Goal: Task Accomplishment & Management: Manage account settings

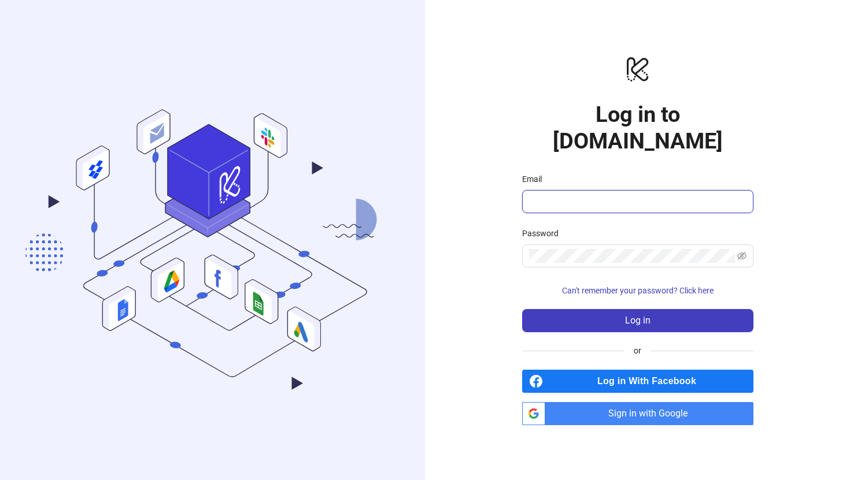
click at [580, 195] on input "Email" at bounding box center [636, 202] width 215 height 14
click at [582, 195] on input "Email" at bounding box center [636, 202] width 215 height 14
type input "**********"
click at [611, 254] on span at bounding box center [637, 256] width 231 height 23
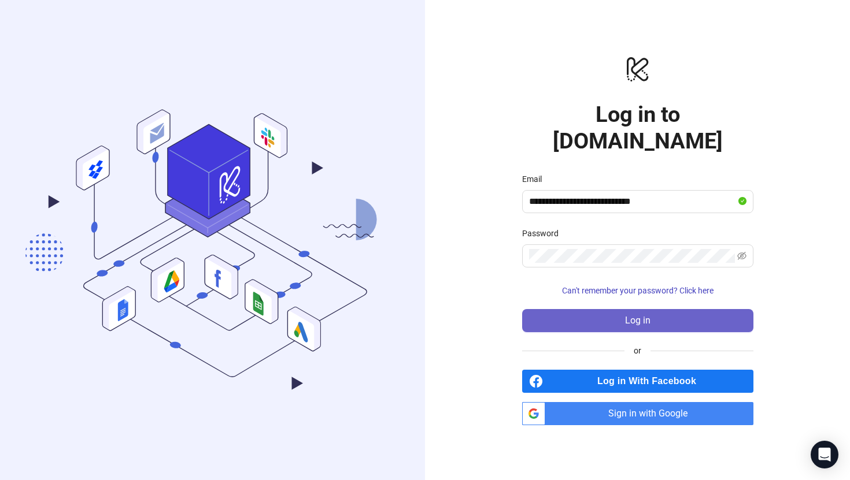
click at [620, 309] on button "Log in" at bounding box center [637, 320] width 231 height 23
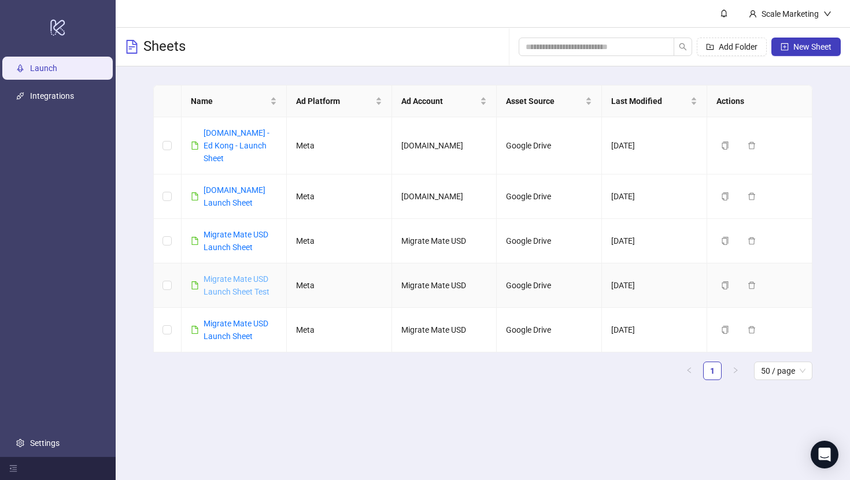
click at [248, 275] on link "Migrate Mate USD Launch Sheet Test" at bounding box center [236, 286] width 66 height 22
click at [243, 228] on div "Migrate Mate USD Launch Sheet" at bounding box center [239, 240] width 73 height 25
click at [243, 230] on link "Migrate Mate USD Launch Sheet" at bounding box center [235, 241] width 65 height 22
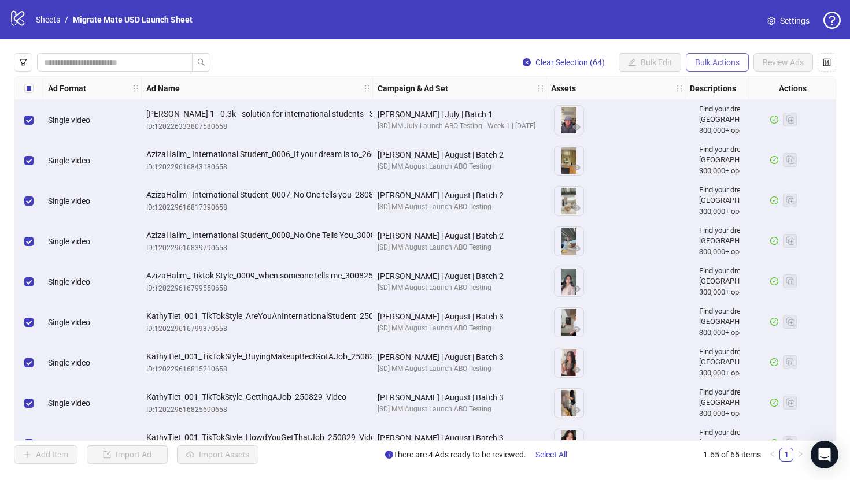
click at [706, 64] on span "Bulk Actions" at bounding box center [717, 62] width 45 height 9
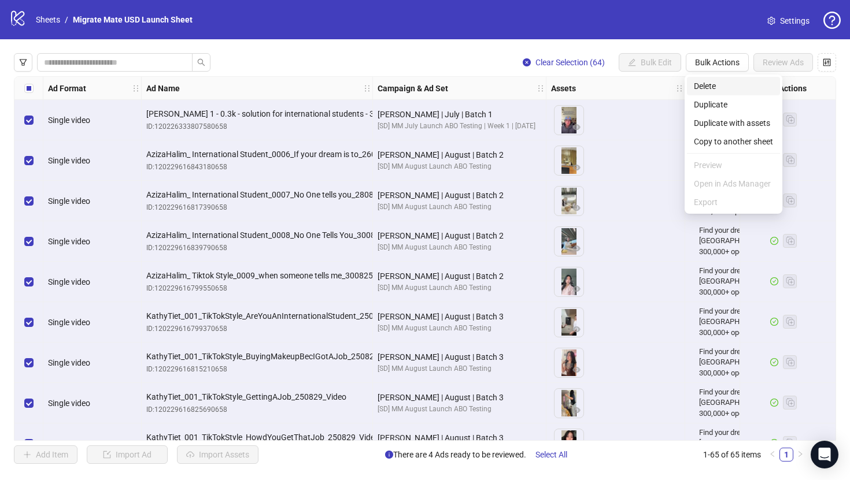
click at [739, 89] on span "Delete" at bounding box center [733, 86] width 79 height 13
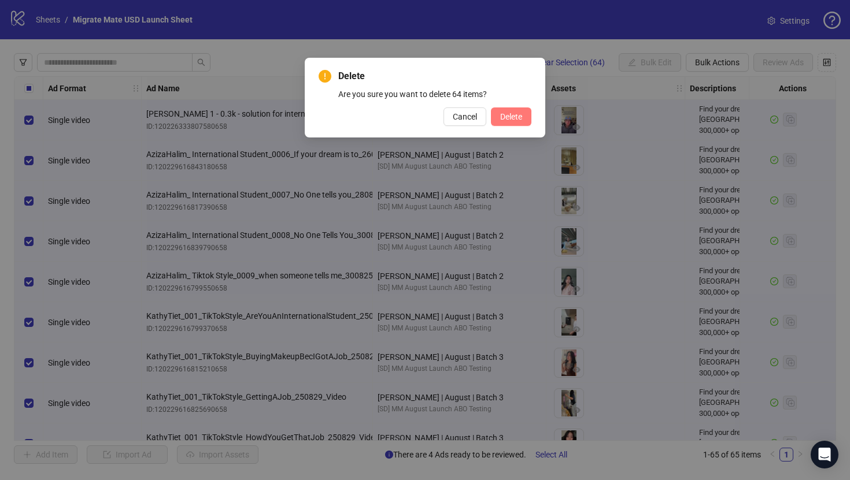
click at [515, 121] on button "Delete" at bounding box center [511, 117] width 40 height 18
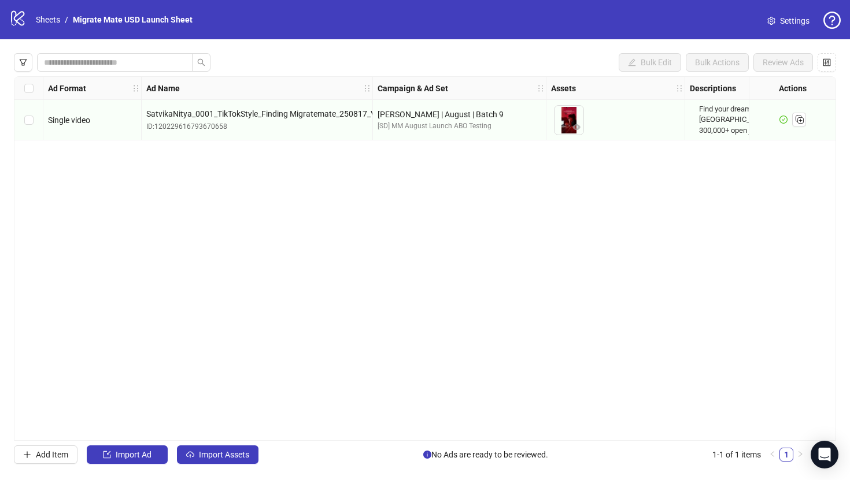
click at [784, 18] on span "Settings" at bounding box center [794, 20] width 29 height 13
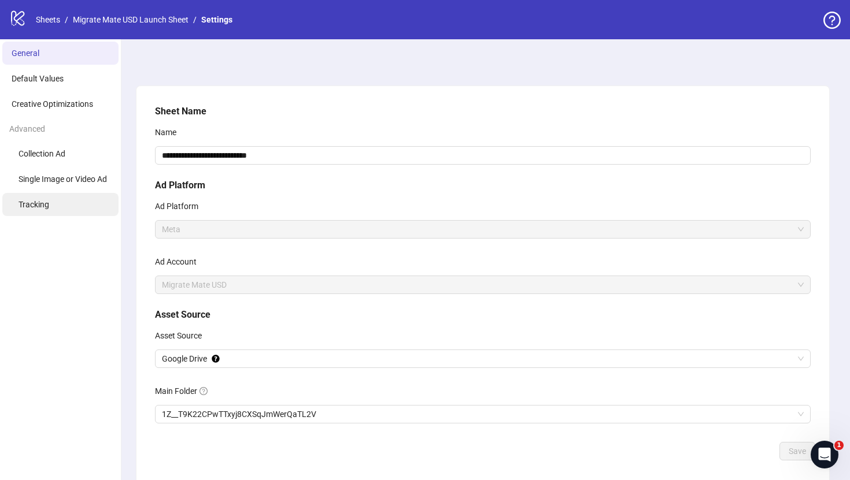
click at [65, 202] on li "Tracking" at bounding box center [60, 204] width 116 height 23
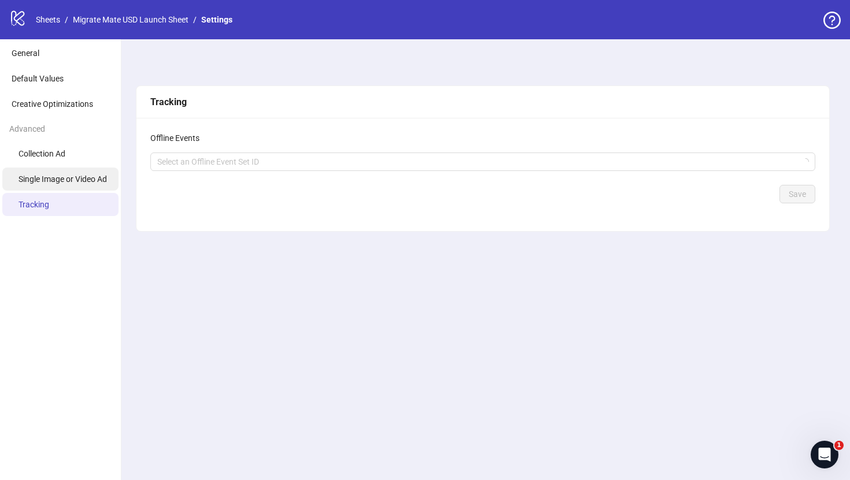
click at [72, 182] on span "Single Image or Video Ad" at bounding box center [62, 179] width 88 height 9
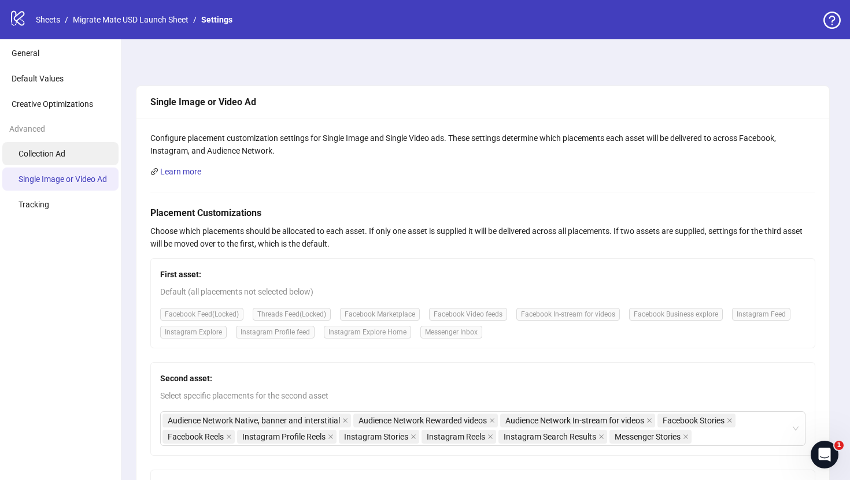
click at [82, 149] on li "Collection Ad" at bounding box center [60, 153] width 116 height 23
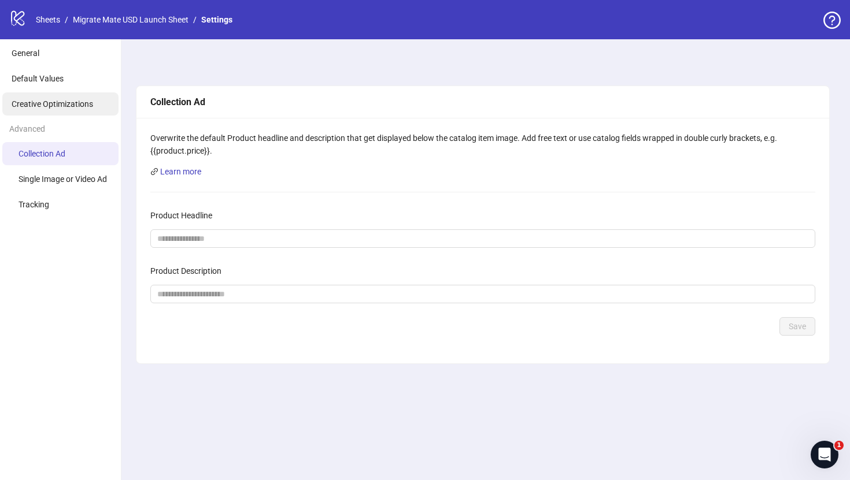
click at [86, 102] on span "Creative Optimizations" at bounding box center [53, 103] width 82 height 9
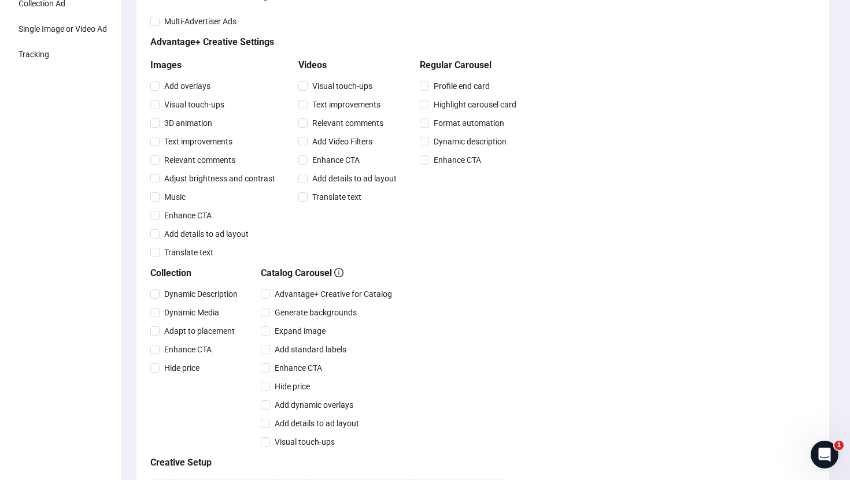
scroll to position [161, 0]
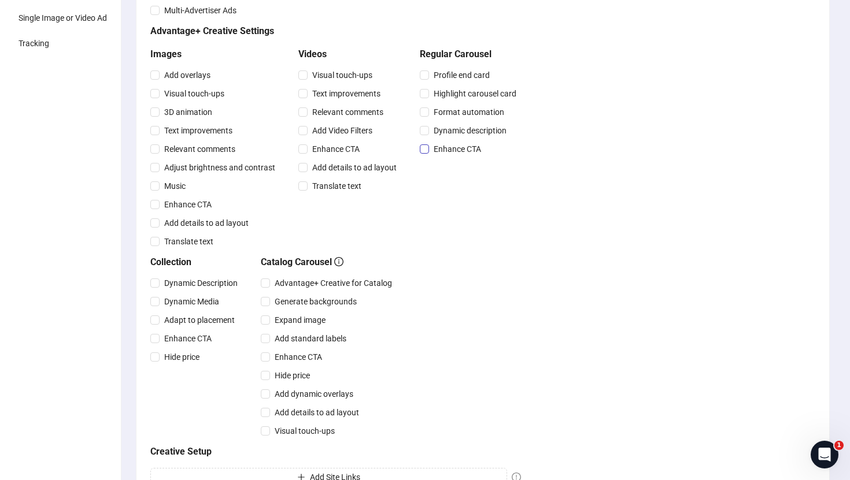
click at [436, 146] on span "Enhance CTA" at bounding box center [457, 149] width 57 height 13
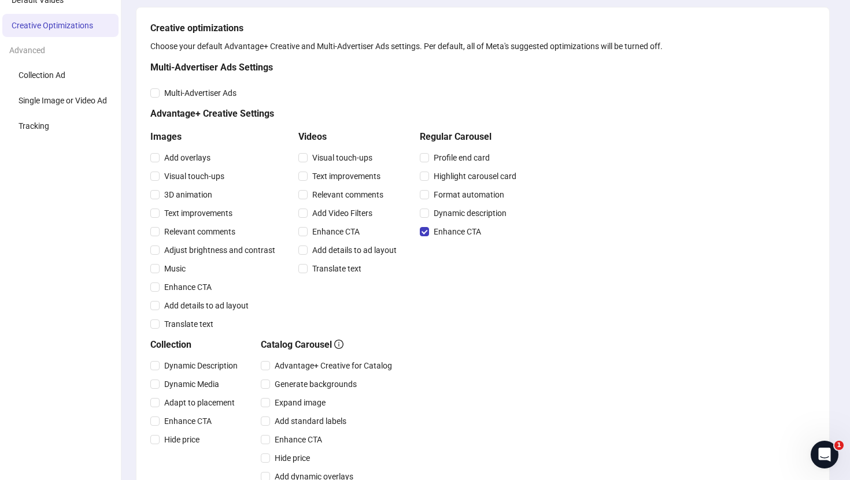
scroll to position [0, 0]
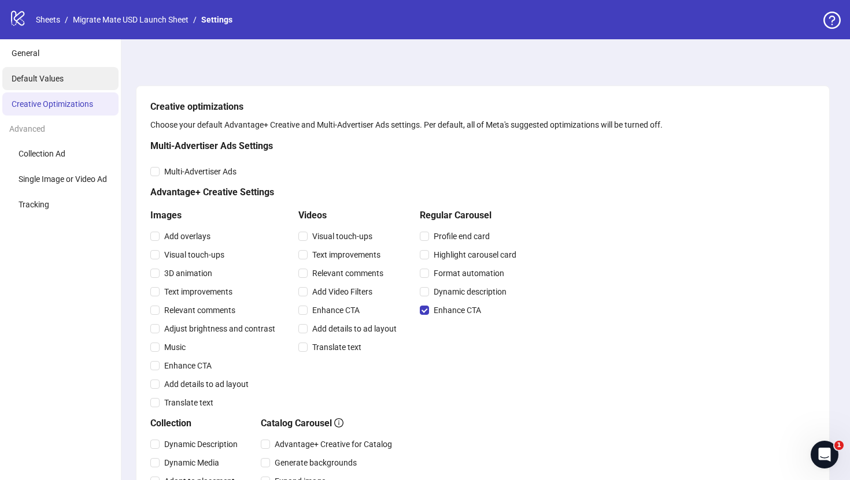
click at [87, 87] on li "Default Values" at bounding box center [60, 78] width 116 height 23
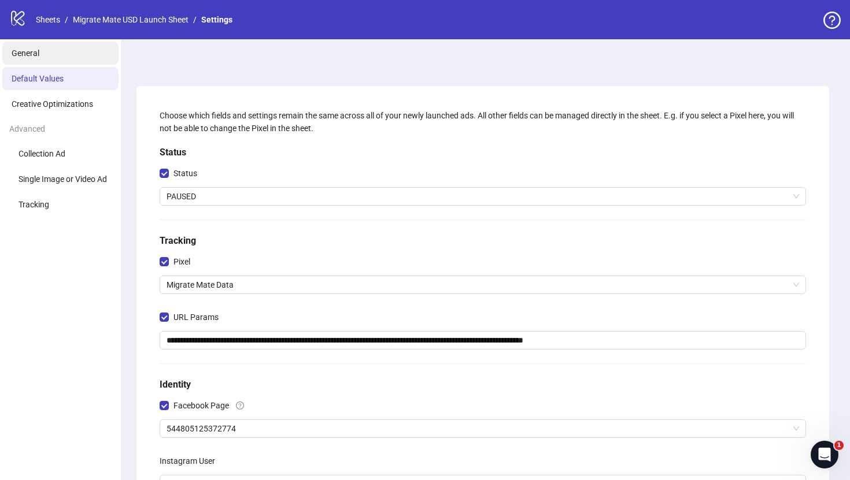
click at [76, 53] on li "General" at bounding box center [60, 53] width 116 height 23
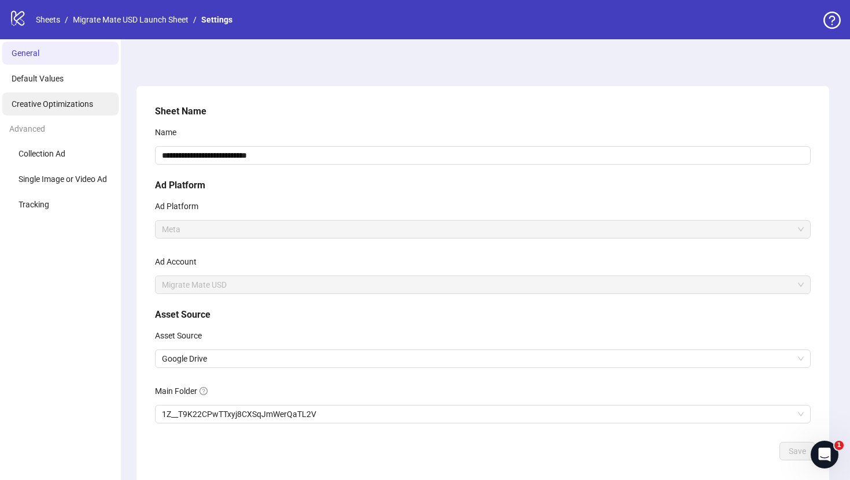
click at [64, 109] on li "Creative Optimizations" at bounding box center [60, 103] width 116 height 23
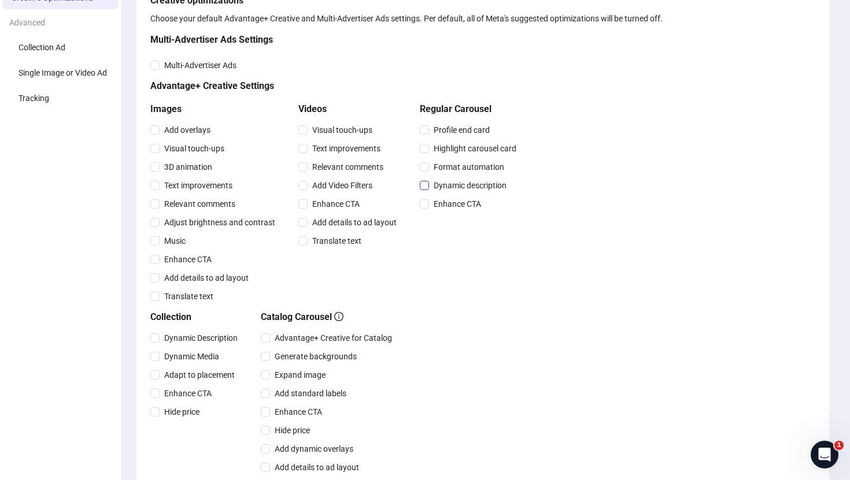
scroll to position [105, 0]
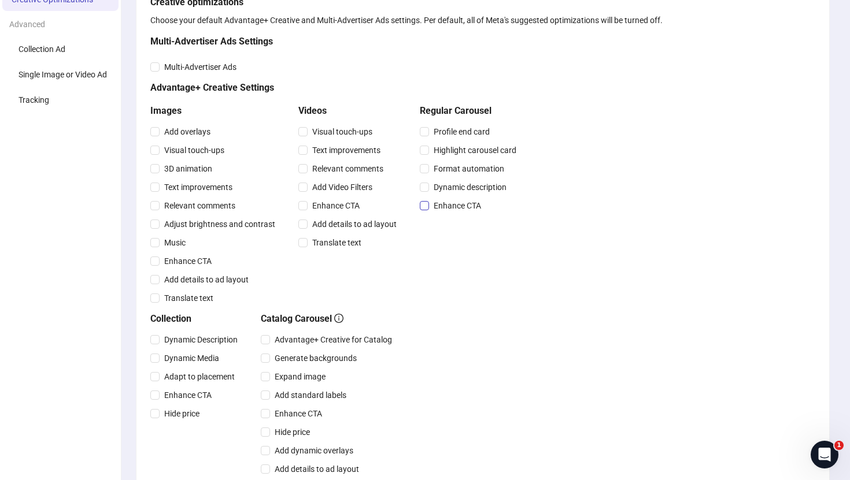
click at [462, 207] on span "Enhance CTA" at bounding box center [457, 205] width 57 height 13
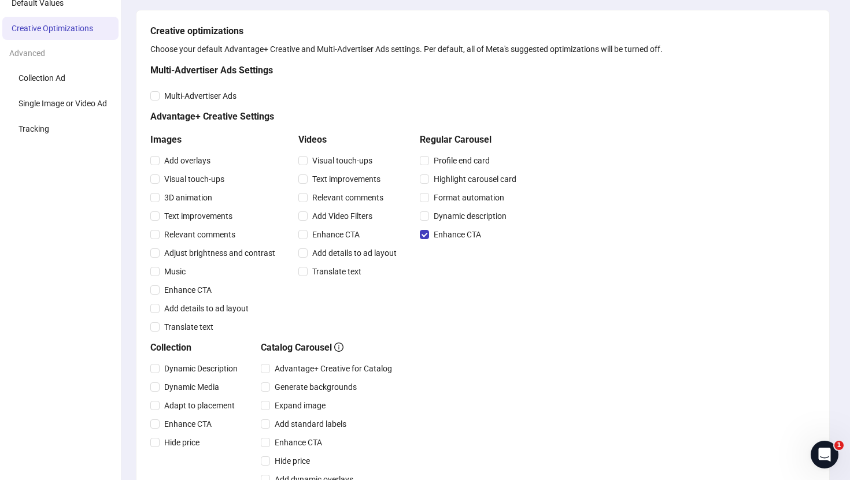
scroll to position [358, 0]
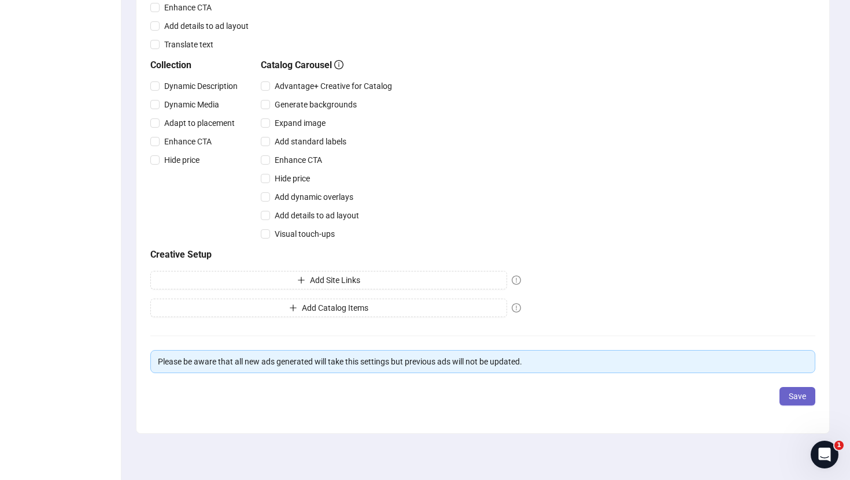
click at [784, 395] on button "Save" at bounding box center [797, 396] width 36 height 18
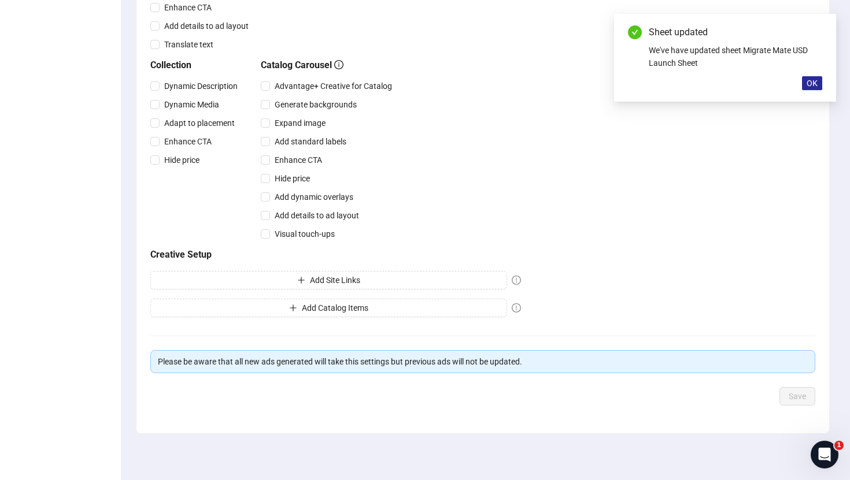
click at [813, 87] on span "OK" at bounding box center [811, 83] width 11 height 9
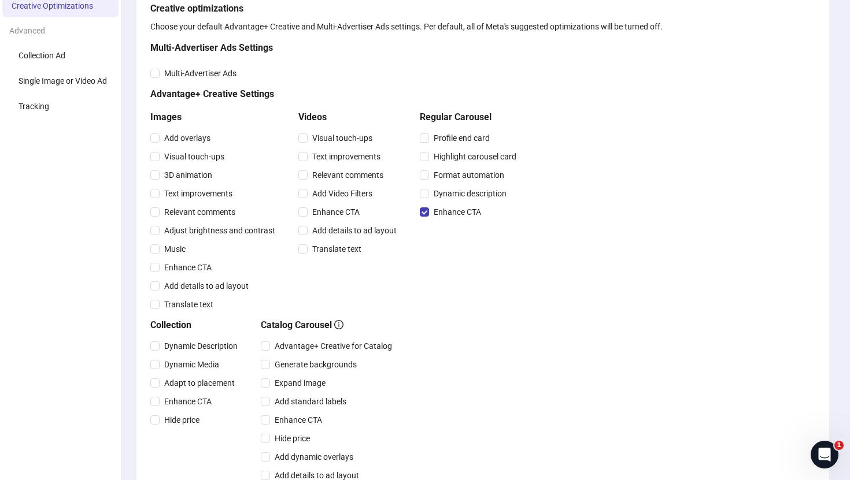
scroll to position [0, 0]
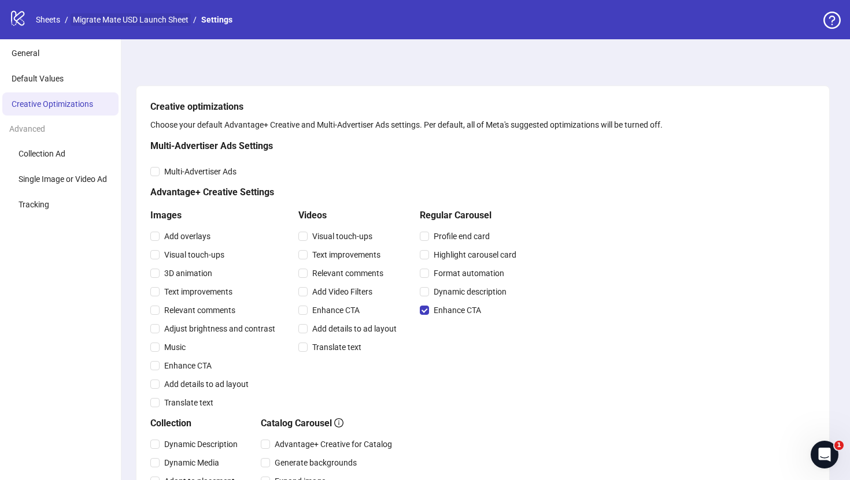
click at [105, 18] on link "Migrate Mate USD Launch Sheet" at bounding box center [131, 19] width 120 height 13
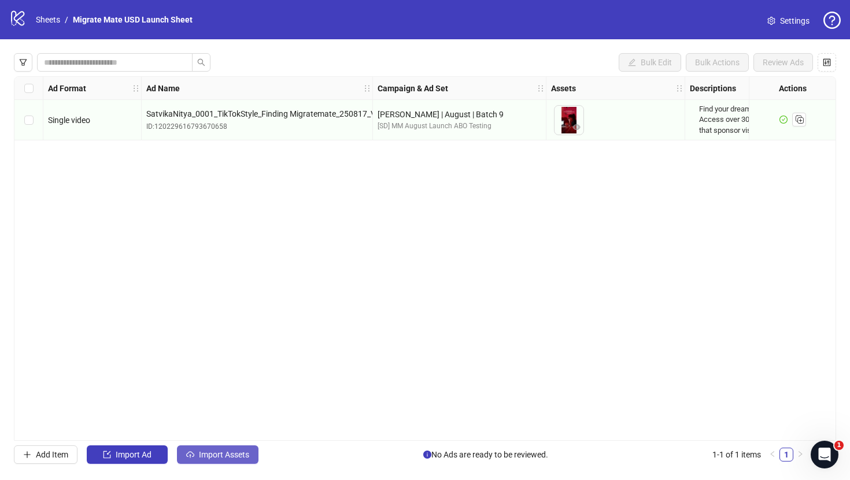
click at [218, 455] on span "Import Assets" at bounding box center [224, 454] width 50 height 9
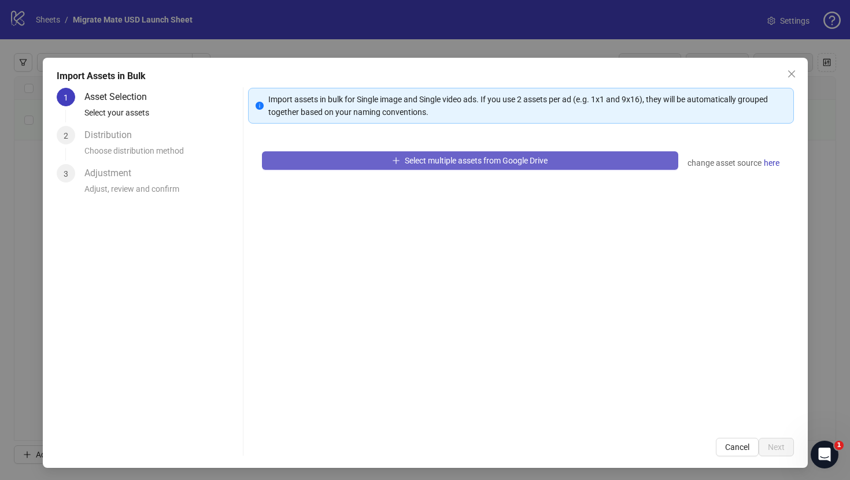
click at [343, 160] on button "Select multiple assets from Google Drive" at bounding box center [470, 160] width 416 height 18
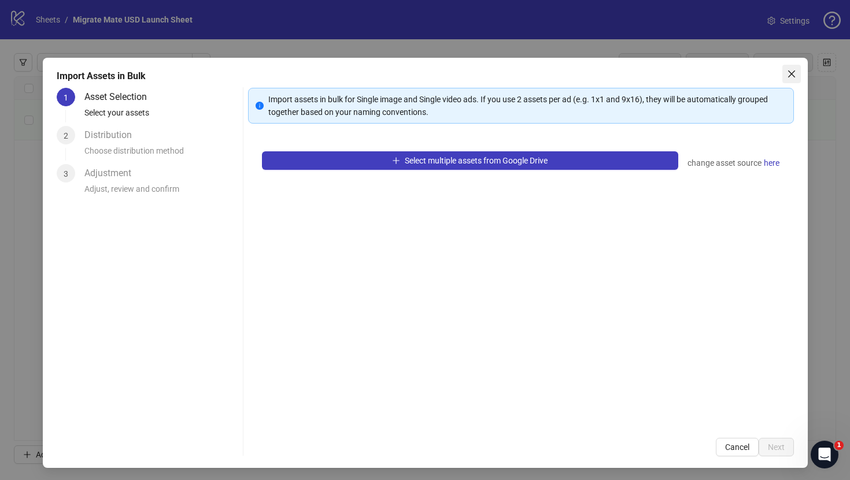
click at [791, 75] on icon "close" at bounding box center [791, 73] width 9 height 9
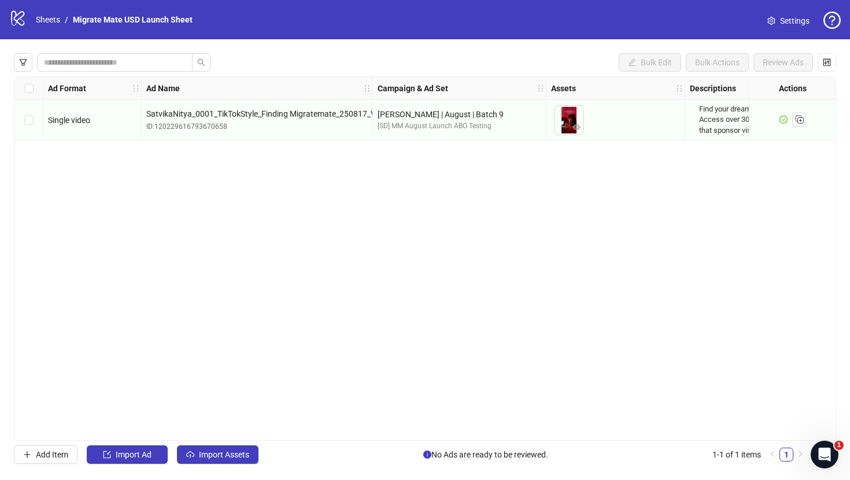
click at [782, 17] on span "Settings" at bounding box center [794, 20] width 29 height 13
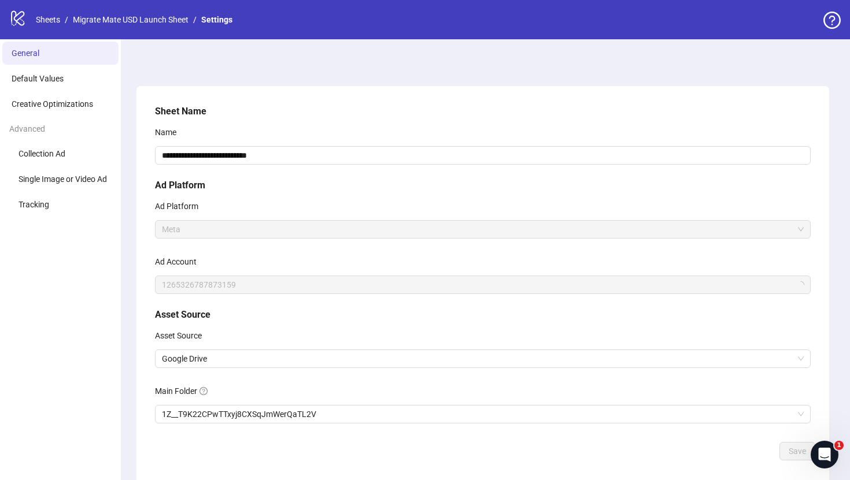
scroll to position [55, 0]
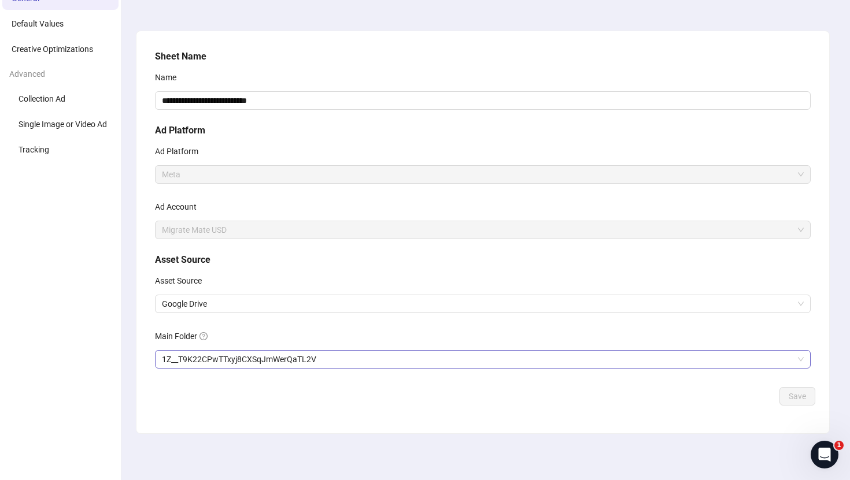
click at [251, 358] on span "1Z__T9K22CPwTTxyj8CXSqJmWerQaTL2V" at bounding box center [483, 359] width 642 height 17
click at [797, 399] on span "Save" at bounding box center [797, 396] width 17 height 9
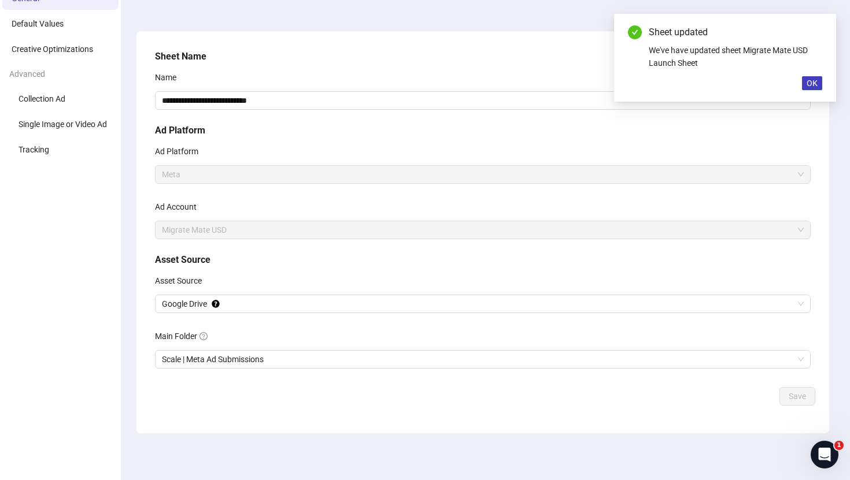
scroll to position [0, 0]
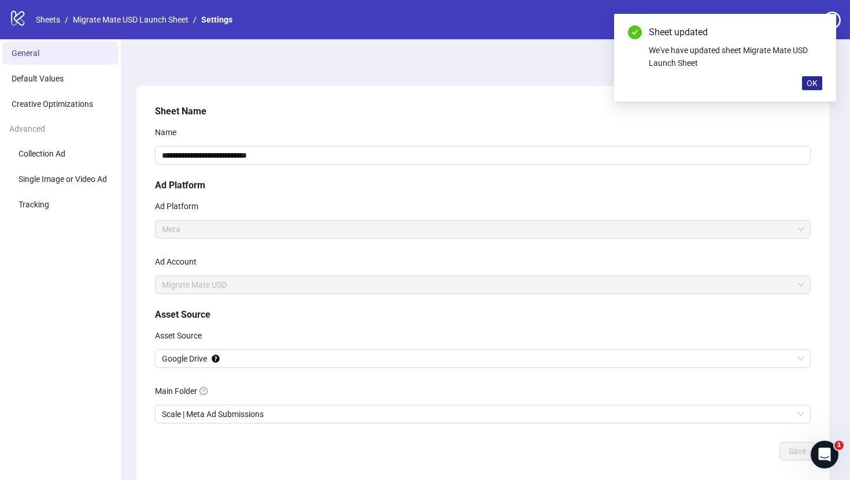
click at [813, 79] on span "OK" at bounding box center [811, 83] width 11 height 9
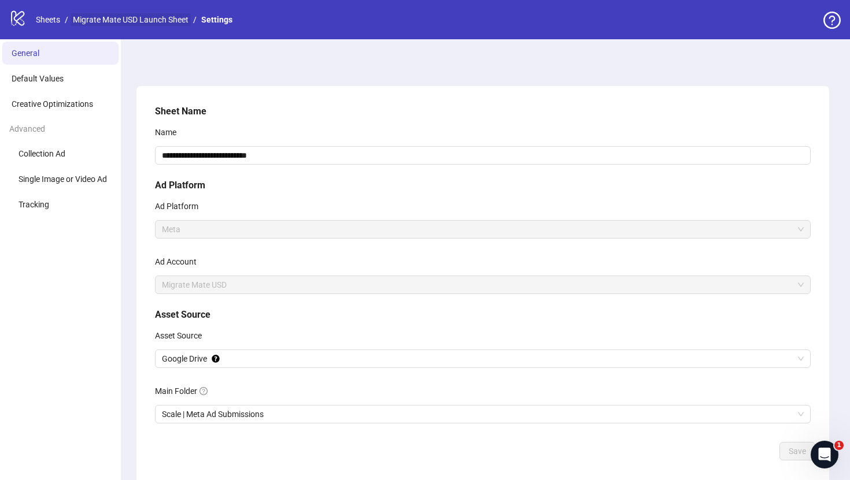
click at [148, 25] on link "Migrate Mate USD Launch Sheet" at bounding box center [131, 19] width 120 height 13
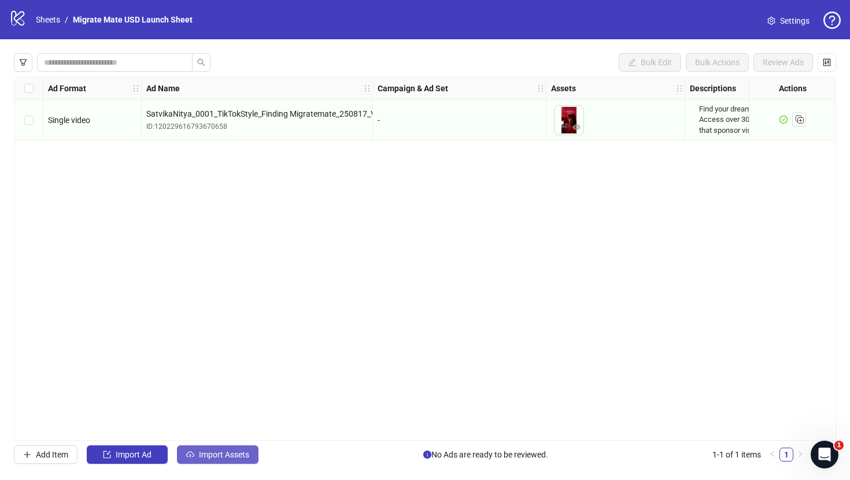
click at [209, 454] on span "Import Assets" at bounding box center [224, 454] width 50 height 9
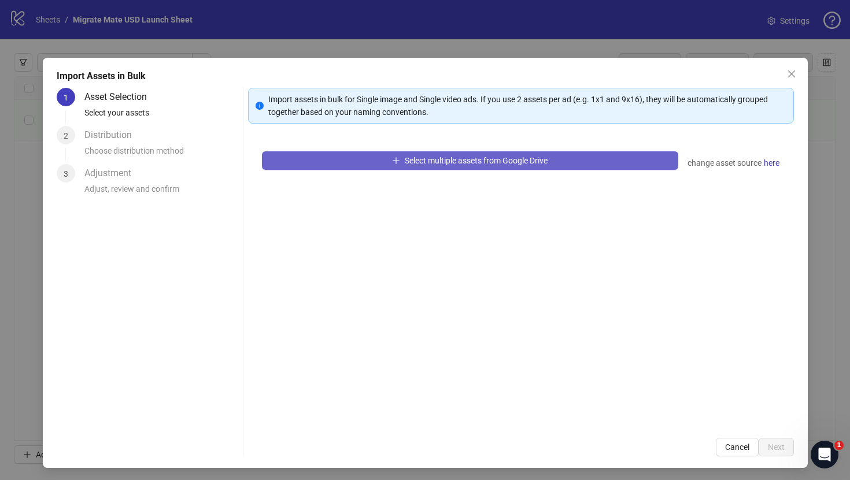
click at [410, 162] on span "Select multiple assets from Google Drive" at bounding box center [476, 160] width 143 height 9
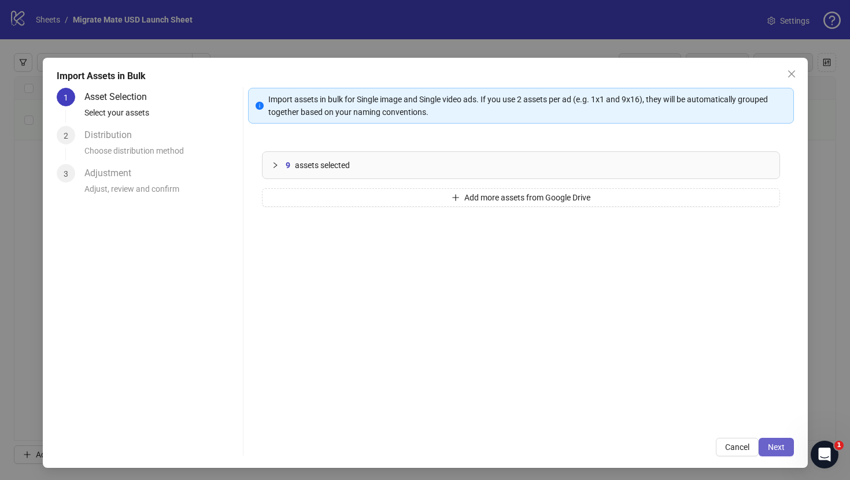
click at [772, 445] on span "Next" at bounding box center [776, 447] width 17 height 9
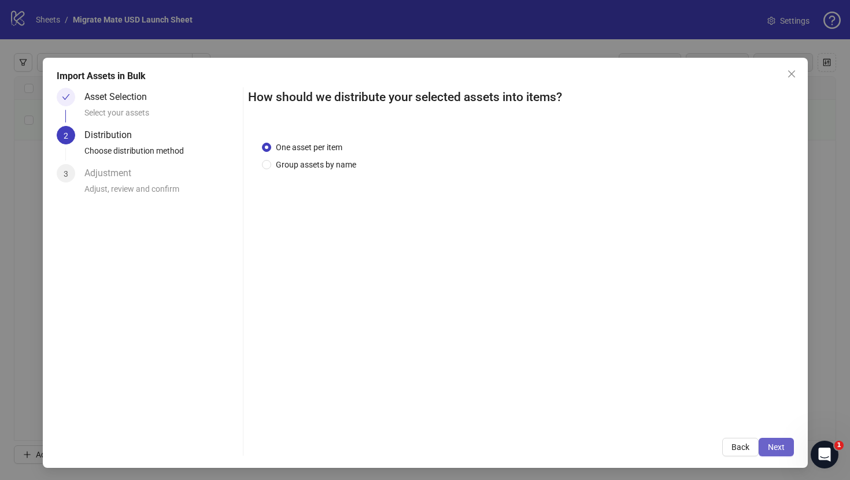
click at [779, 443] on span "Next" at bounding box center [776, 447] width 17 height 9
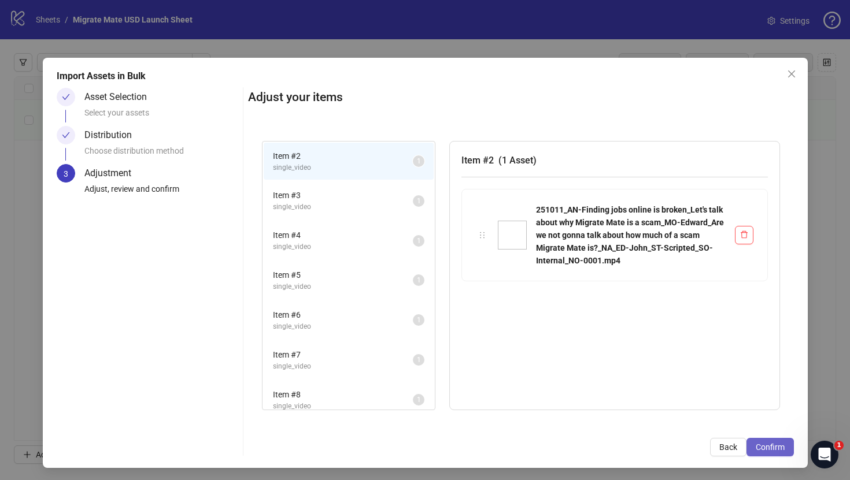
click at [768, 448] on span "Confirm" at bounding box center [770, 447] width 29 height 9
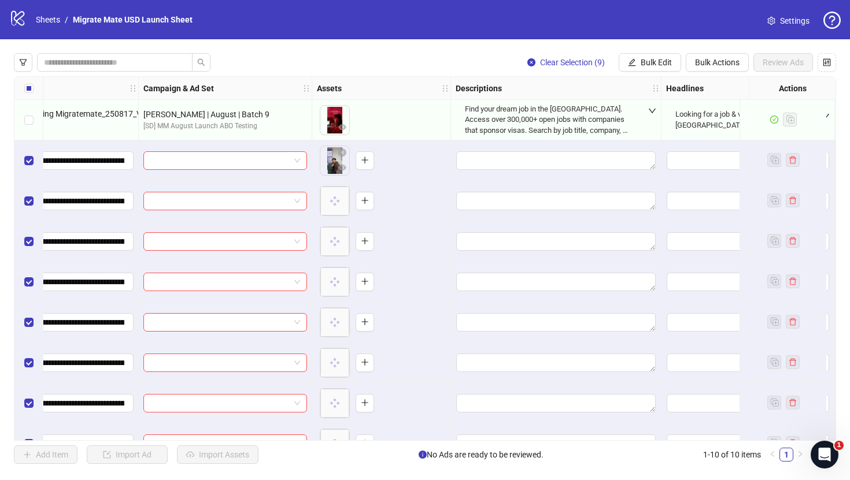
scroll to position [0, 258]
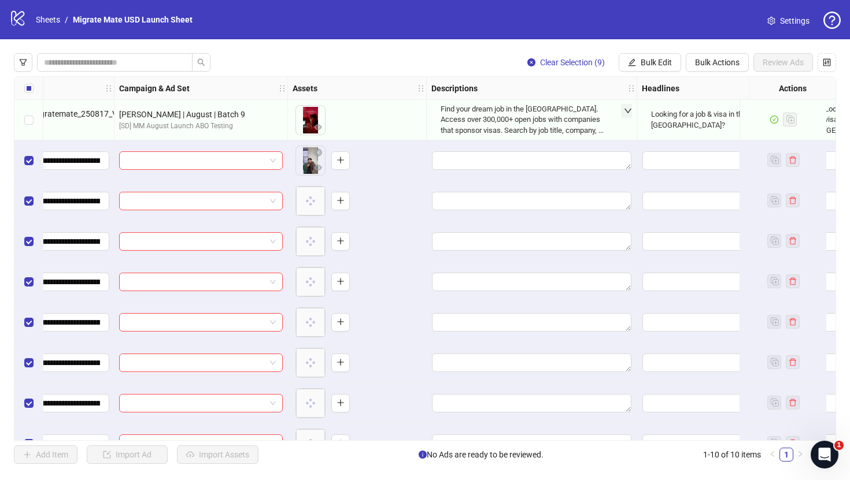
click at [627, 110] on icon "down" at bounding box center [628, 111] width 8 height 8
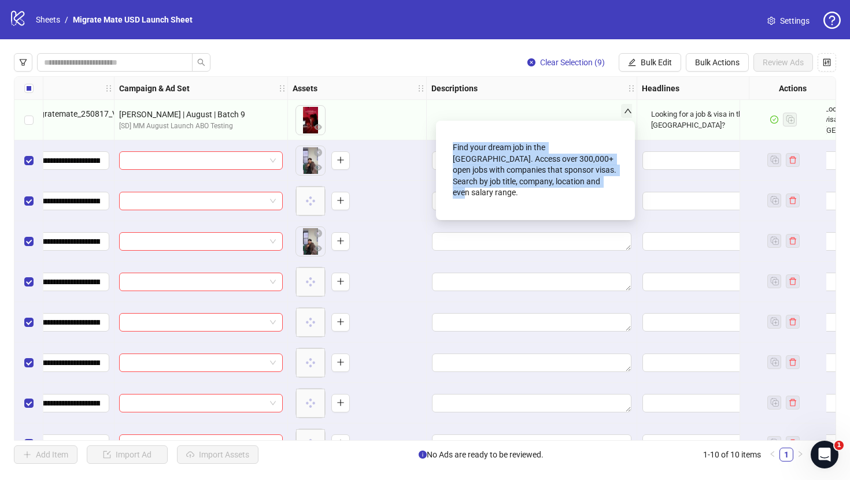
copy div "Find your dream job in the [GEOGRAPHIC_DATA]. Access over 300,000+ open jobs wi…"
drag, startPoint x: 582, startPoint y: 189, endPoint x: 453, endPoint y: 146, distance: 136.0
click at [453, 146] on div "Find your dream job in the [GEOGRAPHIC_DATA]. Access over 300,000+ open jobs wi…" at bounding box center [535, 171] width 165 height 66
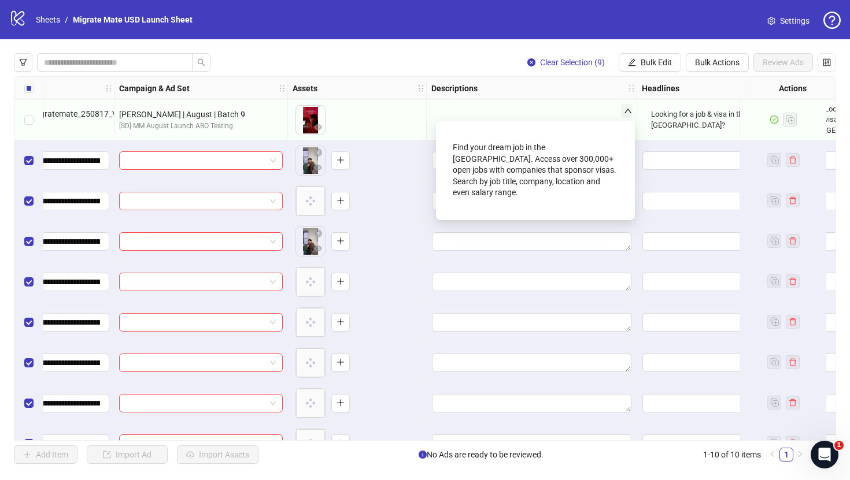
click at [469, 68] on div "Clear Selection (9) Bulk Edit Bulk Actions Review Ads" at bounding box center [425, 62] width 822 height 18
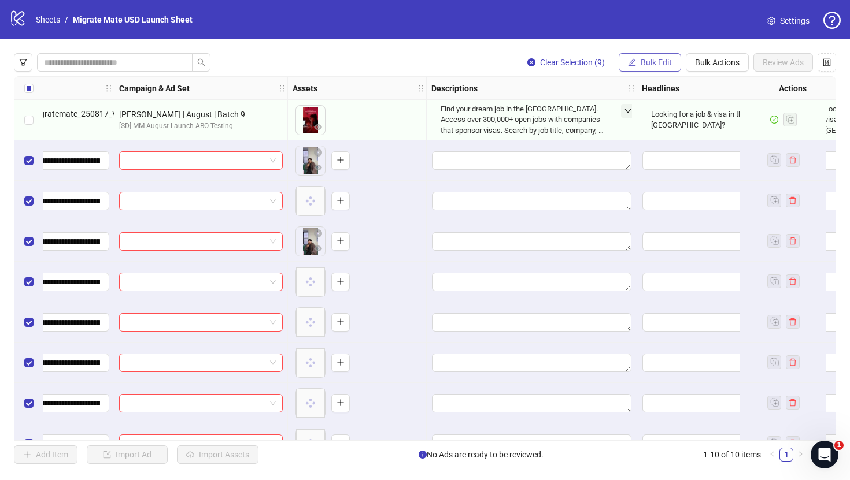
click at [662, 64] on span "Bulk Edit" at bounding box center [656, 62] width 31 height 9
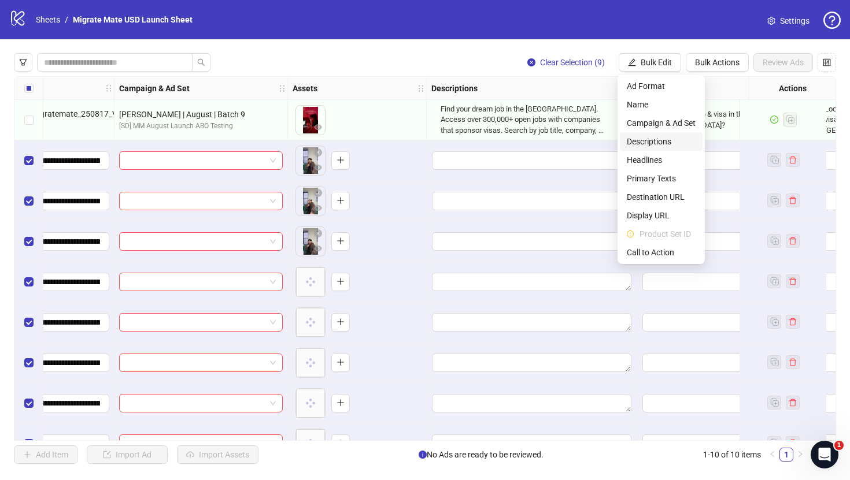
click at [663, 141] on span "Descriptions" at bounding box center [661, 141] width 69 height 13
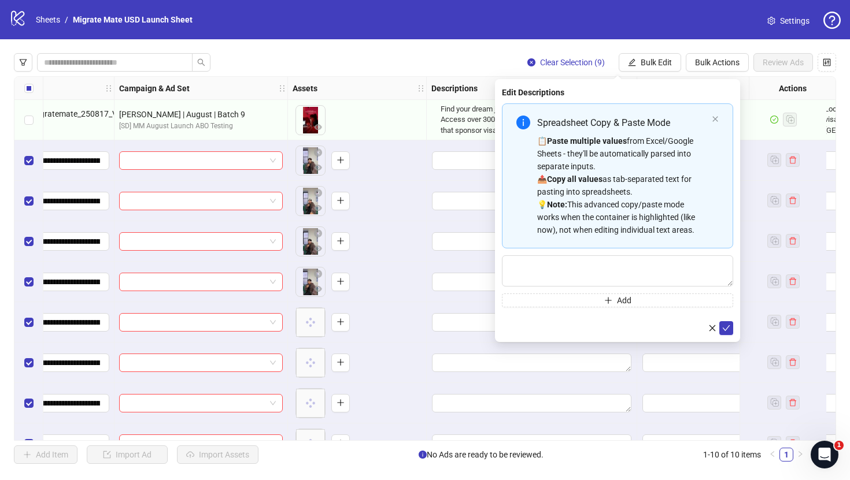
click at [626, 253] on div "Spreadsheet Copy & Paste Mode 📋 Paste multiple values from Excel/Google Sheets …" at bounding box center [617, 205] width 231 height 204
click at [629, 264] on textarea "Multi-text input container - paste or copy values" at bounding box center [617, 271] width 231 height 31
paste textarea "**********"
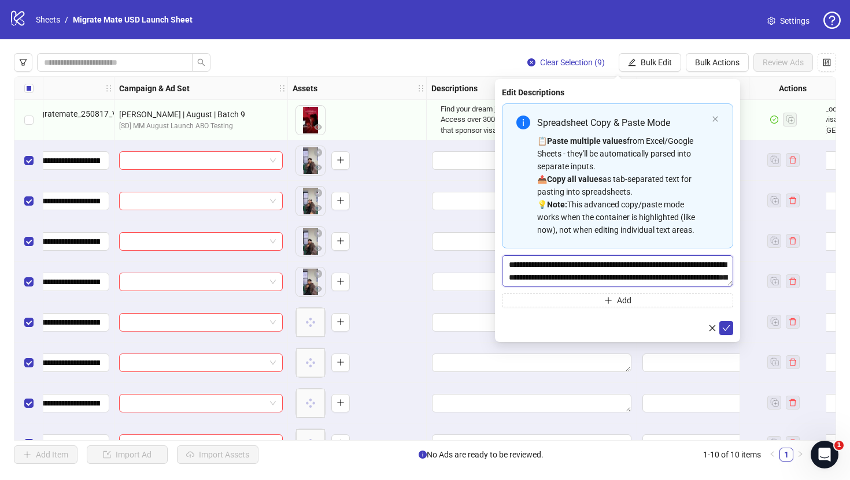
scroll to position [9, 0]
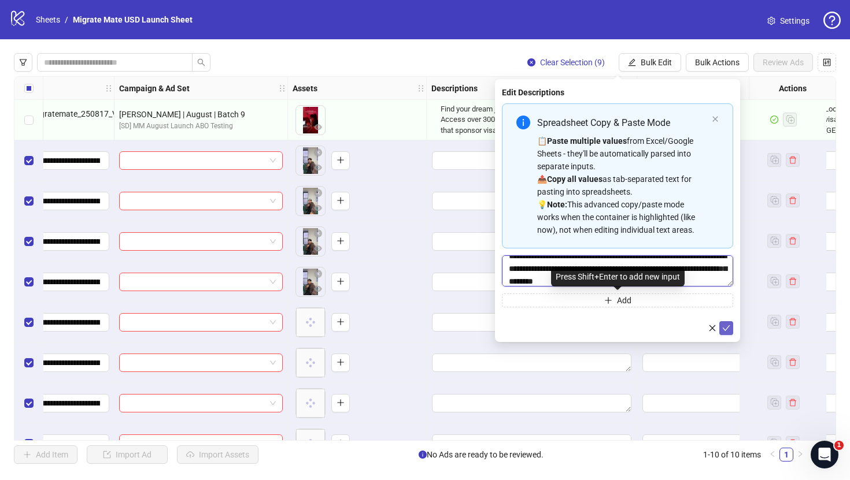
type textarea "**********"
click at [725, 322] on button "submit" at bounding box center [726, 328] width 14 height 14
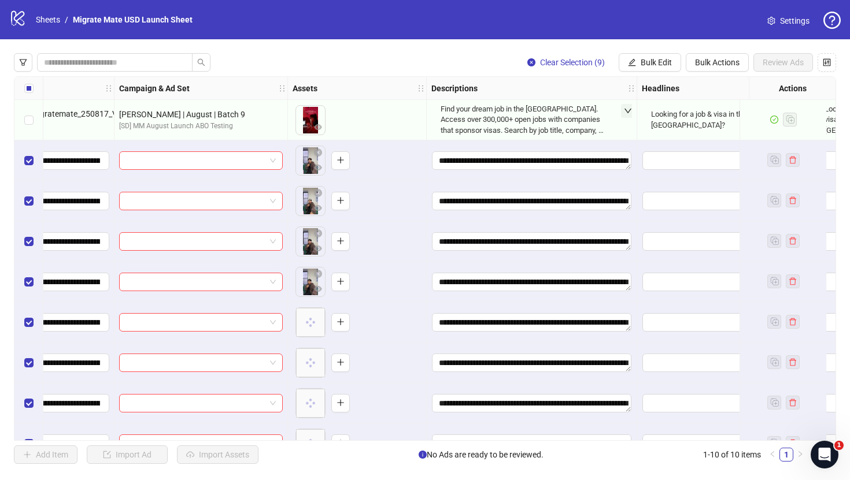
click at [479, 54] on div "Clear Selection (9) Bulk Edit Bulk Actions Review Ads" at bounding box center [425, 62] width 822 height 18
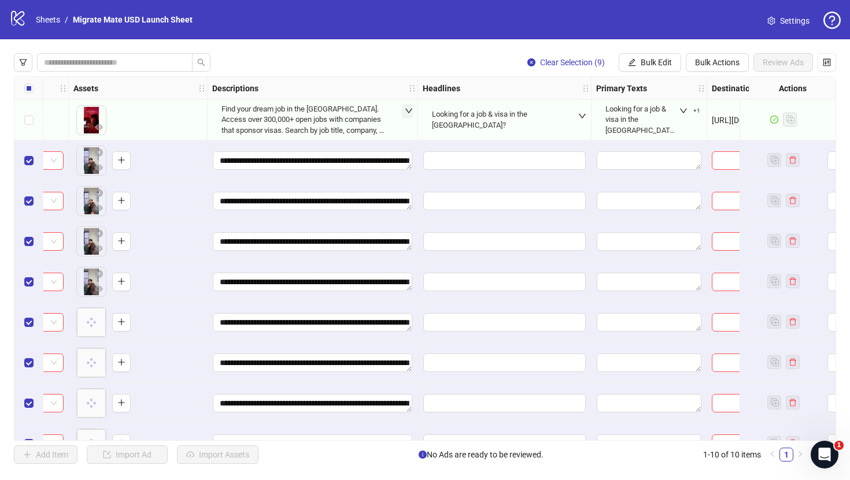
scroll to position [0, 483]
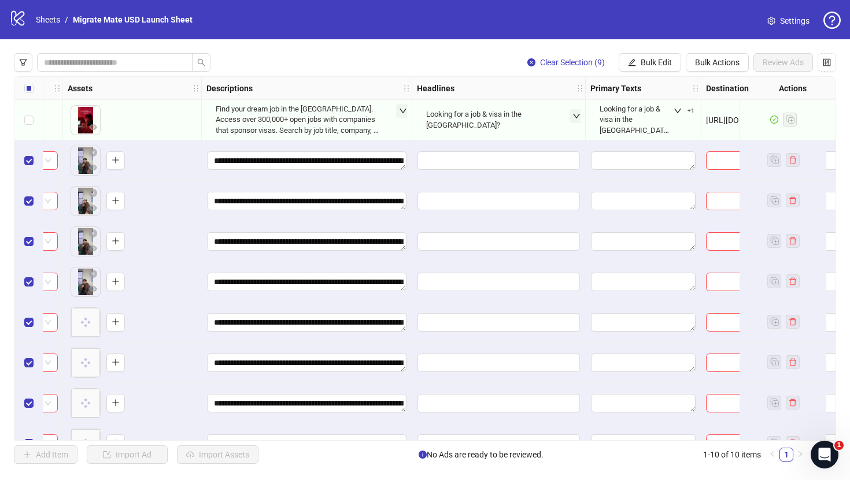
click at [572, 117] on icon "down" at bounding box center [576, 116] width 8 height 8
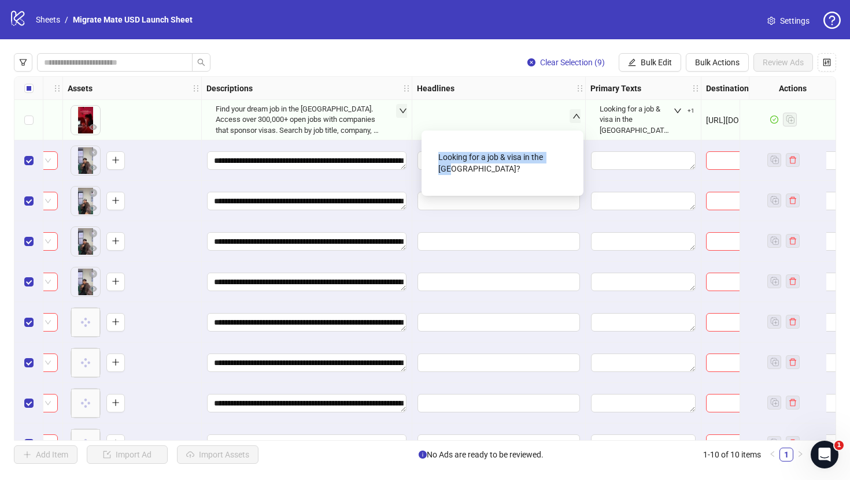
drag, startPoint x: 568, startPoint y: 152, endPoint x: 429, endPoint y: 150, distance: 139.3
click at [429, 150] on div "Looking for a job & visa in the [GEOGRAPHIC_DATA]?" at bounding box center [502, 163] width 148 height 47
copy div "Looking for a job & visa in the [GEOGRAPHIC_DATA]?"
click at [650, 59] on span "Bulk Edit" at bounding box center [656, 62] width 31 height 9
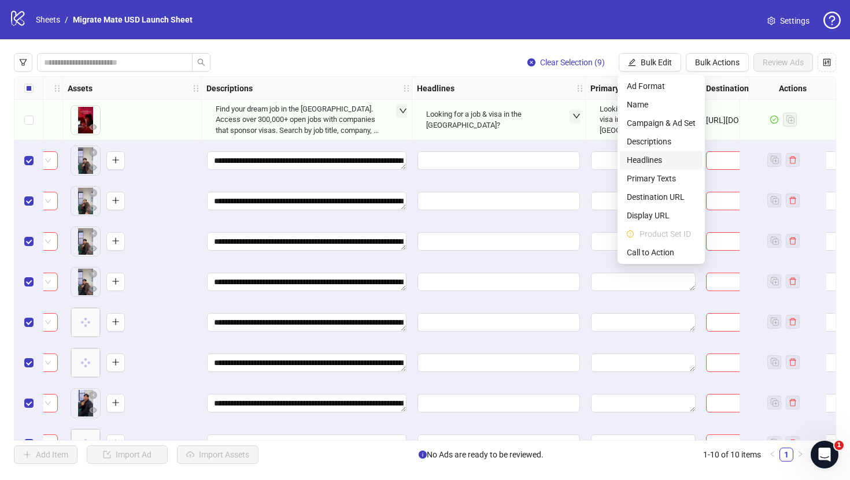
click at [662, 160] on span "Headlines" at bounding box center [661, 160] width 69 height 13
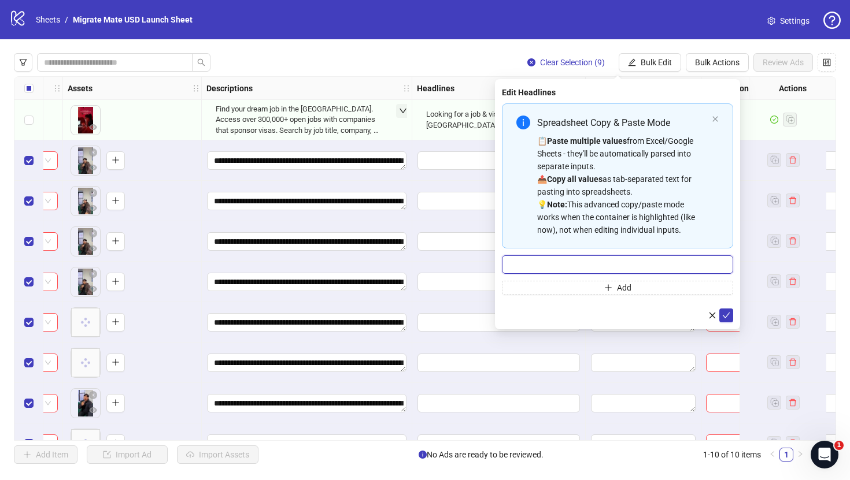
click at [672, 257] on input "Multi-input container - paste or copy values" at bounding box center [617, 265] width 231 height 18
paste input "**********"
type input "**********"
click at [726, 313] on icon "check" at bounding box center [726, 316] width 8 height 8
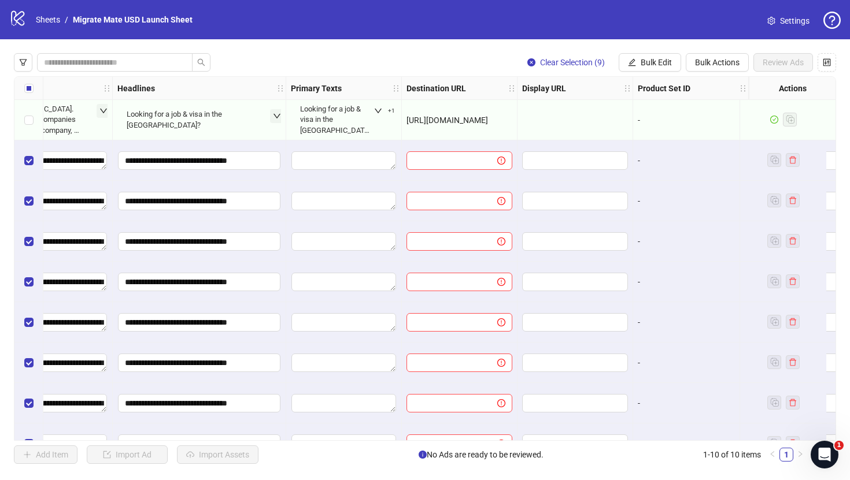
scroll to position [0, 790]
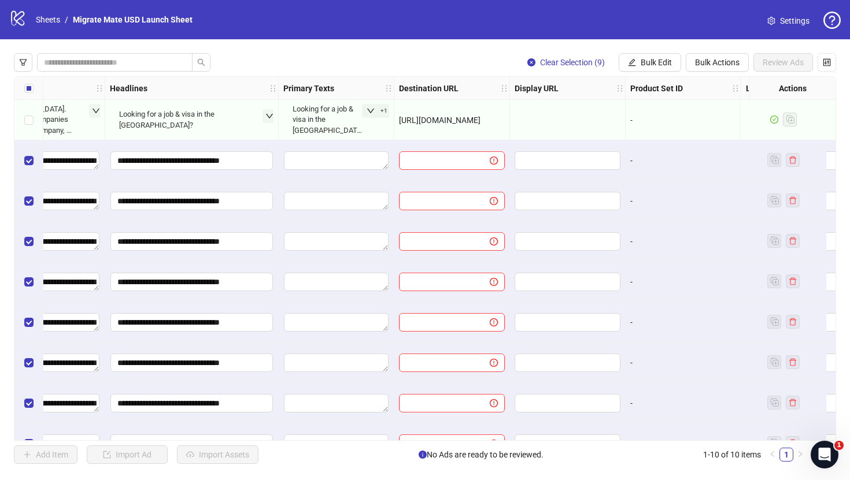
click at [371, 115] on icon "down" at bounding box center [371, 111] width 8 height 8
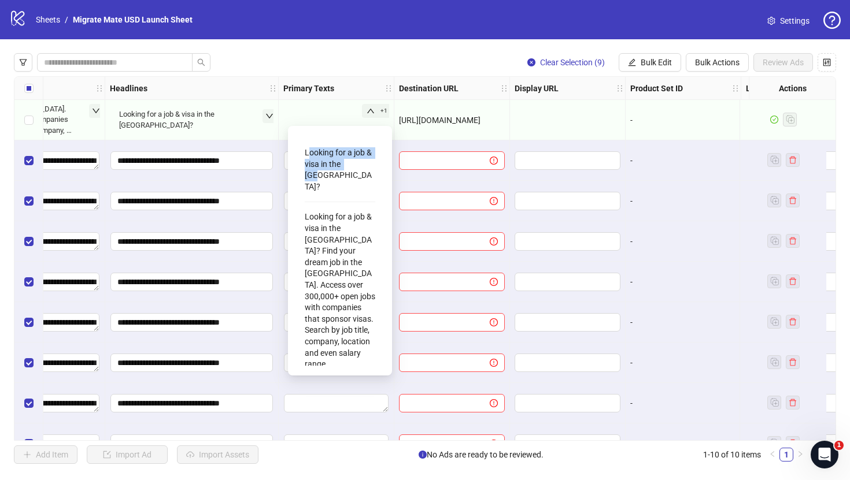
drag, startPoint x: 368, startPoint y: 165, endPoint x: 306, endPoint y: 150, distance: 63.2
click at [306, 150] on div "Looking for a job & visa in the [GEOGRAPHIC_DATA]?" at bounding box center [340, 170] width 71 height 54
copy div "Looking for a job & visa in the [GEOGRAPHIC_DATA]?"
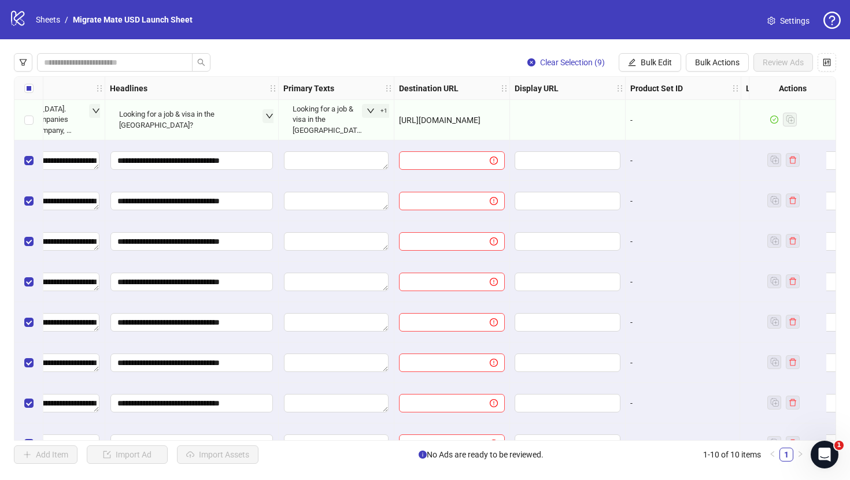
click at [369, 61] on div "Clear Selection (9) Bulk Edit Bulk Actions Review Ads" at bounding box center [425, 62] width 822 height 18
click at [644, 62] on span "Bulk Edit" at bounding box center [656, 62] width 31 height 9
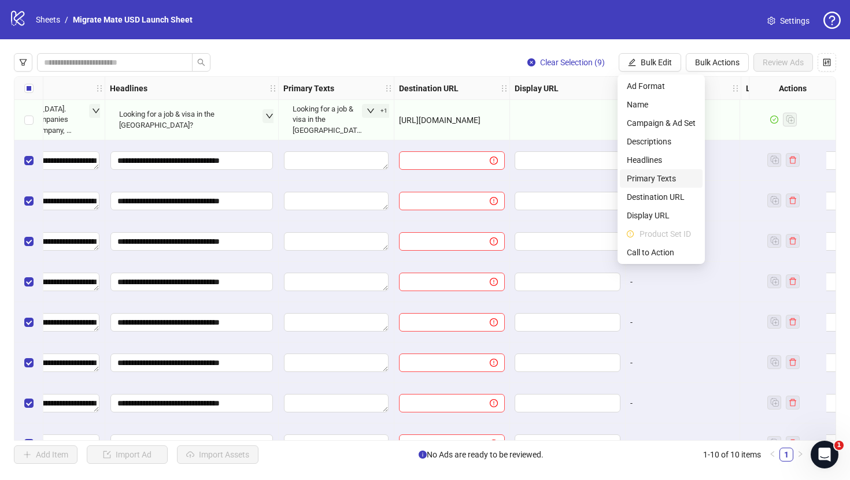
click at [656, 170] on li "Primary Texts" at bounding box center [661, 178] width 83 height 18
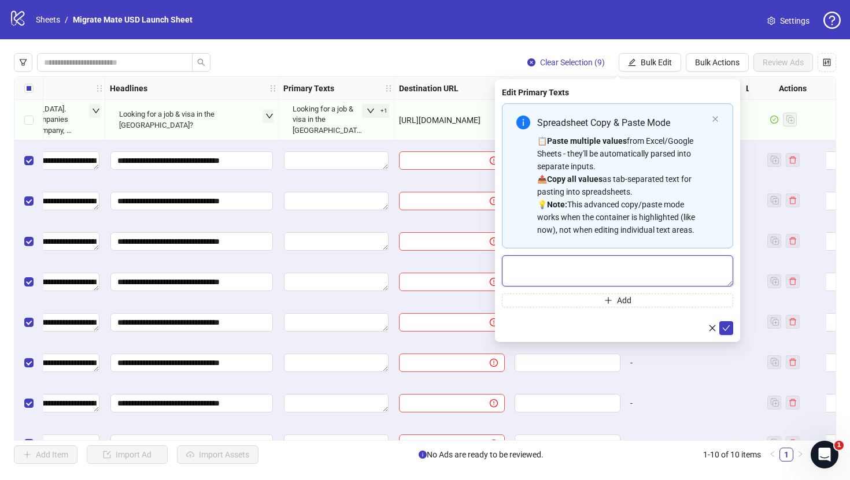
click at [626, 269] on textarea "Multi-text input container - paste or copy values" at bounding box center [617, 271] width 231 height 31
paste textarea "**********"
type textarea "**********"
click at [727, 325] on icon "check" at bounding box center [726, 328] width 8 height 8
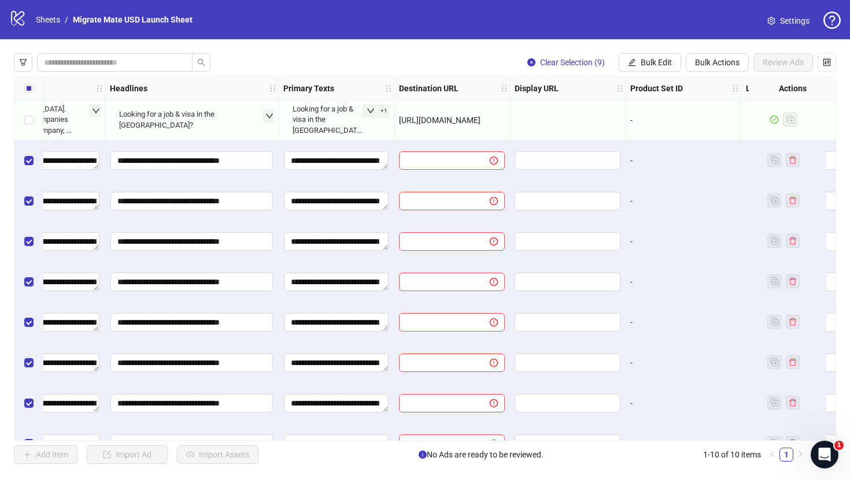
click at [373, 115] on icon "down" at bounding box center [371, 111] width 8 height 8
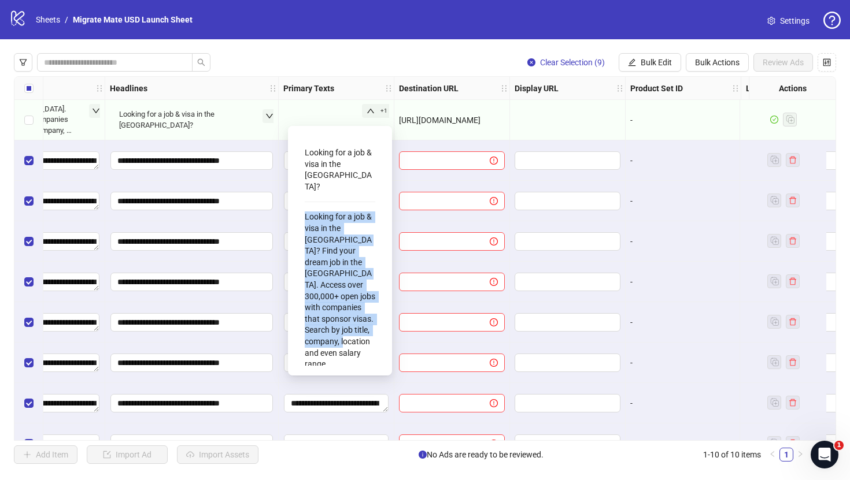
drag, startPoint x: 349, startPoint y: 327, endPoint x: 302, endPoint y: 198, distance: 137.0
click at [302, 198] on div "Looking for a job & visa in the US? Looking for a job & visa in the US? Find yo…" at bounding box center [340, 250] width 86 height 231
copy div "Looking for a job & visa in the [GEOGRAPHIC_DATA]? Find your dream job in the […"
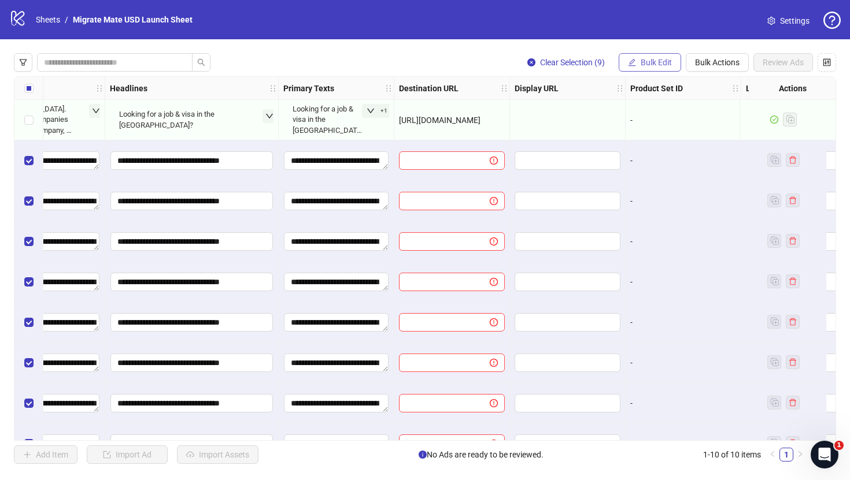
click at [661, 62] on span "Bulk Edit" at bounding box center [656, 62] width 31 height 9
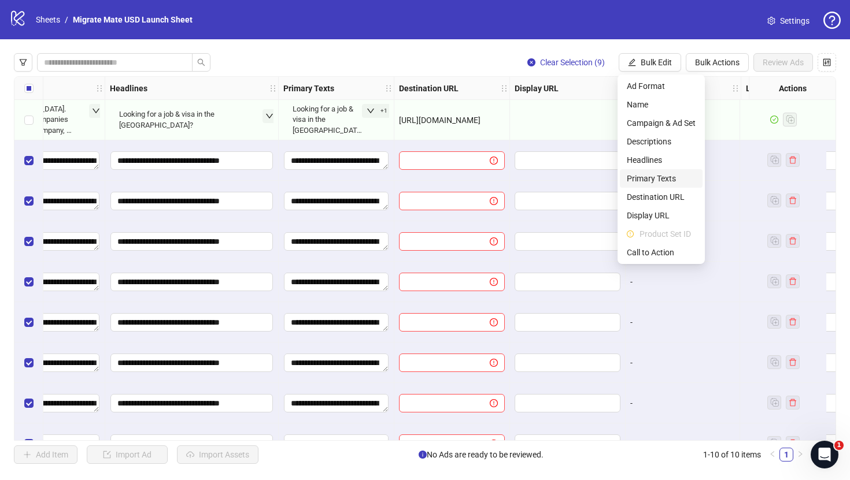
click at [665, 178] on span "Primary Texts" at bounding box center [661, 178] width 69 height 13
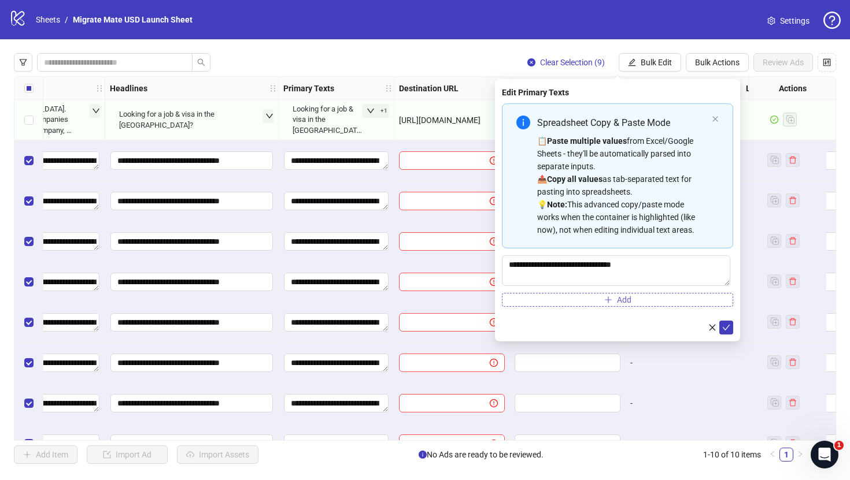
click at [612, 302] on icon "plus" at bounding box center [608, 300] width 8 height 8
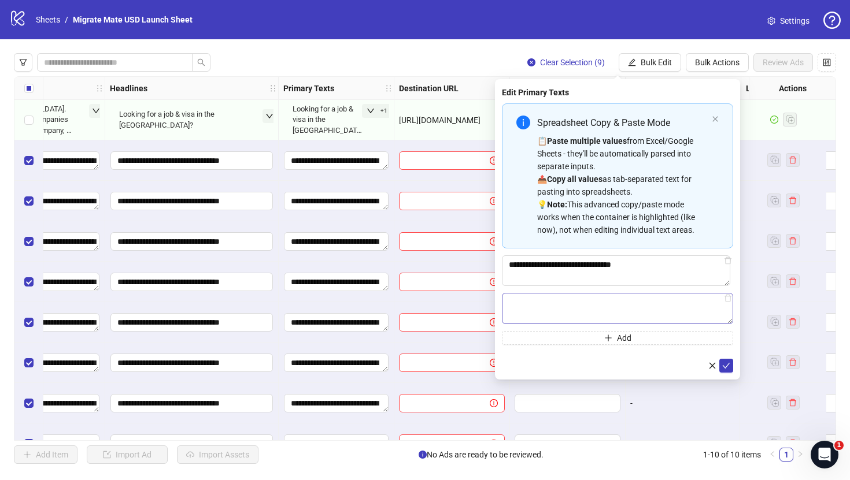
click at [624, 313] on textarea "Multi-text input container - paste or copy values" at bounding box center [617, 308] width 231 height 31
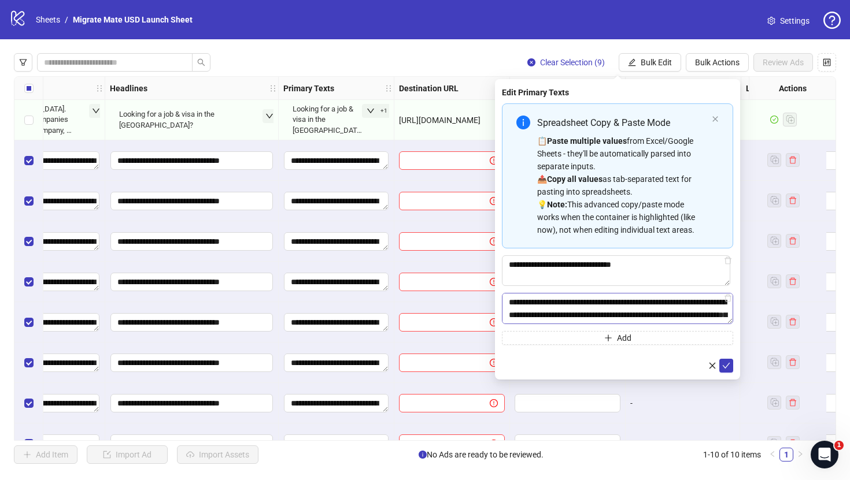
scroll to position [21, 0]
type textarea "**********"
click at [727, 367] on icon "check" at bounding box center [726, 366] width 8 height 8
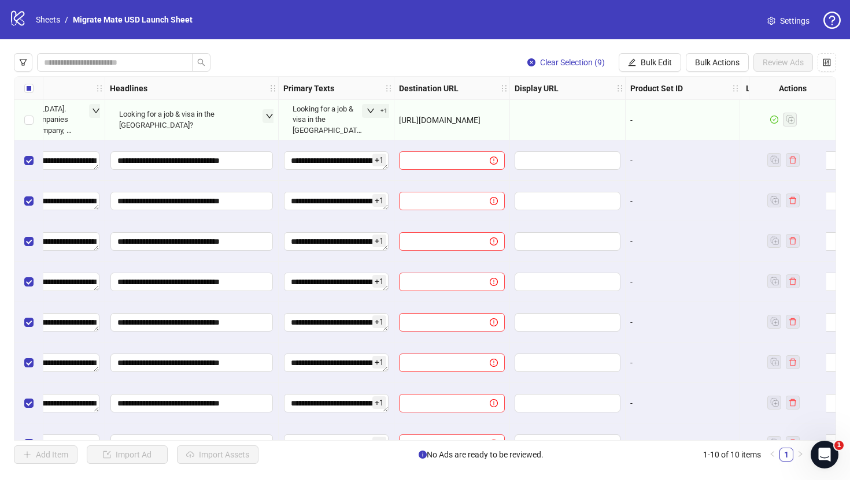
click at [461, 52] on div "**********" at bounding box center [425, 258] width 850 height 439
drag, startPoint x: 491, startPoint y: 125, endPoint x: 401, endPoint y: 121, distance: 90.3
click at [401, 121] on div "[URL][DOMAIN_NAME]" at bounding box center [452, 120] width 106 height 13
copy span "[URL][DOMAIN_NAME]"
click at [665, 64] on span "Bulk Edit" at bounding box center [656, 62] width 31 height 9
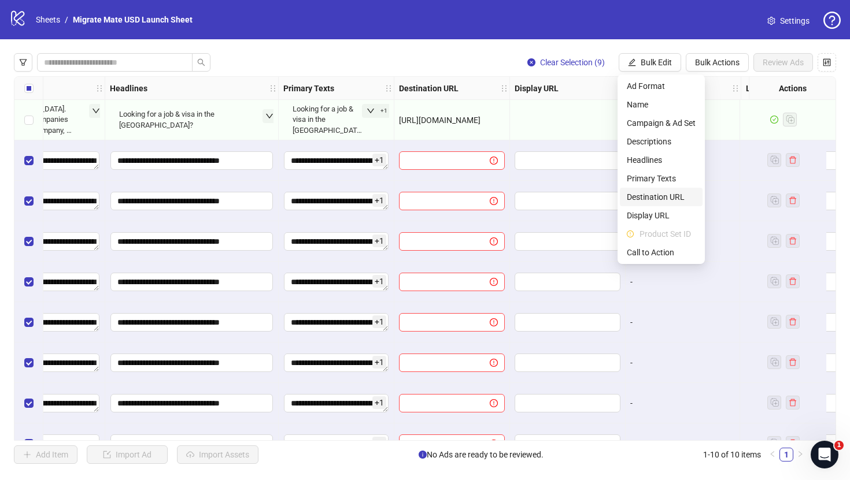
click at [667, 198] on span "Destination URL" at bounding box center [661, 197] width 69 height 13
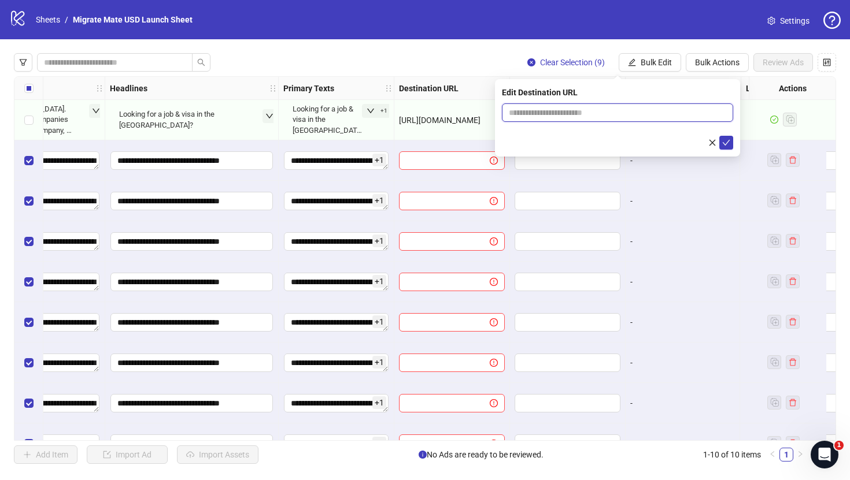
click at [702, 117] on input "text" at bounding box center [613, 112] width 208 height 13
paste input "**********"
type input "**********"
click at [726, 142] on icon "check" at bounding box center [726, 143] width 8 height 8
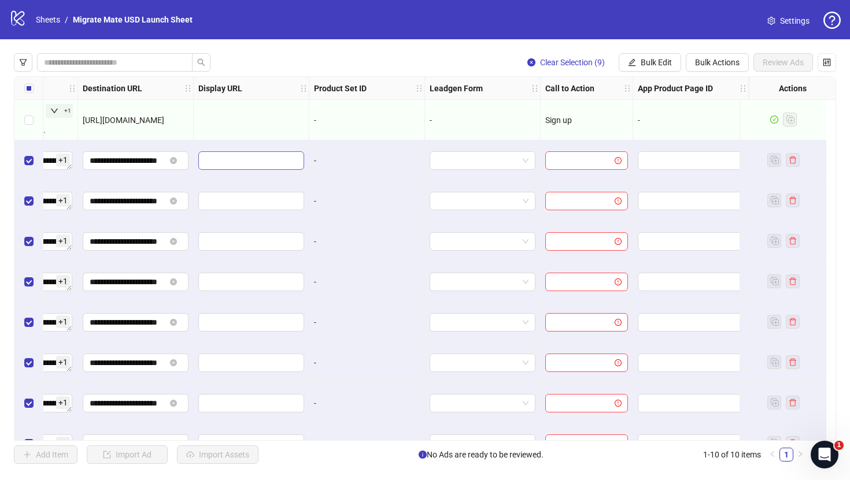
scroll to position [0, 1116]
click at [667, 62] on span "Bulk Edit" at bounding box center [656, 62] width 31 height 9
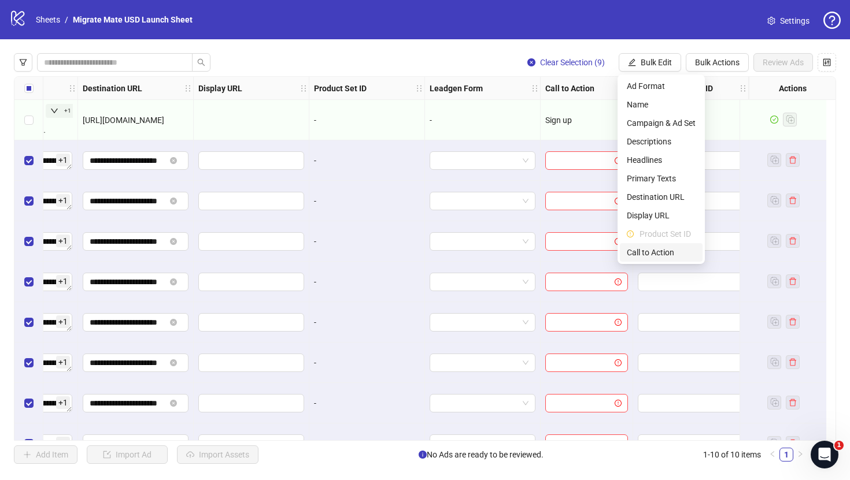
click at [656, 252] on span "Call to Action" at bounding box center [661, 252] width 69 height 13
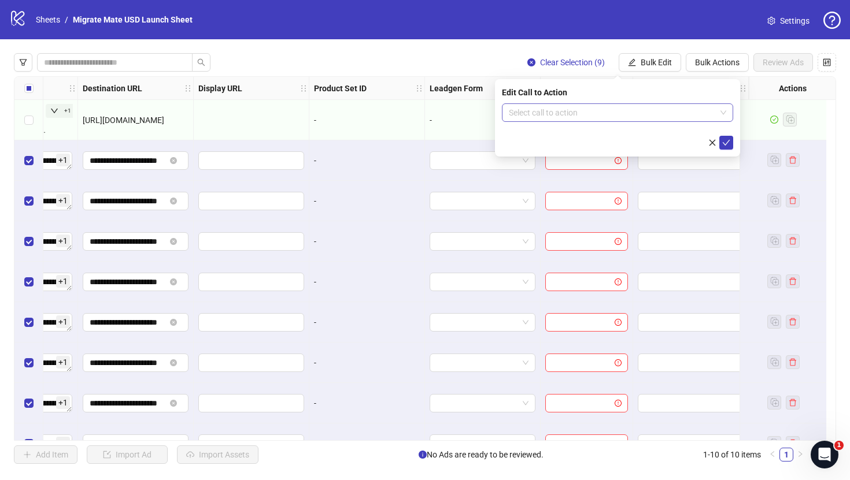
click at [719, 114] on span at bounding box center [617, 112] width 217 height 17
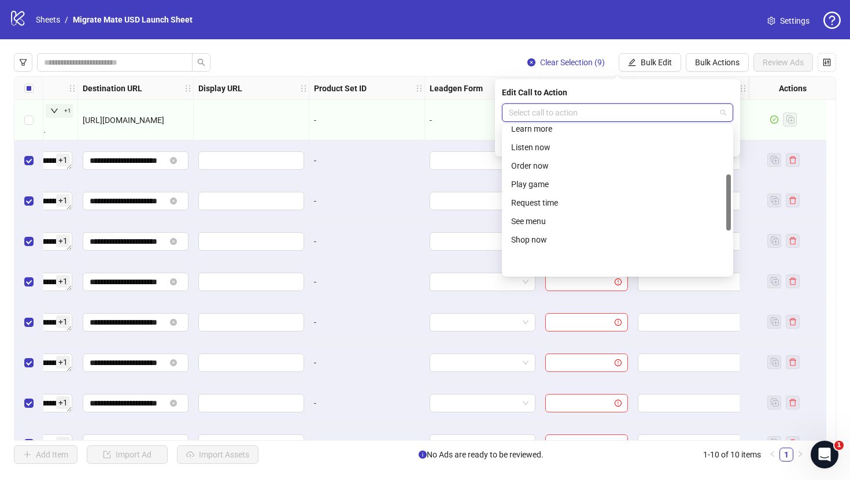
scroll to position [240, 0]
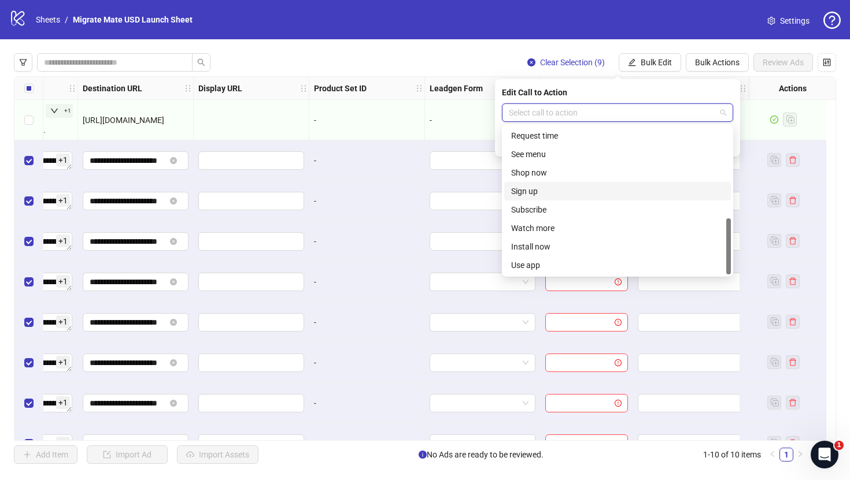
click at [594, 187] on div "Sign up" at bounding box center [617, 191] width 213 height 13
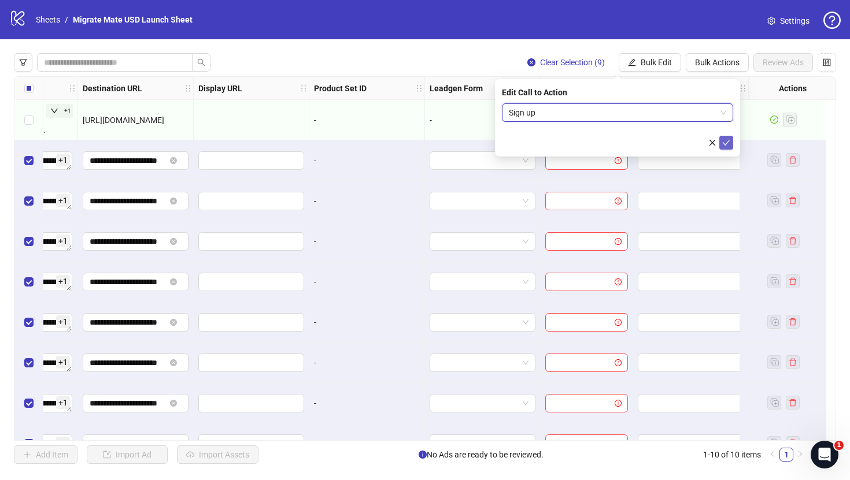
click at [726, 140] on icon "check" at bounding box center [726, 143] width 8 height 8
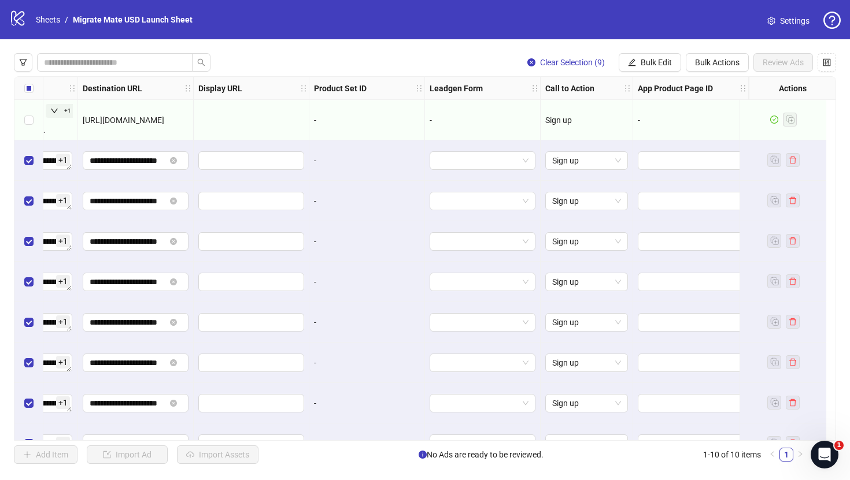
click at [461, 45] on div "**********" at bounding box center [425, 258] width 850 height 439
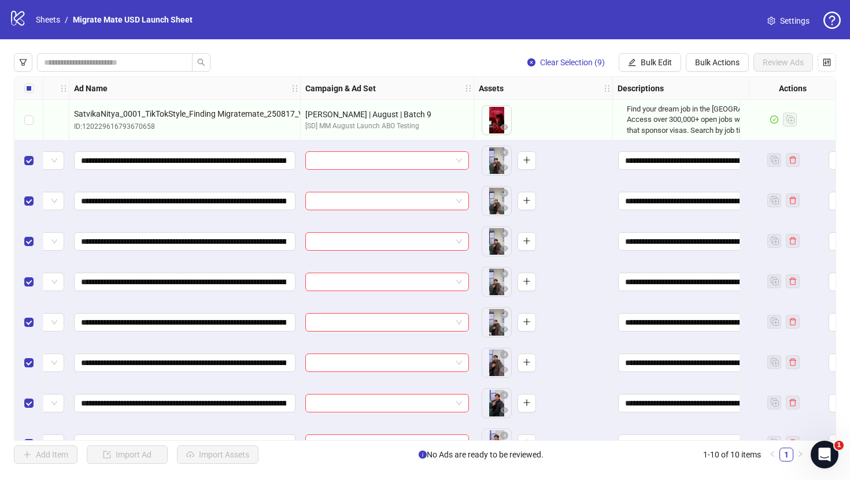
scroll to position [0, 0]
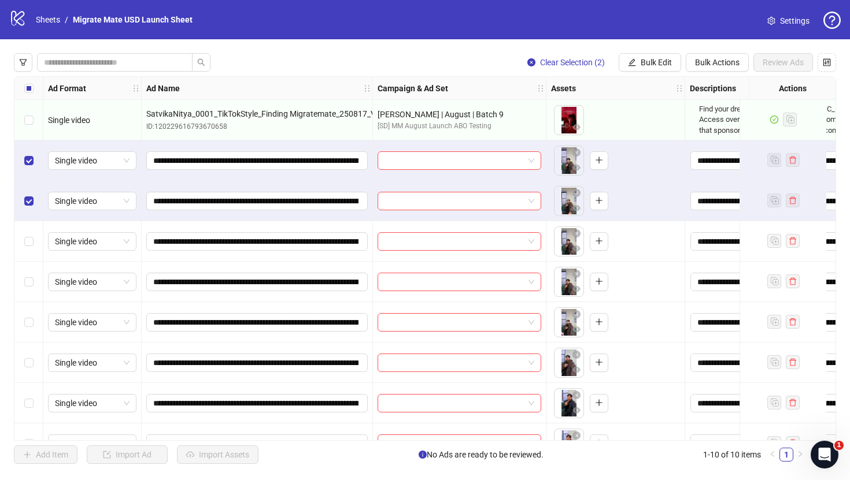
click at [27, 249] on div "Select row 4" at bounding box center [28, 241] width 29 height 40
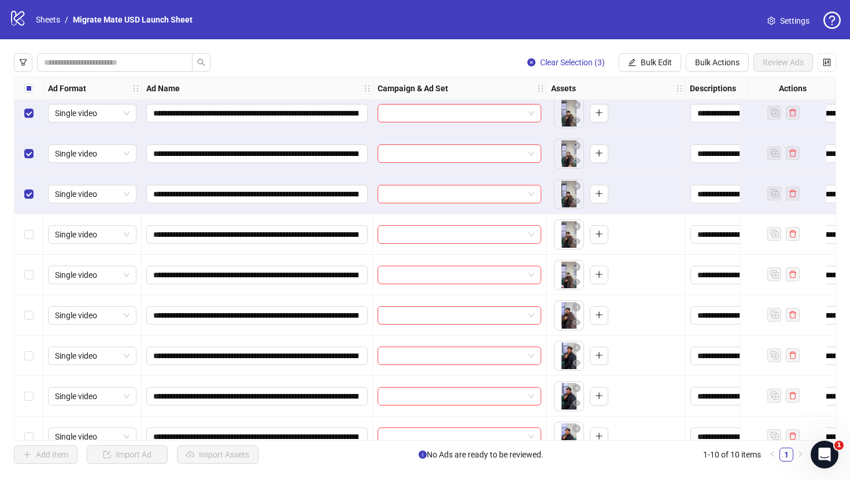
scroll to position [46, 0]
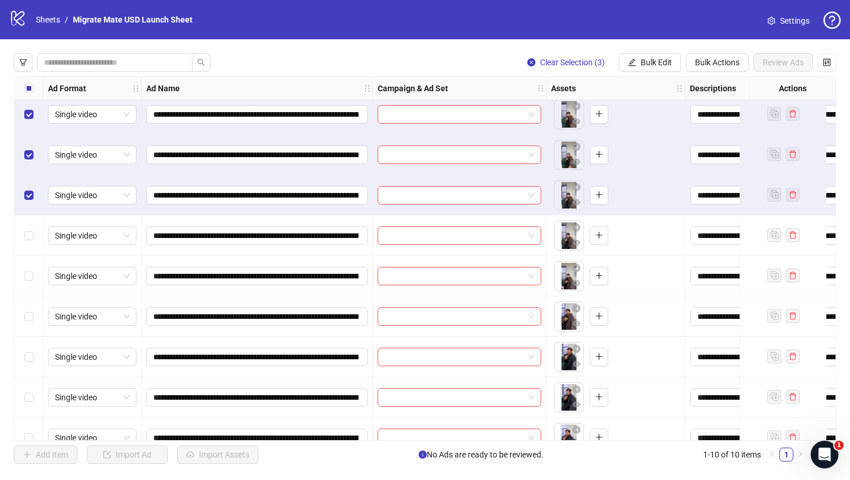
click at [27, 249] on div "Select row 5" at bounding box center [28, 236] width 29 height 40
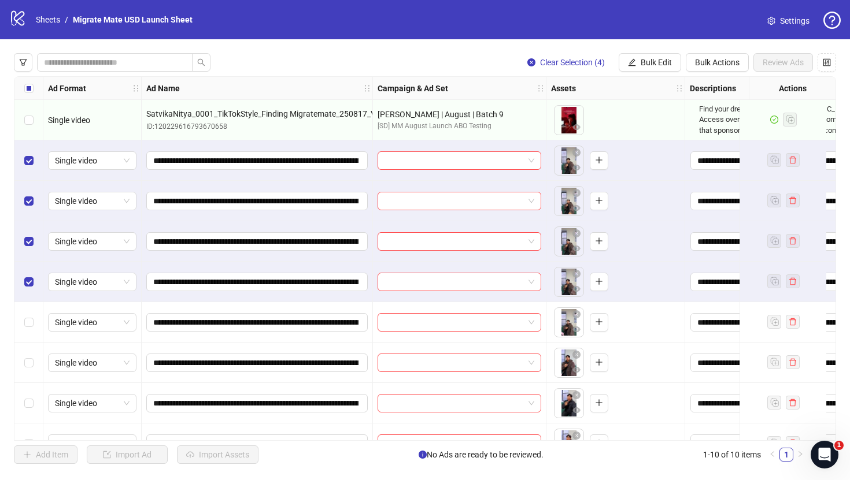
scroll to position [69, 0]
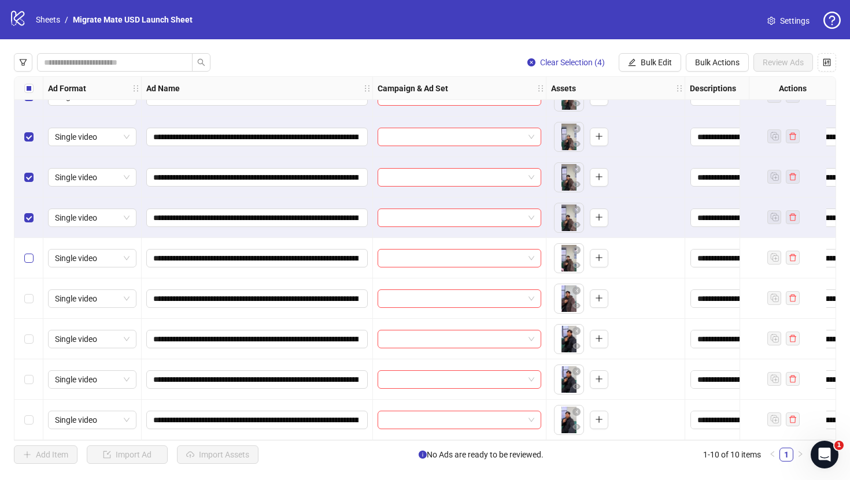
click at [31, 258] on label "Select row 6" at bounding box center [28, 258] width 9 height 13
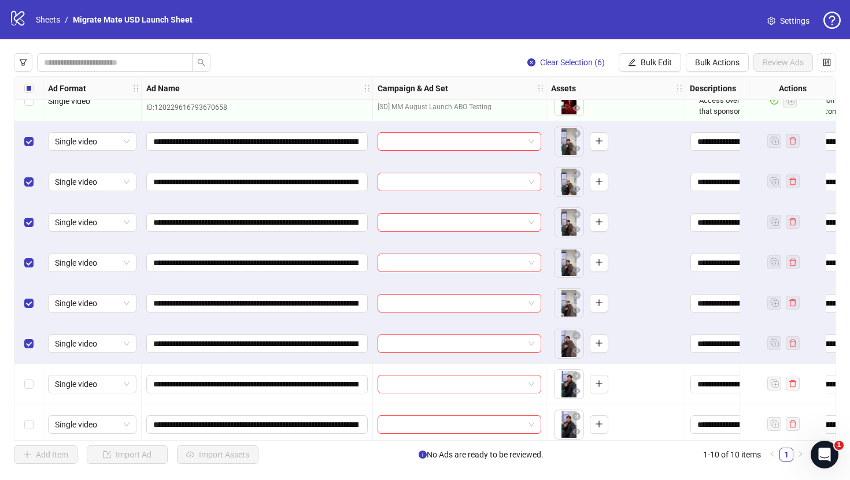
scroll to position [18, 0]
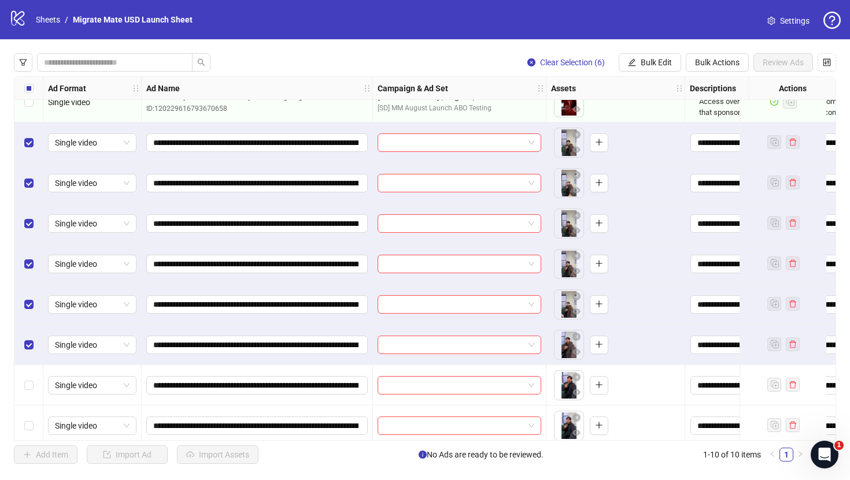
click at [33, 334] on div "Select row 7" at bounding box center [28, 345] width 29 height 40
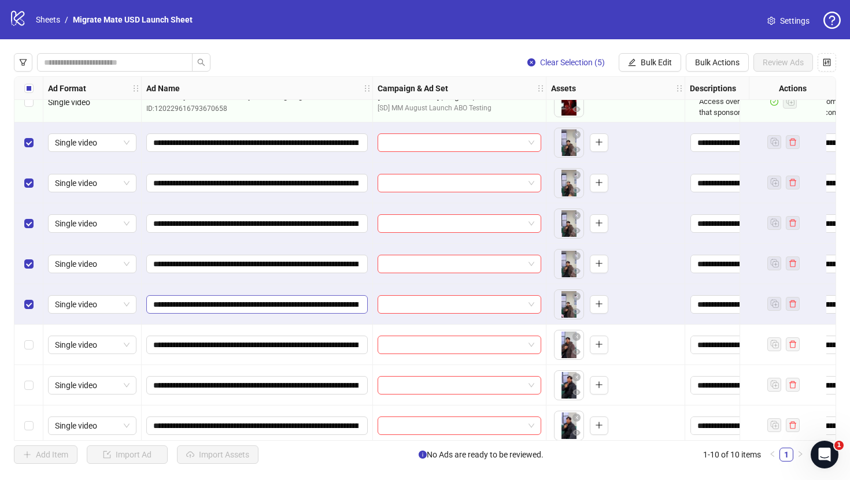
scroll to position [0, 0]
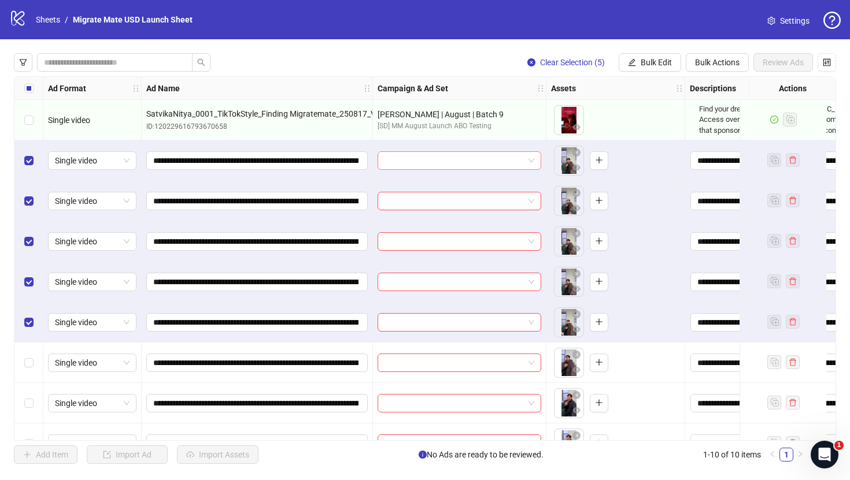
click at [527, 158] on span at bounding box center [459, 160] width 150 height 17
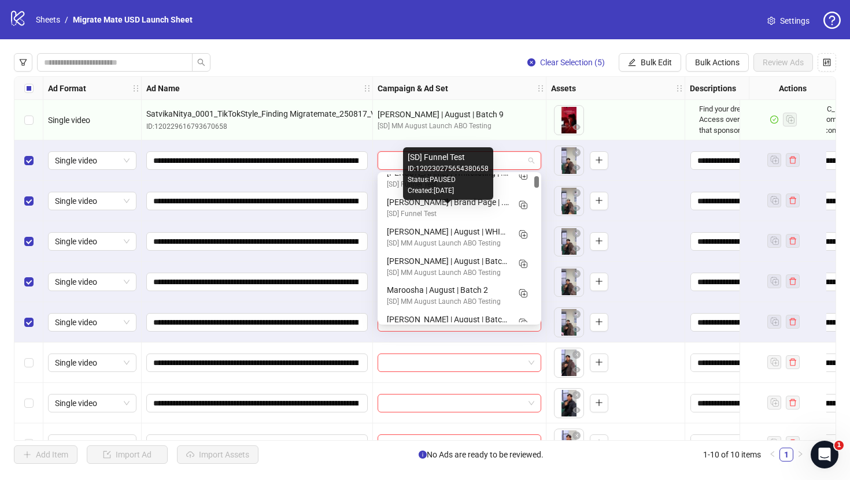
scroll to position [72, 0]
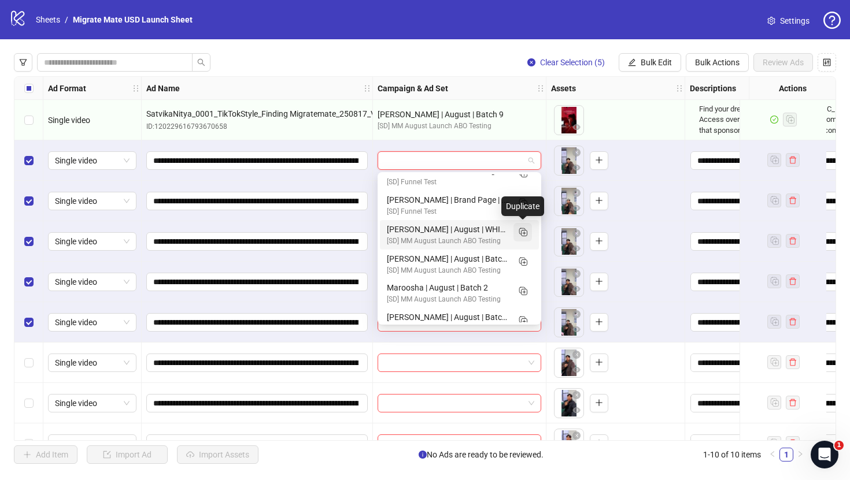
click at [521, 228] on rect "Duplicate" at bounding box center [522, 231] width 6 height 6
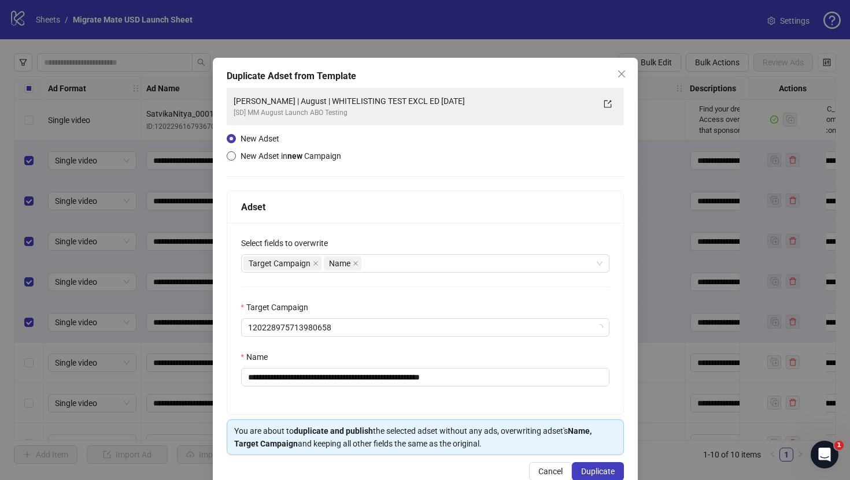
click at [313, 159] on span "New Adset in new Campaign" at bounding box center [290, 155] width 101 height 9
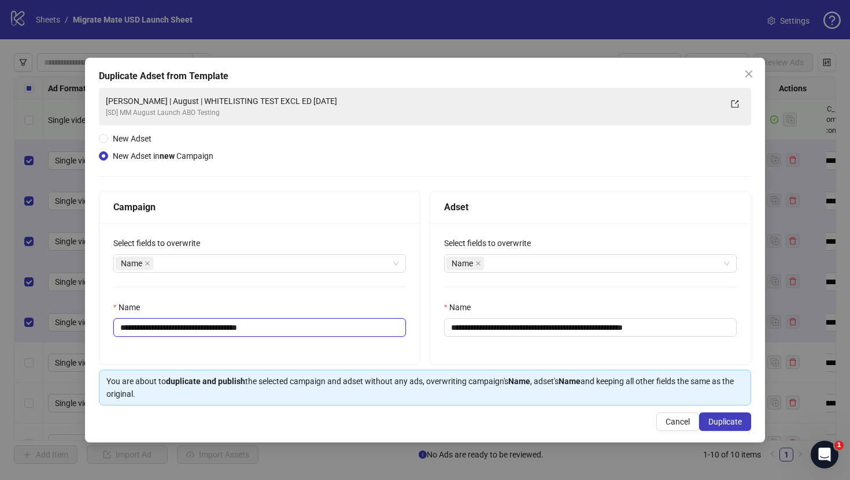
click at [178, 328] on input "**********" at bounding box center [259, 328] width 293 height 18
type input "**********"
click at [535, 327] on input "**********" at bounding box center [590, 328] width 293 height 18
click at [490, 328] on input "**********" at bounding box center [590, 328] width 293 height 18
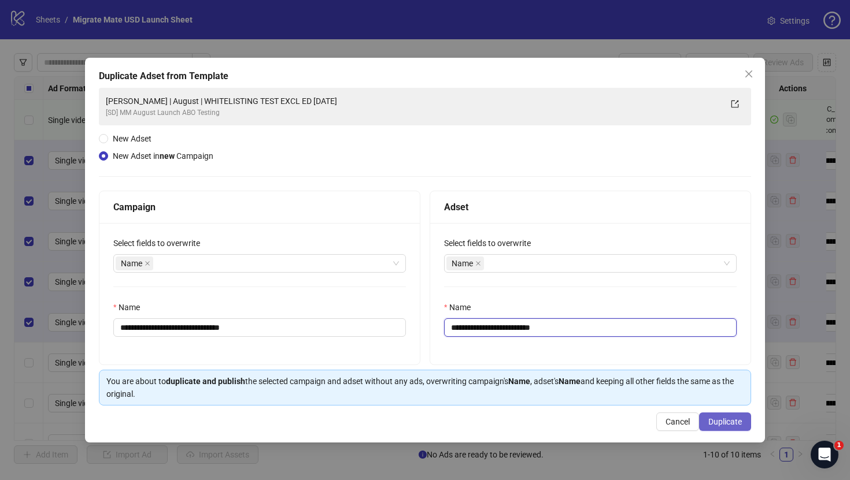
type input "**********"
click at [715, 421] on span "Duplicate" at bounding box center [725, 421] width 34 height 9
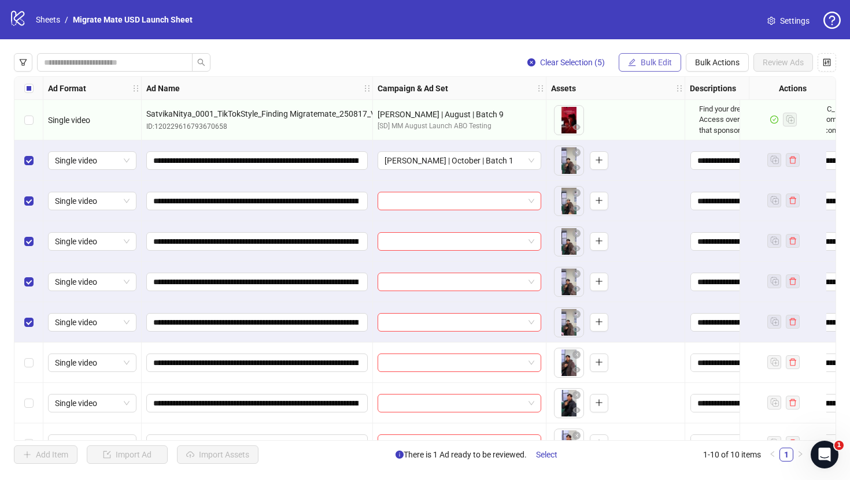
click at [650, 65] on span "Bulk Edit" at bounding box center [656, 62] width 31 height 9
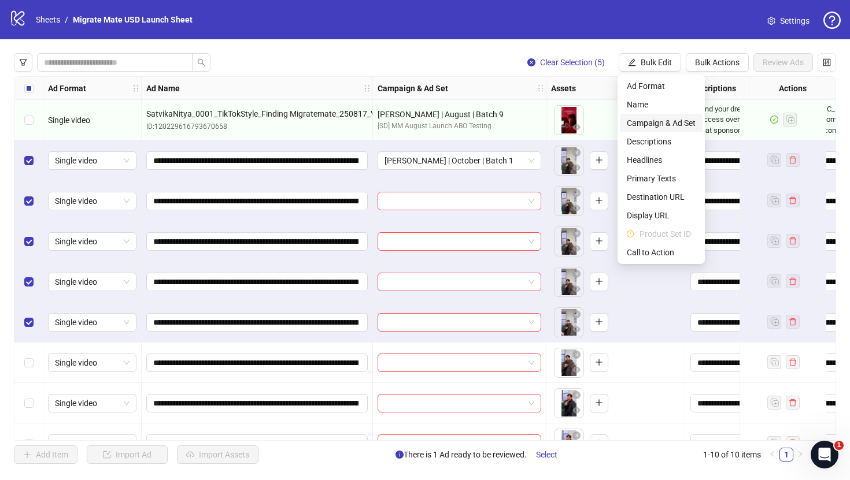
click at [671, 121] on span "Campaign & Ad Set" at bounding box center [661, 123] width 69 height 13
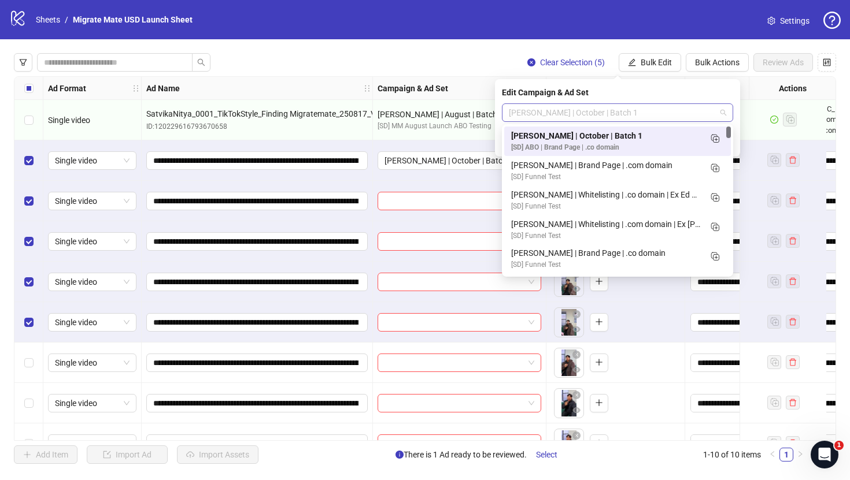
click at [669, 116] on span "Ed Kong | October | Batch 1" at bounding box center [617, 112] width 217 height 17
click at [676, 142] on div "Ed Kong | October | Batch 1" at bounding box center [606, 135] width 190 height 13
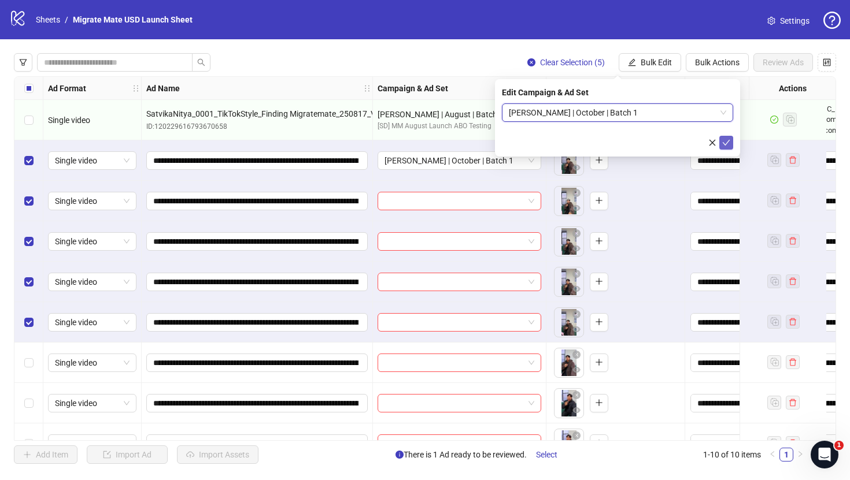
click at [724, 140] on icon "check" at bounding box center [726, 143] width 8 height 8
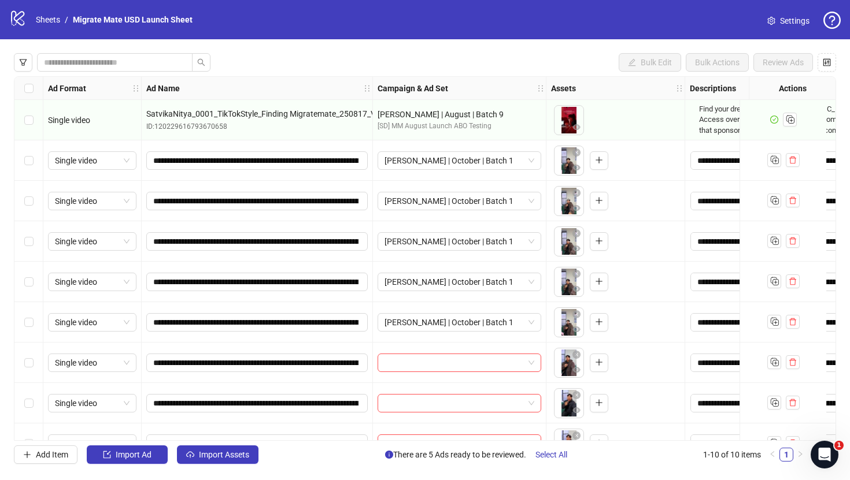
scroll to position [69, 0]
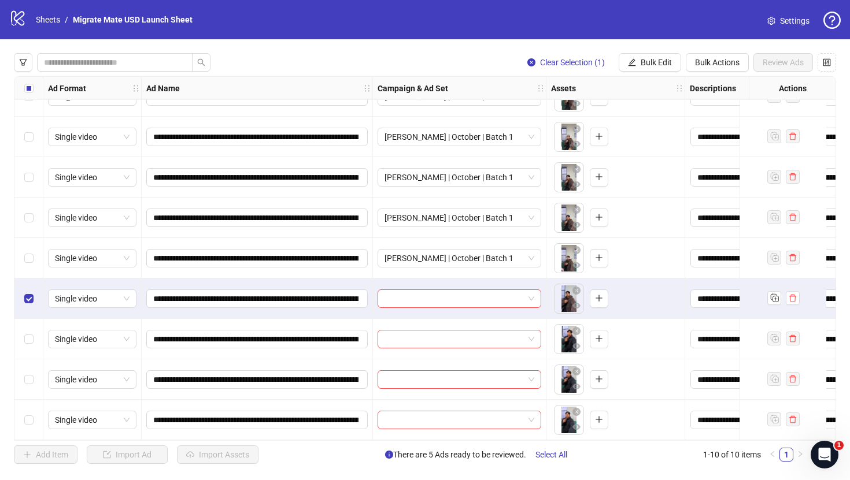
click at [29, 327] on div "Select row 8" at bounding box center [28, 339] width 29 height 40
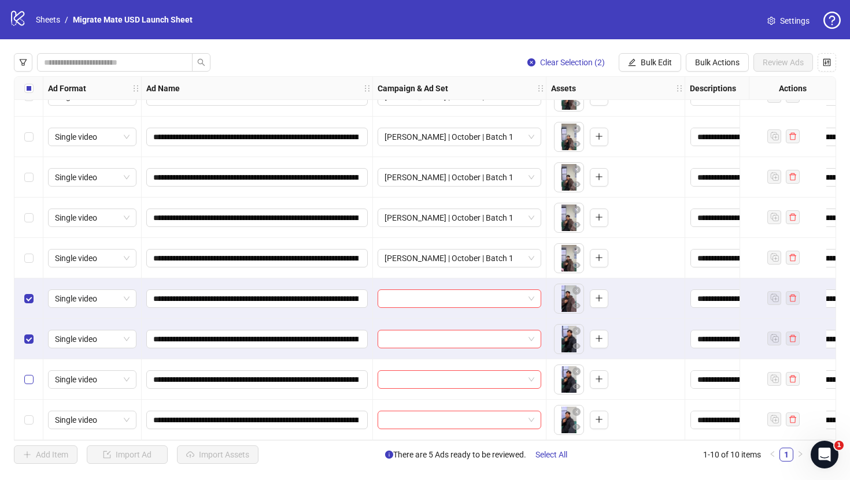
click at [32, 368] on div "Select row 9" at bounding box center [28, 380] width 29 height 40
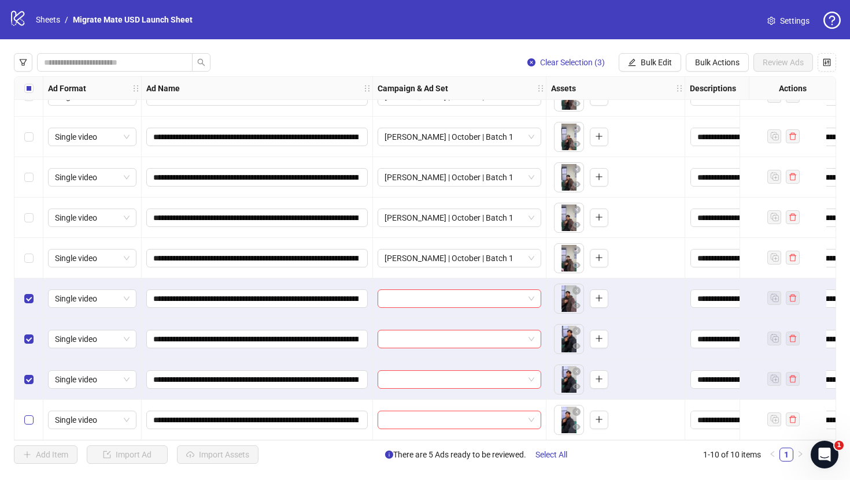
click at [32, 414] on label "Select row 10" at bounding box center [28, 420] width 9 height 13
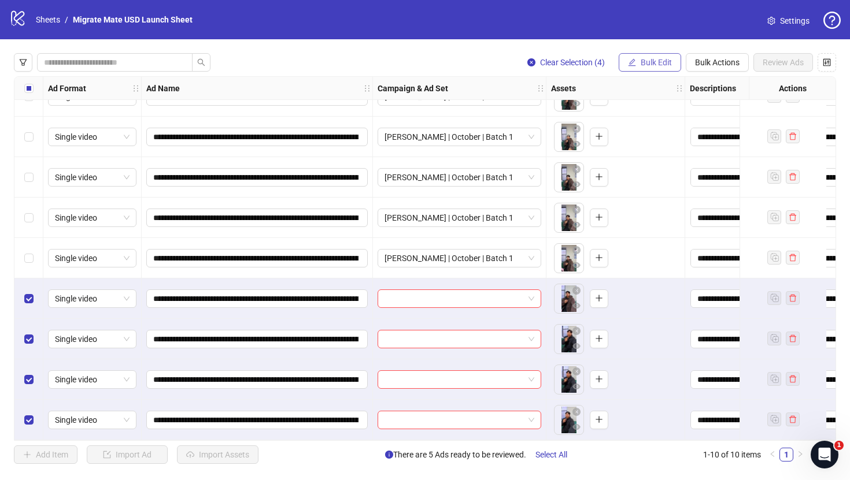
click at [655, 57] on button "Bulk Edit" at bounding box center [650, 62] width 62 height 18
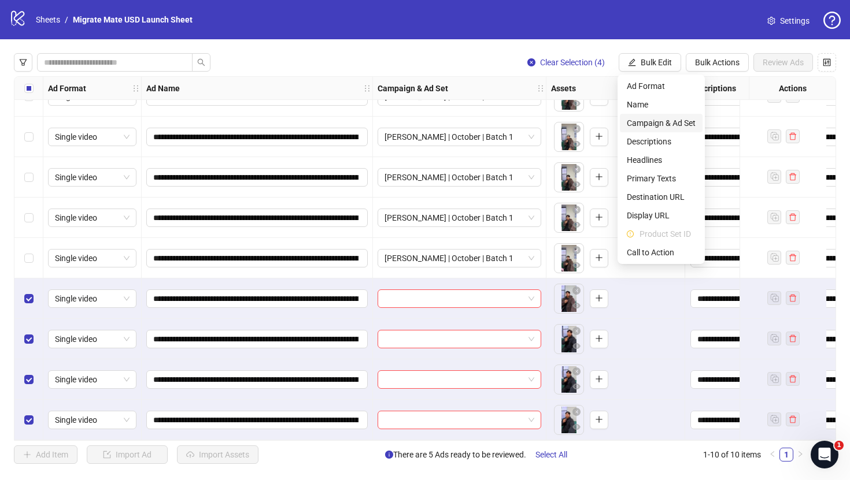
click at [667, 123] on span "Campaign & Ad Set" at bounding box center [661, 123] width 69 height 13
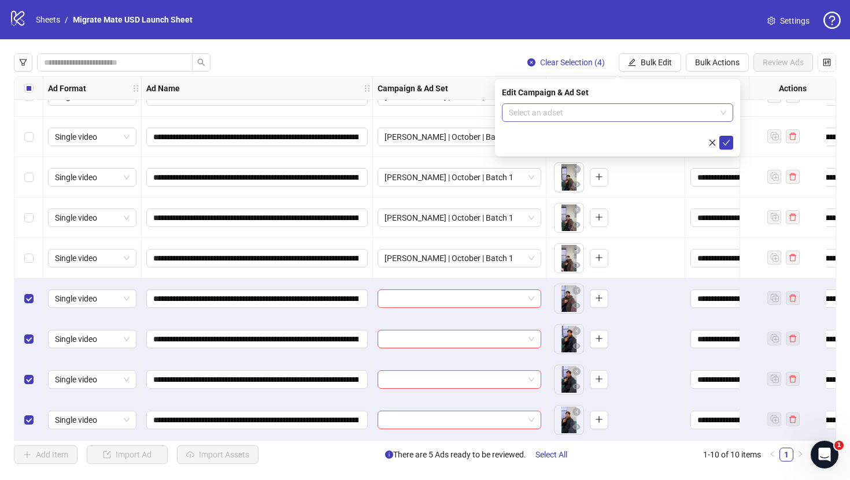
click at [721, 113] on span at bounding box center [617, 112] width 217 height 17
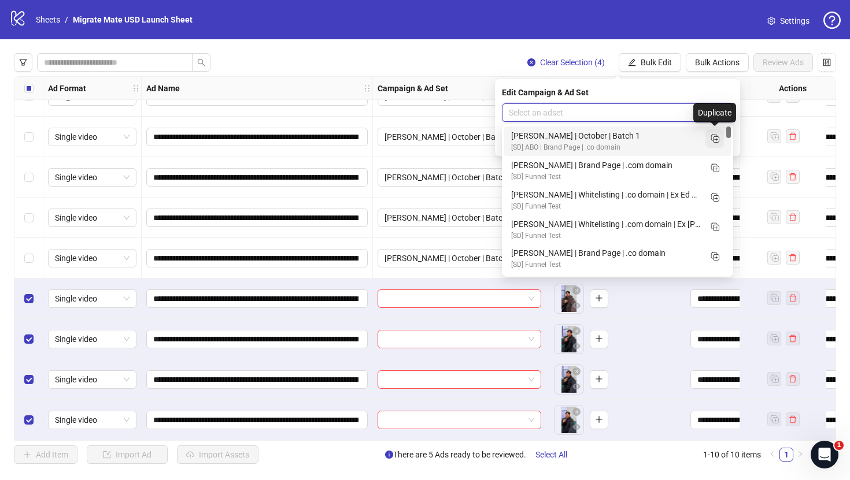
click at [715, 137] on icon "Duplicate" at bounding box center [715, 138] width 12 height 12
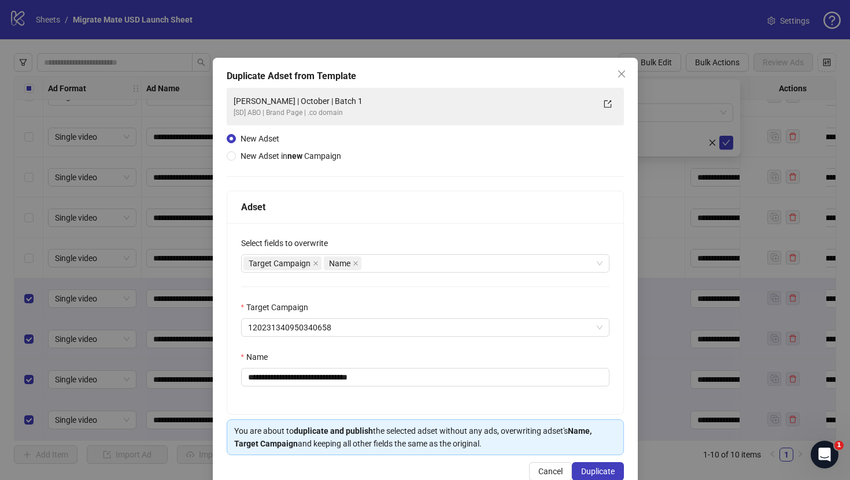
scroll to position [27, 0]
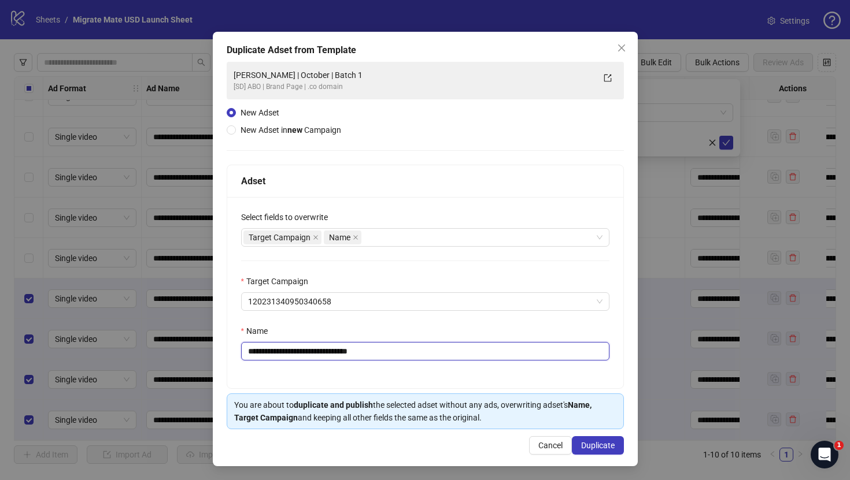
drag, startPoint x: 341, startPoint y: 350, endPoint x: 441, endPoint y: 355, distance: 100.1
click at [441, 355] on input "**********" at bounding box center [425, 351] width 368 height 18
type input "**********"
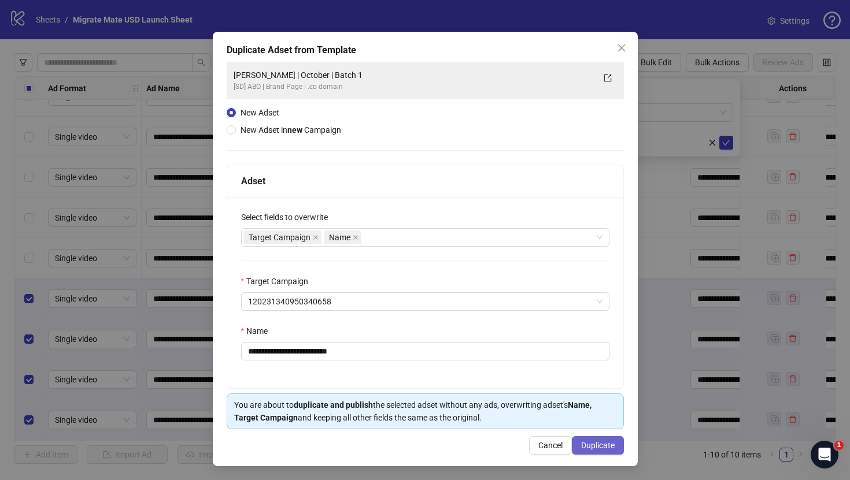
click at [586, 443] on span "Duplicate" at bounding box center [598, 445] width 34 height 9
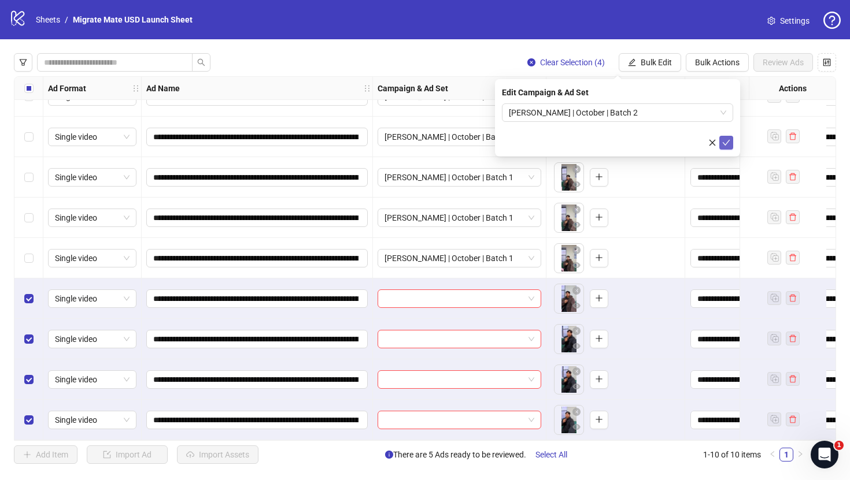
click at [727, 141] on icon "check" at bounding box center [727, 143] width 8 height 6
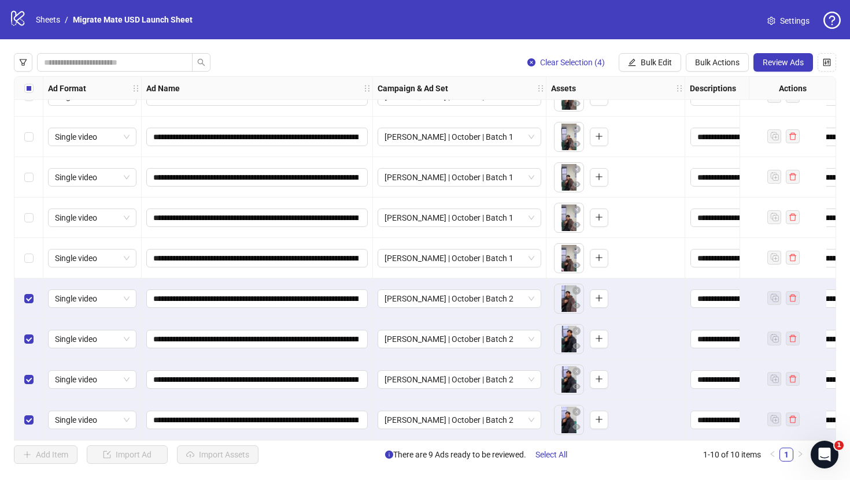
click at [450, 62] on div "Clear Selection (4) Bulk Edit Bulk Actions Review Ads" at bounding box center [425, 62] width 822 height 18
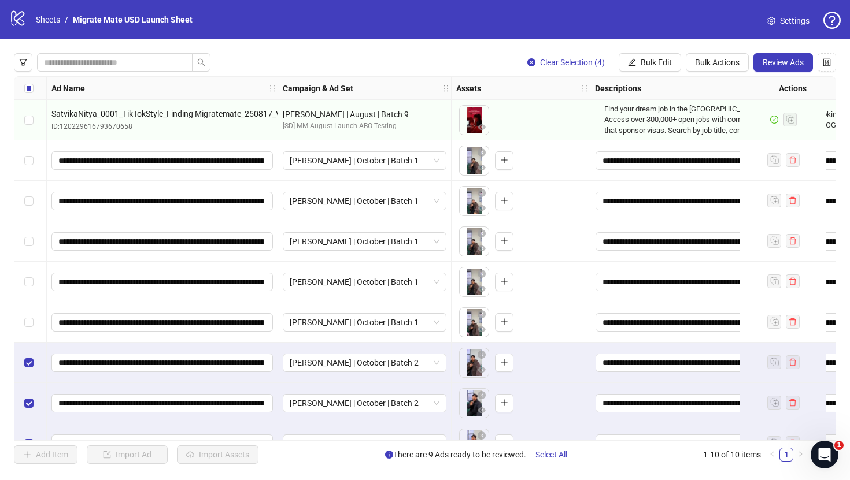
scroll to position [0, 0]
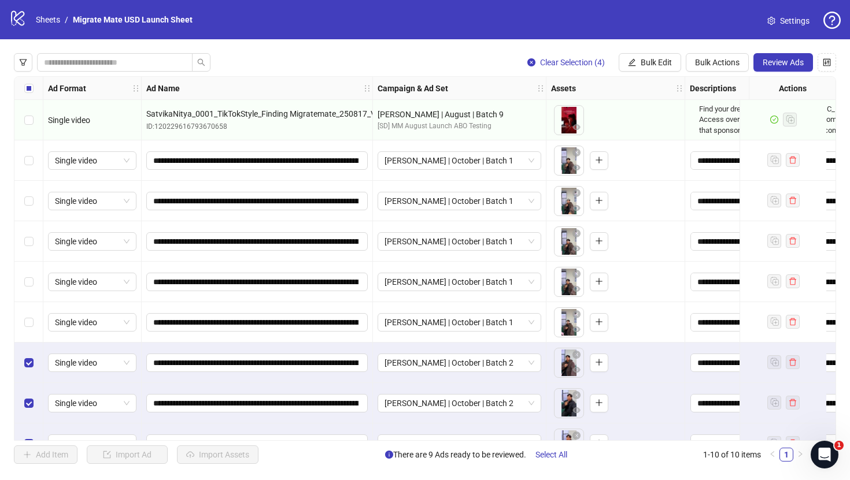
click at [374, 49] on div "**********" at bounding box center [425, 258] width 850 height 439
click at [346, 40] on div "**********" at bounding box center [425, 258] width 850 height 439
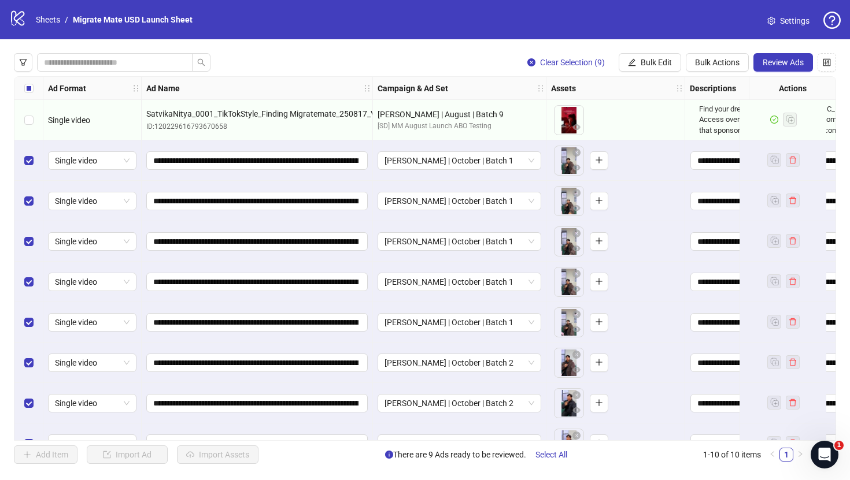
click at [472, 51] on div "**********" at bounding box center [425, 258] width 850 height 439
click at [778, 62] on span "Review Ads" at bounding box center [783, 62] width 41 height 9
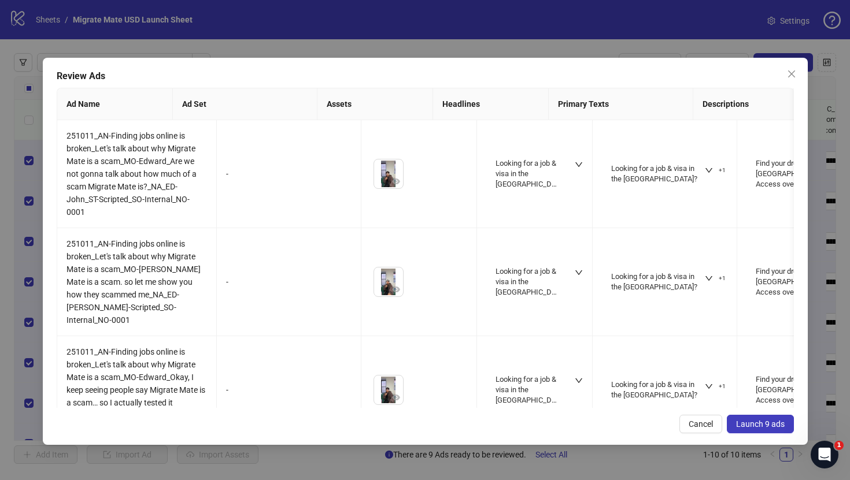
click at [760, 424] on span "Launch 9 ads" at bounding box center [760, 424] width 49 height 9
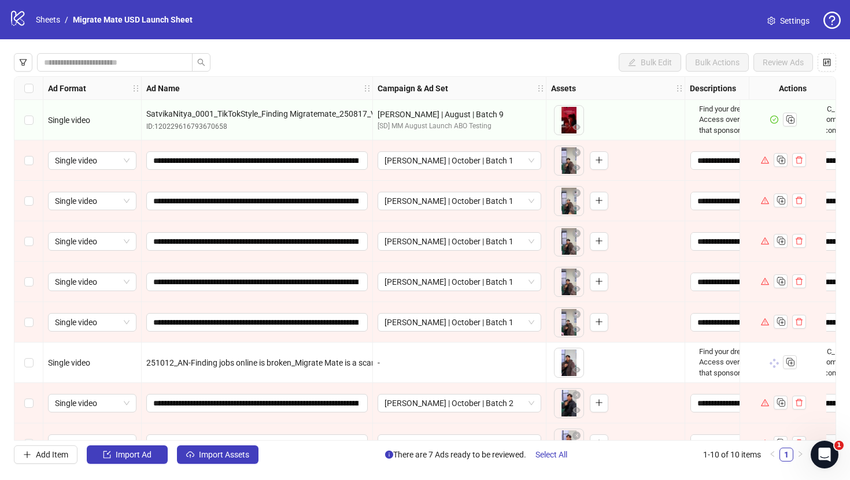
click at [779, 25] on link "Settings" at bounding box center [788, 21] width 61 height 18
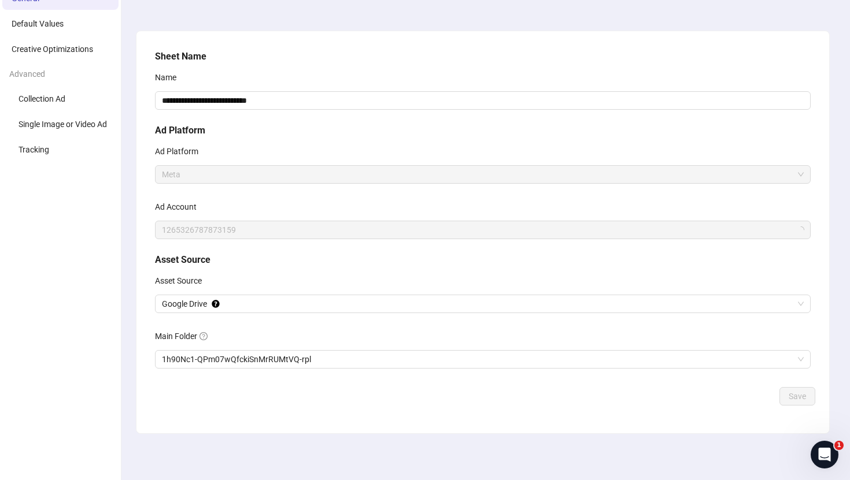
scroll to position [55, 0]
click at [276, 199] on div "Ad Account" at bounding box center [483, 209] width 656 height 23
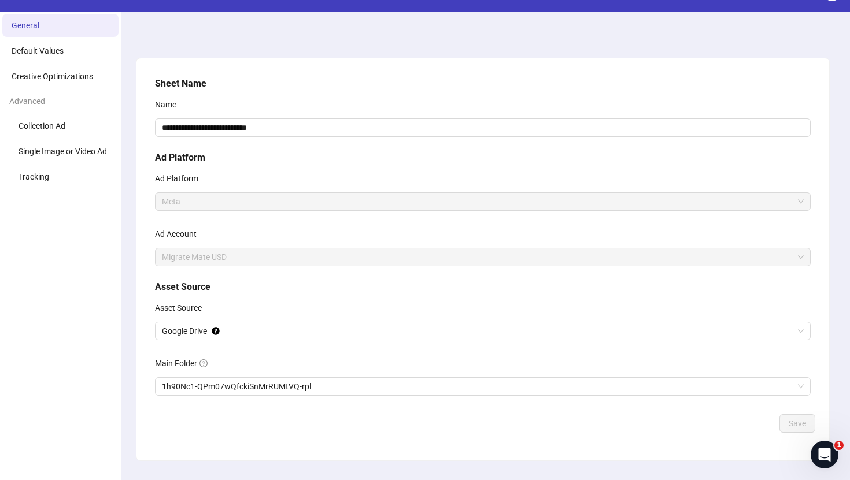
scroll to position [0, 0]
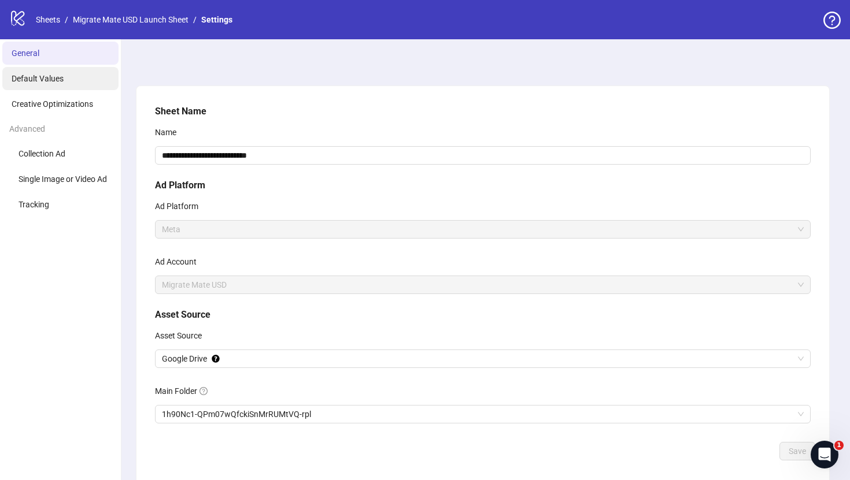
click at [75, 80] on li "Default Values" at bounding box center [60, 78] width 116 height 23
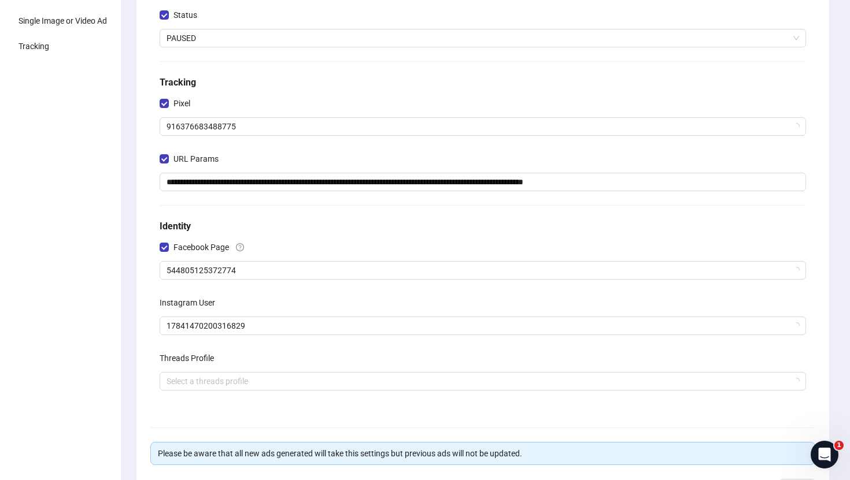
scroll to position [250, 0]
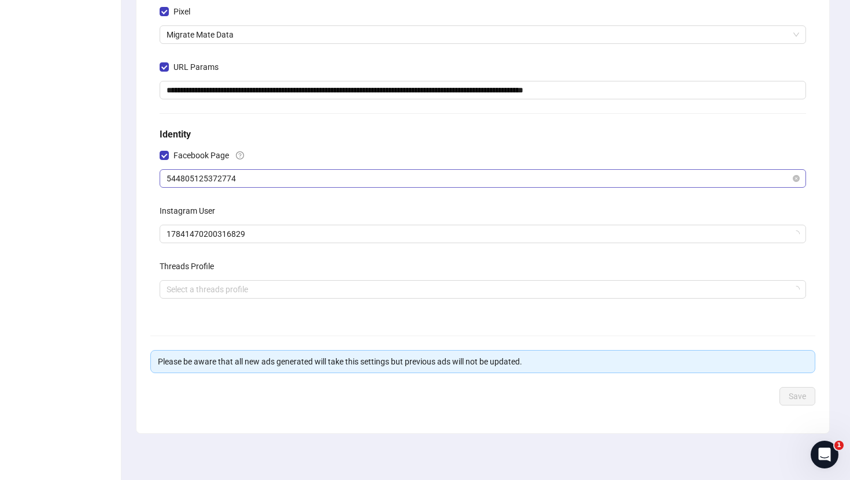
click at [235, 179] on span "544805125372774" at bounding box center [482, 178] width 632 height 17
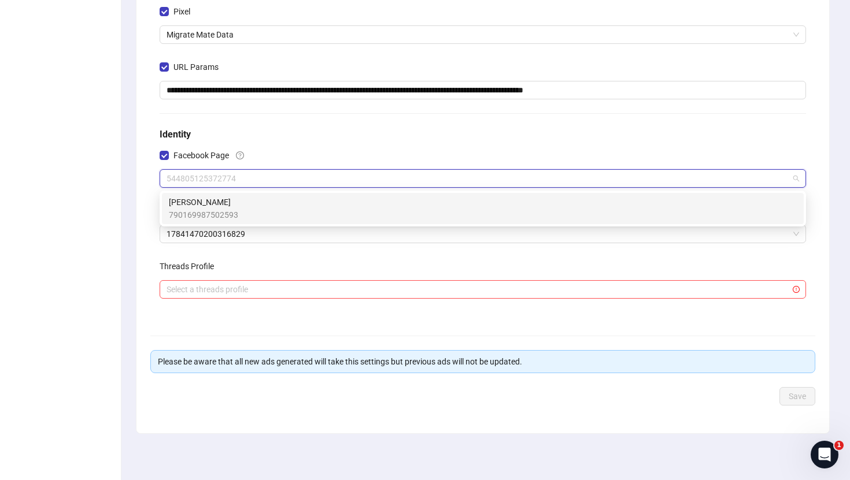
click at [138, 208] on div "**********" at bounding box center [482, 135] width 693 height 598
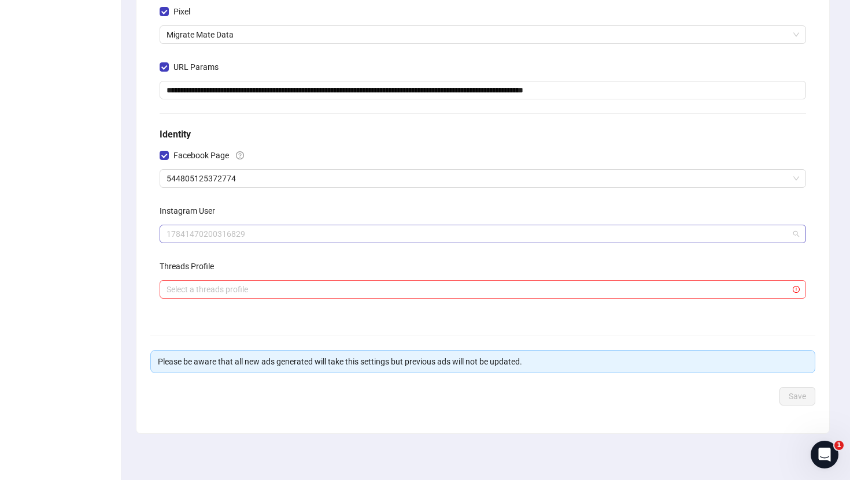
click at [220, 231] on span "17841470200316829" at bounding box center [482, 233] width 632 height 17
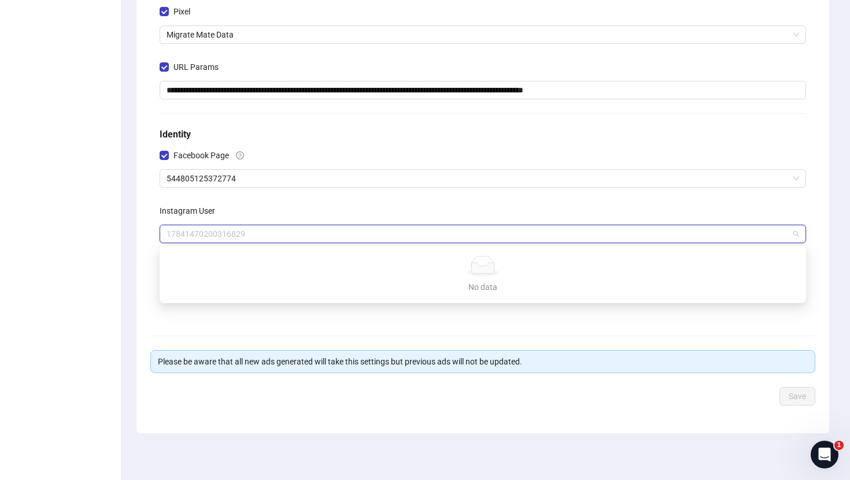
click at [158, 202] on div "**********" at bounding box center [483, 85] width 656 height 463
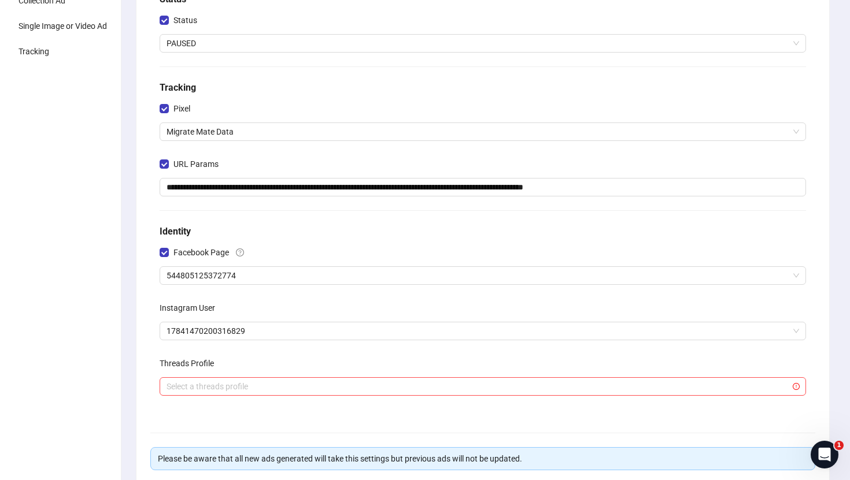
scroll to position [0, 0]
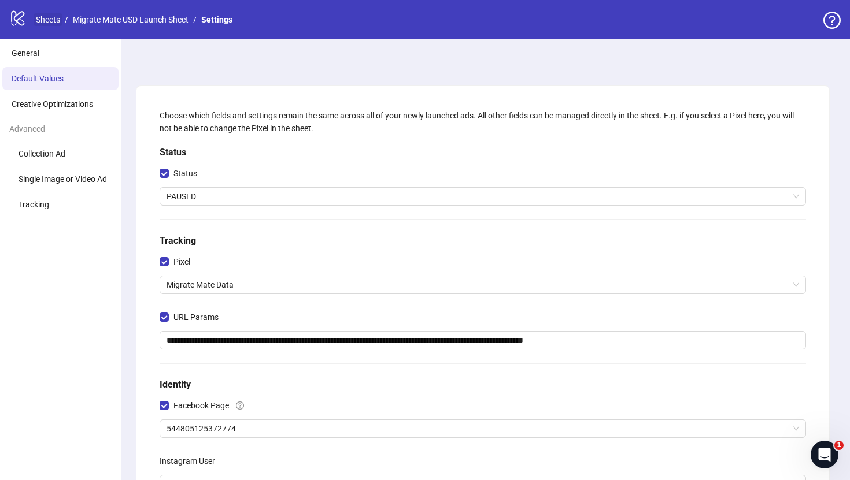
click at [49, 20] on link "Sheets" at bounding box center [48, 19] width 29 height 13
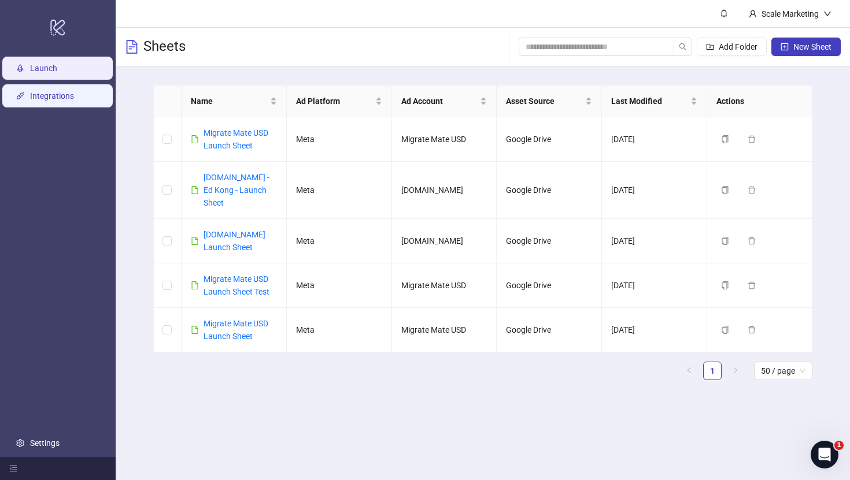
click at [68, 96] on link "Integrations" at bounding box center [52, 95] width 44 height 9
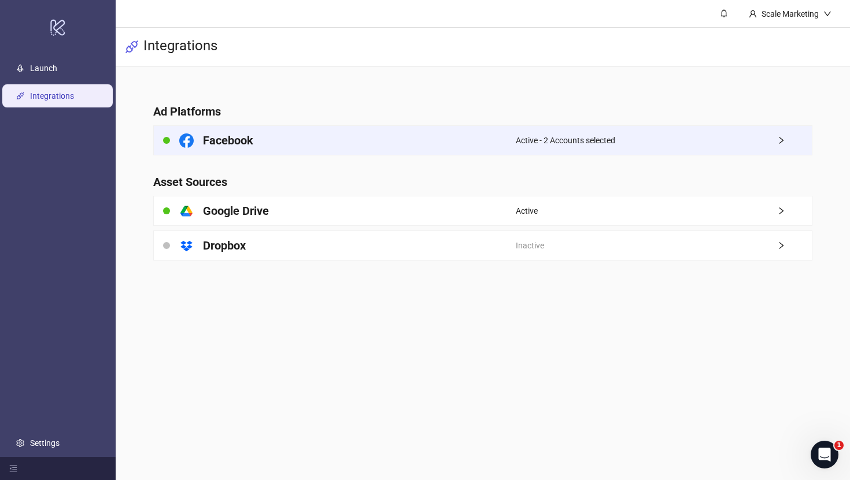
click at [320, 134] on div "Facebook" at bounding box center [335, 140] width 362 height 29
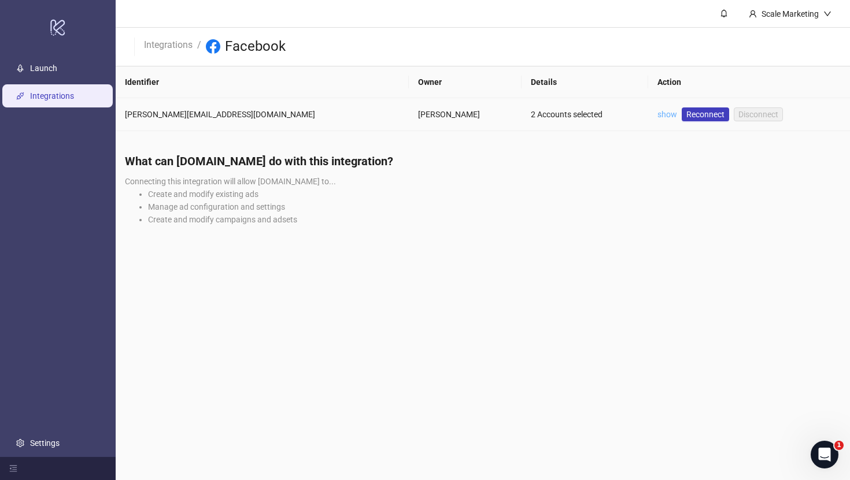
click at [657, 112] on link "show" at bounding box center [667, 114] width 20 height 9
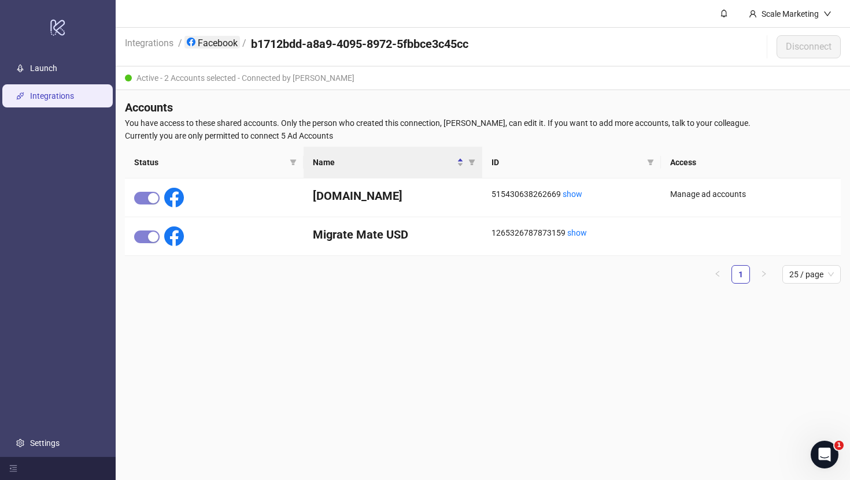
click at [205, 39] on link "Facebook" at bounding box center [211, 42] width 55 height 13
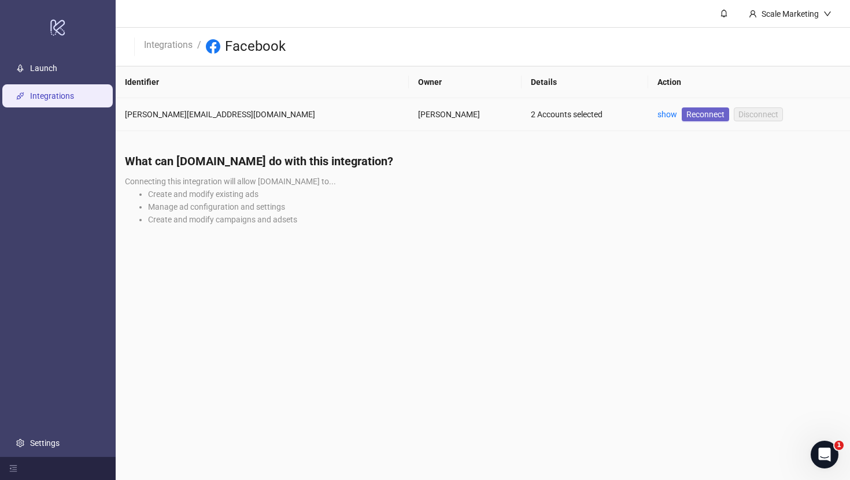
click at [686, 117] on span "Reconnect" at bounding box center [705, 114] width 38 height 13
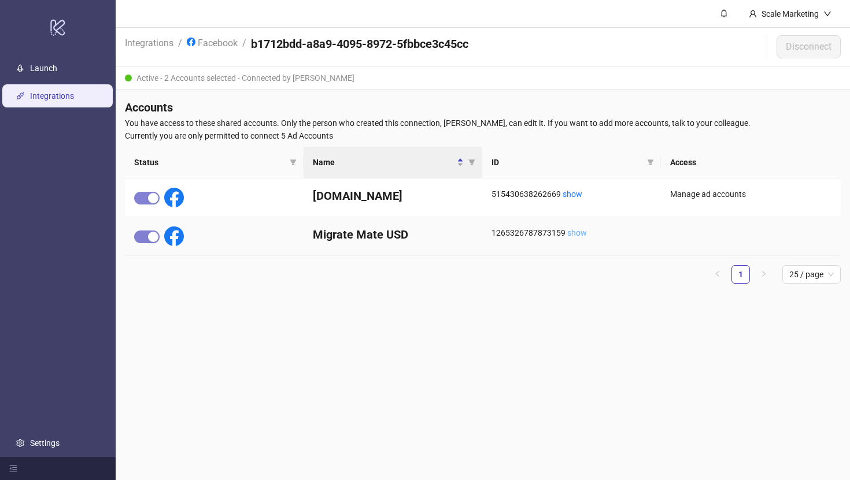
click at [580, 233] on link "show" at bounding box center [577, 232] width 20 height 9
click at [74, 98] on link "Integrations" at bounding box center [52, 95] width 44 height 9
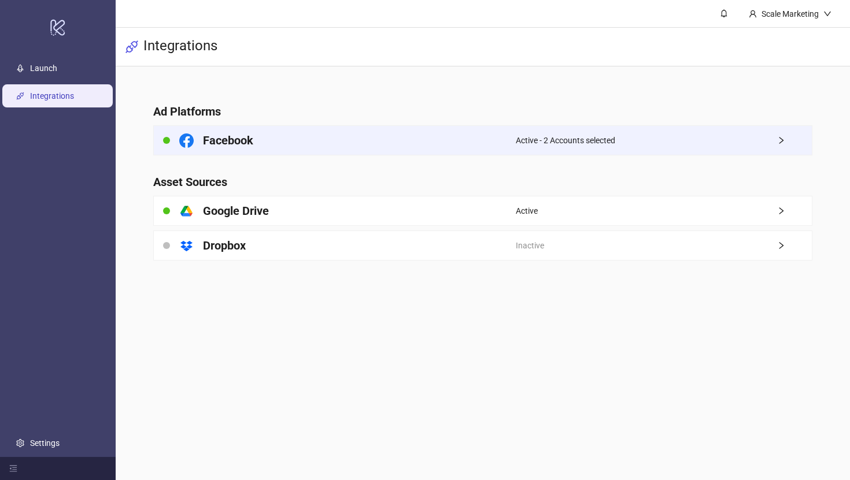
click at [636, 147] on div "Active - 2 Accounts selected" at bounding box center [664, 140] width 296 height 29
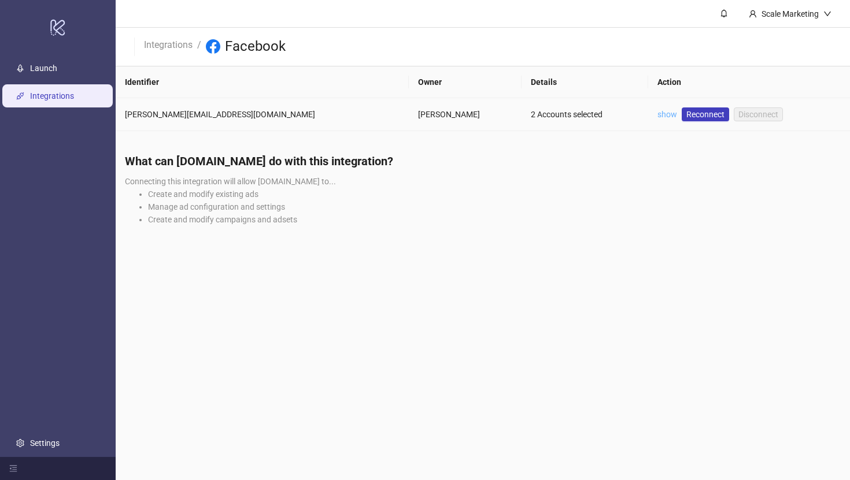
click at [657, 114] on link "show" at bounding box center [667, 114] width 20 height 9
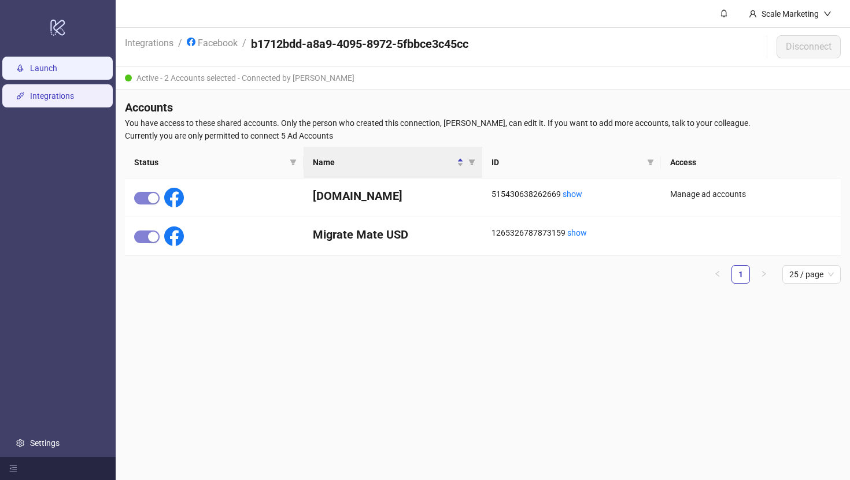
click at [57, 64] on link "Launch" at bounding box center [43, 68] width 27 height 9
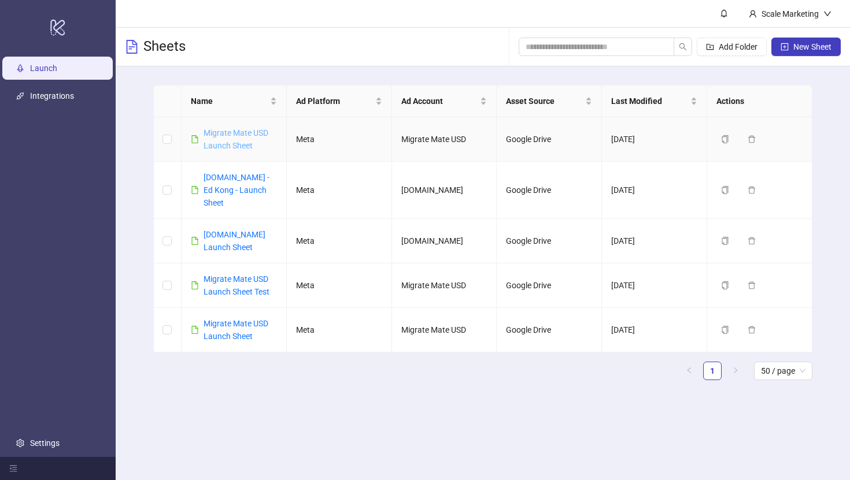
click at [242, 134] on link "Migrate Mate USD Launch Sheet" at bounding box center [235, 139] width 65 height 22
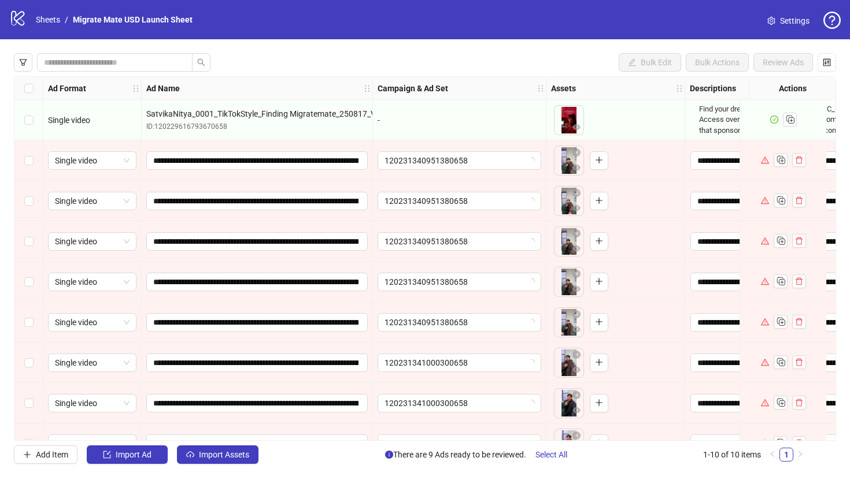
click at [783, 25] on span "Settings" at bounding box center [794, 20] width 29 height 13
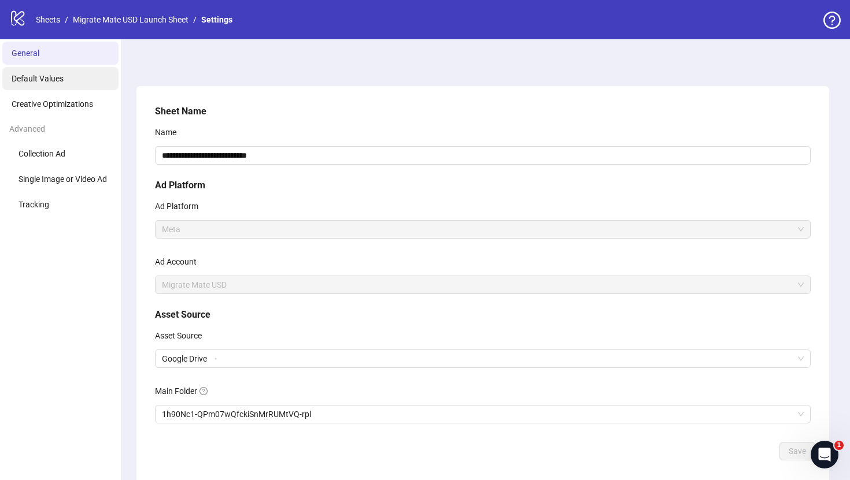
click at [79, 80] on li "Default Values" at bounding box center [60, 78] width 116 height 23
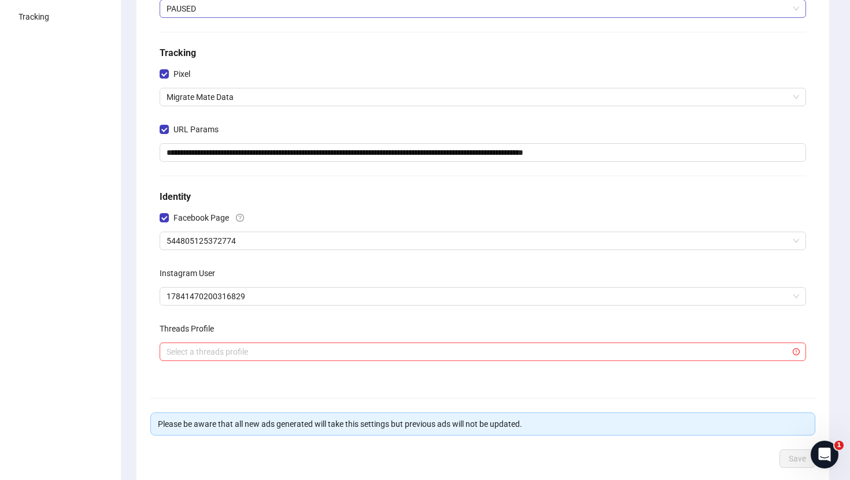
scroll to position [250, 0]
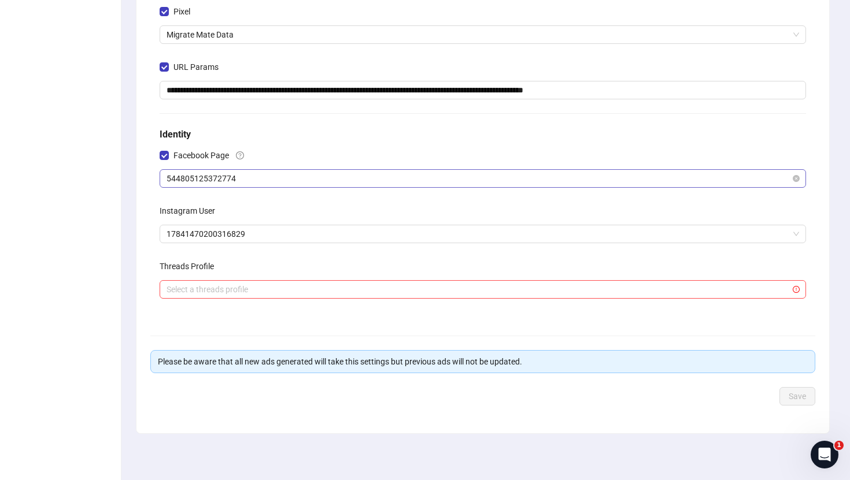
click at [230, 176] on span "544805125372774" at bounding box center [482, 178] width 632 height 17
click at [143, 209] on div "**********" at bounding box center [482, 135] width 693 height 598
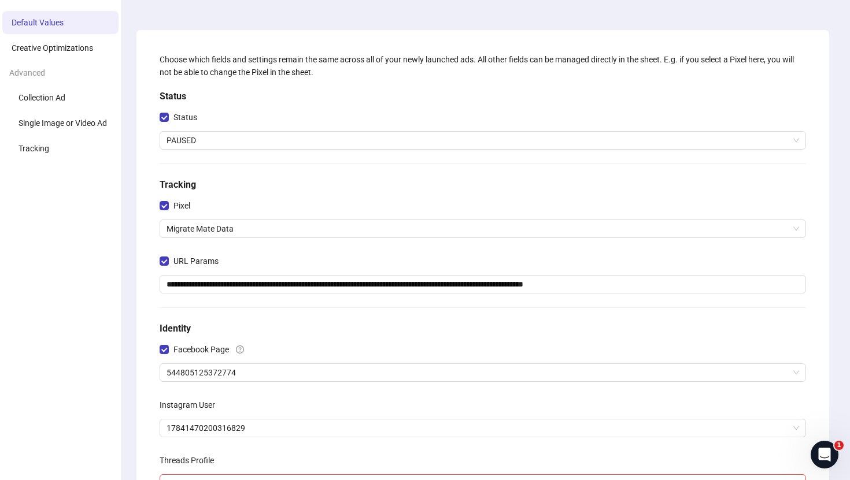
scroll to position [39, 0]
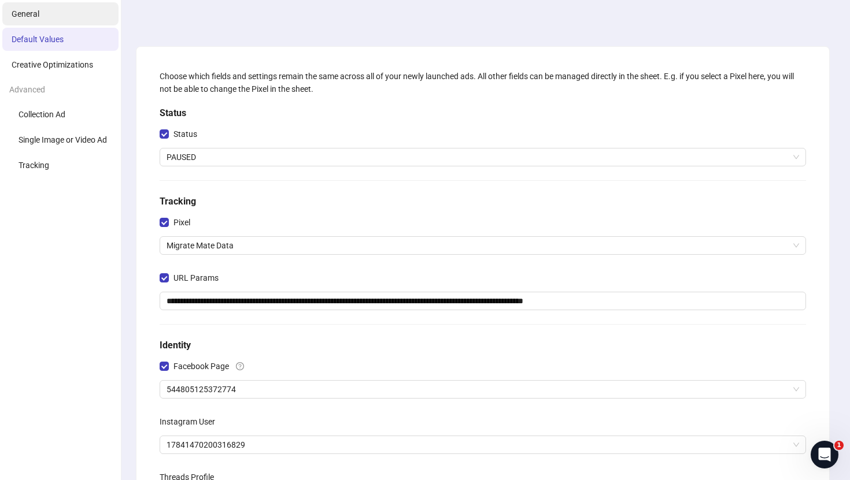
click at [56, 21] on li "General" at bounding box center [60, 13] width 116 height 23
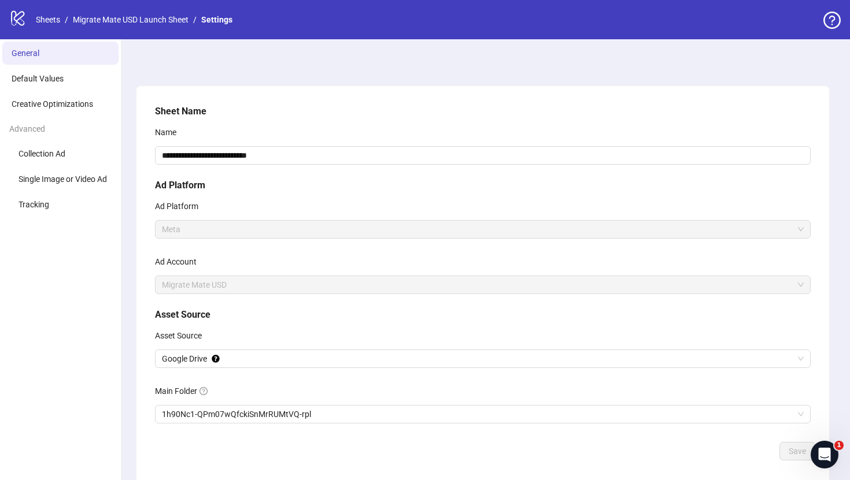
click at [16, 27] on div "logo/logo-mobile" at bounding box center [17, 19] width 17 height 21
click at [18, 11] on icon "logo/logo-mobile" at bounding box center [17, 17] width 17 height 17
click at [23, 21] on icon at bounding box center [17, 18] width 13 height 15
click at [43, 23] on link "Sheets" at bounding box center [48, 19] width 29 height 13
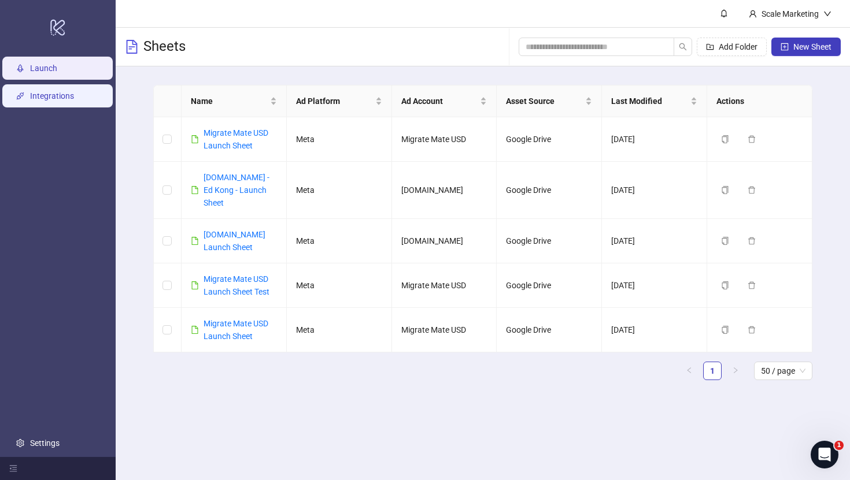
click at [74, 100] on link "Integrations" at bounding box center [52, 95] width 44 height 9
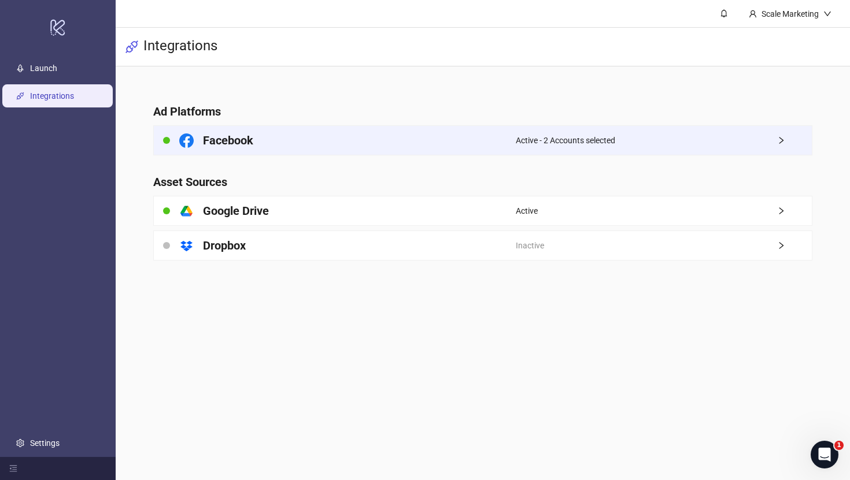
click at [268, 143] on div "Facebook" at bounding box center [335, 140] width 362 height 29
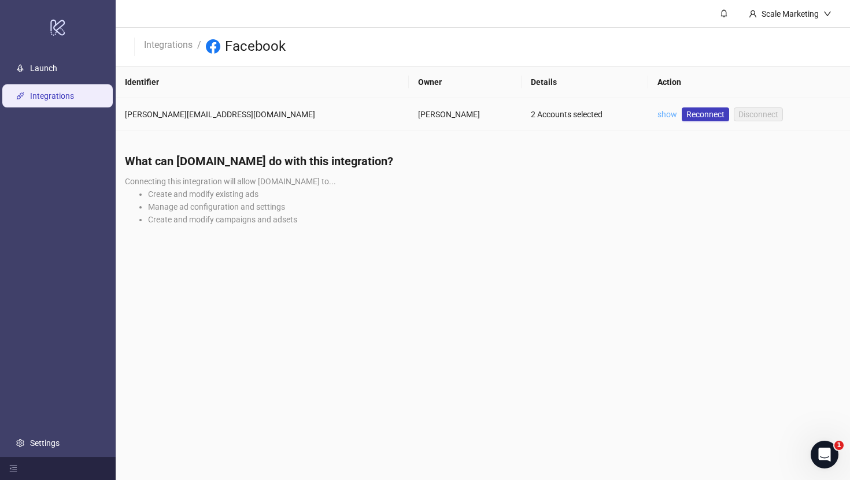
click at [657, 114] on link "show" at bounding box center [667, 114] width 20 height 9
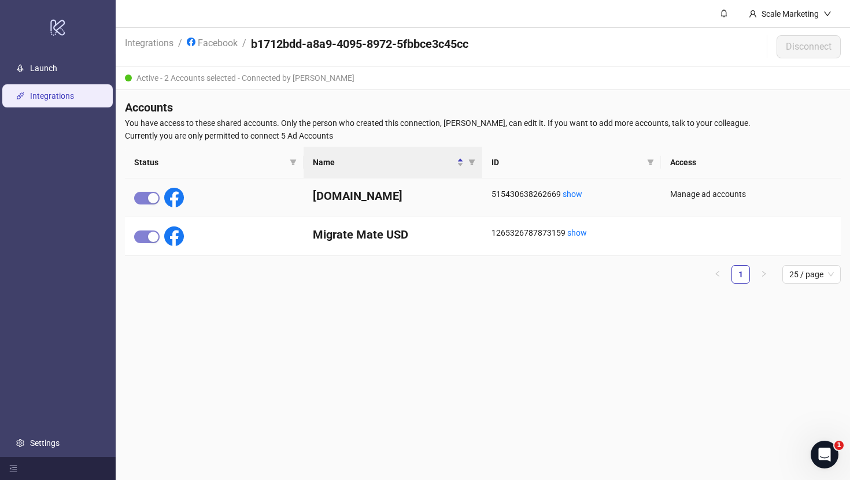
click at [527, 188] on div "515430638262669 show" at bounding box center [571, 194] width 160 height 13
click at [665, 212] on div "Manage ad accounts" at bounding box center [751, 198] width 180 height 39
drag, startPoint x: 684, startPoint y: 190, endPoint x: 738, endPoint y: 194, distance: 54.0
click at [738, 194] on div "Manage ad accounts" at bounding box center [750, 194] width 161 height 13
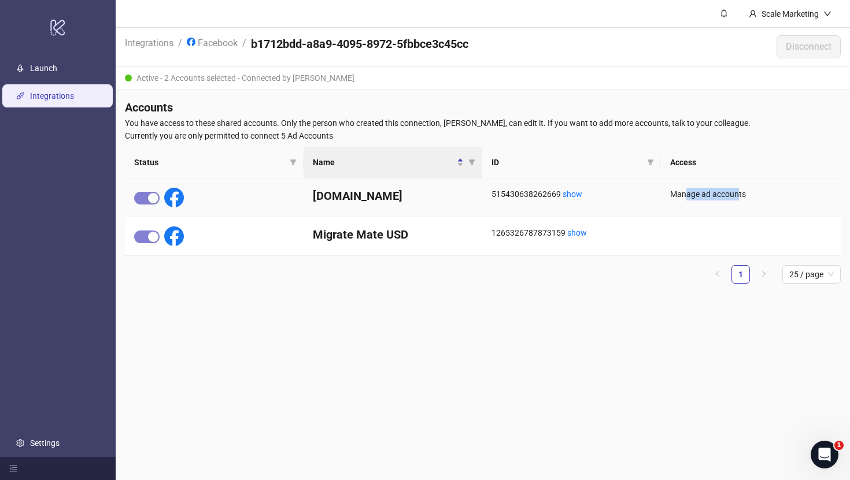
click at [738, 194] on div "Manage ad accounts" at bounding box center [750, 194] width 161 height 13
click at [663, 238] on div at bounding box center [751, 236] width 180 height 39
click at [518, 227] on div "1265326787873159 show" at bounding box center [571, 233] width 160 height 13
click at [51, 73] on link "Launch" at bounding box center [43, 68] width 27 height 9
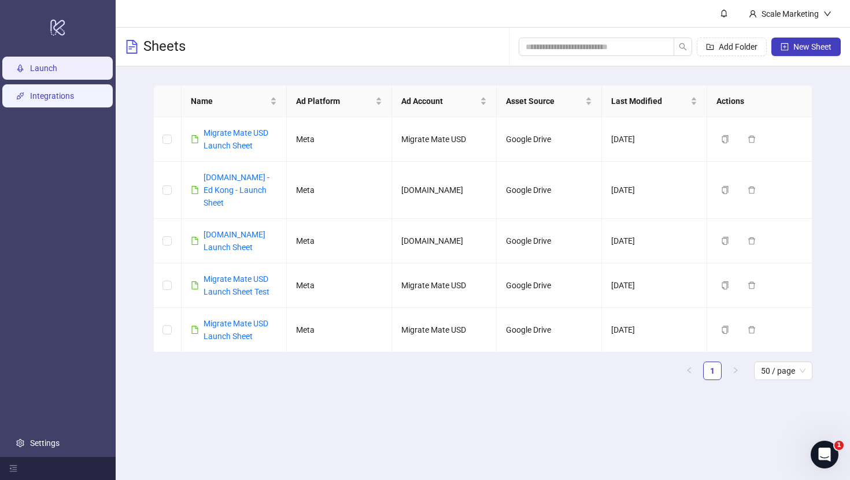
click at [53, 97] on link "Integrations" at bounding box center [52, 95] width 44 height 9
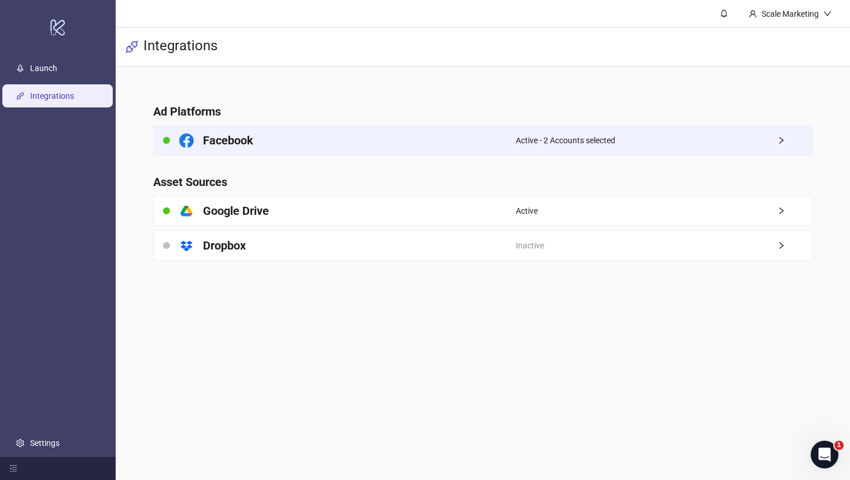
click at [309, 145] on div "Facebook" at bounding box center [335, 140] width 362 height 29
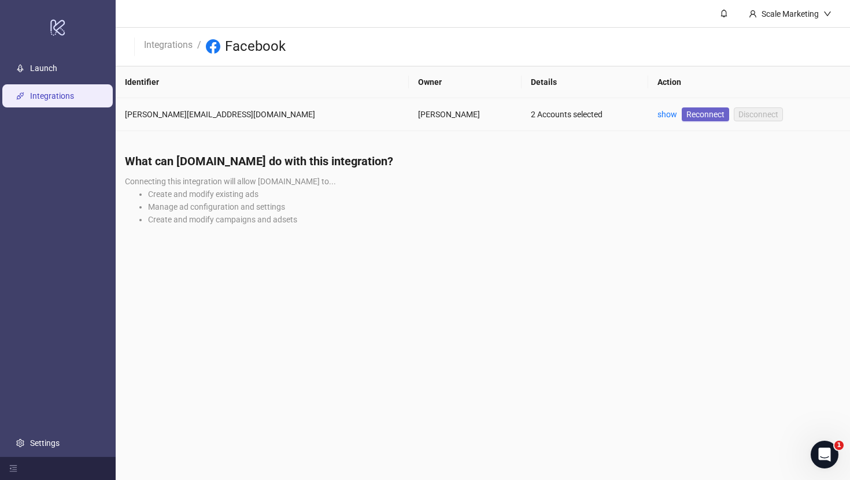
click at [686, 119] on span "Reconnect" at bounding box center [705, 114] width 38 height 13
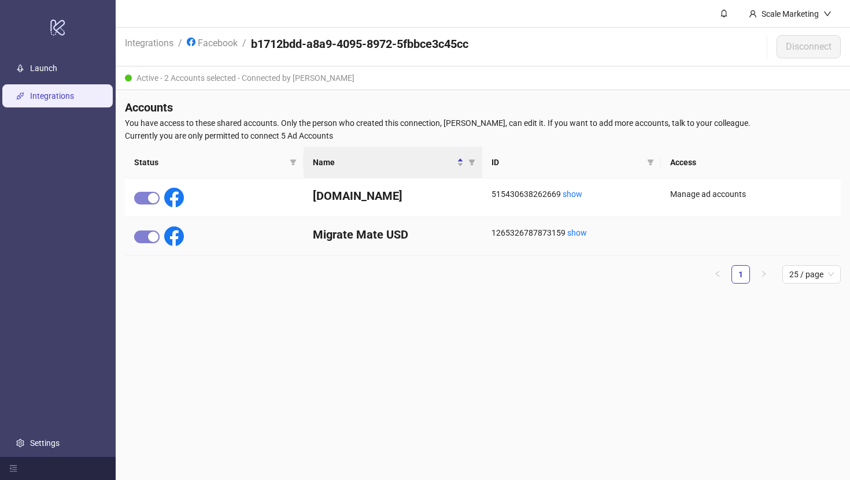
click at [161, 233] on div at bounding box center [159, 237] width 50 height 20
click at [287, 269] on ul "1 25 / page" at bounding box center [483, 274] width 716 height 18
click at [413, 350] on main "Scale Marketing Integrations / Facebook / b1712bdd-a8a9-4095-8972-5fbbce3c45cc …" at bounding box center [483, 240] width 734 height 480
click at [60, 441] on link "Settings" at bounding box center [44, 443] width 29 height 9
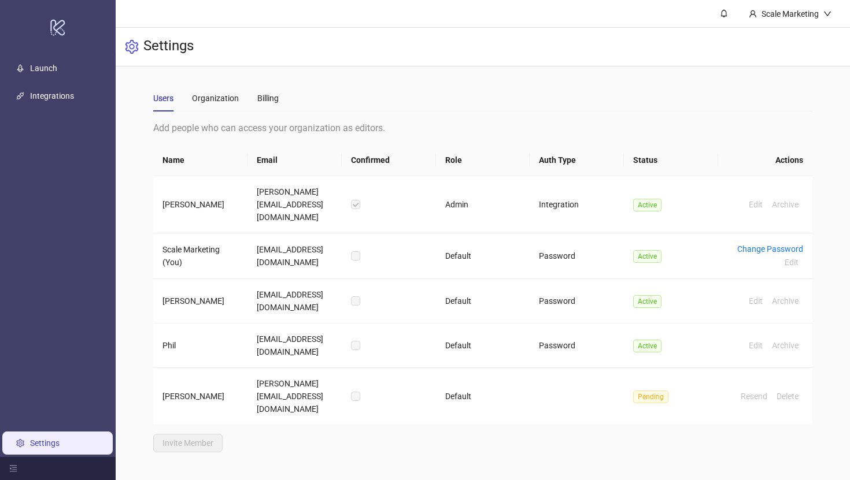
click at [479, 116] on div "Users Organization Billing Add people who can access your organization as edito…" at bounding box center [482, 269] width 659 height 368
click at [57, 66] on link "Launch" at bounding box center [43, 68] width 27 height 9
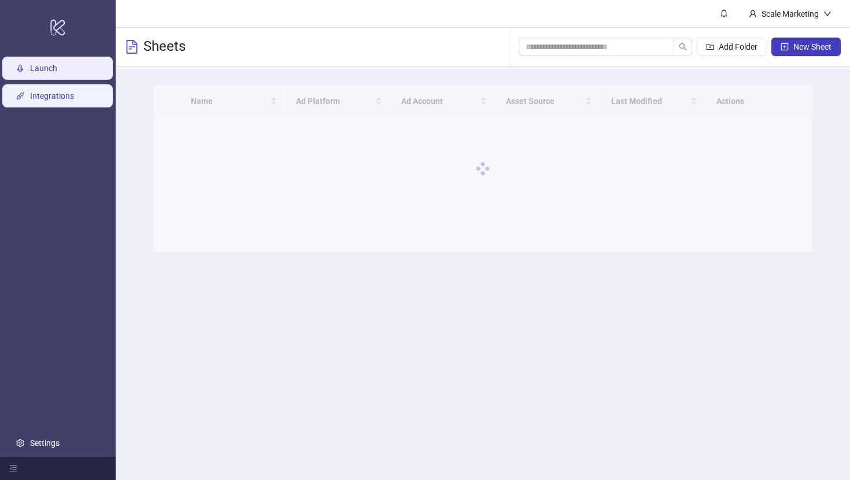
click at [65, 92] on link "Integrations" at bounding box center [52, 95] width 44 height 9
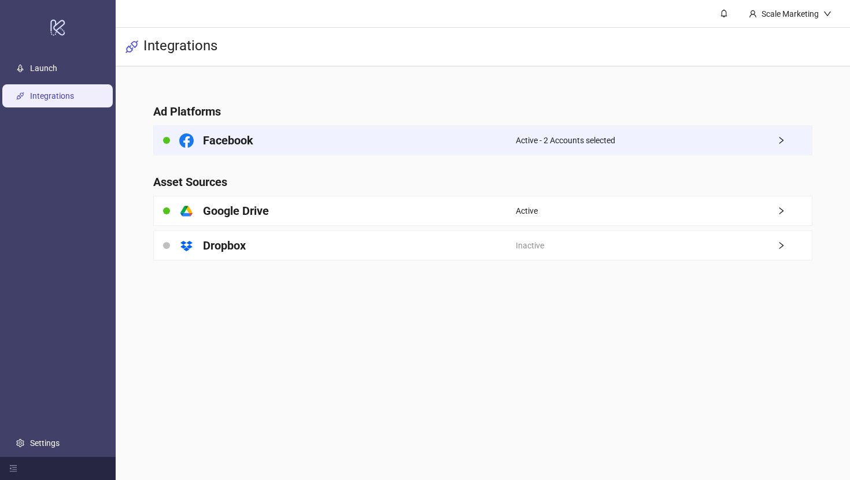
click at [307, 137] on div "Facebook" at bounding box center [335, 140] width 362 height 29
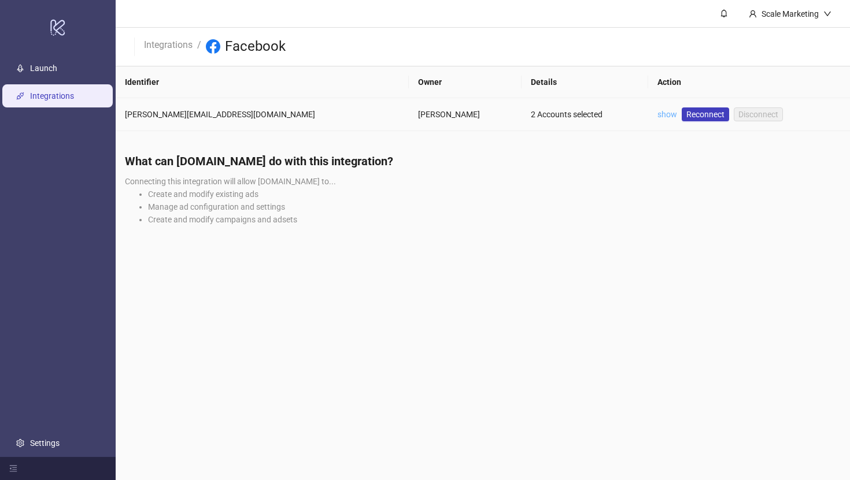
click at [657, 114] on link "show" at bounding box center [667, 114] width 20 height 9
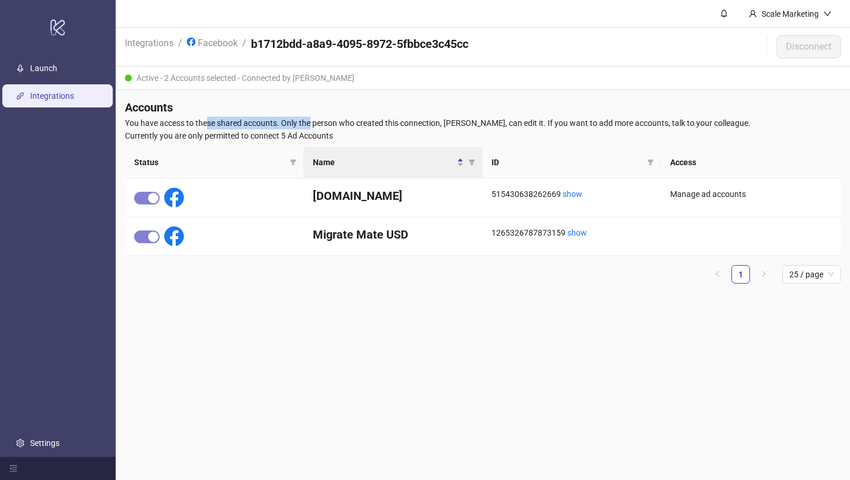
drag, startPoint x: 208, startPoint y: 128, endPoint x: 310, endPoint y: 128, distance: 102.9
click at [310, 128] on span "You have access to these shared accounts. Only the person who created this conn…" at bounding box center [483, 123] width 716 height 13
click at [57, 64] on link "Launch" at bounding box center [43, 68] width 27 height 9
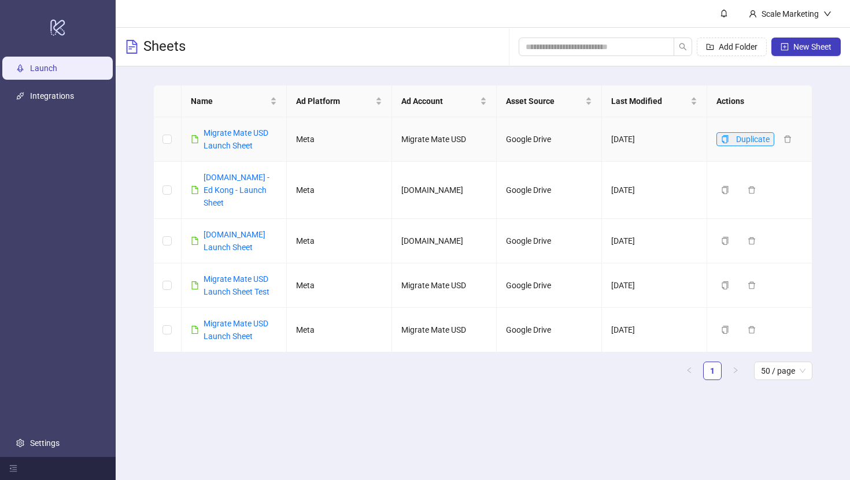
click at [728, 137] on icon "copy" at bounding box center [725, 139] width 8 height 8
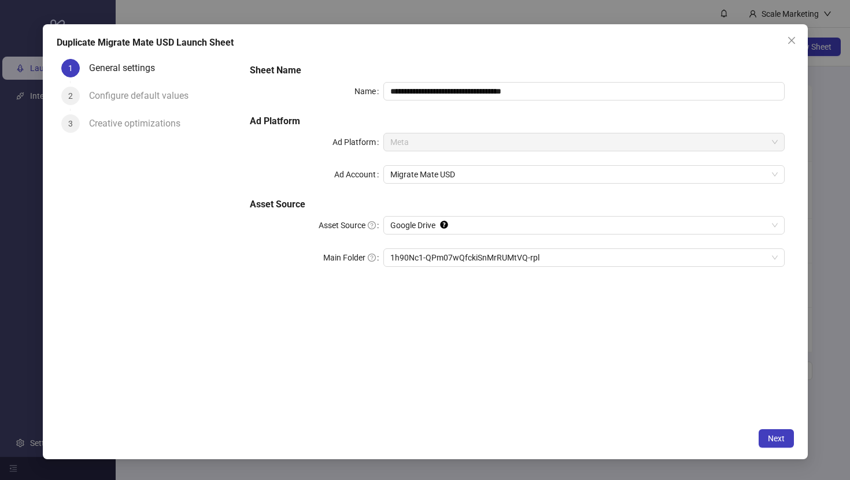
click at [169, 97] on div "Configure default values" at bounding box center [143, 96] width 109 height 18
click at [149, 93] on div "Configure default values" at bounding box center [143, 96] width 109 height 18
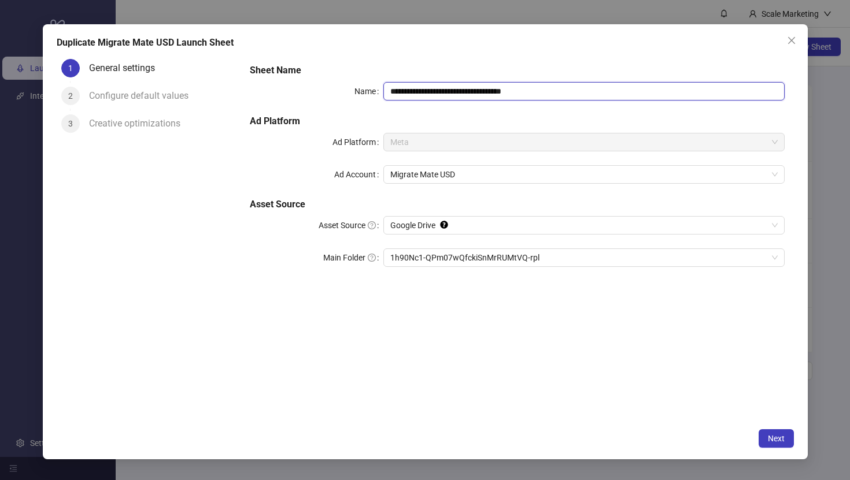
click at [610, 87] on input "**********" at bounding box center [583, 91] width 401 height 18
type input "**********"
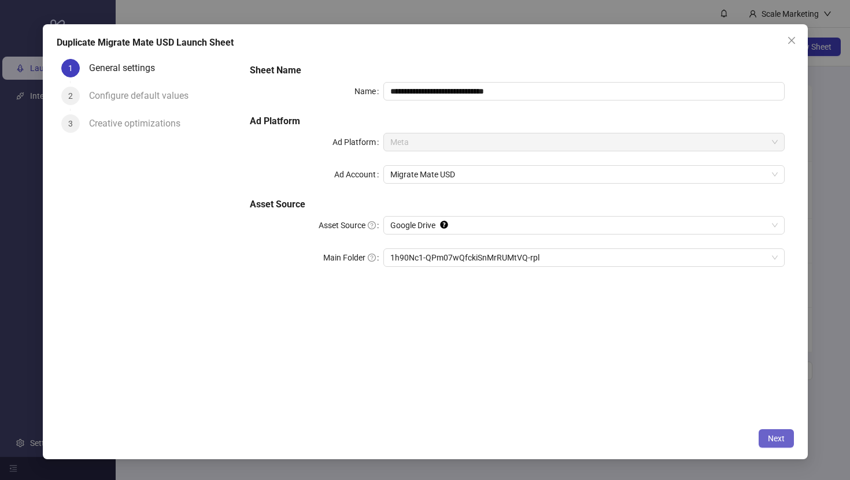
click at [773, 433] on button "Next" at bounding box center [775, 439] width 35 height 18
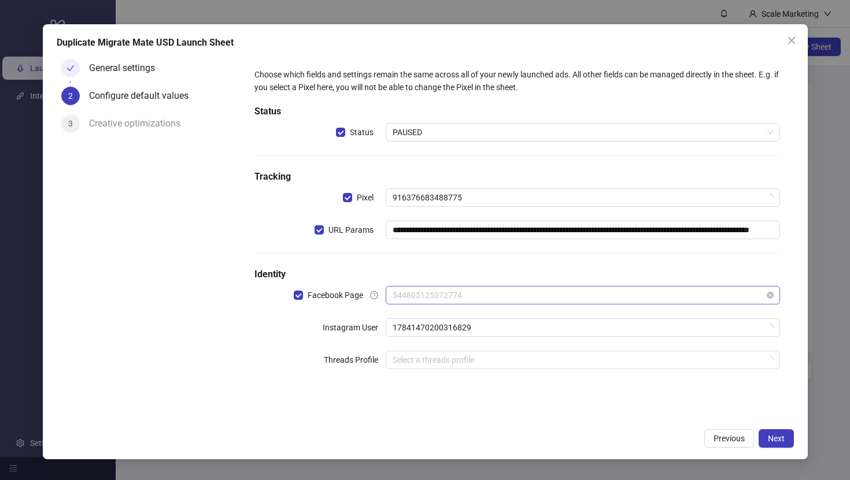
click at [486, 295] on span "544805125372774" at bounding box center [583, 295] width 380 height 17
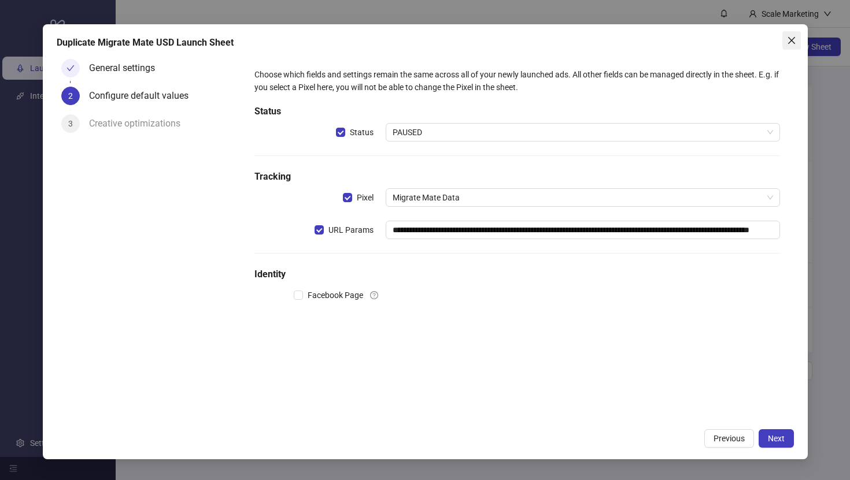
click at [793, 44] on icon "close" at bounding box center [791, 40] width 9 height 9
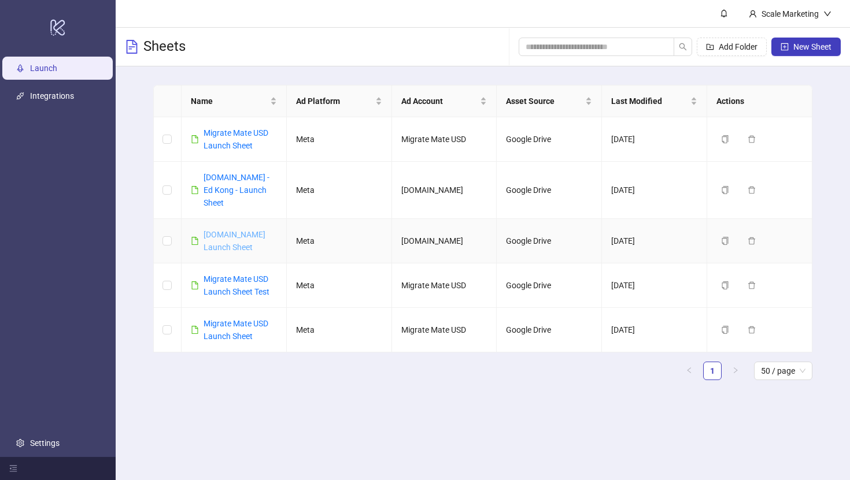
click at [240, 230] on link "[DOMAIN_NAME] Launch Sheet" at bounding box center [234, 241] width 62 height 22
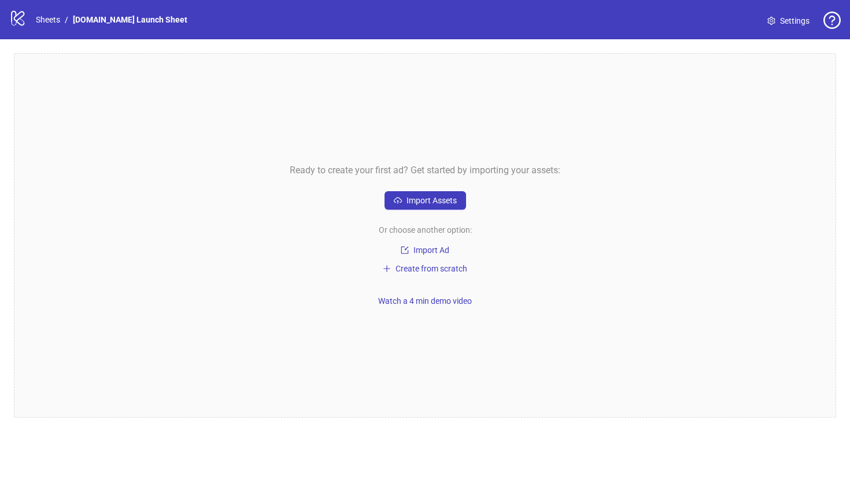
click at [788, 18] on span "Settings" at bounding box center [794, 20] width 29 height 13
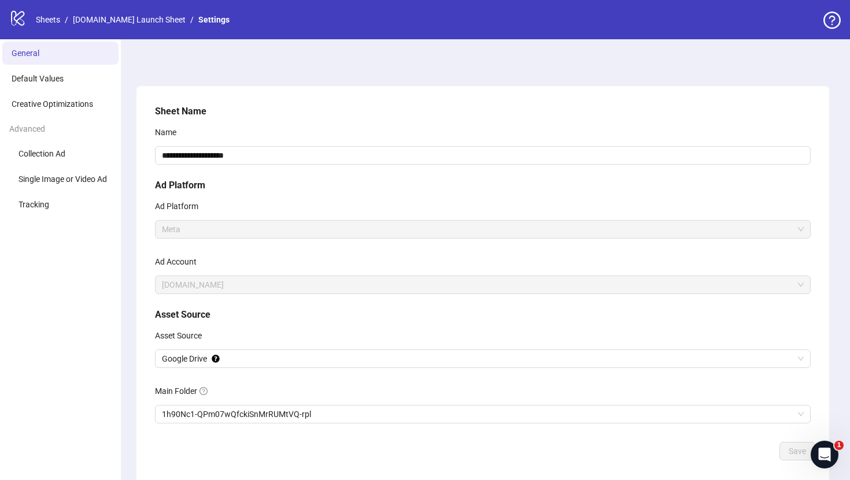
click at [199, 289] on span "[DOMAIN_NAME]" at bounding box center [483, 284] width 642 height 17
click at [188, 279] on span "[DOMAIN_NAME]" at bounding box center [483, 284] width 642 height 17
click at [68, 84] on li "Default Values" at bounding box center [60, 78] width 116 height 23
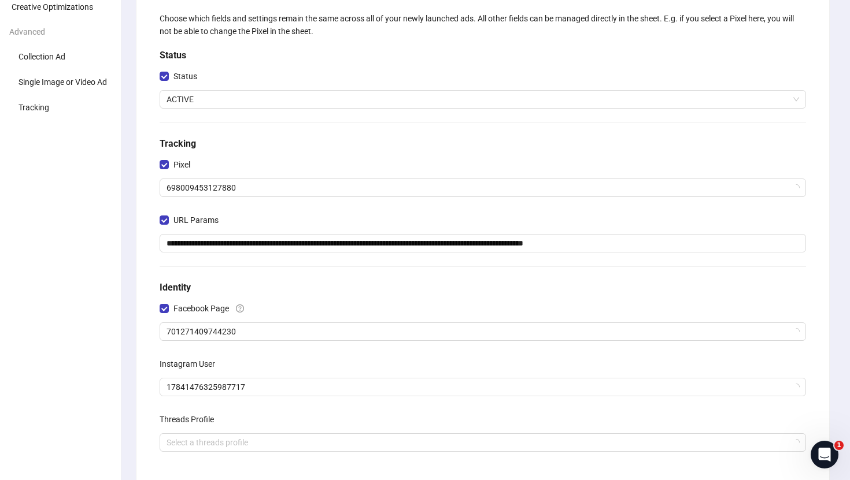
scroll to position [172, 0]
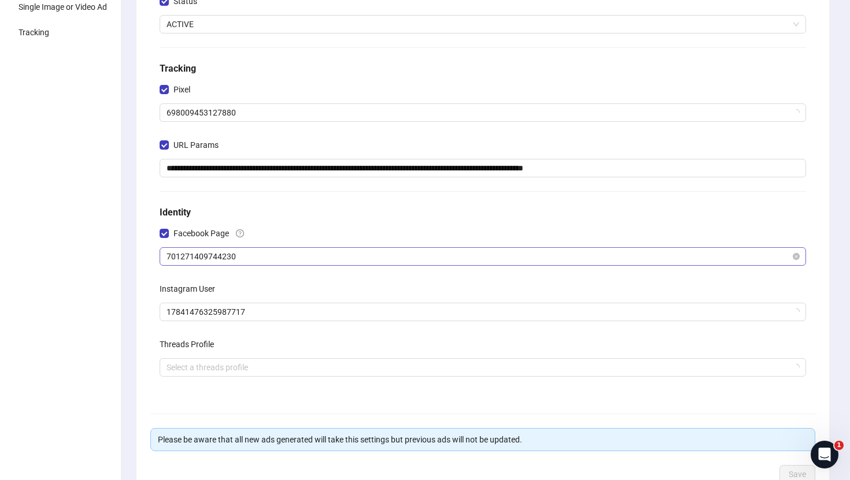
click at [256, 254] on span "701271409744230" at bounding box center [482, 256] width 632 height 17
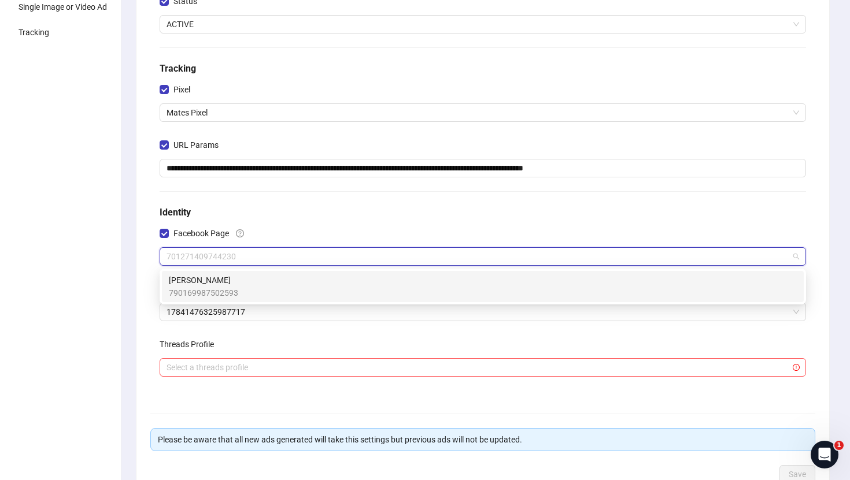
click at [301, 230] on div "Facebook Page" at bounding box center [483, 235] width 646 height 23
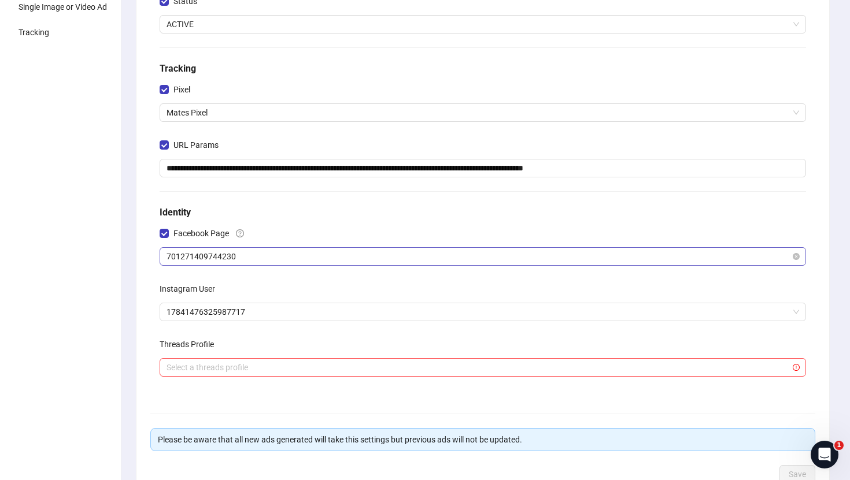
click at [239, 254] on span "701271409744230" at bounding box center [482, 256] width 632 height 17
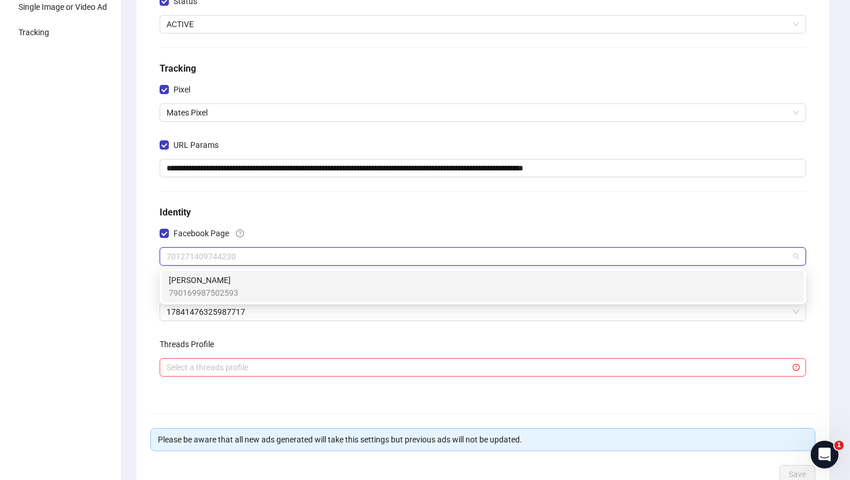
click at [317, 234] on div "Facebook Page" at bounding box center [483, 235] width 646 height 23
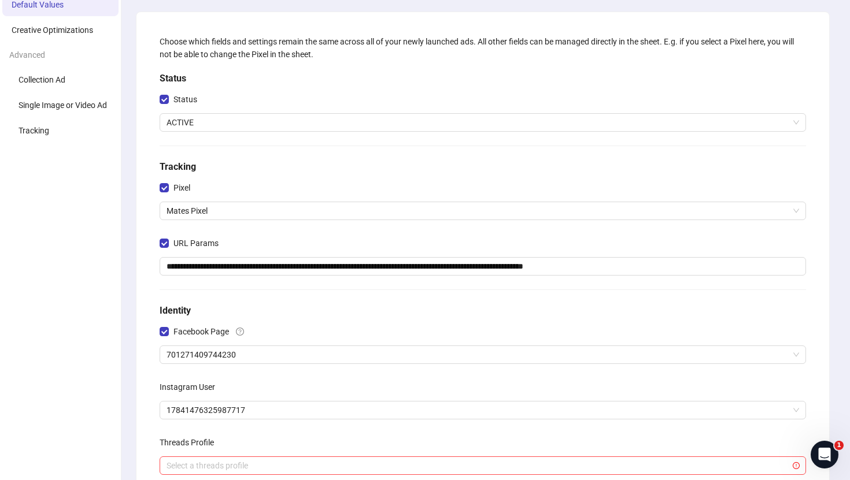
scroll to position [0, 0]
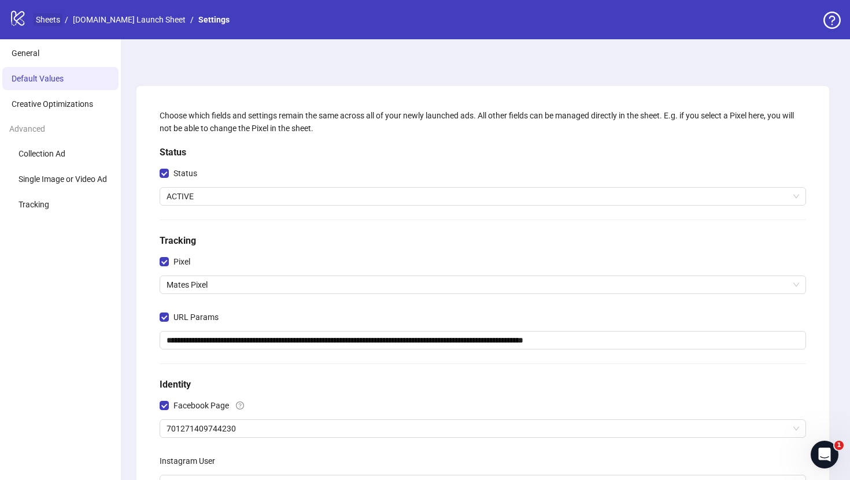
click at [55, 20] on link "Sheets" at bounding box center [48, 19] width 29 height 13
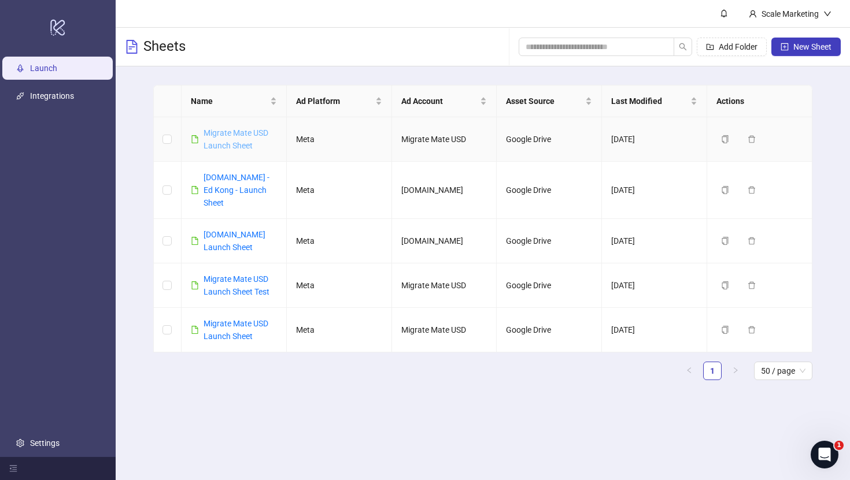
click at [249, 131] on link "Migrate Mate USD Launch Sheet" at bounding box center [235, 139] width 65 height 22
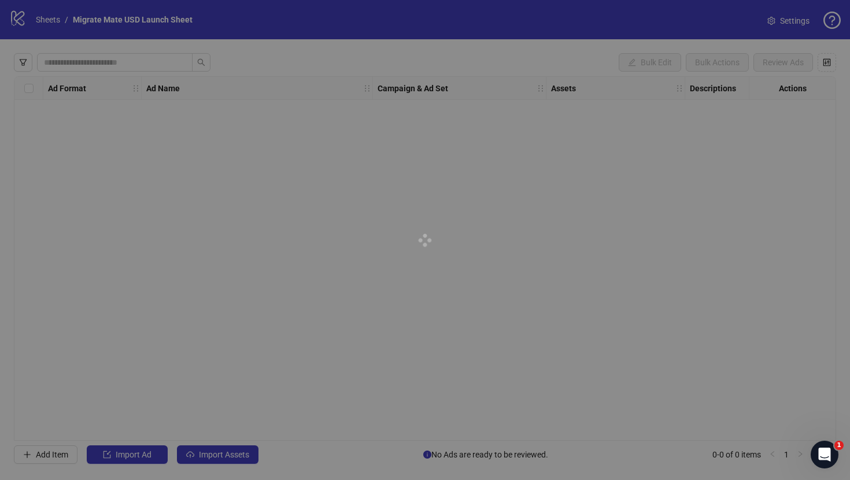
click at [806, 26] on div at bounding box center [425, 240] width 850 height 480
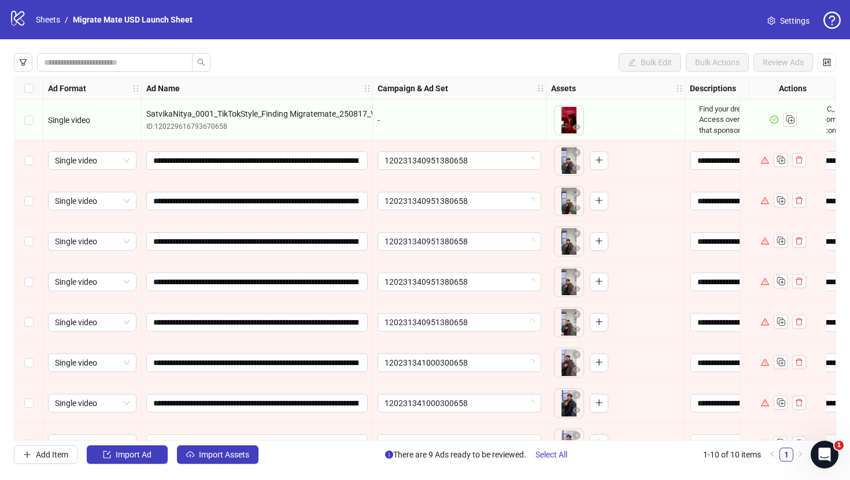
click at [791, 25] on span "Settings" at bounding box center [794, 20] width 29 height 13
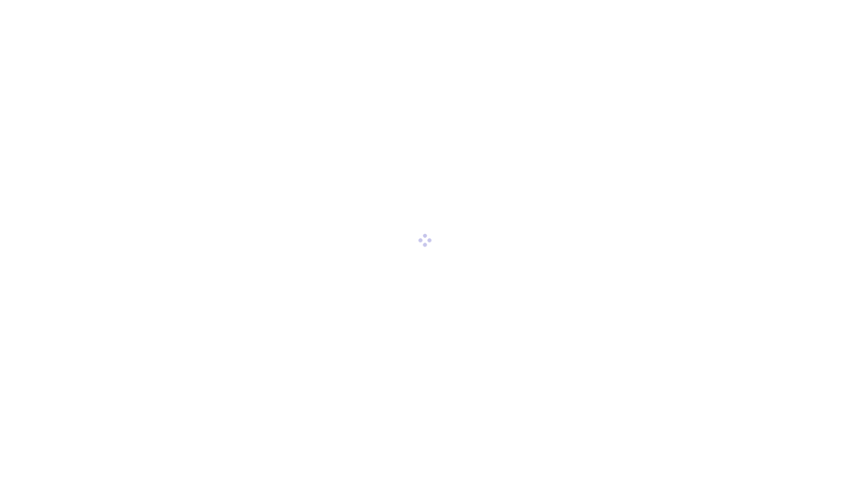
click at [789, 21] on div at bounding box center [425, 240] width 850 height 480
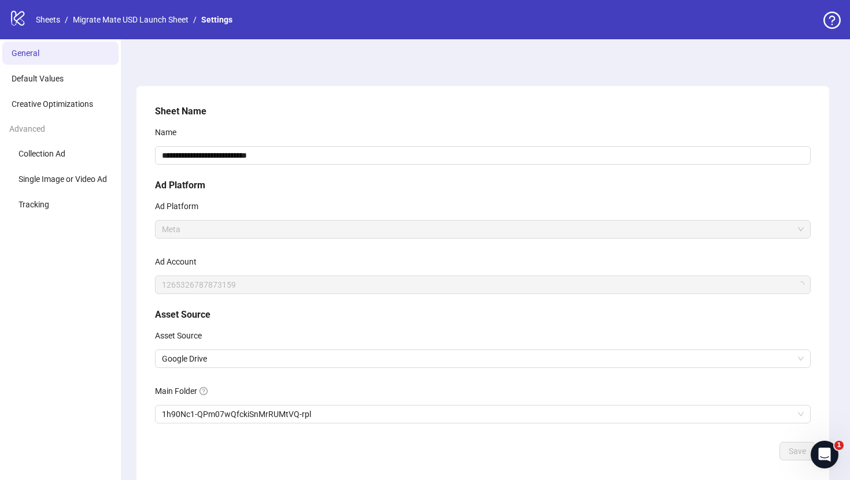
click at [356, 129] on div "Name" at bounding box center [483, 134] width 656 height 23
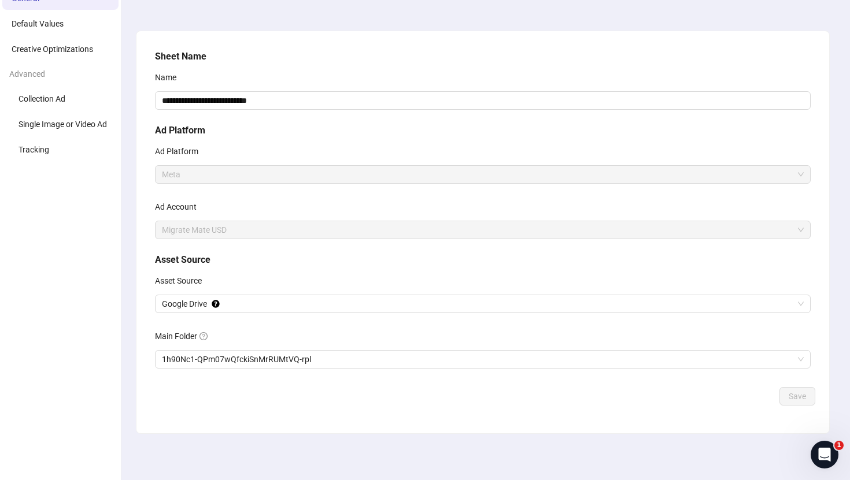
click at [213, 229] on span "Migrate Mate USD" at bounding box center [483, 229] width 642 height 17
click at [71, 23] on li "Default Values" at bounding box center [60, 23] width 116 height 23
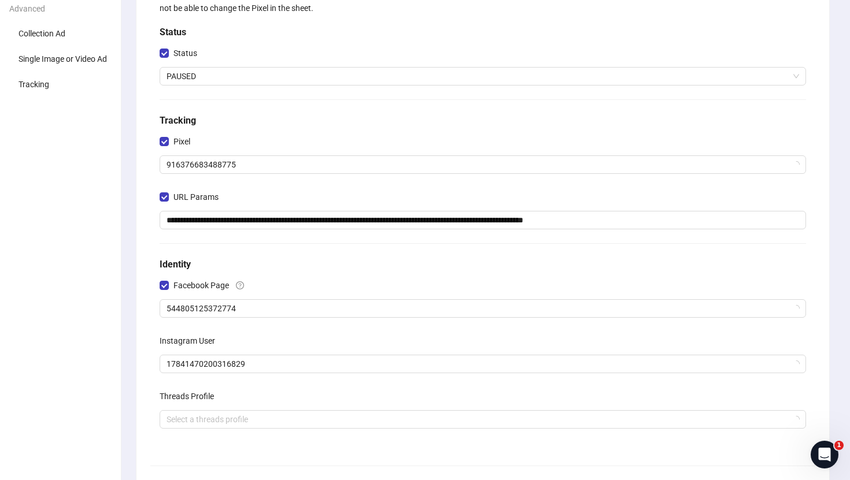
scroll to position [184, 0]
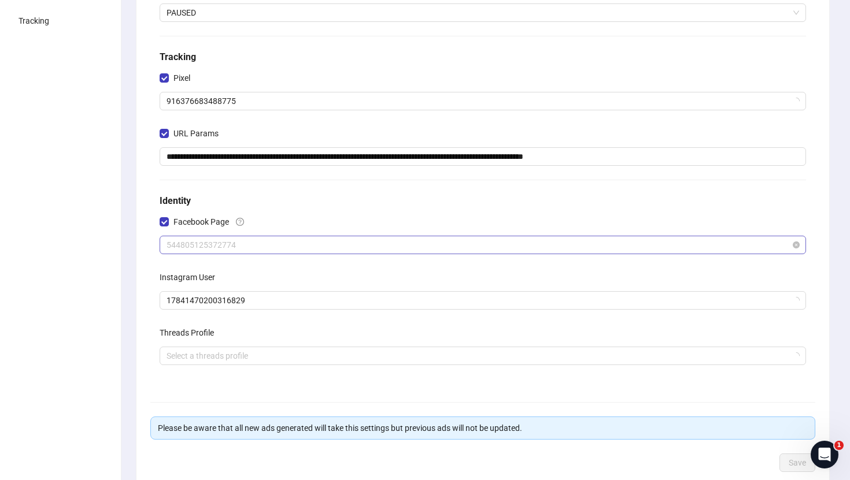
click at [261, 249] on span "544805125372774" at bounding box center [482, 244] width 632 height 17
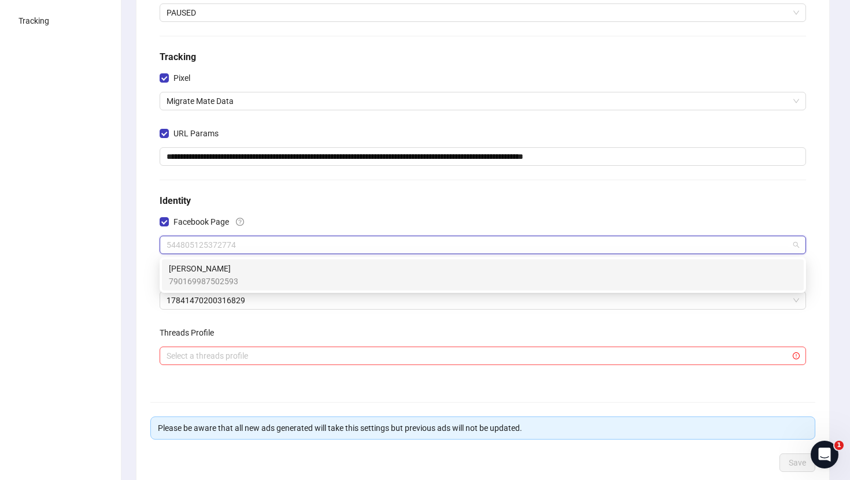
click at [312, 232] on div "Facebook Page" at bounding box center [483, 224] width 646 height 23
click at [283, 250] on span "544805125372774" at bounding box center [482, 244] width 632 height 17
click at [341, 197] on h5 "Identity" at bounding box center [483, 201] width 646 height 14
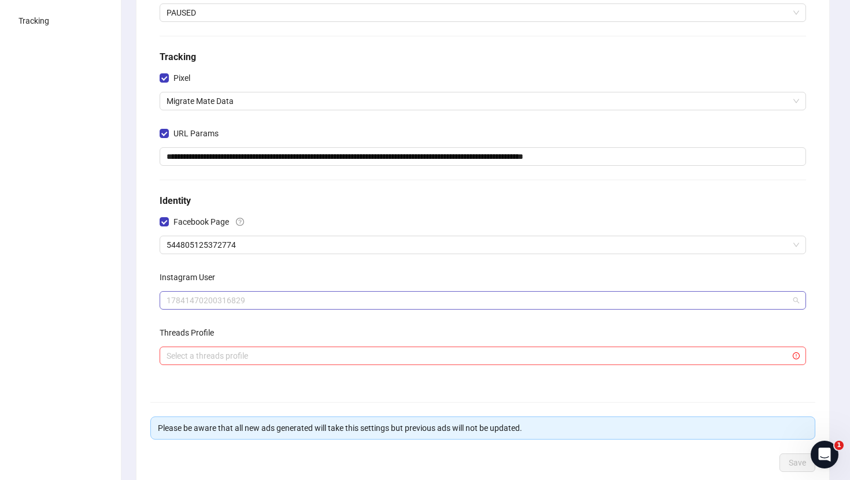
click at [334, 306] on span "17841470200316829" at bounding box center [482, 300] width 632 height 17
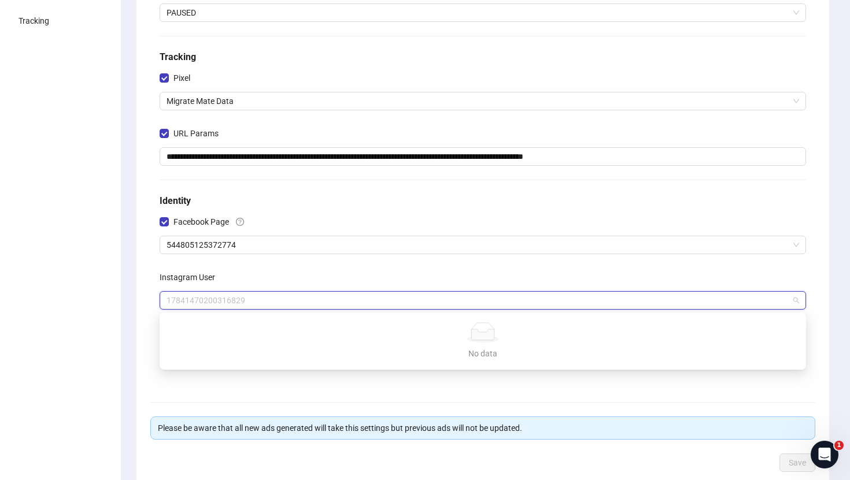
click at [358, 317] on div "No data No data" at bounding box center [483, 341] width 642 height 53
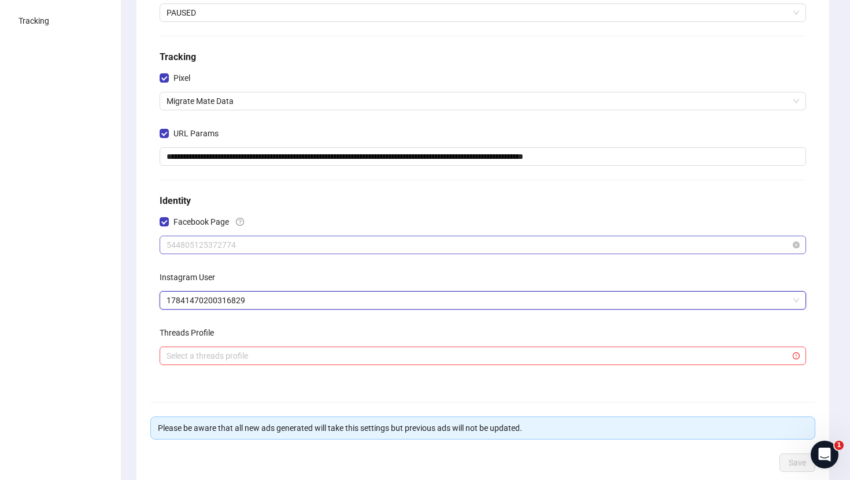
click at [357, 244] on span "544805125372774" at bounding box center [482, 244] width 632 height 17
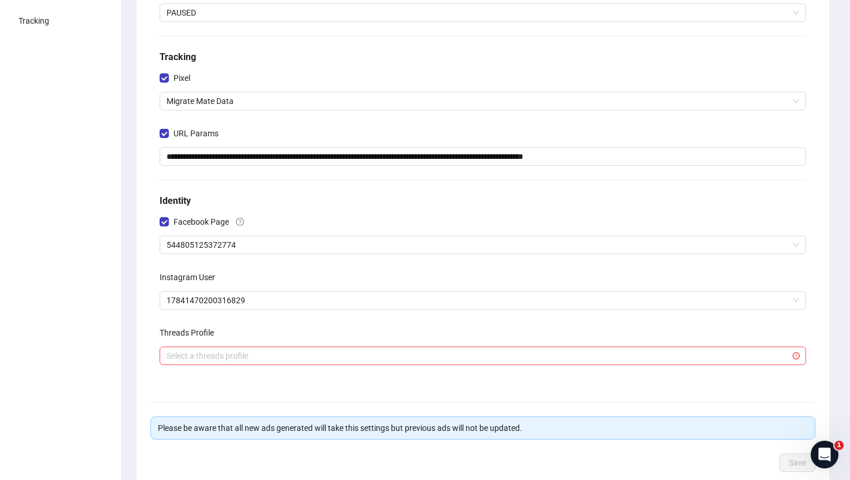
click at [745, 214] on div "Facebook Page" at bounding box center [483, 224] width 646 height 23
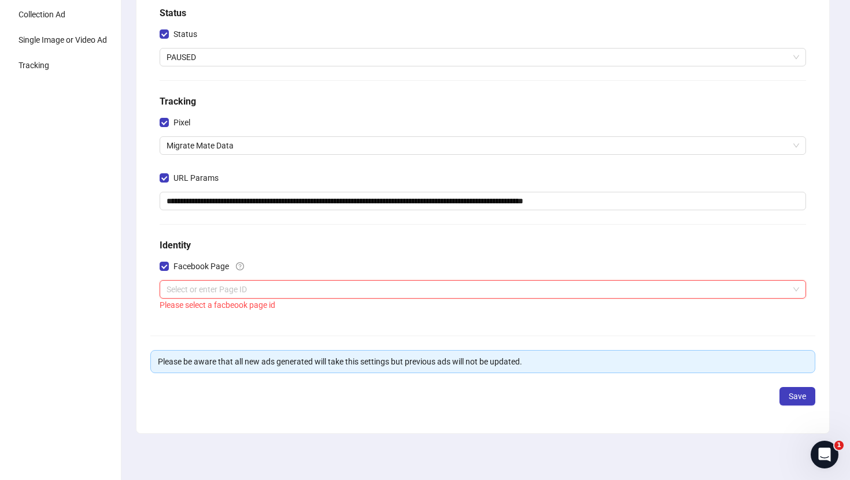
click at [807, 256] on div "**********" at bounding box center [483, 141] width 656 height 352
click at [169, 270] on span "Facebook Page" at bounding box center [201, 266] width 65 height 13
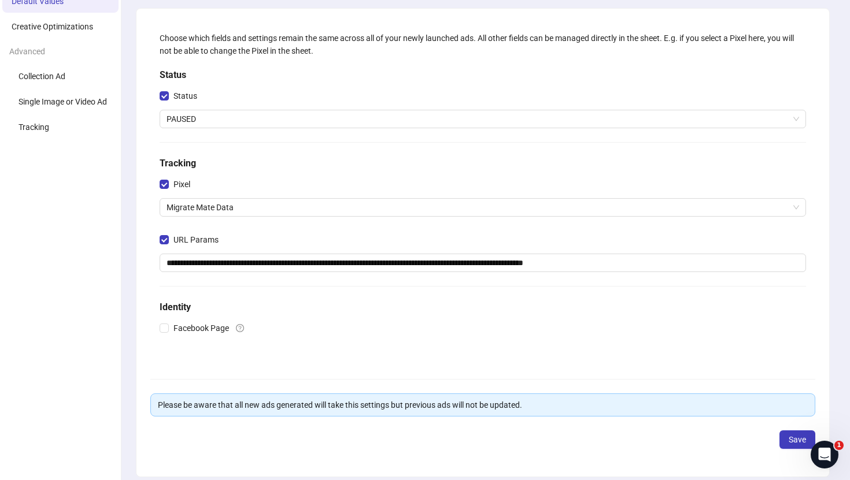
scroll to position [121, 0]
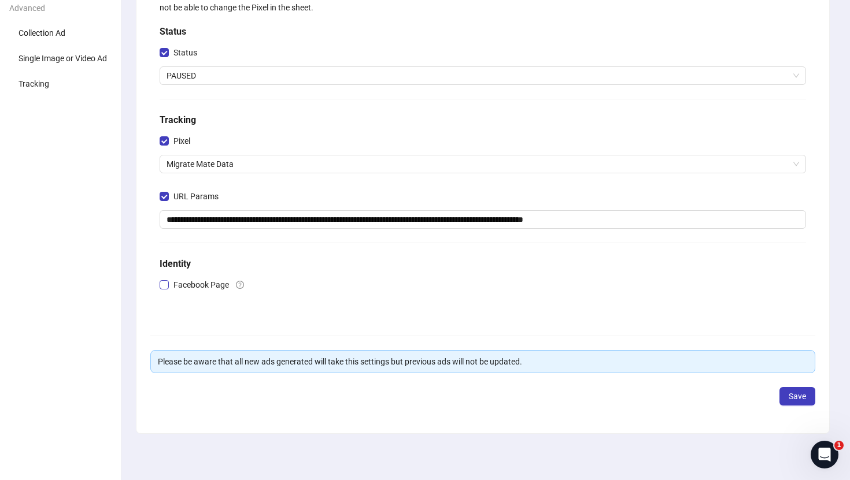
click at [188, 290] on span "Facebook Page" at bounding box center [201, 285] width 65 height 13
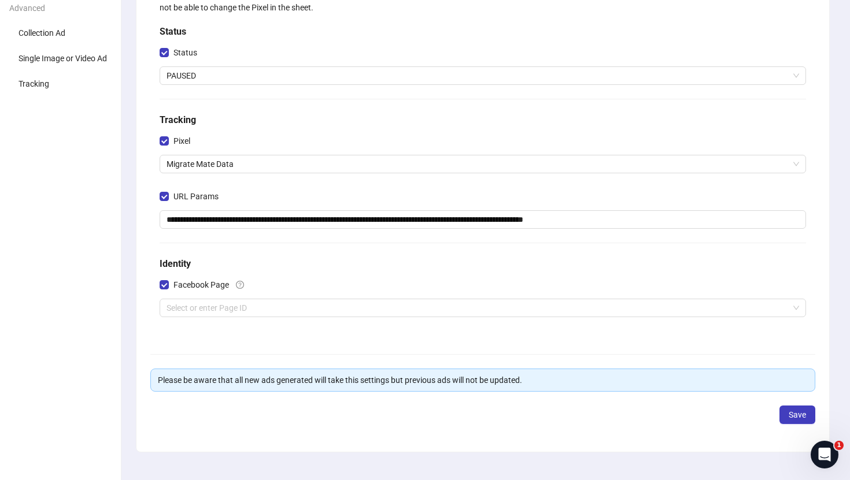
click at [305, 293] on div "Facebook Page" at bounding box center [483, 287] width 646 height 23
click at [305, 302] on input "search" at bounding box center [477, 307] width 622 height 17
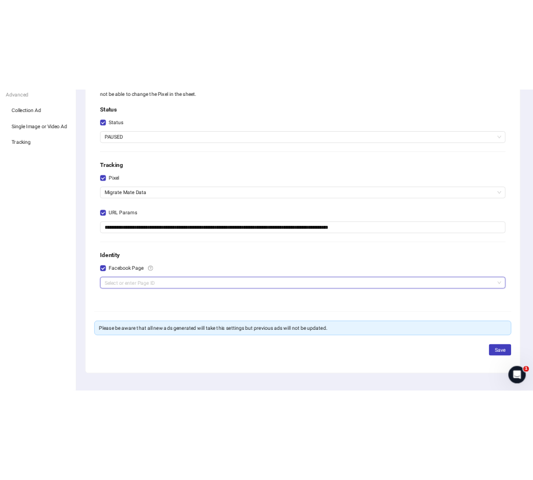
scroll to position [139, 0]
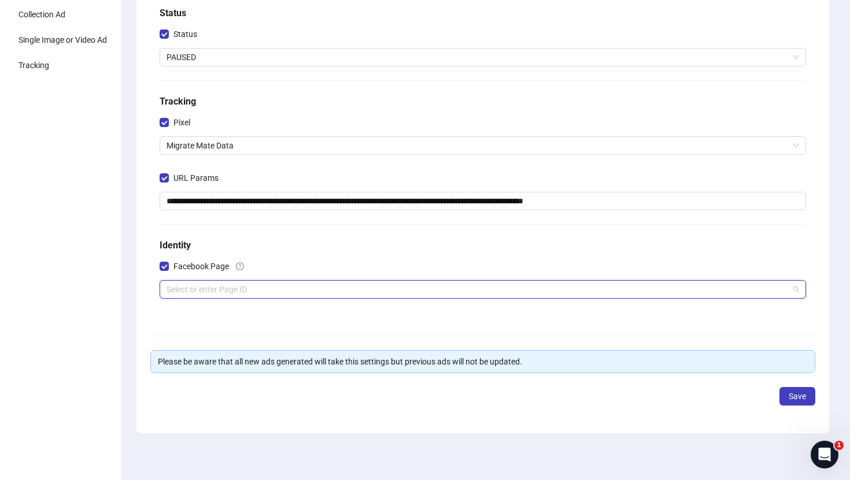
click at [220, 290] on input "search" at bounding box center [477, 289] width 622 height 17
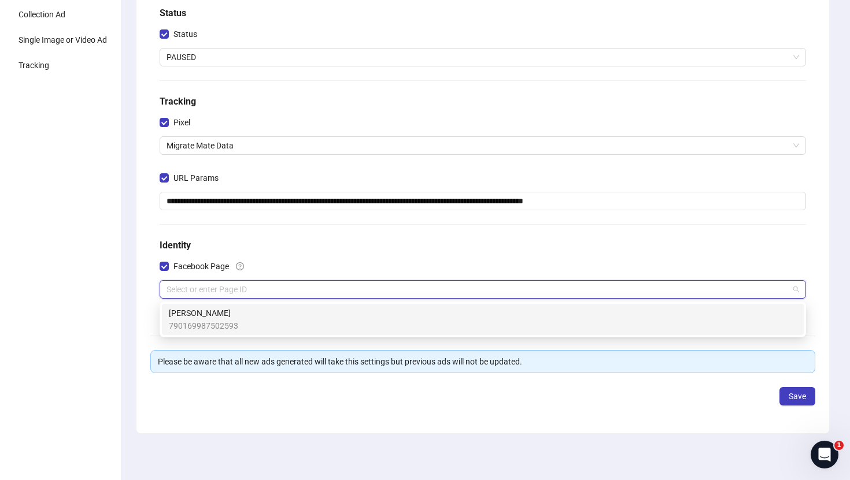
click at [220, 290] on input "search" at bounding box center [477, 289] width 622 height 17
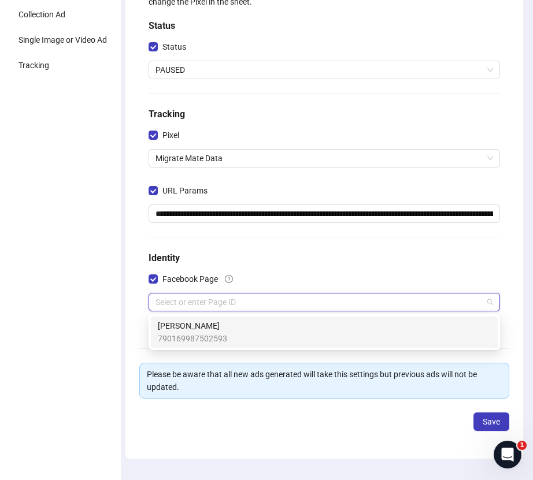
click at [264, 302] on input "search" at bounding box center [319, 302] width 327 height 17
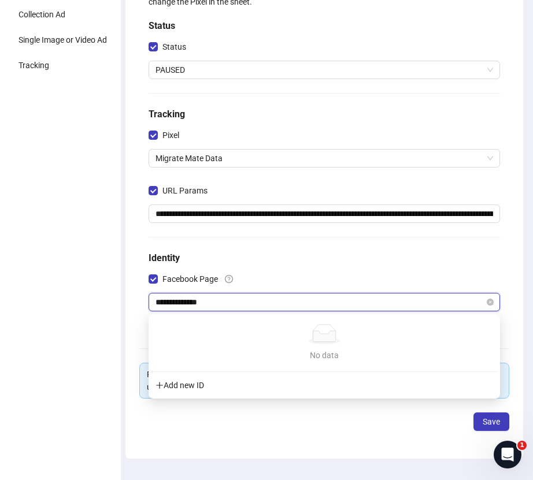
type input "**********"
click at [220, 391] on div "Add new ID" at bounding box center [324, 386] width 347 height 22
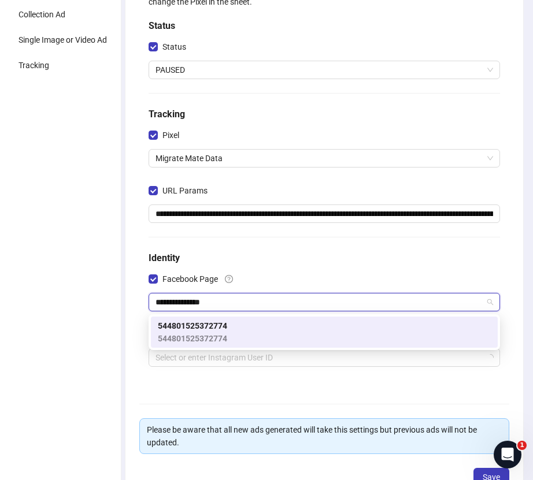
click at [257, 324] on div "544801525372774 544801525372774" at bounding box center [324, 332] width 333 height 25
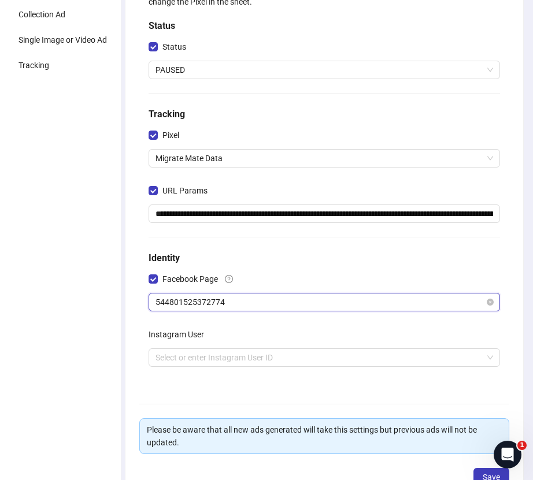
click at [170, 304] on span "544801525372774" at bounding box center [325, 302] width 338 height 17
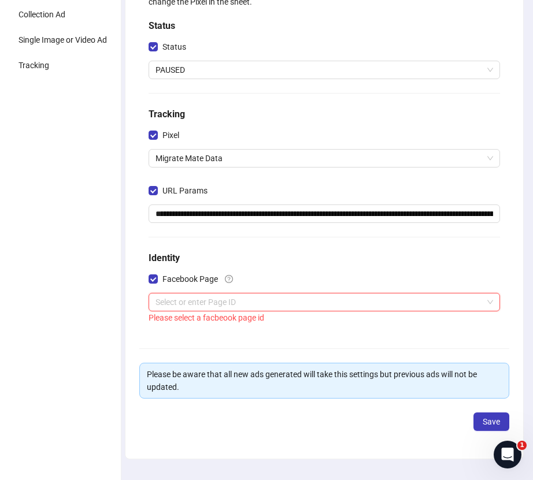
click at [458, 304] on input "search" at bounding box center [319, 302] width 327 height 17
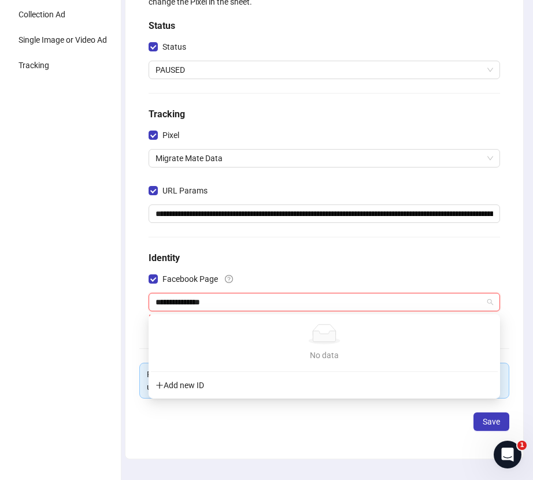
click at [293, 390] on div "Add new ID" at bounding box center [324, 386] width 347 height 22
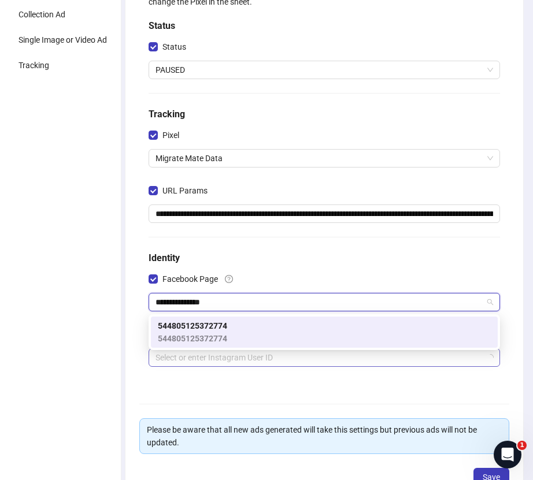
type input "**********"
click at [291, 361] on input "search" at bounding box center [319, 357] width 327 height 17
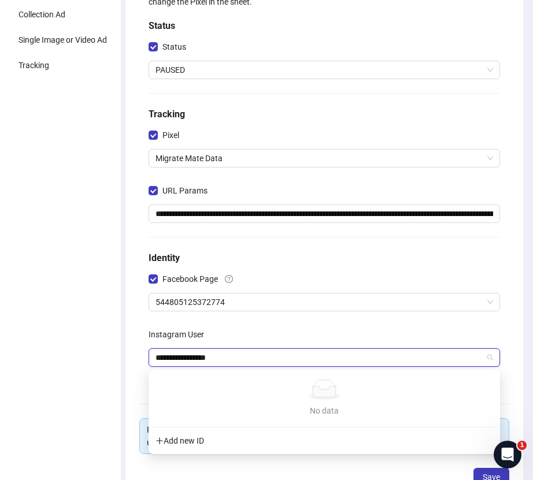
click at [211, 439] on div "Add new ID" at bounding box center [324, 441] width 347 height 22
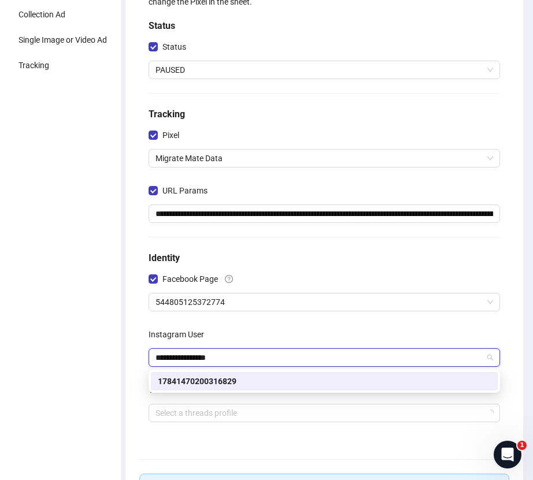
type input "**********"
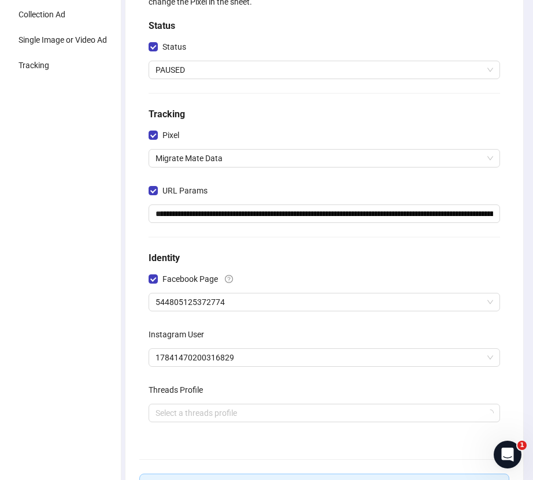
click at [247, 431] on div "**********" at bounding box center [324, 203] width 361 height 476
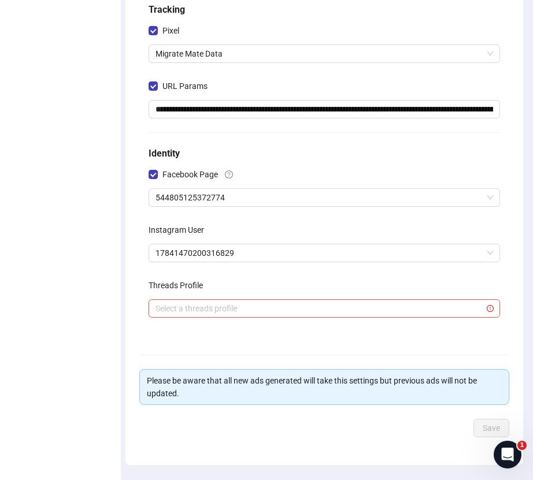
scroll to position [276, 0]
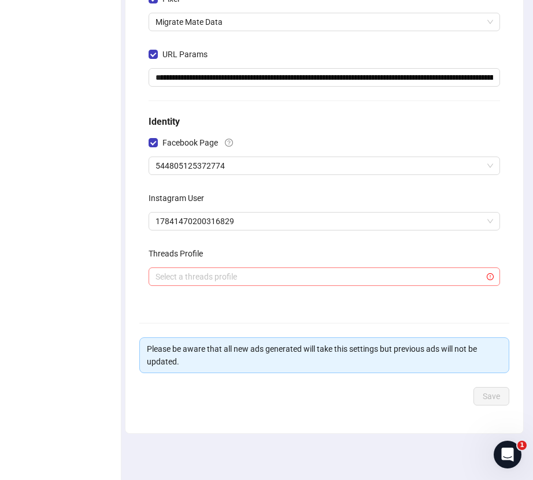
click at [376, 273] on input "search" at bounding box center [319, 276] width 327 height 17
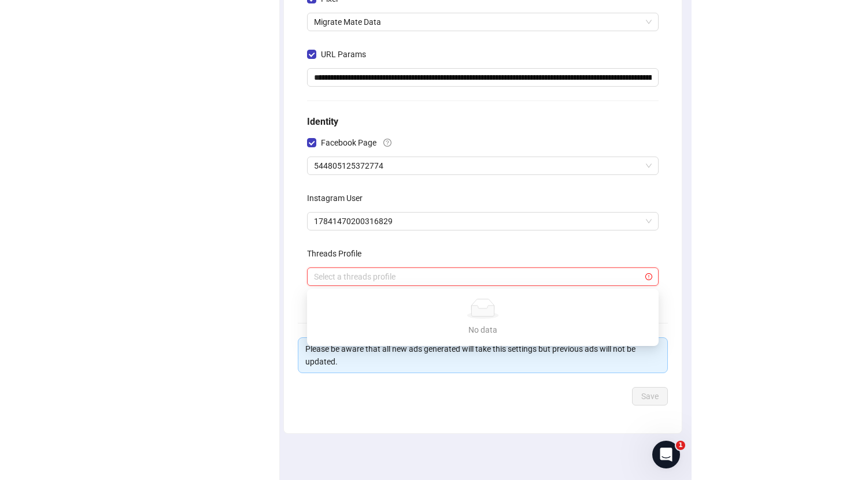
scroll to position [250, 0]
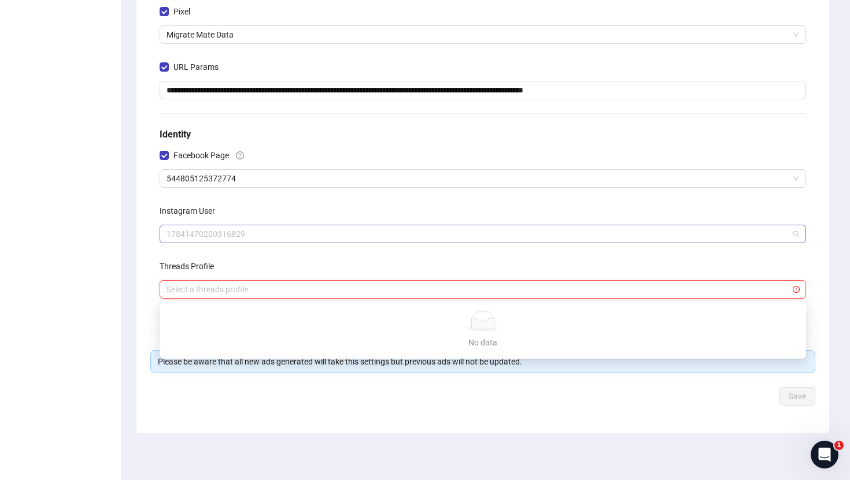
click at [595, 239] on span "17841470200316829" at bounding box center [482, 233] width 632 height 17
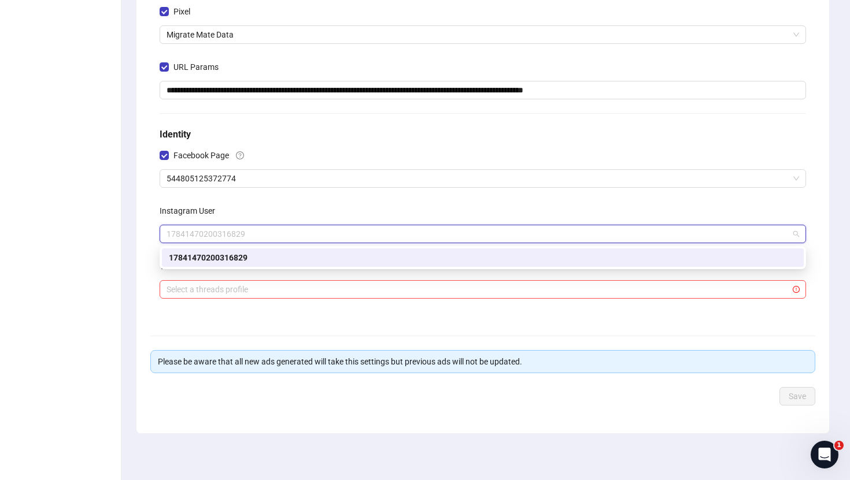
click at [431, 142] on div "**********" at bounding box center [483, 85] width 656 height 463
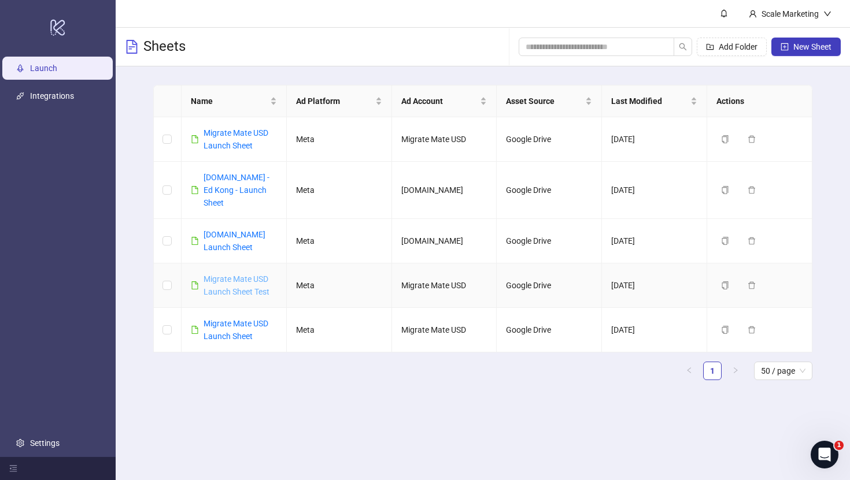
click at [225, 275] on link "Migrate Mate USD Launch Sheet Test" at bounding box center [236, 286] width 66 height 22
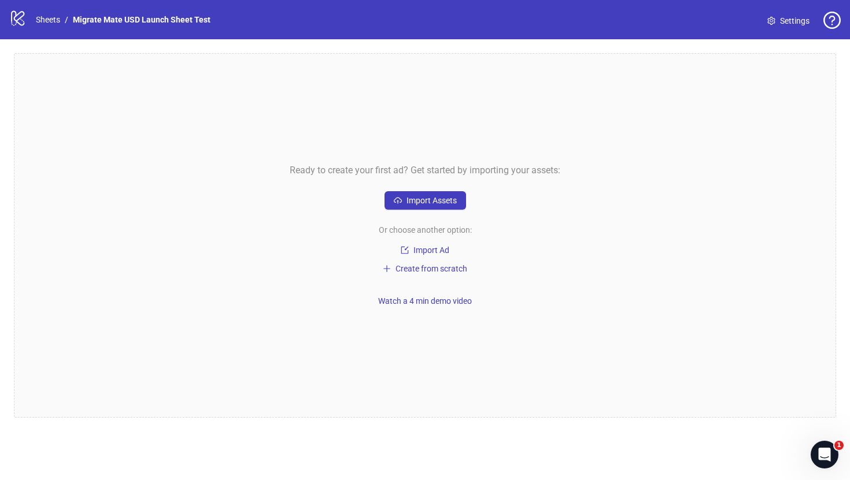
click at [793, 21] on span "Settings" at bounding box center [794, 20] width 29 height 13
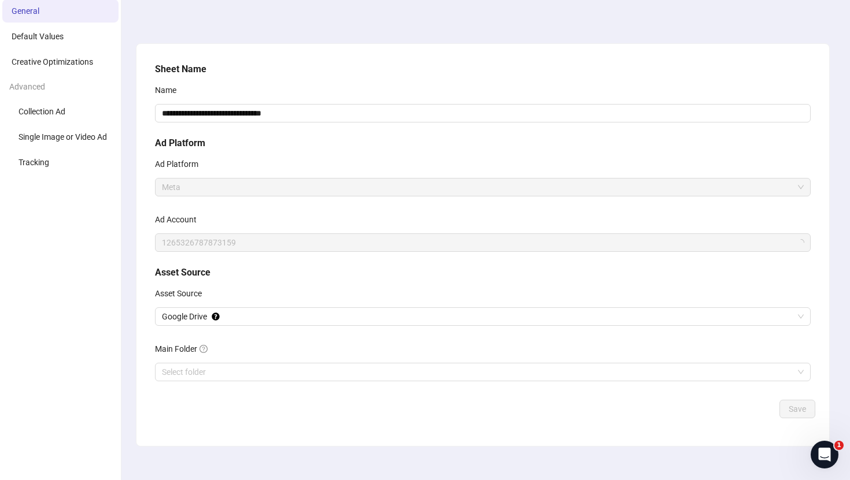
scroll to position [55, 0]
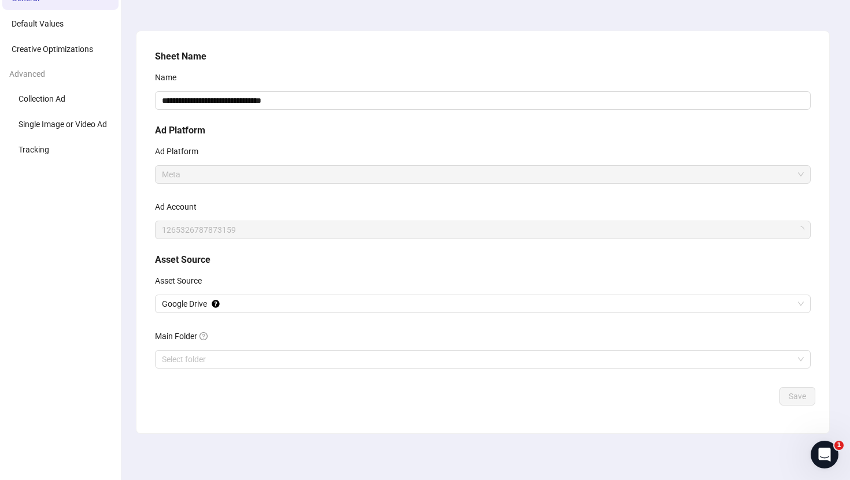
click at [158, 206] on label "Ad Account" at bounding box center [179, 207] width 49 height 18
click at [63, 26] on span "Default Values" at bounding box center [38, 23] width 52 height 9
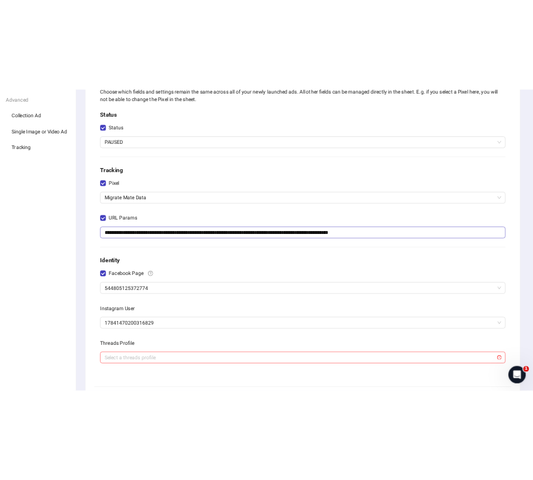
scroll to position [202, 0]
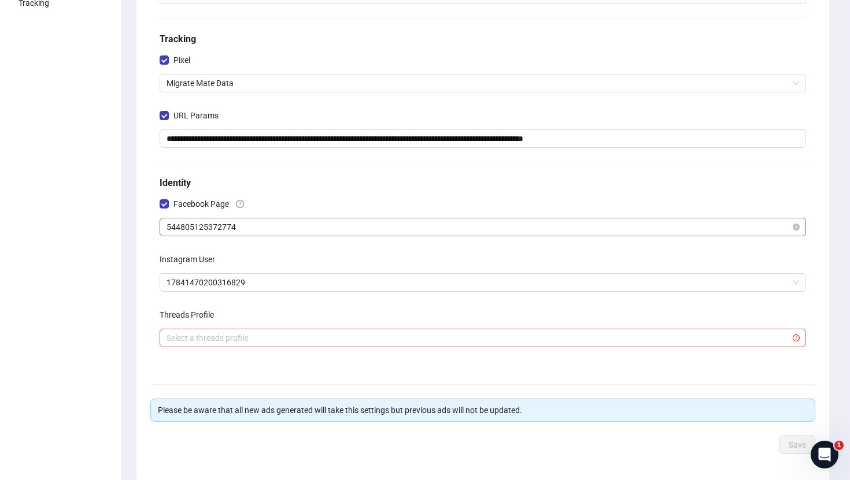
click at [282, 224] on span "544805125372774" at bounding box center [482, 227] width 632 height 17
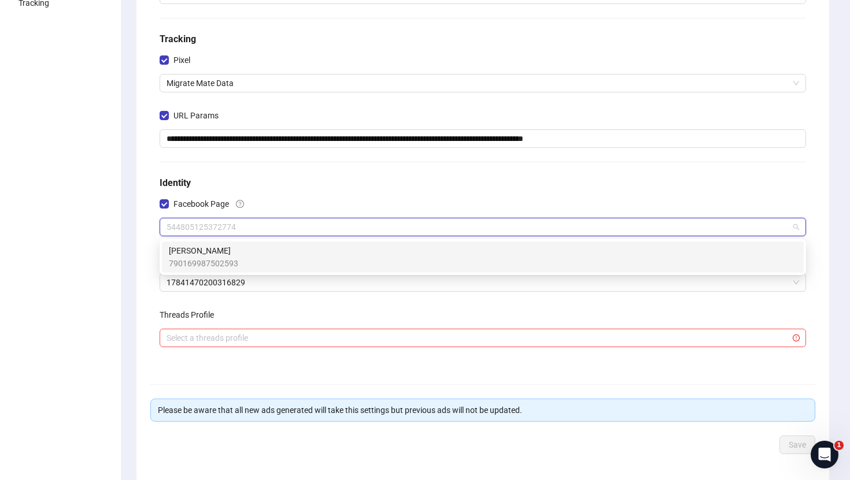
click at [312, 195] on div "Facebook Page" at bounding box center [483, 206] width 646 height 23
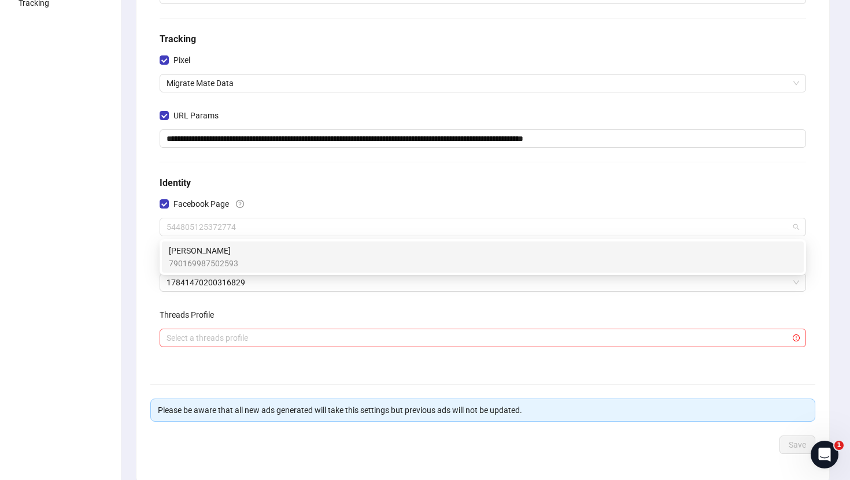
drag, startPoint x: 355, startPoint y: 230, endPoint x: 3, endPoint y: 225, distance: 351.5
click at [3, 225] on div "**********" at bounding box center [425, 183] width 850 height 691
click at [65, 232] on ul "General Default Values Creative Optimizations Advanced Collection Ad Single Ima…" at bounding box center [60, 183] width 121 height 691
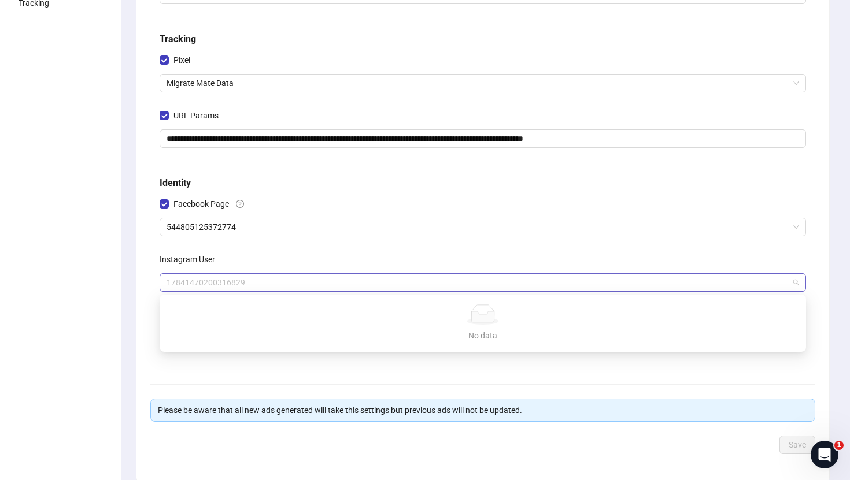
click at [240, 284] on span "17841470200316829" at bounding box center [482, 282] width 632 height 17
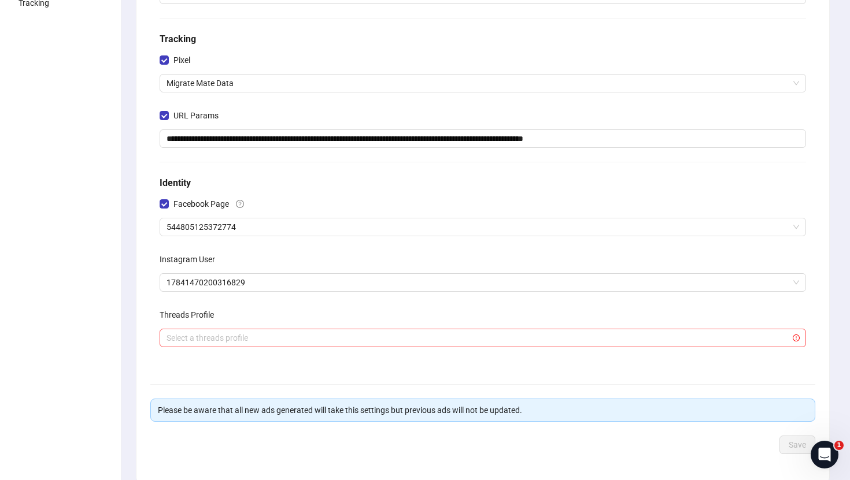
click at [109, 281] on ul "General Default Values Creative Optimizations Advanced Collection Ad Single Ima…" at bounding box center [60, 183] width 121 height 691
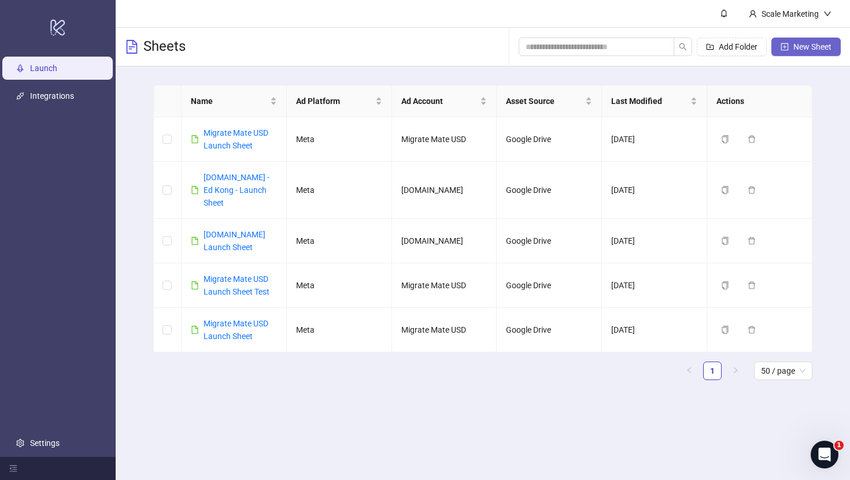
click at [828, 46] on span "New Sheet" at bounding box center [812, 46] width 38 height 9
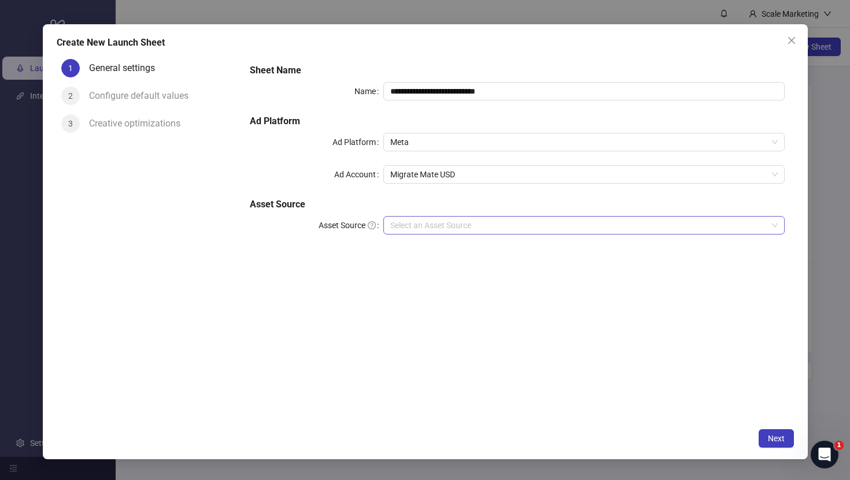
click at [417, 220] on input "Asset Source" at bounding box center [578, 225] width 376 height 17
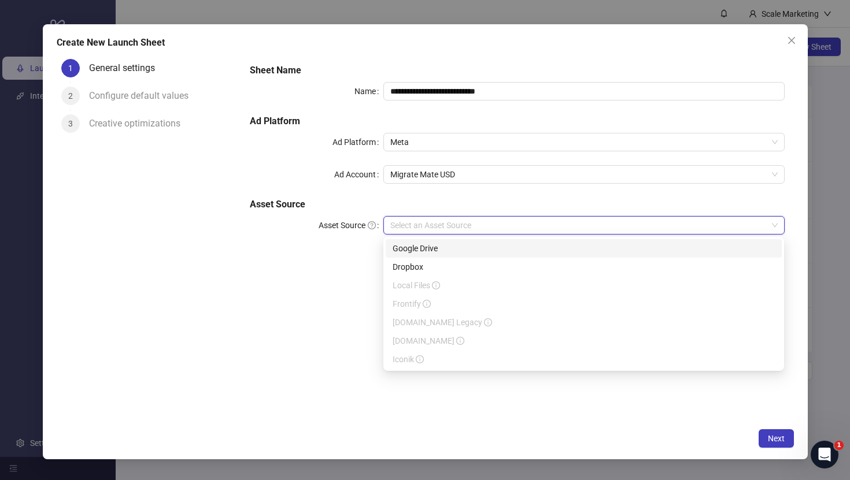
click at [431, 249] on div "Google Drive" at bounding box center [584, 248] width 382 height 13
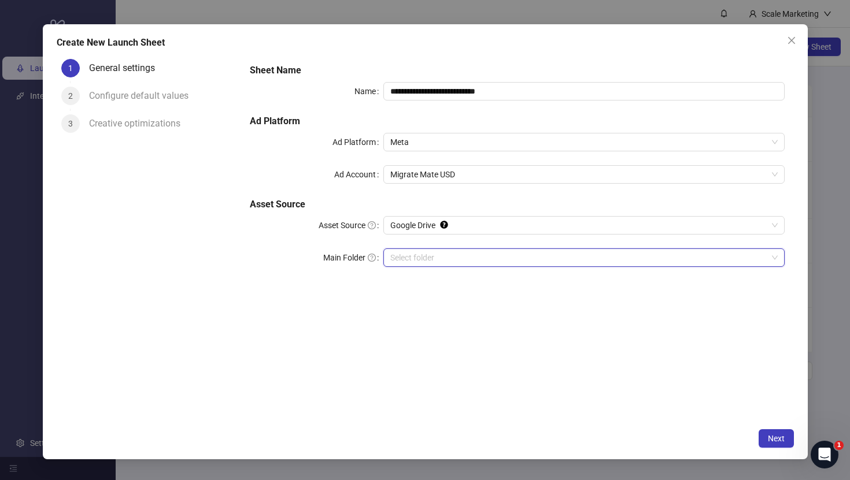
click at [432, 261] on input "Main Folder" at bounding box center [578, 257] width 376 height 17
click at [776, 435] on span "Next" at bounding box center [776, 438] width 17 height 9
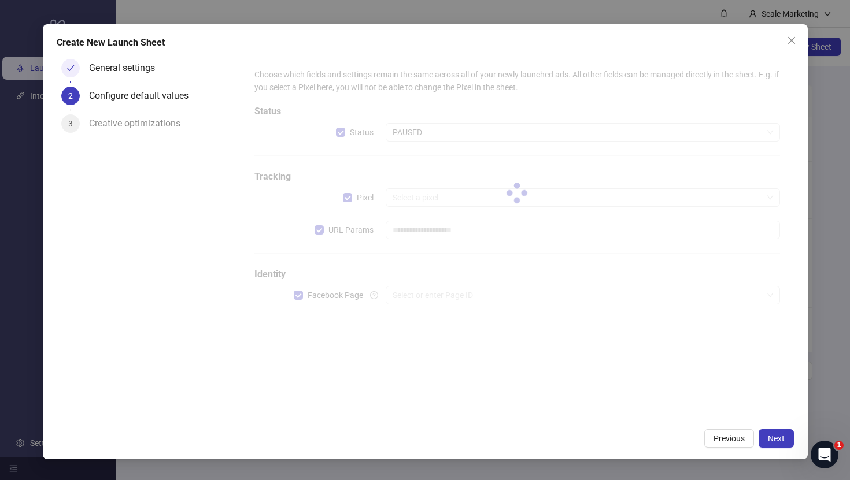
type input "**********"
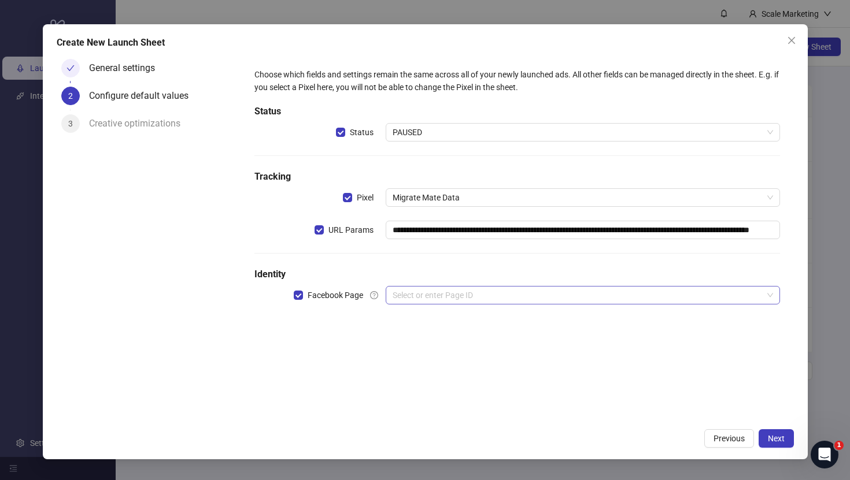
click at [441, 296] on input "search" at bounding box center [577, 295] width 369 height 17
click at [446, 274] on h5 "Identity" at bounding box center [516, 275] width 525 height 14
click at [779, 441] on span "Next" at bounding box center [776, 438] width 17 height 9
click at [590, 295] on input "search" at bounding box center [577, 295] width 369 height 17
click at [459, 265] on div "**********" at bounding box center [517, 194] width 534 height 260
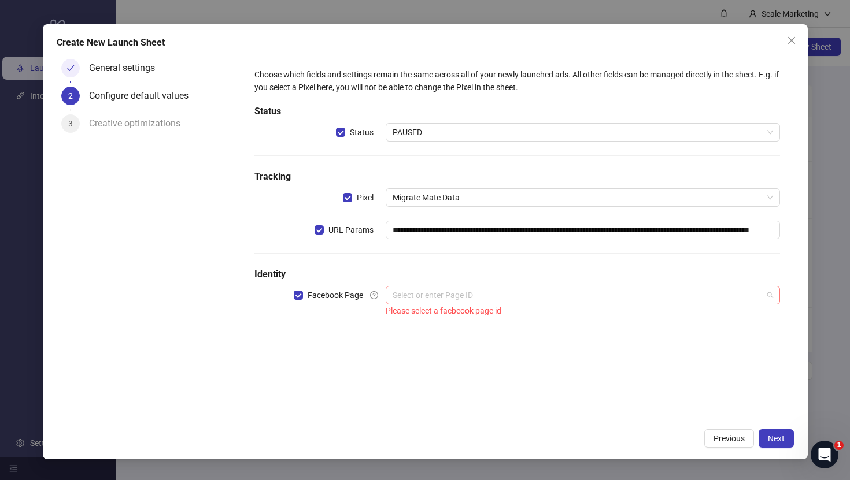
click at [471, 293] on input "search" at bounding box center [577, 295] width 369 height 17
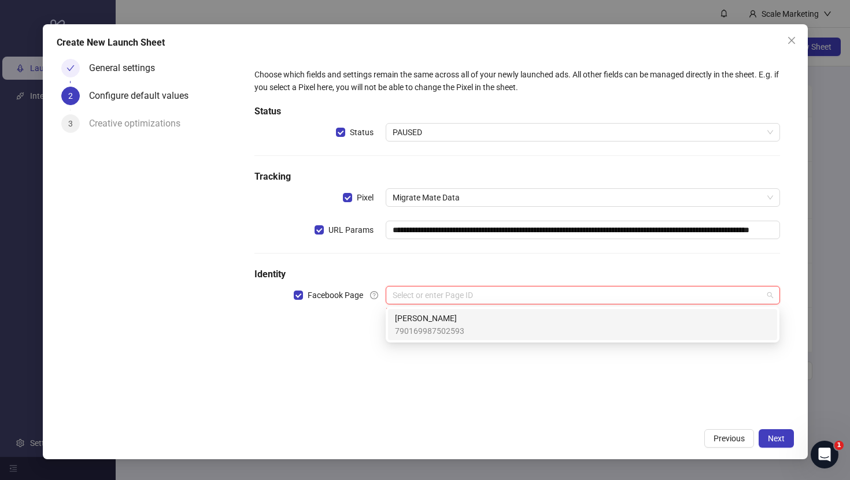
click at [472, 327] on div "[PERSON_NAME] 790169987502593" at bounding box center [582, 324] width 375 height 25
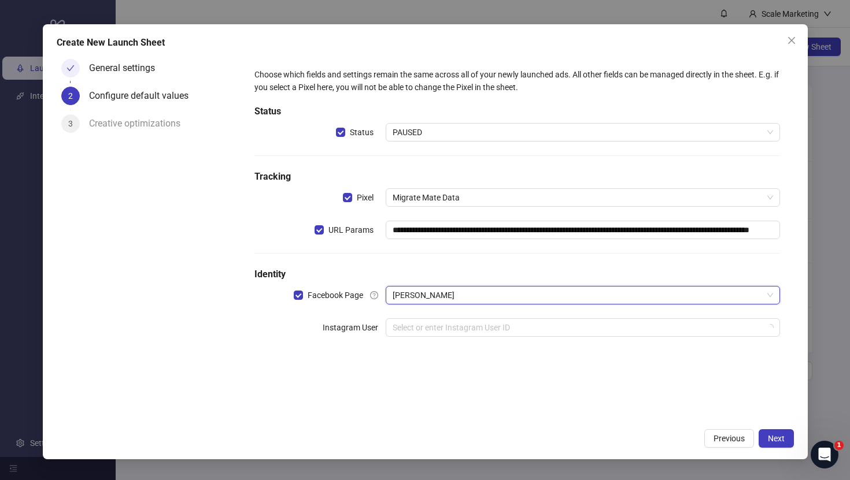
click at [476, 337] on div "**********" at bounding box center [517, 210] width 534 height 292
click at [477, 332] on input "search" at bounding box center [577, 327] width 369 height 17
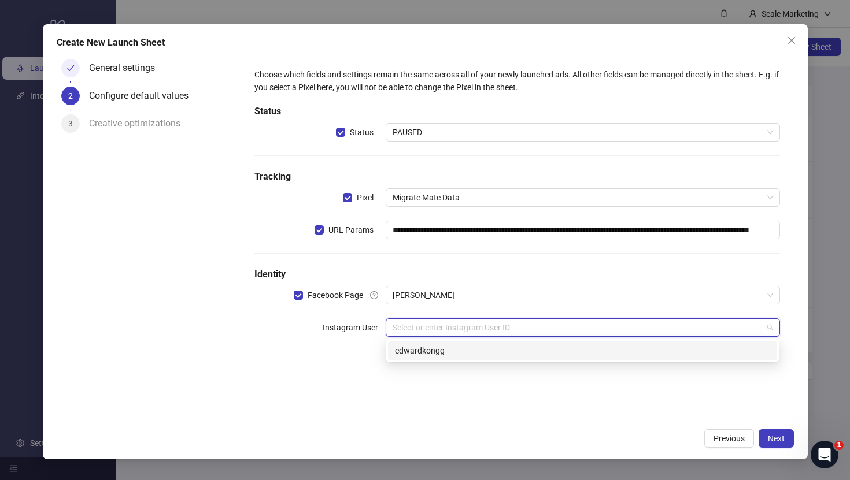
click at [469, 352] on div "edwardkongg" at bounding box center [582, 351] width 375 height 13
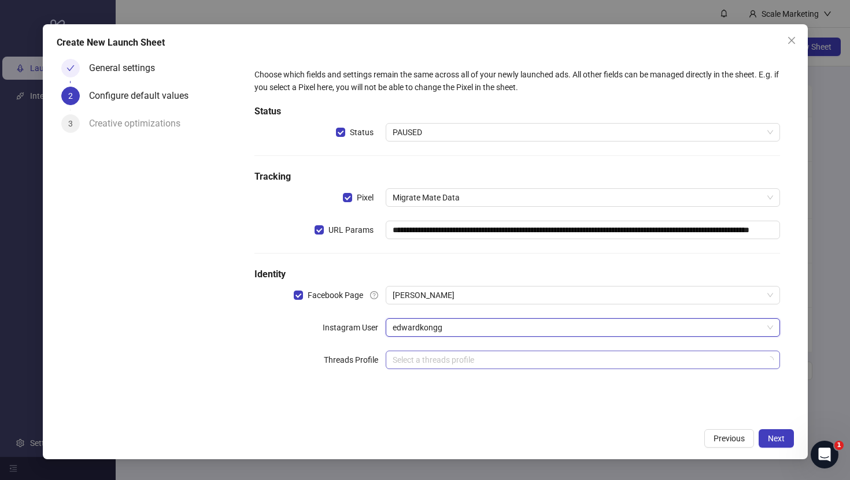
click at [430, 365] on input "search" at bounding box center [577, 359] width 369 height 17
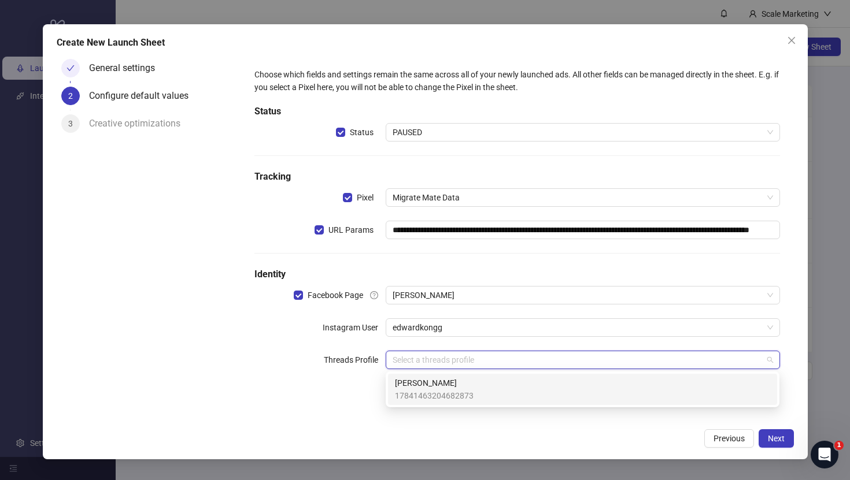
click at [410, 388] on span "Edward Kong" at bounding box center [434, 383] width 79 height 13
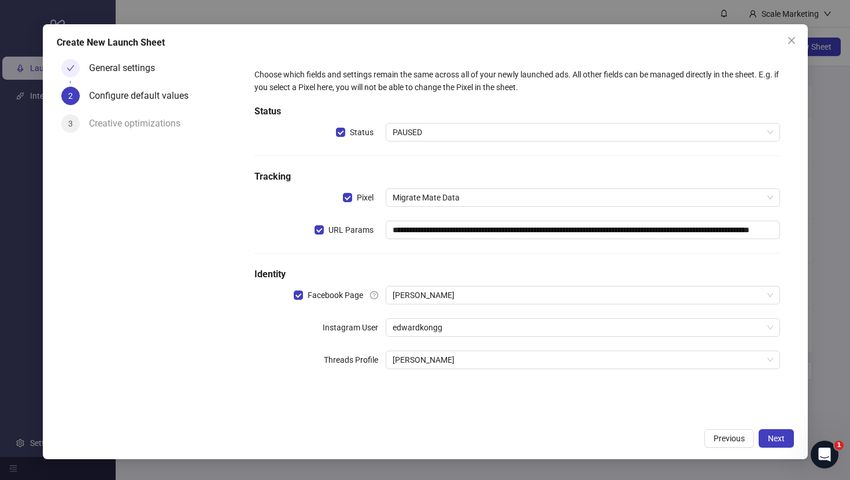
click at [514, 387] on div "**********" at bounding box center [517, 226] width 534 height 324
click at [782, 439] on span "Next" at bounding box center [776, 438] width 17 height 9
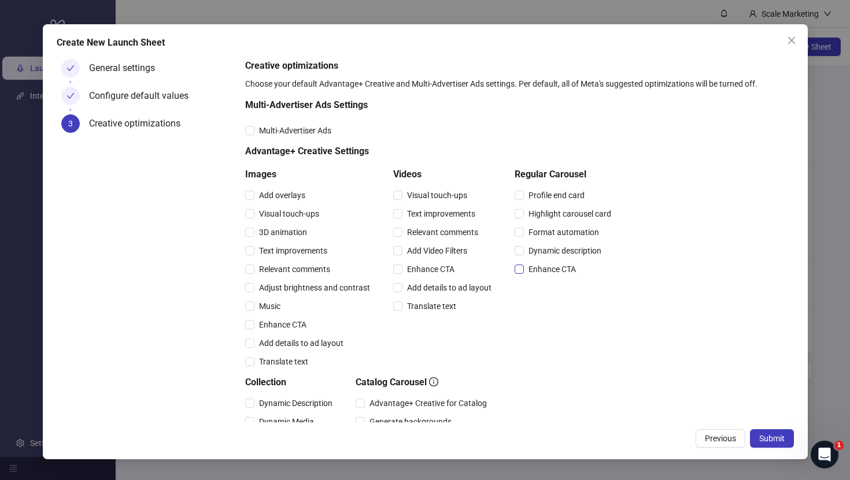
click at [532, 269] on span "Enhance CTA" at bounding box center [552, 269] width 57 height 13
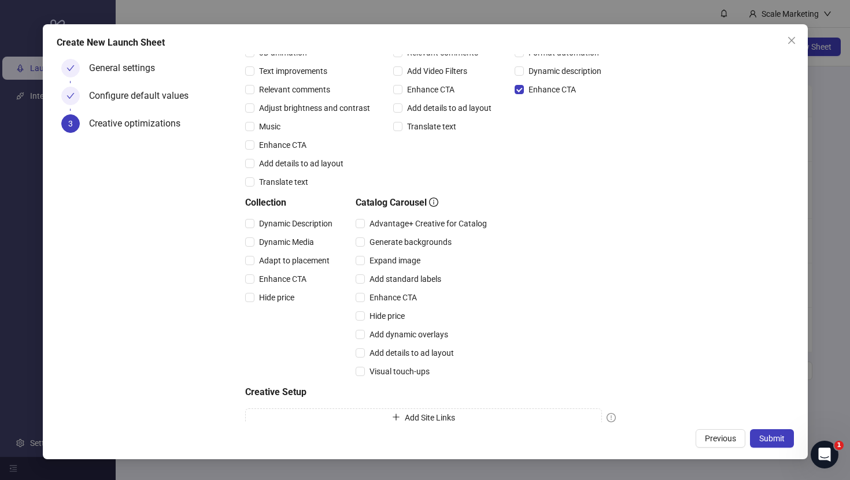
scroll to position [221, 0]
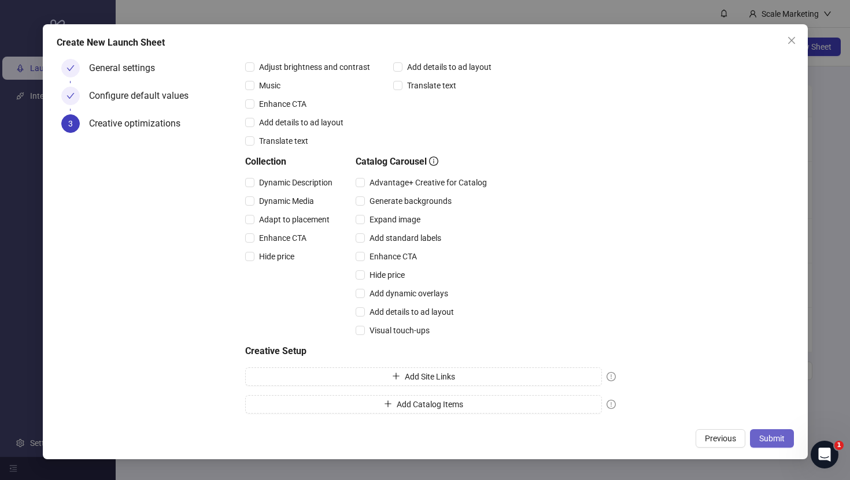
click at [776, 439] on span "Submit" at bounding box center [771, 438] width 25 height 9
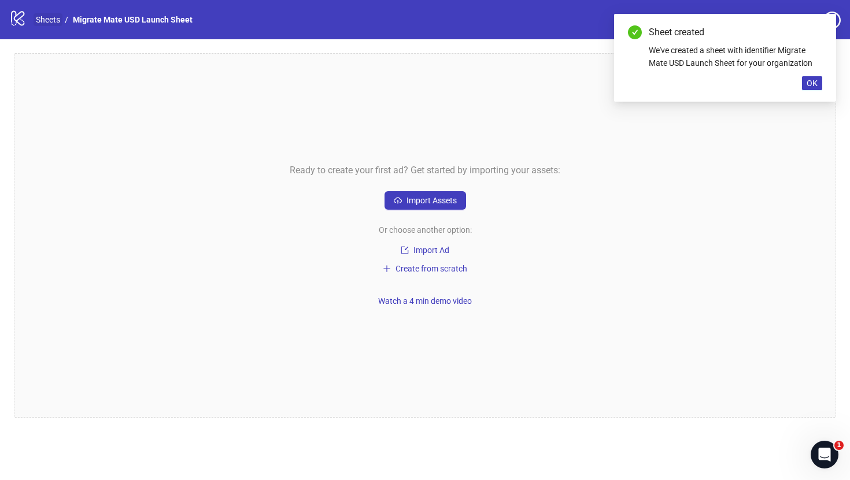
click at [41, 21] on link "Sheets" at bounding box center [48, 19] width 29 height 13
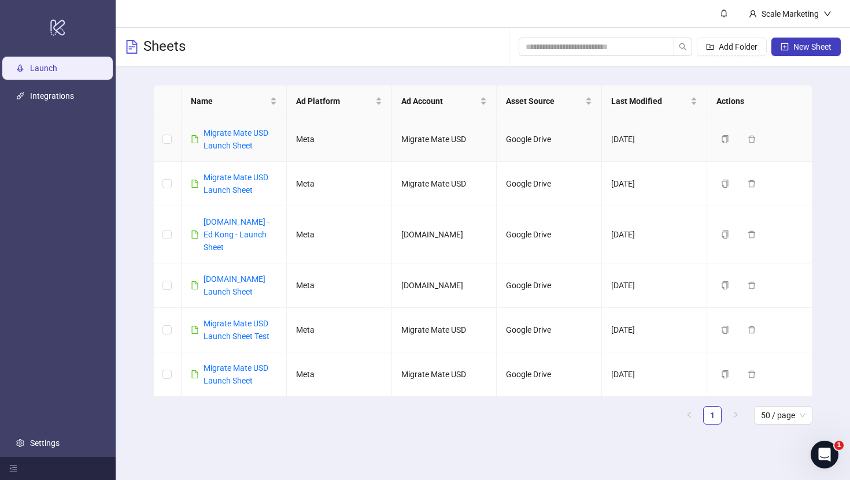
click at [172, 137] on td at bounding box center [168, 139] width 28 height 45
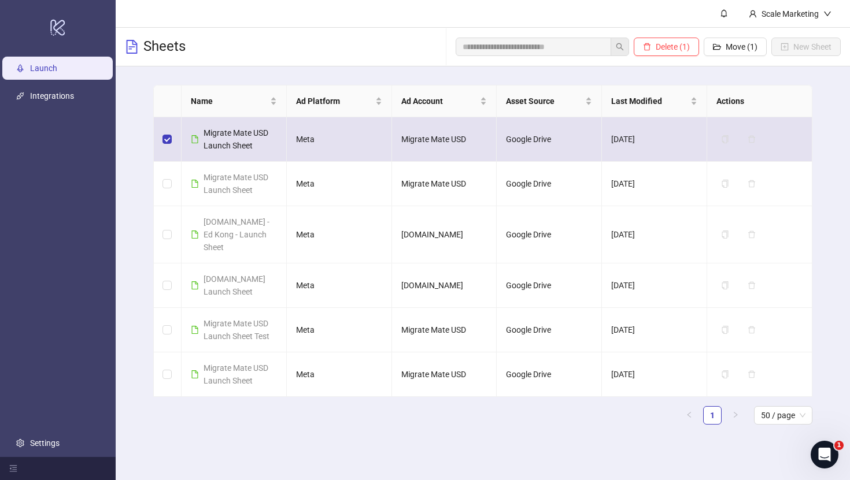
click at [256, 135] on span "Migrate Mate USD Launch Sheet" at bounding box center [235, 139] width 65 height 22
click at [240, 134] on span "Migrate Mate USD Launch Sheet" at bounding box center [235, 139] width 65 height 22
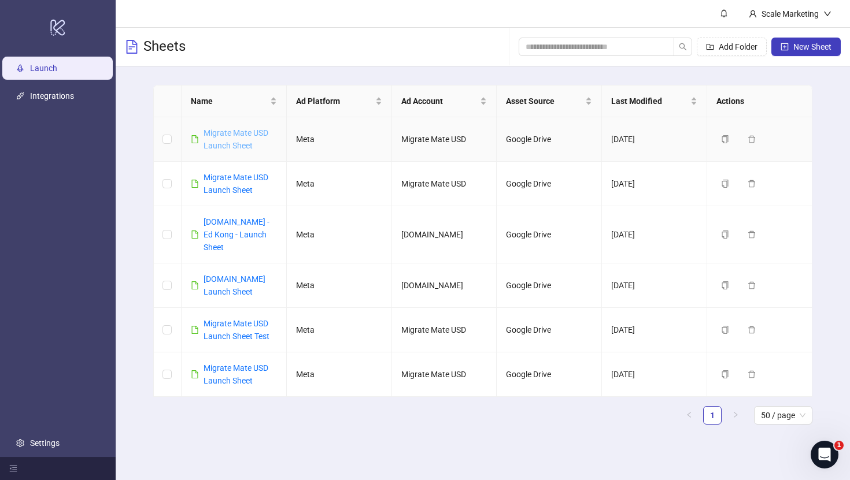
click at [227, 128] on link "Migrate Mate USD Launch Sheet" at bounding box center [235, 139] width 65 height 22
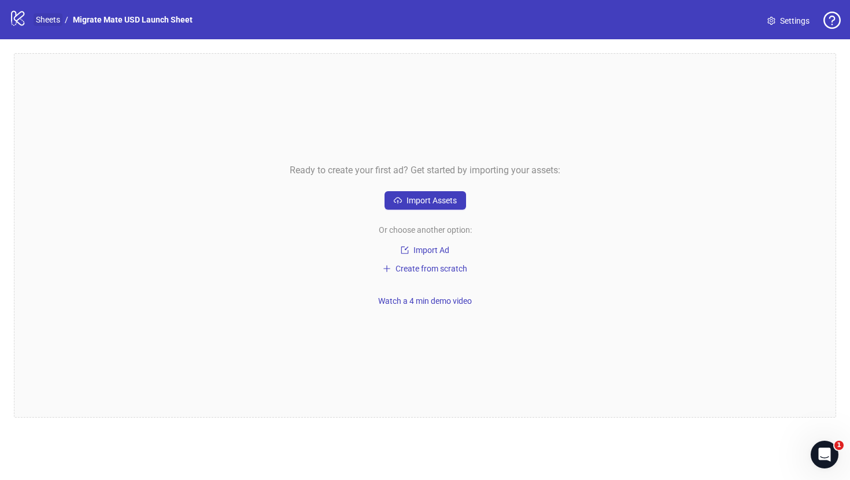
click at [47, 16] on link "Sheets" at bounding box center [48, 19] width 29 height 13
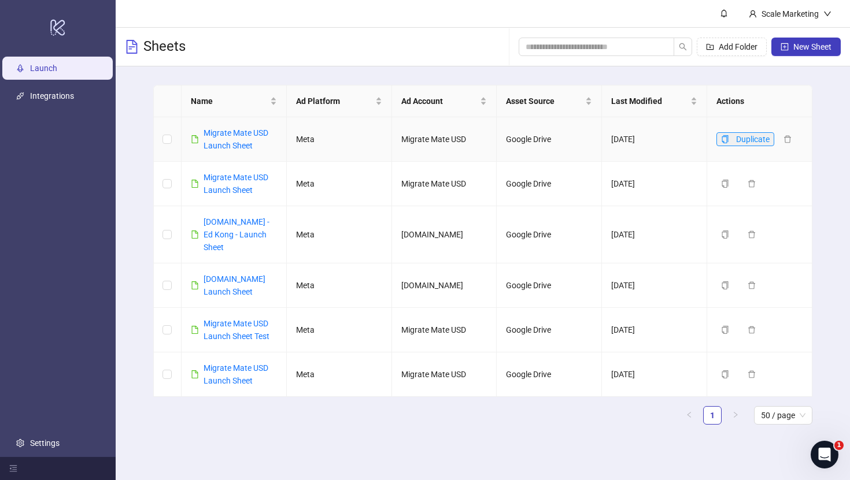
click at [753, 140] on span "Duplicate" at bounding box center [753, 139] width 34 height 9
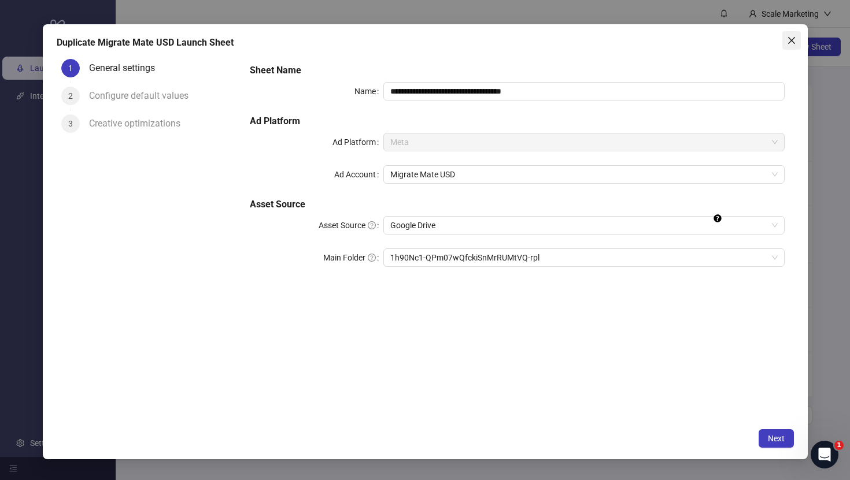
click at [793, 40] on icon "close" at bounding box center [791, 40] width 9 height 9
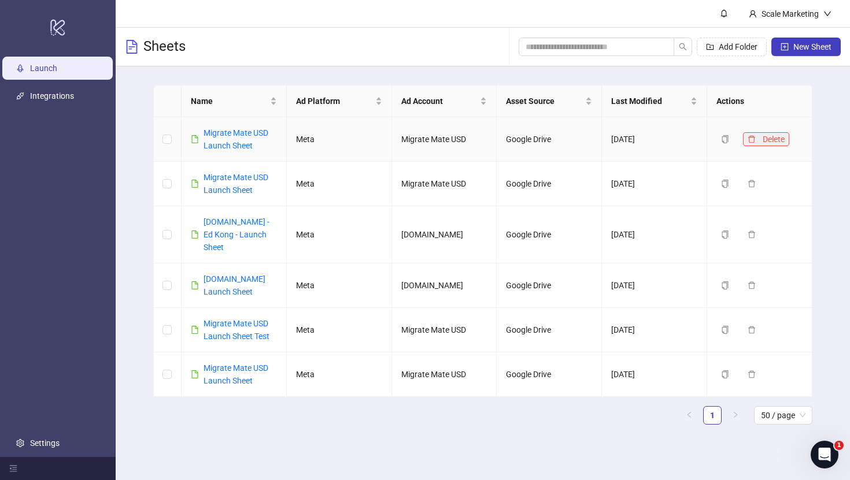
click at [756, 138] on button "Delete" at bounding box center [766, 139] width 46 height 14
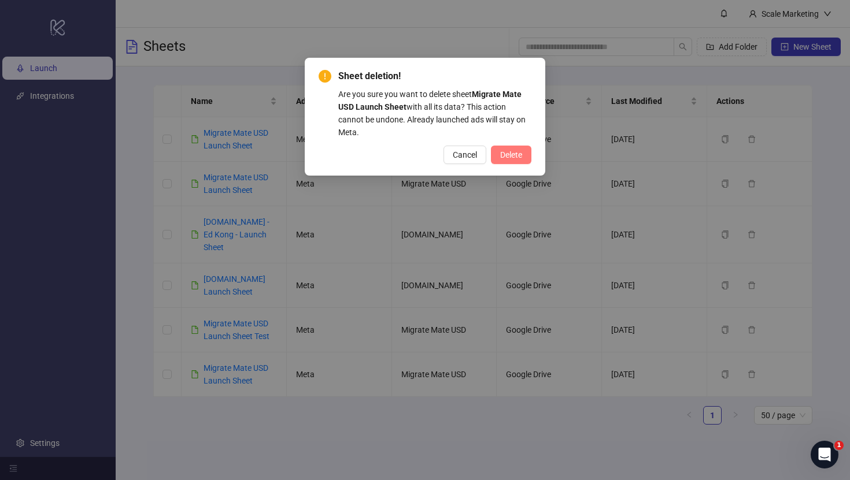
click at [515, 154] on span "Delete" at bounding box center [511, 154] width 22 height 9
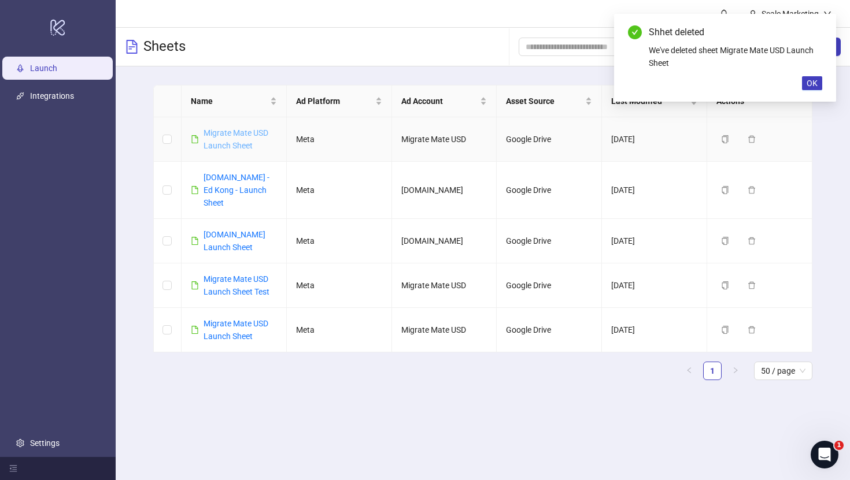
click at [250, 135] on link "Migrate Mate USD Launch Sheet" at bounding box center [235, 139] width 65 height 22
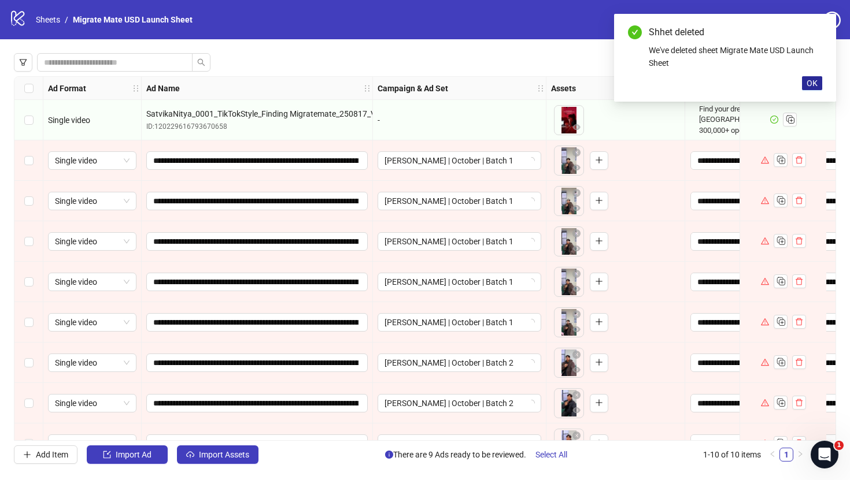
click at [821, 87] on button "OK" at bounding box center [812, 83] width 20 height 14
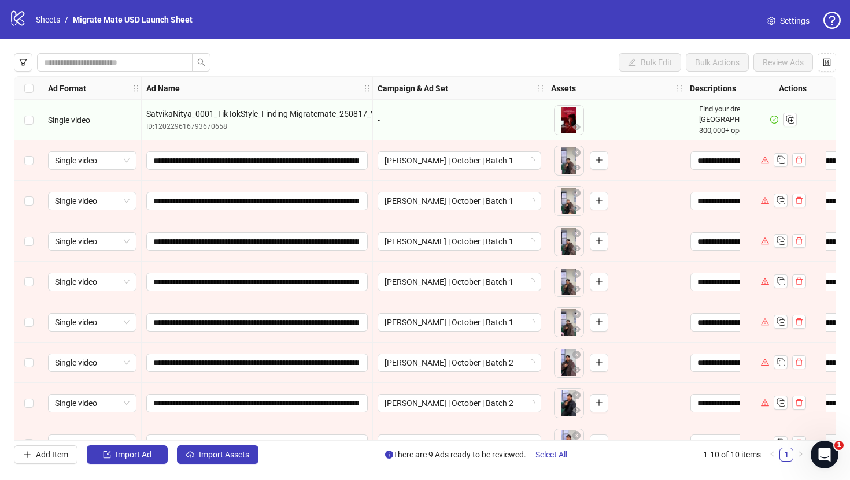
click at [778, 13] on link "Settings" at bounding box center [788, 21] width 61 height 18
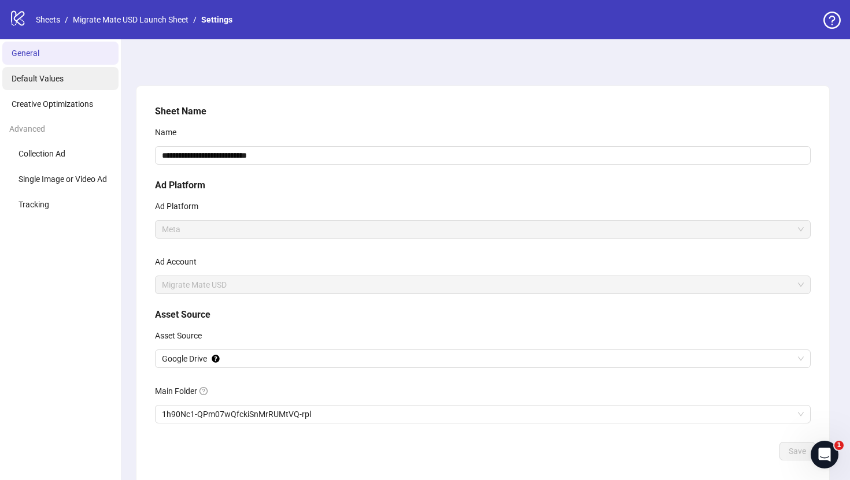
click at [75, 84] on li "Default Values" at bounding box center [60, 78] width 116 height 23
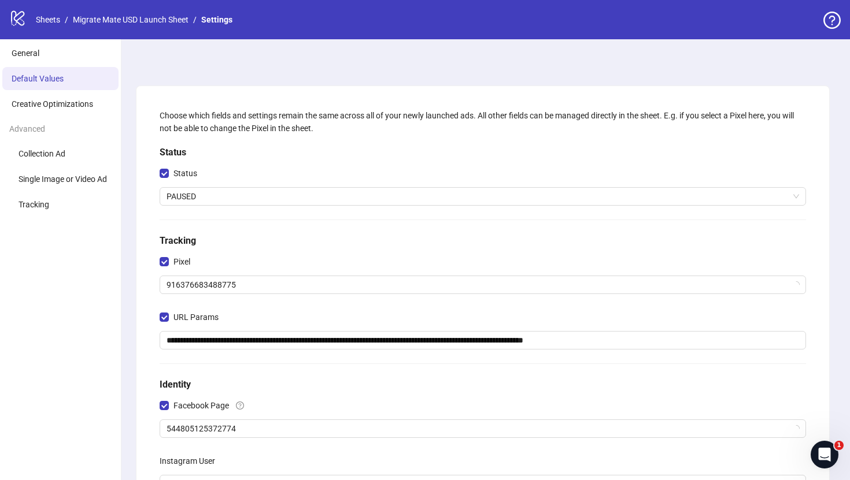
scroll to position [250, 0]
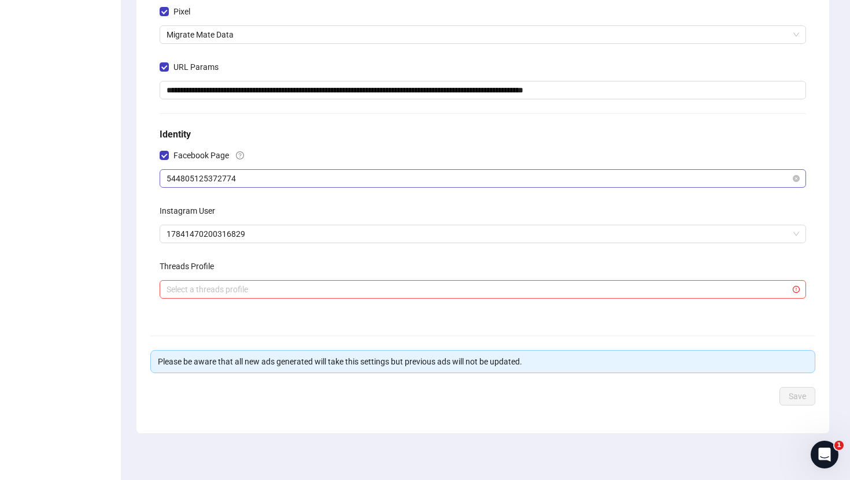
click at [299, 183] on span "544805125372774" at bounding box center [482, 178] width 632 height 17
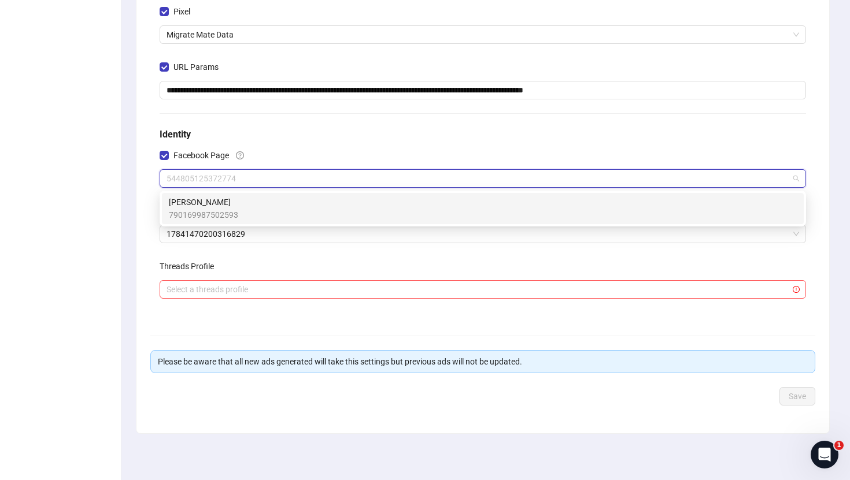
click at [585, 423] on div "**********" at bounding box center [482, 135] width 693 height 598
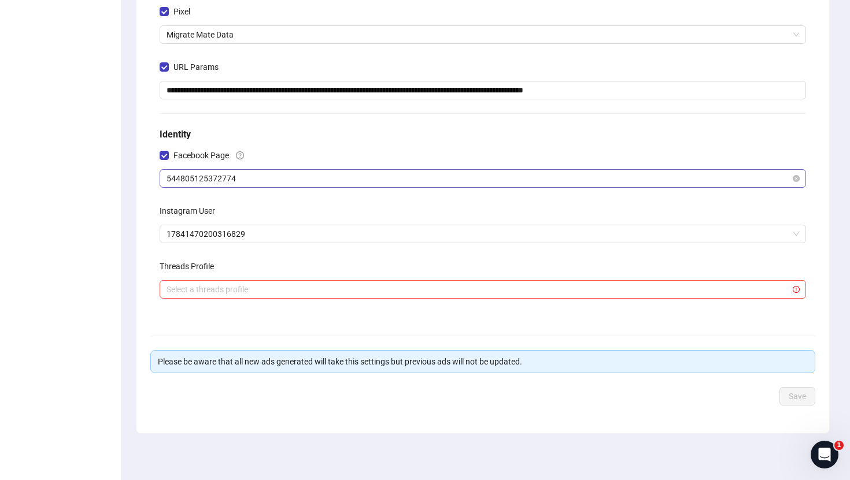
click at [436, 182] on span "544805125372774" at bounding box center [482, 178] width 632 height 17
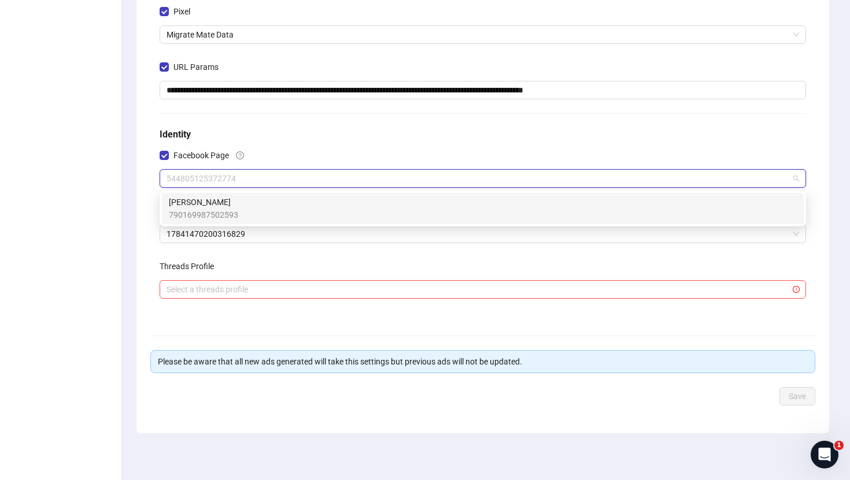
click at [410, 214] on div "[PERSON_NAME] 790169987502593" at bounding box center [483, 208] width 628 height 25
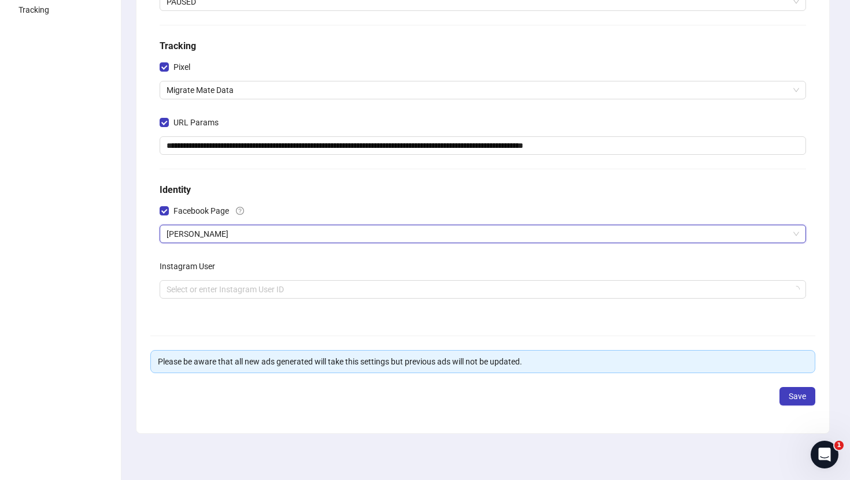
scroll to position [195, 0]
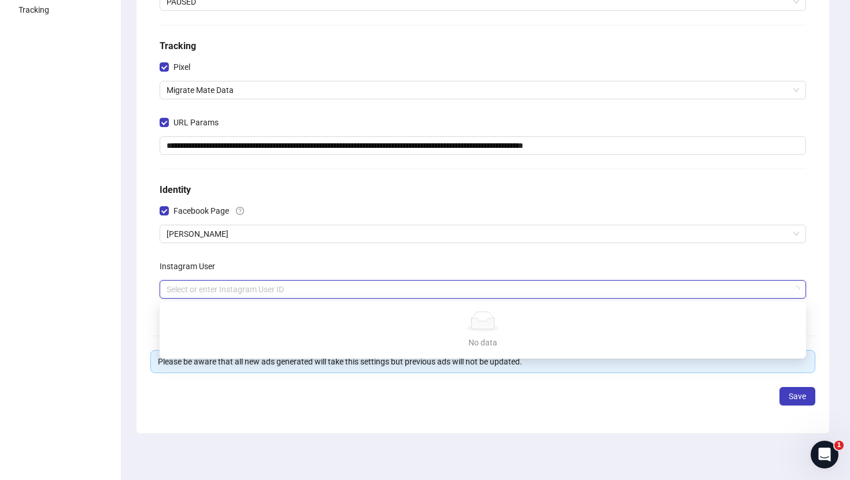
click at [573, 293] on input "search" at bounding box center [477, 289] width 622 height 17
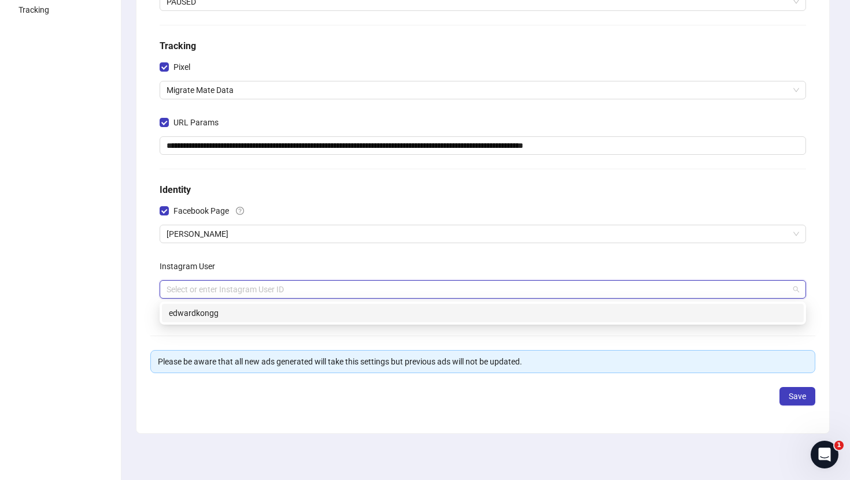
click at [612, 308] on div "edwardkongg" at bounding box center [483, 313] width 628 height 13
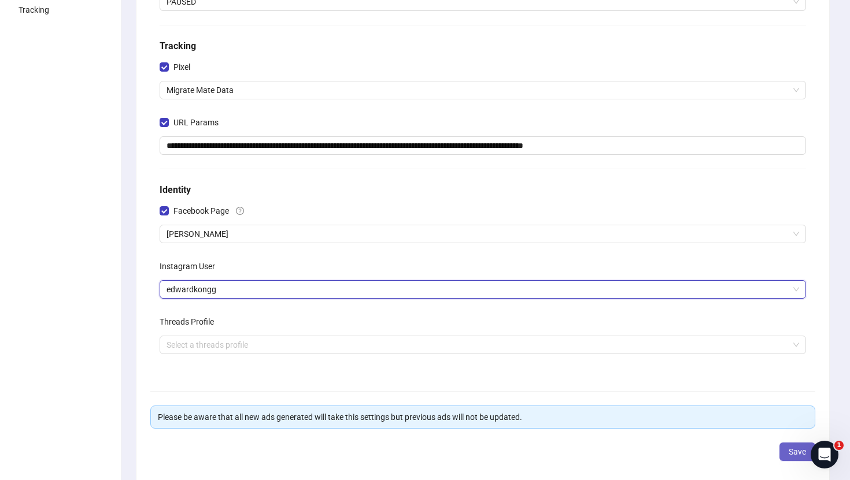
click at [784, 449] on button "Save" at bounding box center [797, 452] width 36 height 18
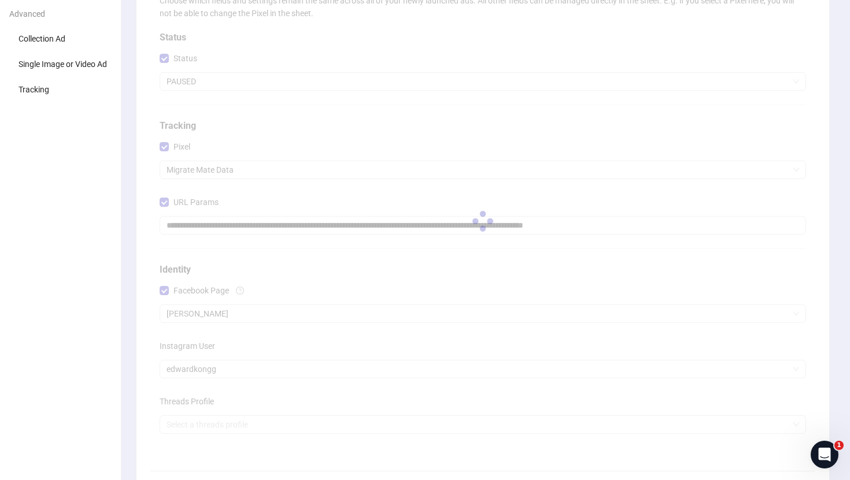
scroll to position [0, 0]
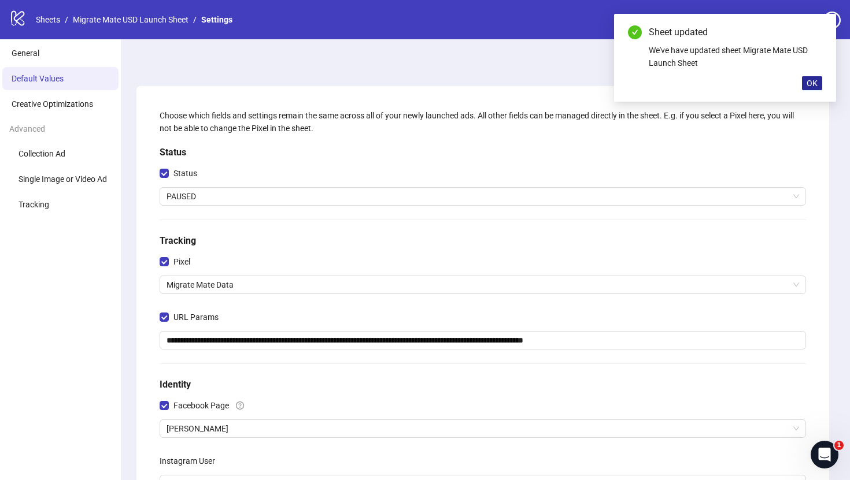
click at [804, 85] on button "OK" at bounding box center [812, 83] width 20 height 14
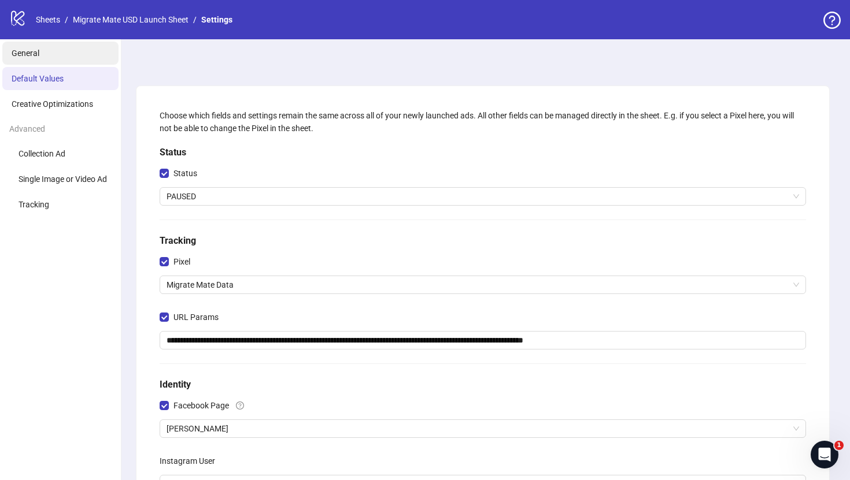
click at [91, 48] on li "General" at bounding box center [60, 53] width 116 height 23
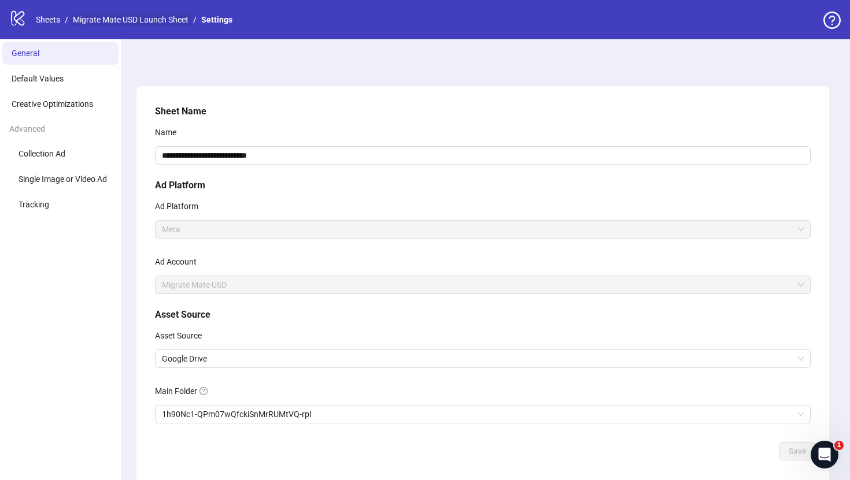
click at [121, 18] on link "Migrate Mate USD Launch Sheet" at bounding box center [131, 19] width 120 height 13
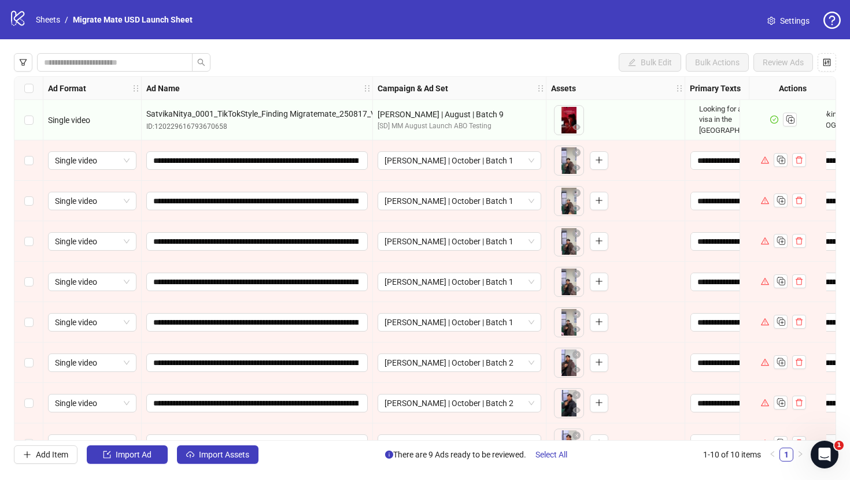
click at [486, 175] on div "[PERSON_NAME] | October | Batch 1" at bounding box center [459, 160] width 173 height 40
click at [492, 160] on span "[PERSON_NAME] | October | Batch 1" at bounding box center [459, 160] width 150 height 17
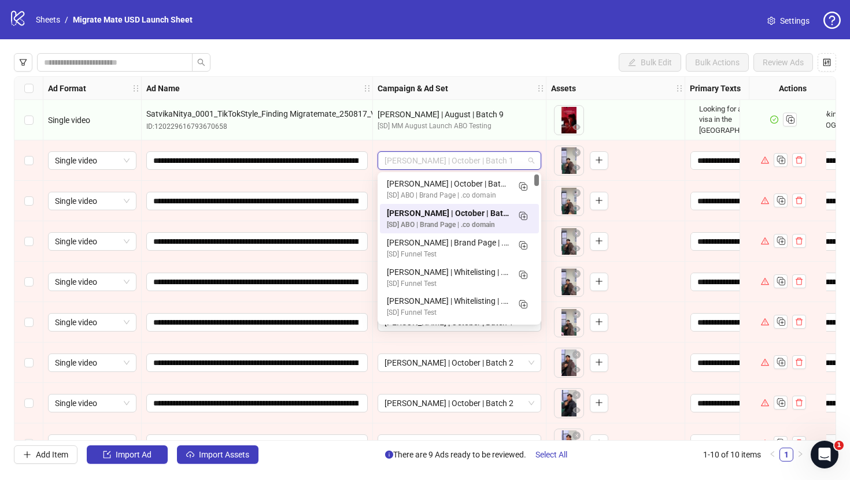
click at [491, 161] on span "[PERSON_NAME] | October | Batch 1" at bounding box center [459, 160] width 150 height 17
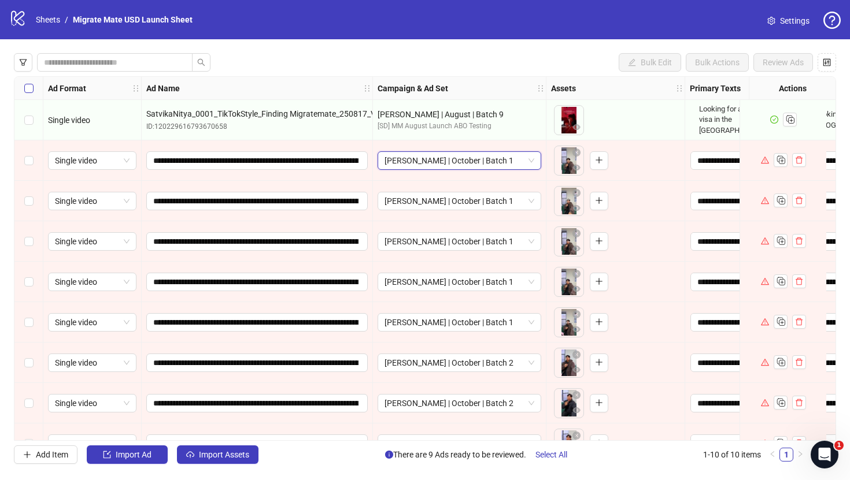
click at [28, 82] on div "Select all rows" at bounding box center [28, 88] width 29 height 23
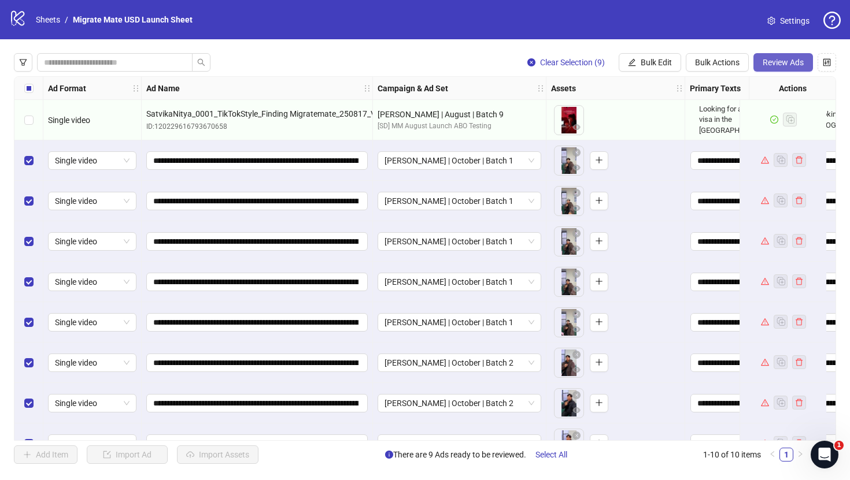
click at [789, 61] on span "Review Ads" at bounding box center [783, 62] width 41 height 9
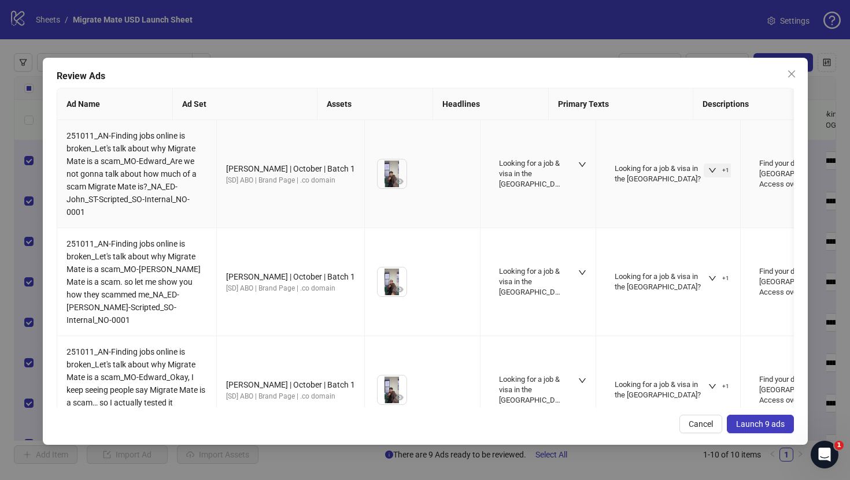
click at [704, 177] on button "+1" at bounding box center [719, 171] width 30 height 14
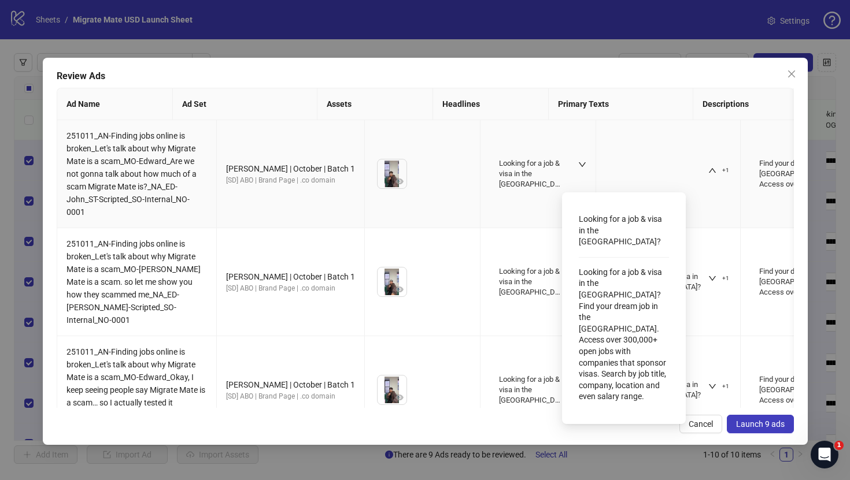
click at [661, 190] on div "Looking for a job & visa in the US? +1" at bounding box center [667, 174] width 125 height 44
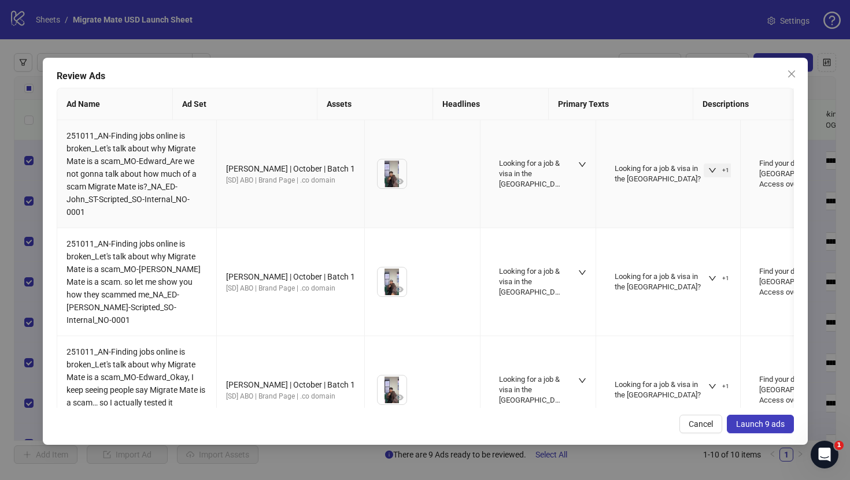
click at [708, 175] on span "button" at bounding box center [712, 170] width 8 height 9
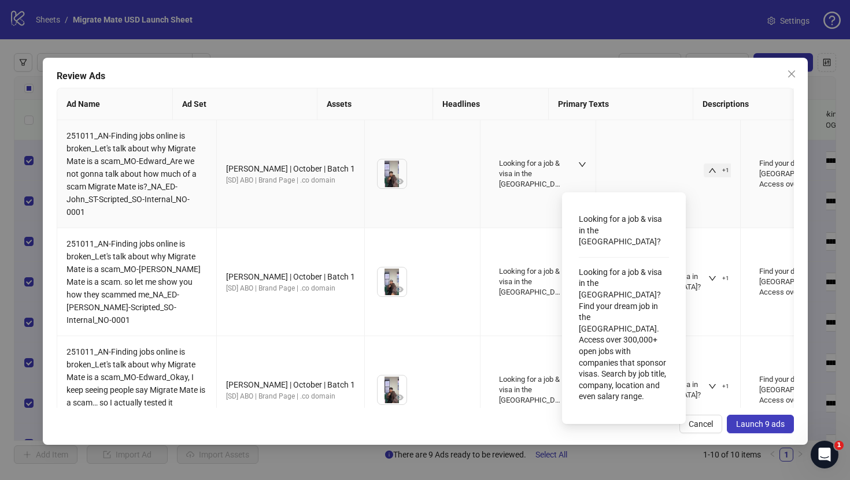
click at [708, 175] on icon "up" at bounding box center [712, 170] width 8 height 8
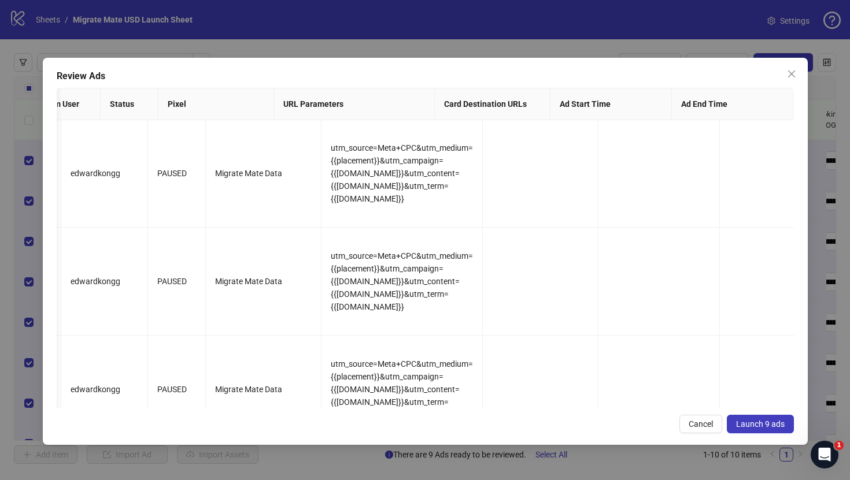
click at [758, 423] on span "Launch 9 ads" at bounding box center [760, 424] width 49 height 9
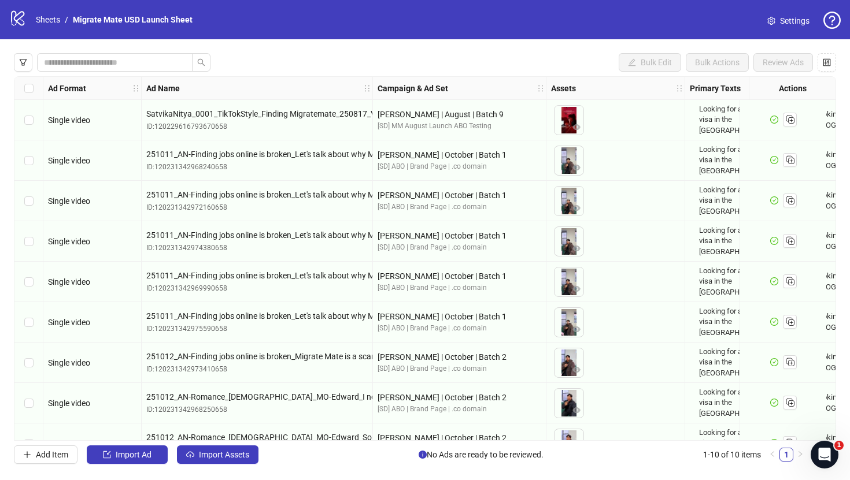
click at [776, 23] on link "Settings" at bounding box center [788, 21] width 61 height 18
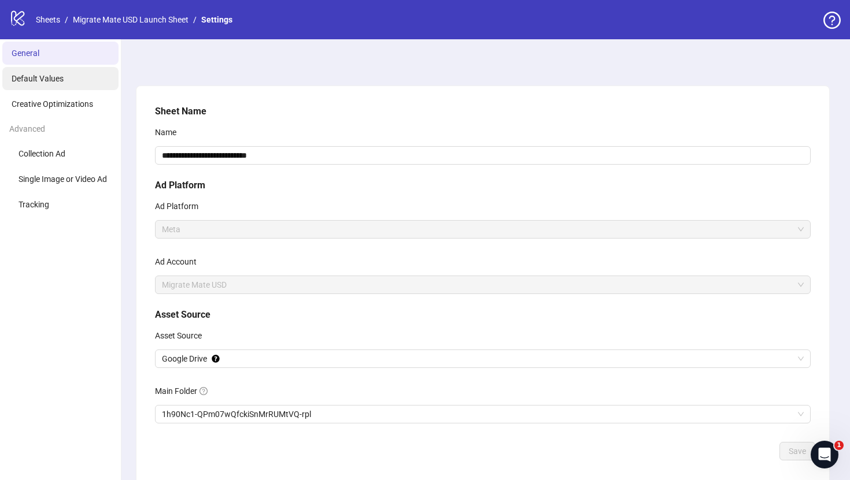
click at [72, 88] on li "Default Values" at bounding box center [60, 78] width 116 height 23
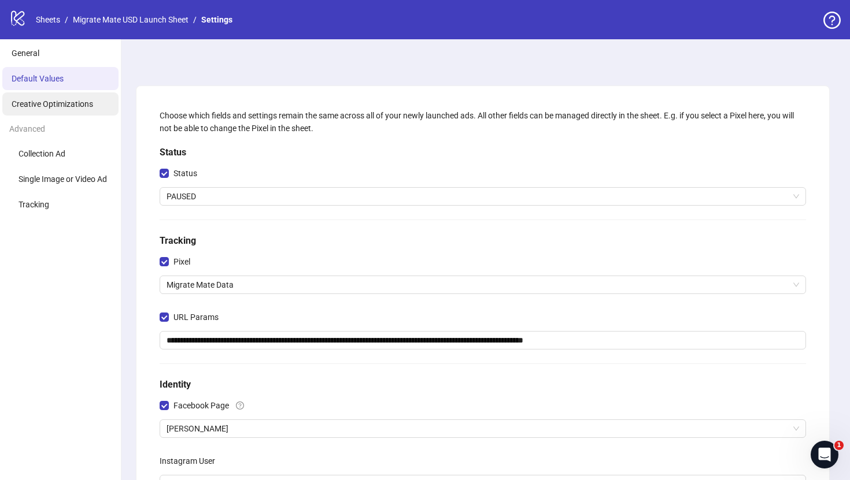
click at [83, 106] on span "Creative Optimizations" at bounding box center [53, 103] width 82 height 9
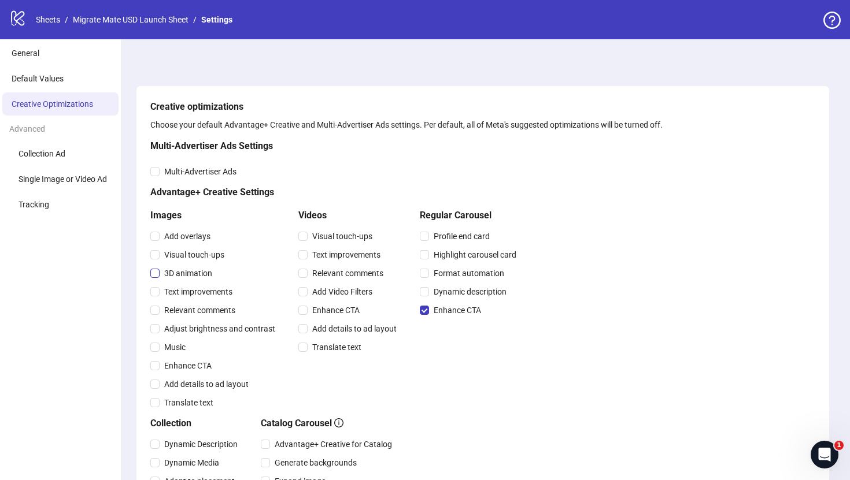
scroll to position [38, 0]
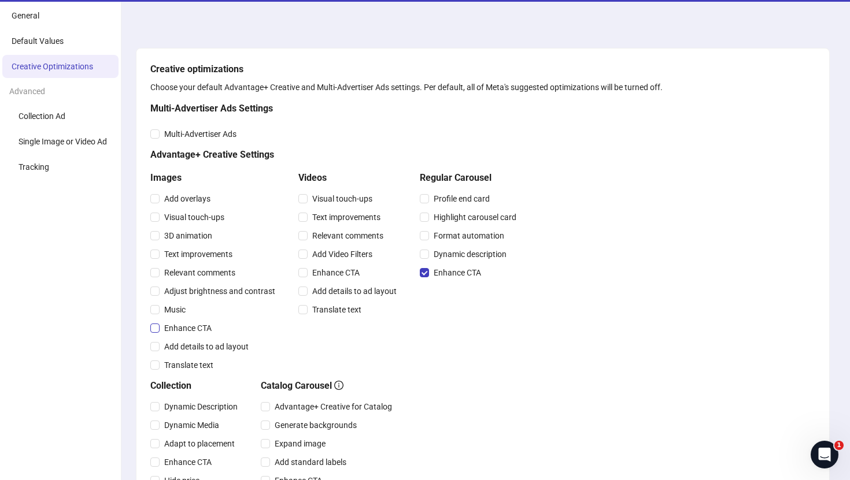
click at [183, 330] on span "Enhance CTA" at bounding box center [188, 328] width 57 height 13
click at [455, 272] on span "Enhance CTA" at bounding box center [457, 273] width 57 height 13
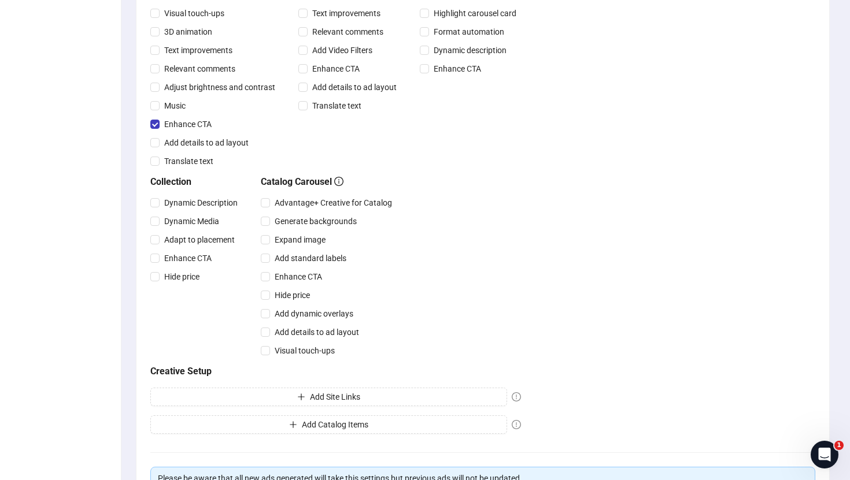
scroll to position [358, 0]
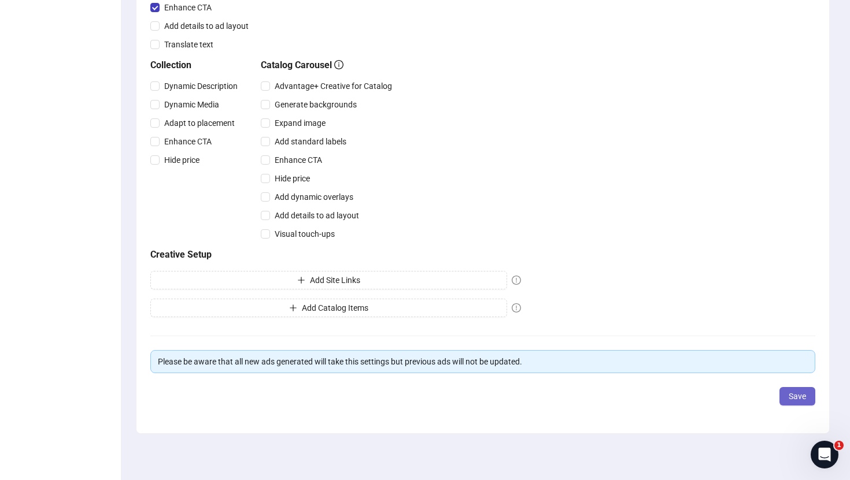
click at [799, 398] on span "Save" at bounding box center [797, 396] width 17 height 9
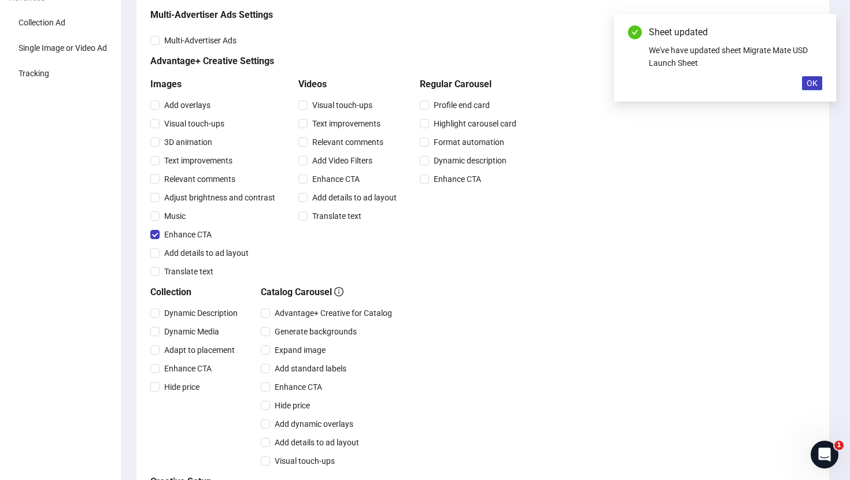
scroll to position [0, 0]
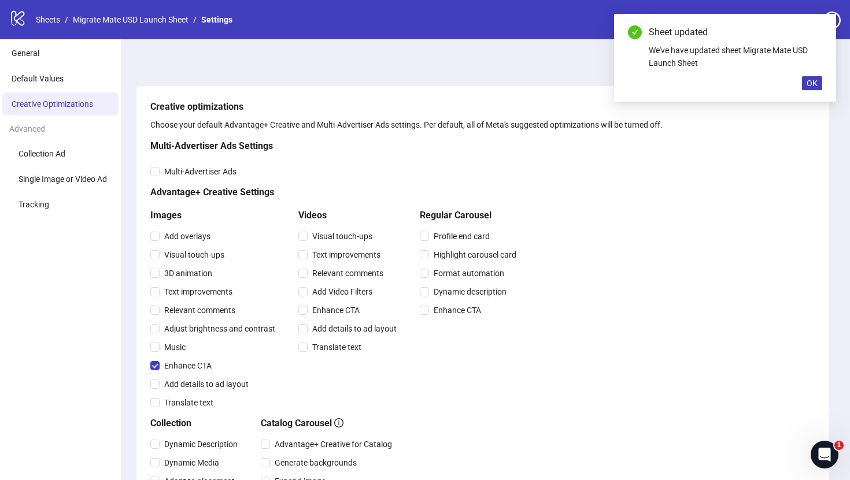
click at [823, 83] on div "Sheet updated We've have updated sheet Migrate Mate USD Launch Sheet OK" at bounding box center [725, 58] width 222 height 88
click at [818, 83] on button "OK" at bounding box center [812, 83] width 20 height 14
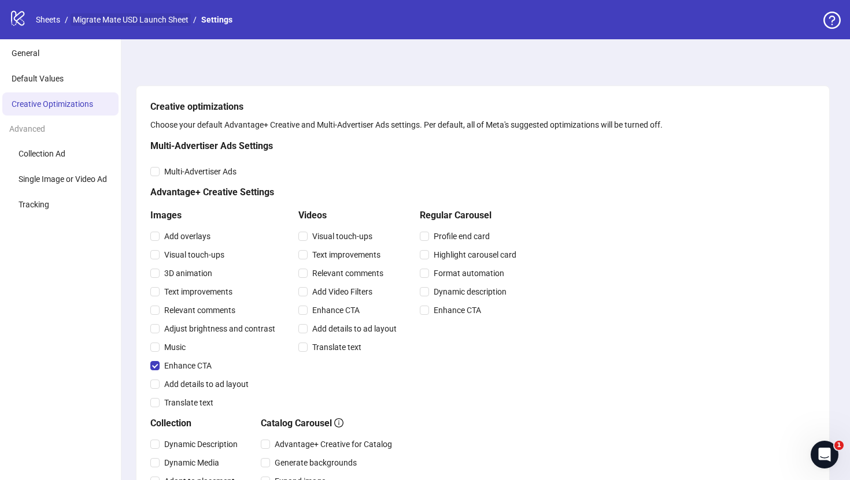
click at [145, 25] on link "Migrate Mate USD Launch Sheet" at bounding box center [131, 19] width 120 height 13
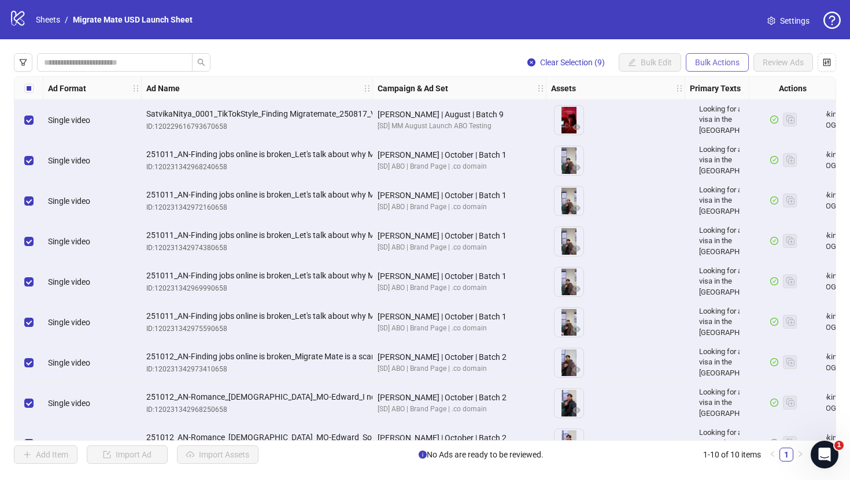
click at [722, 61] on span "Bulk Actions" at bounding box center [717, 62] width 45 height 9
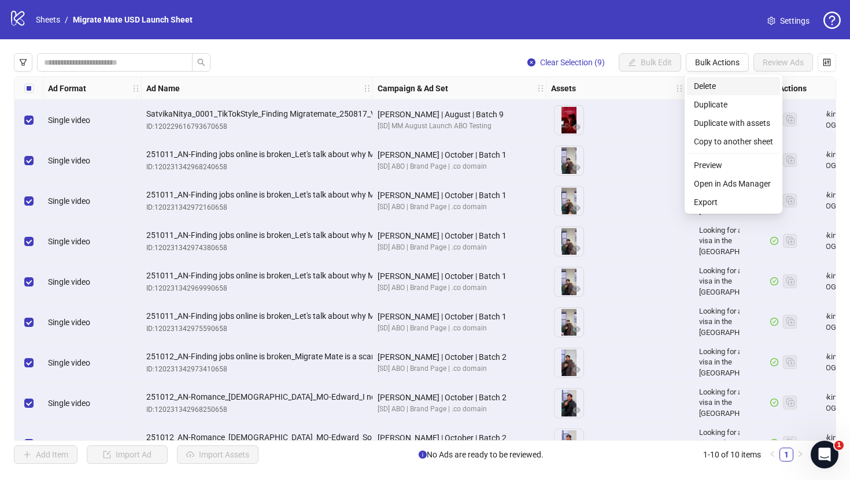
click at [730, 87] on span "Delete" at bounding box center [733, 86] width 79 height 13
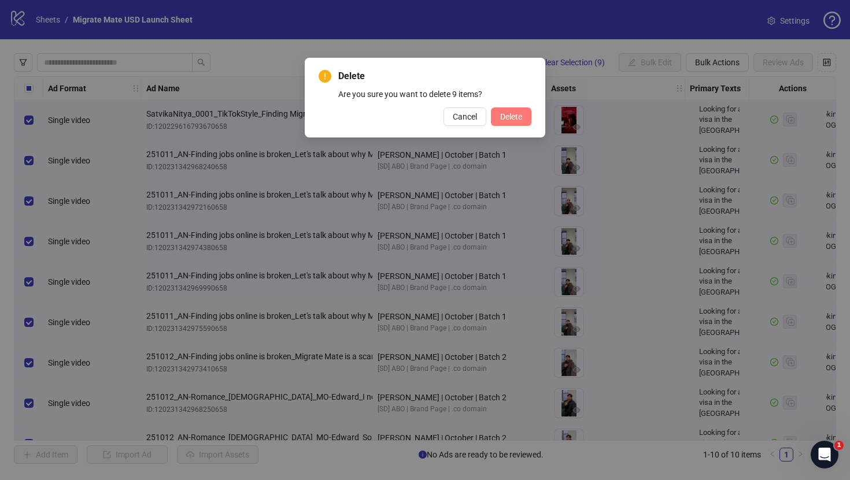
click at [525, 116] on button "Delete" at bounding box center [511, 117] width 40 height 18
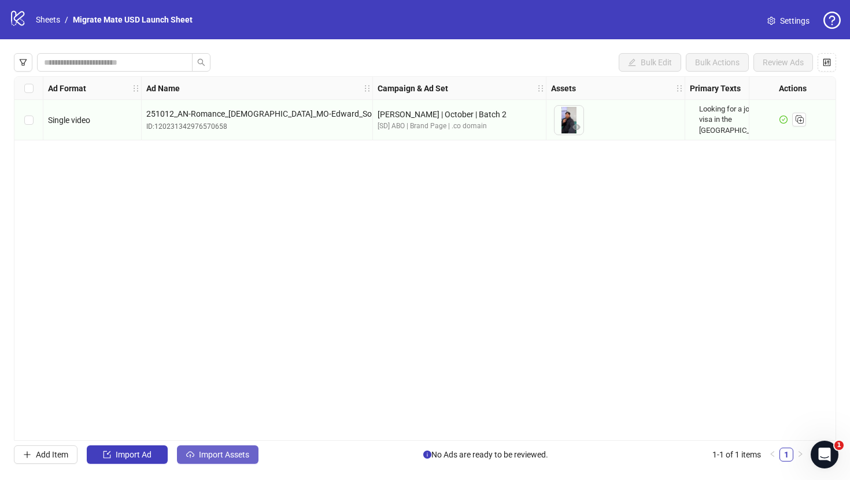
click at [210, 452] on span "Import Assets" at bounding box center [224, 454] width 50 height 9
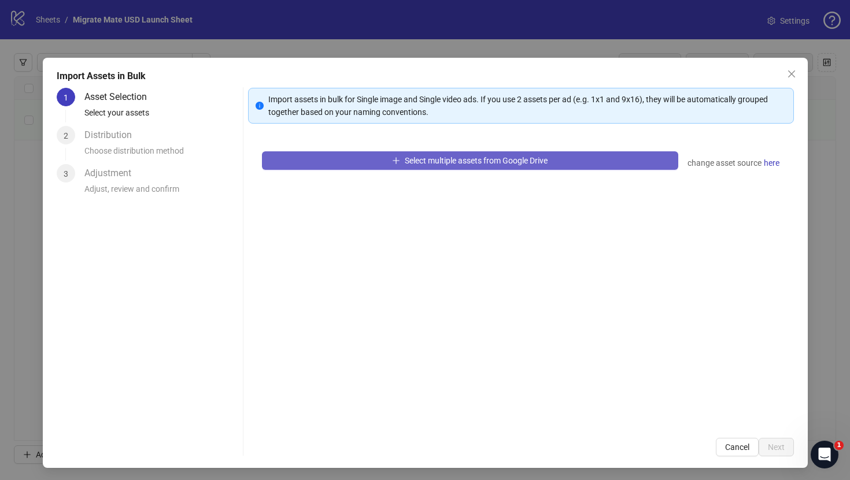
click at [365, 162] on button "Select multiple assets from Google Drive" at bounding box center [470, 160] width 416 height 18
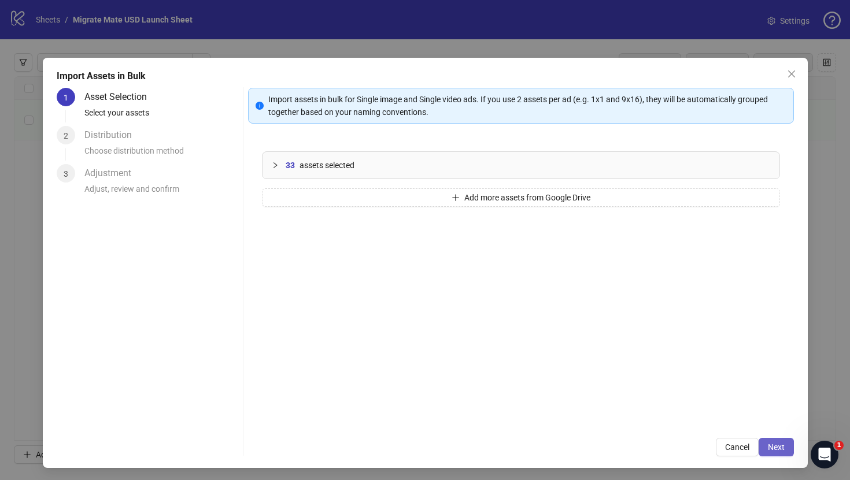
click at [772, 448] on span "Next" at bounding box center [776, 447] width 17 height 9
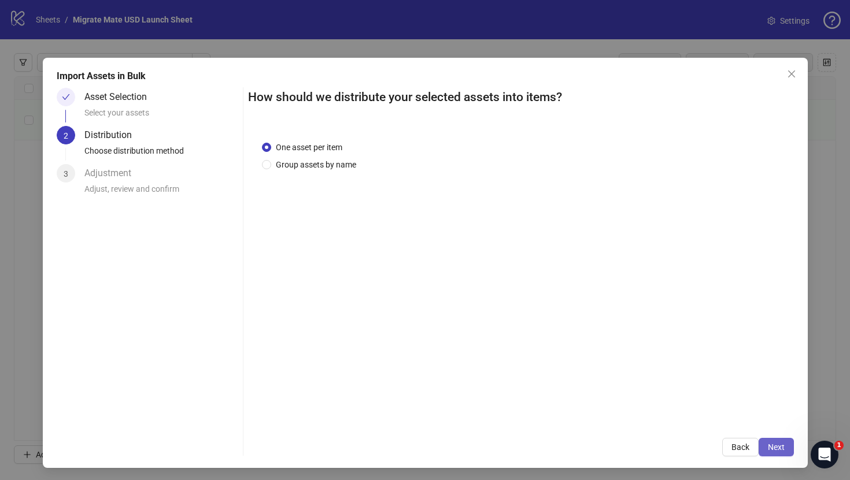
click at [783, 438] on button "Next" at bounding box center [775, 447] width 35 height 18
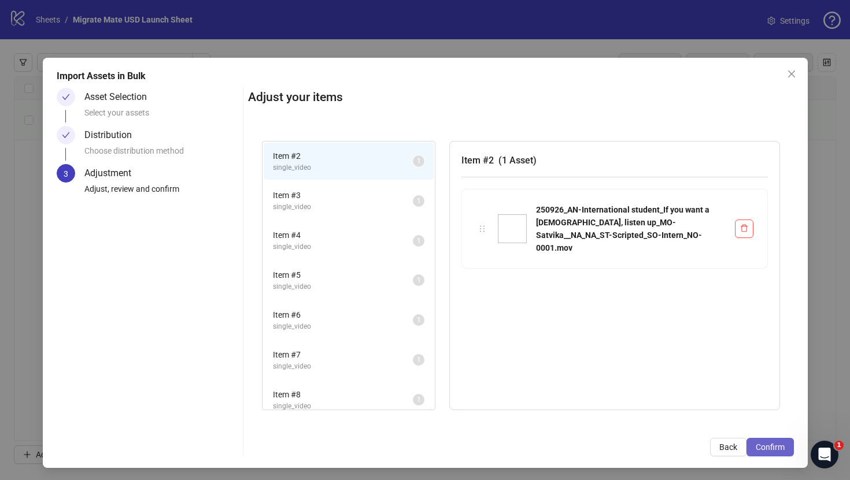
click at [768, 447] on span "Confirm" at bounding box center [770, 447] width 29 height 9
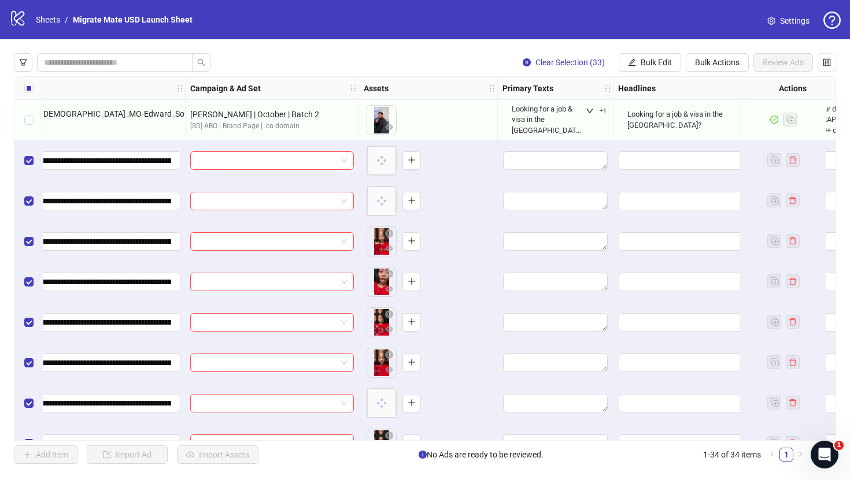
scroll to position [0, 214]
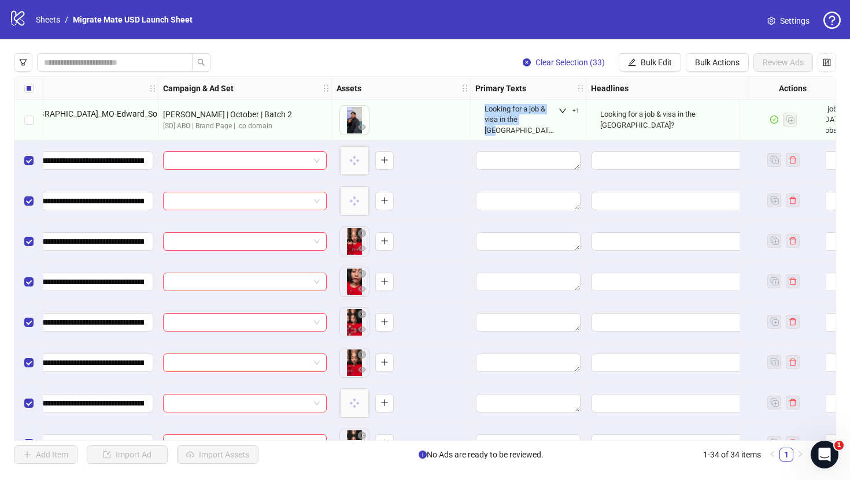
drag, startPoint x: 543, startPoint y: 126, endPoint x: 483, endPoint y: 116, distance: 60.4
click at [483, 116] on div "Looking for a job & visa in the [GEOGRAPHIC_DATA]?" at bounding box center [528, 120] width 97 height 46
copy div "Looking for a job & visa in the [GEOGRAPHIC_DATA]?"
click at [653, 58] on span "Bulk Edit" at bounding box center [656, 62] width 31 height 9
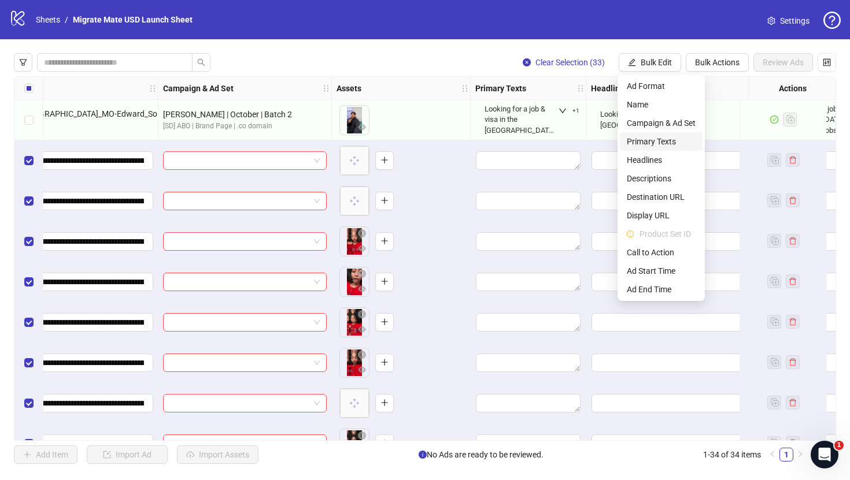
click at [658, 139] on span "Primary Texts" at bounding box center [661, 141] width 69 height 13
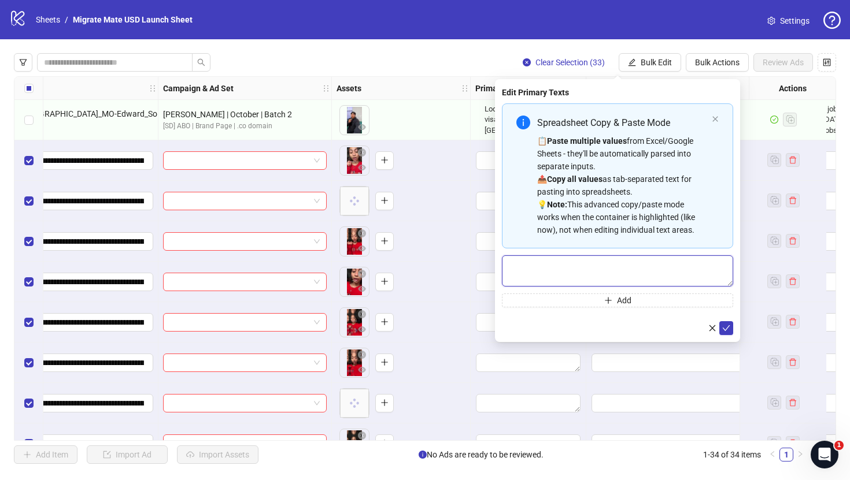
click at [602, 262] on textarea "Multi-text input container - paste or copy values" at bounding box center [617, 271] width 231 height 31
paste textarea "**********"
type textarea "**********"
click at [727, 329] on icon "check" at bounding box center [726, 328] width 8 height 8
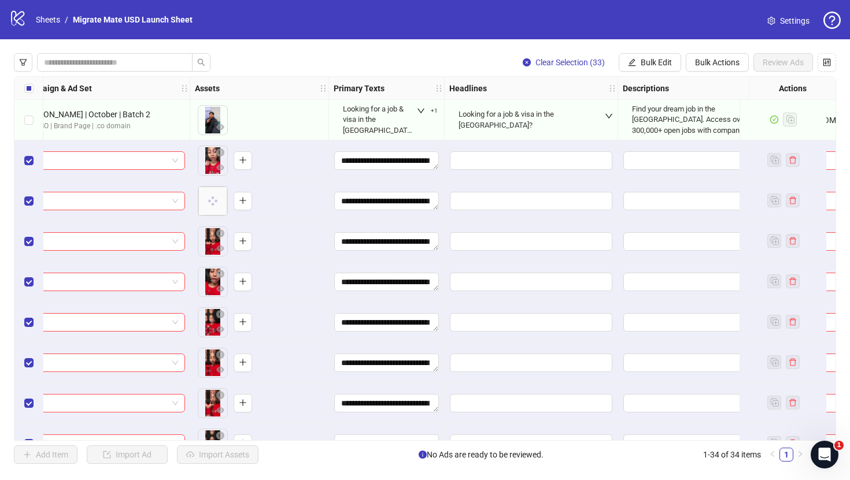
scroll to position [0, 377]
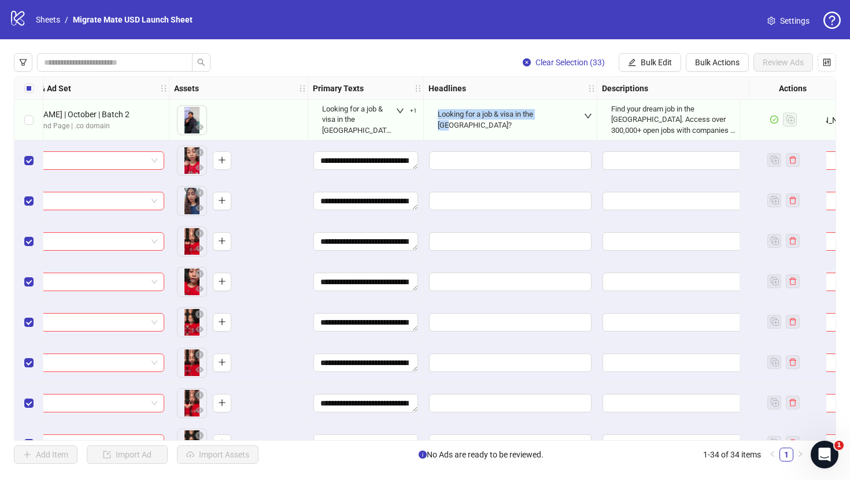
copy div "Looking for a job & visa in the [GEOGRAPHIC_DATA]?"
drag, startPoint x: 556, startPoint y: 121, endPoint x: 428, endPoint y: 120, distance: 127.8
click at [428, 120] on div "Looking for a job & visa in the [GEOGRAPHIC_DATA]?" at bounding box center [510, 120] width 164 height 44
click at [650, 62] on span "Bulk Edit" at bounding box center [656, 62] width 31 height 9
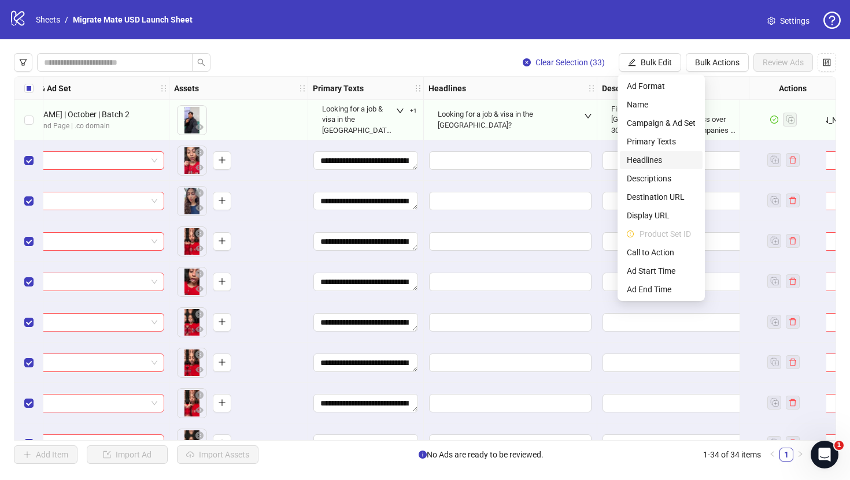
click at [680, 163] on span "Headlines" at bounding box center [661, 160] width 69 height 13
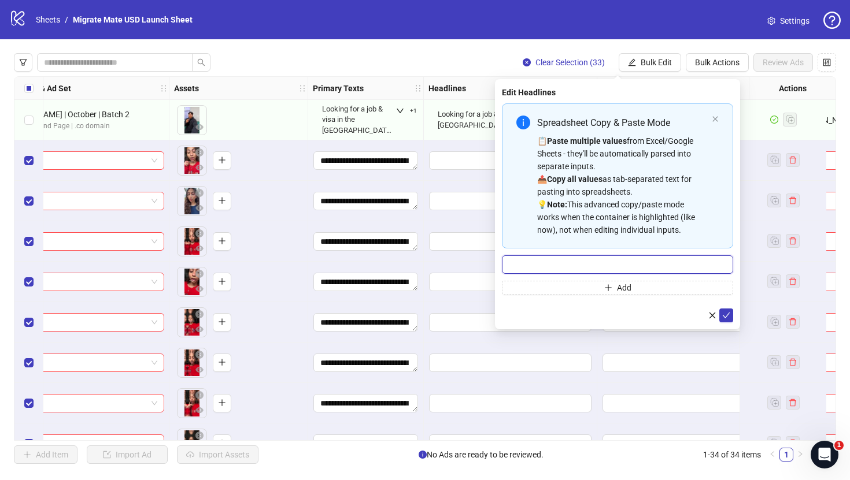
click at [684, 265] on input "Multi-input container - paste or copy values" at bounding box center [617, 265] width 231 height 18
paste input "**********"
type input "**********"
click at [730, 314] on button "submit" at bounding box center [726, 316] width 14 height 14
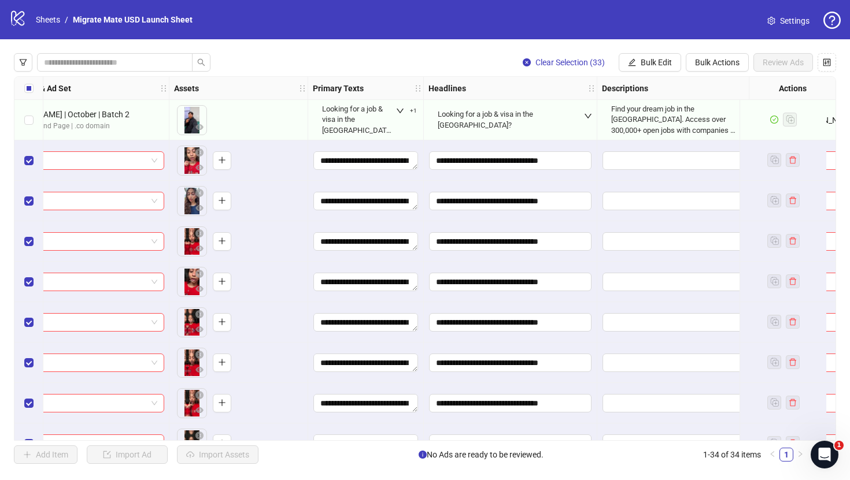
click at [576, 117] on div "Looking for a job & visa in the [GEOGRAPHIC_DATA]?" at bounding box center [510, 120] width 164 height 44
click at [590, 120] on icon "down" at bounding box center [588, 116] width 8 height 8
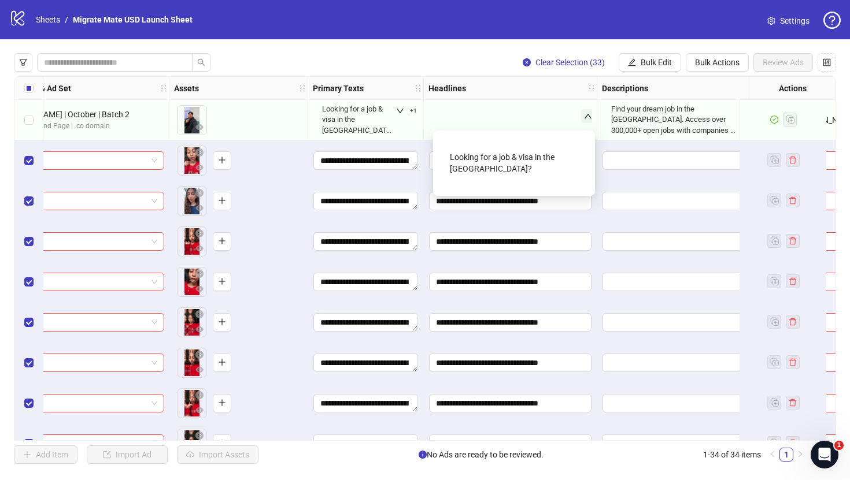
click at [580, 124] on div "Looking for a job & visa in the [GEOGRAPHIC_DATA]?" at bounding box center [510, 120] width 164 height 44
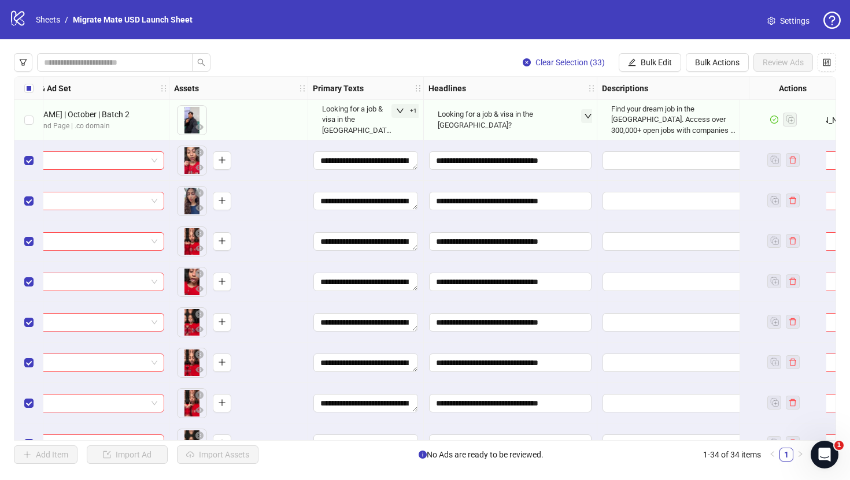
click at [402, 113] on icon "down" at bounding box center [400, 111] width 7 height 5
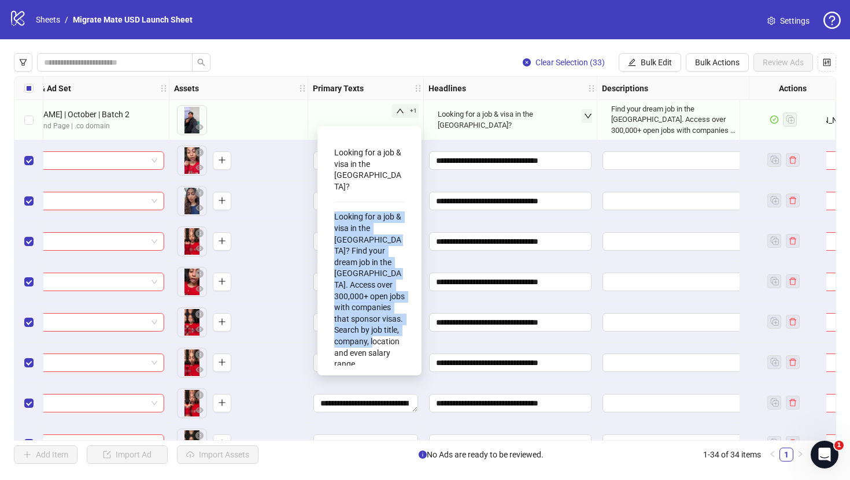
drag, startPoint x: 376, startPoint y: 336, endPoint x: 324, endPoint y: 193, distance: 152.7
click at [324, 193] on div "Looking for a job & visa in the US? Looking for a job & visa in the US? Find yo…" at bounding box center [369, 251] width 104 height 250
copy div "Looking for a job & visa in the US? Find your dream job in the US. Access over …"
click at [636, 63] on button "Bulk Edit" at bounding box center [650, 62] width 62 height 18
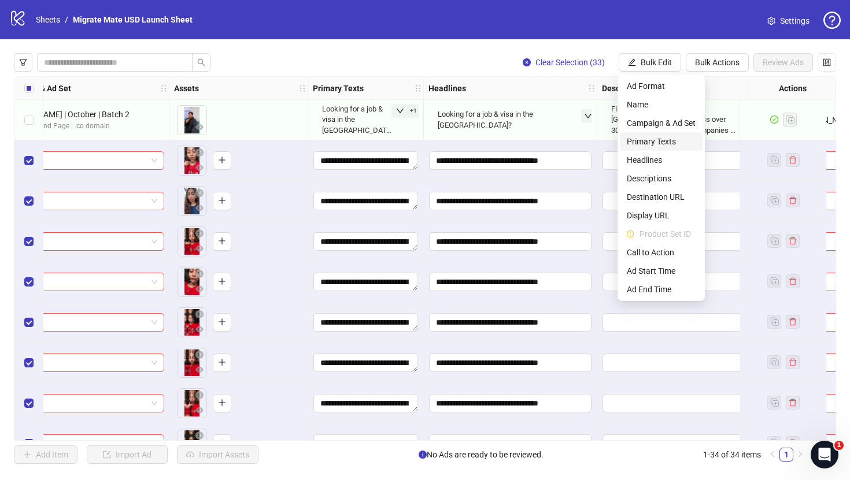
click at [656, 149] on li "Primary Texts" at bounding box center [661, 141] width 83 height 18
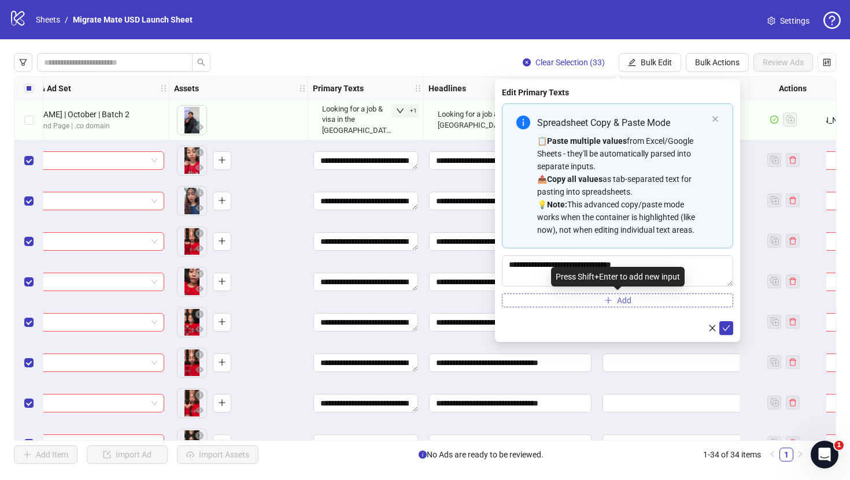
click at [630, 300] on span "Add" at bounding box center [624, 300] width 14 height 9
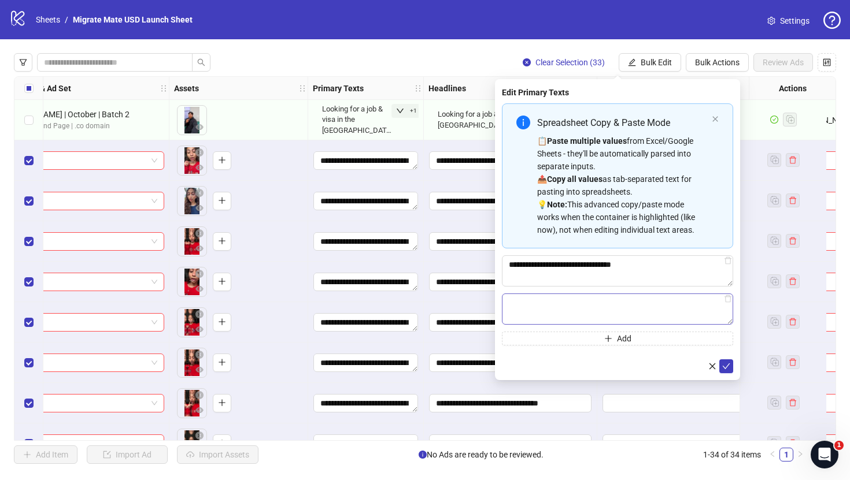
click at [627, 308] on textarea "Multi-text input container - paste or copy values" at bounding box center [617, 309] width 231 height 31
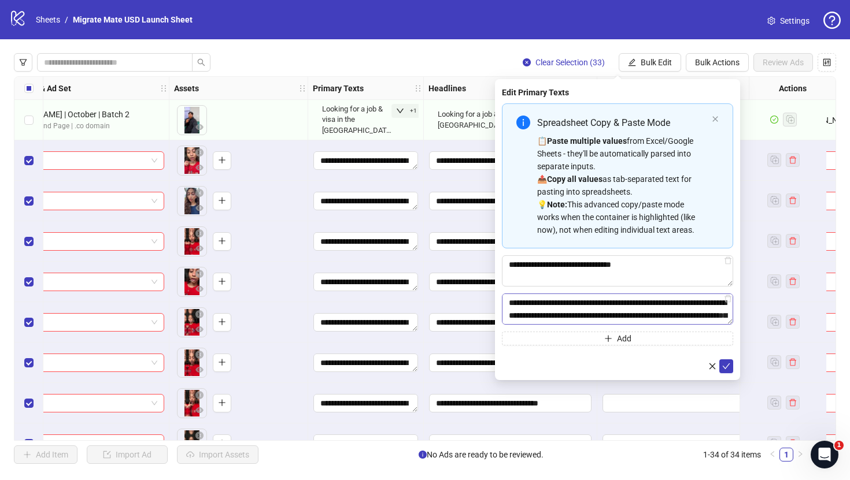
scroll to position [21, 0]
type textarea "**********"
click at [731, 367] on button "submit" at bounding box center [726, 367] width 14 height 14
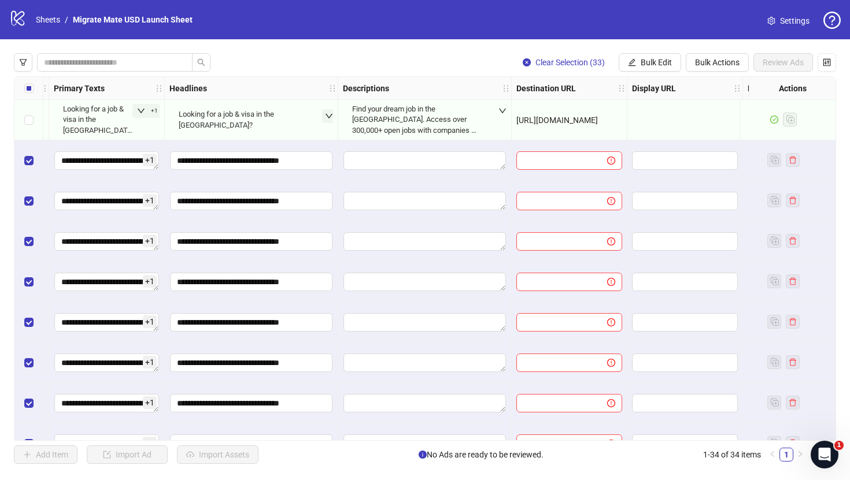
scroll to position [0, 650]
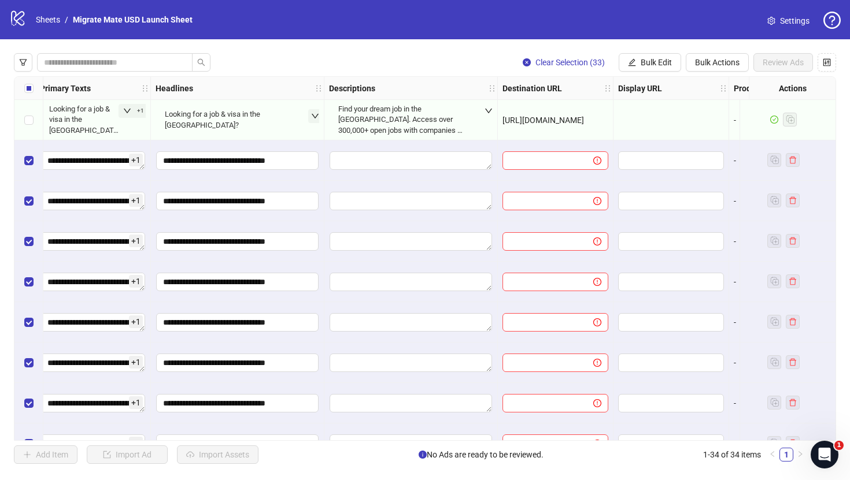
click at [478, 112] on div "Find your dream job in the [GEOGRAPHIC_DATA]. Access over 300,000+ open jobs wi…" at bounding box center [411, 120] width 154 height 46
click at [489, 111] on icon "down" at bounding box center [488, 111] width 8 height 8
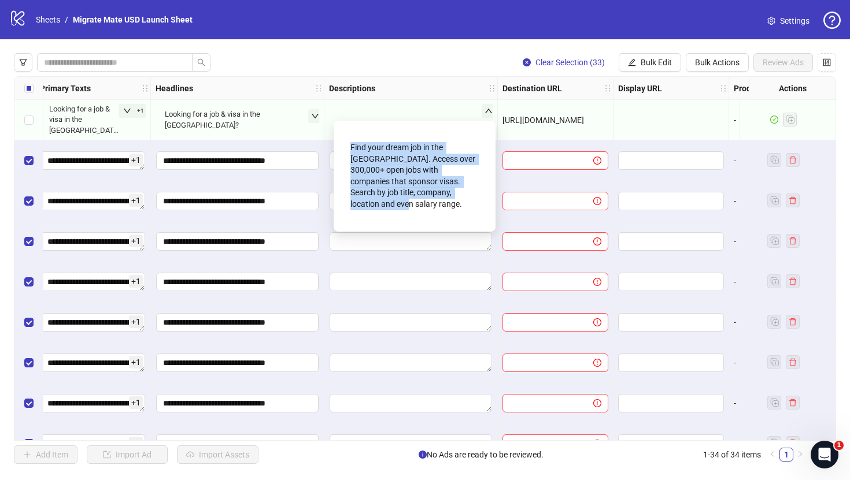
drag, startPoint x: 478, startPoint y: 194, endPoint x: 349, endPoint y: 147, distance: 137.7
click at [349, 147] on div "Find your dream job in the [GEOGRAPHIC_DATA]. Access over 300,000+ open jobs wi…" at bounding box center [414, 176] width 143 height 92
copy div "Find your dream job in the [GEOGRAPHIC_DATA]. Access over 300,000+ open jobs wi…"
click at [656, 60] on span "Bulk Edit" at bounding box center [656, 62] width 31 height 9
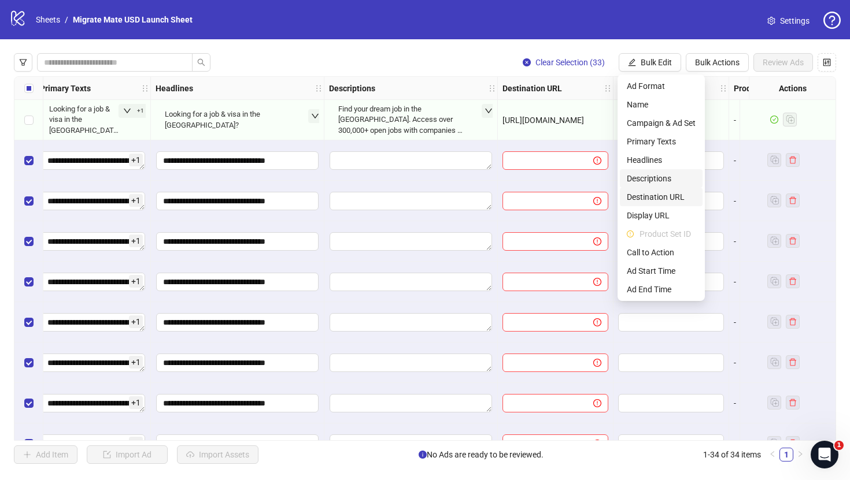
click at [653, 180] on span "Descriptions" at bounding box center [661, 178] width 69 height 13
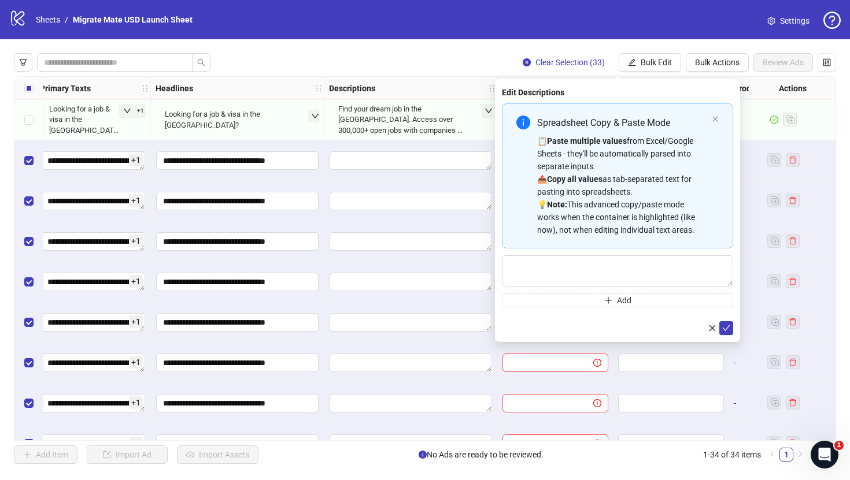
click at [651, 287] on div "Spreadsheet Copy & Paste Mode 📋 Paste multiple values from Excel/Google Sheets …" at bounding box center [617, 205] width 231 height 204
type textarea "**********"
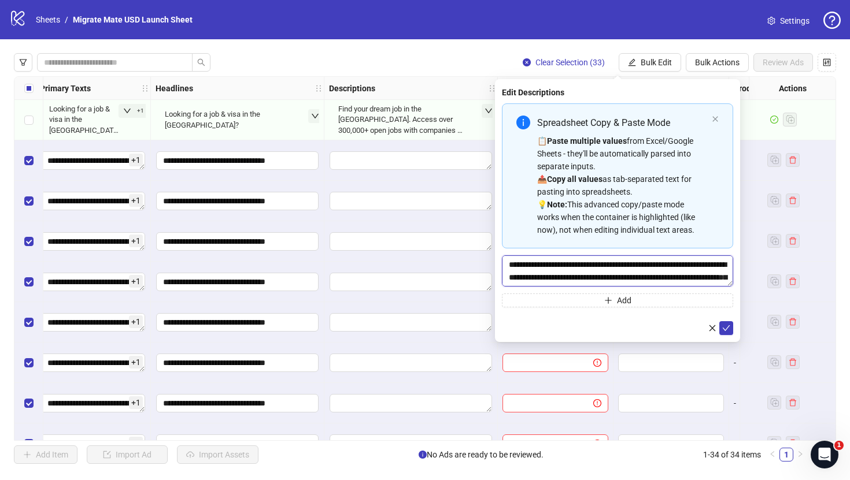
click at [664, 277] on textarea "**********" at bounding box center [617, 271] width 231 height 31
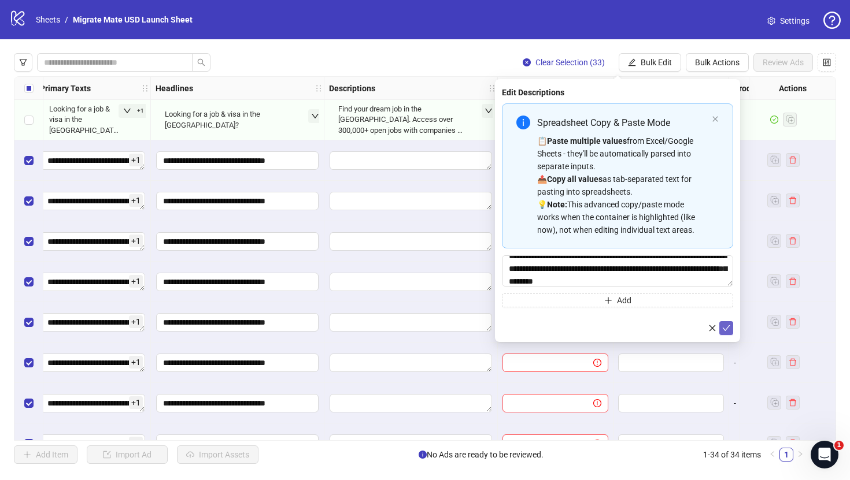
click at [726, 329] on icon "check" at bounding box center [727, 328] width 8 height 6
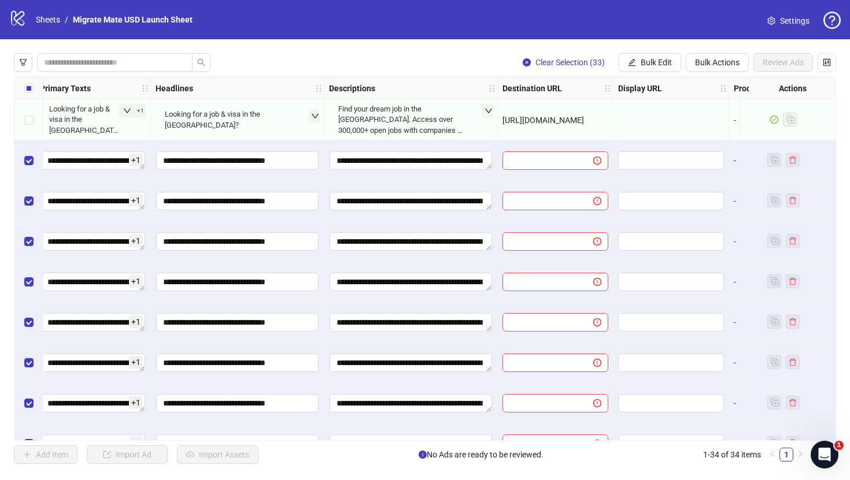
drag, startPoint x: 602, startPoint y: 122, endPoint x: 498, endPoint y: 122, distance: 104.1
click at [498, 122] on div "[URL][DOMAIN_NAME]" at bounding box center [556, 120] width 116 height 40
copy span "[URL][DOMAIN_NAME]"
click at [642, 56] on button "Bulk Edit" at bounding box center [650, 62] width 62 height 18
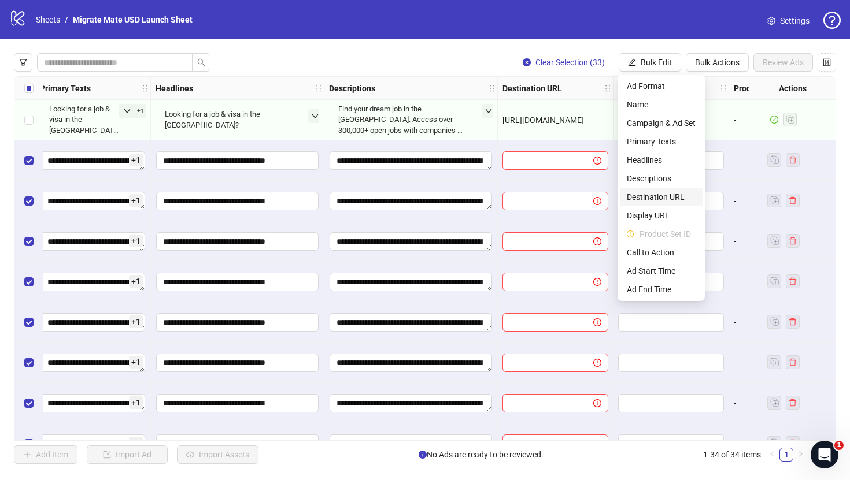
click at [663, 195] on span "Destination URL" at bounding box center [661, 197] width 69 height 13
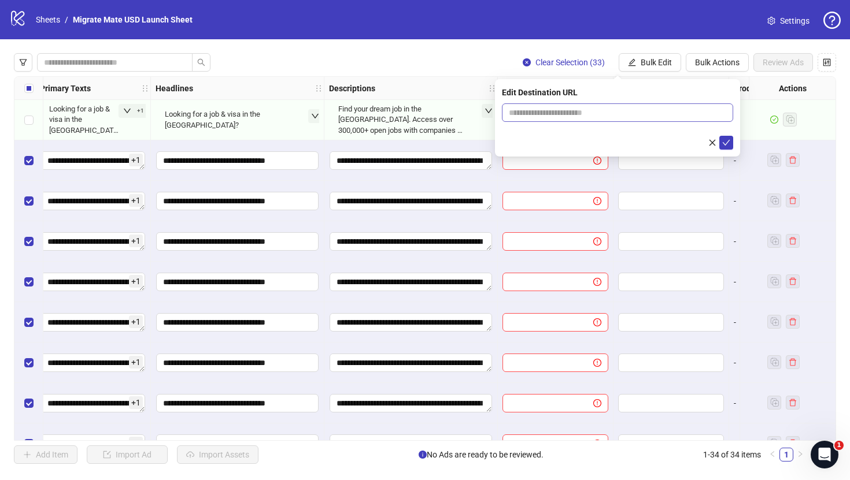
click at [664, 119] on span at bounding box center [617, 112] width 231 height 18
paste input "**********"
type input "**********"
click at [725, 141] on icon "check" at bounding box center [726, 143] width 8 height 8
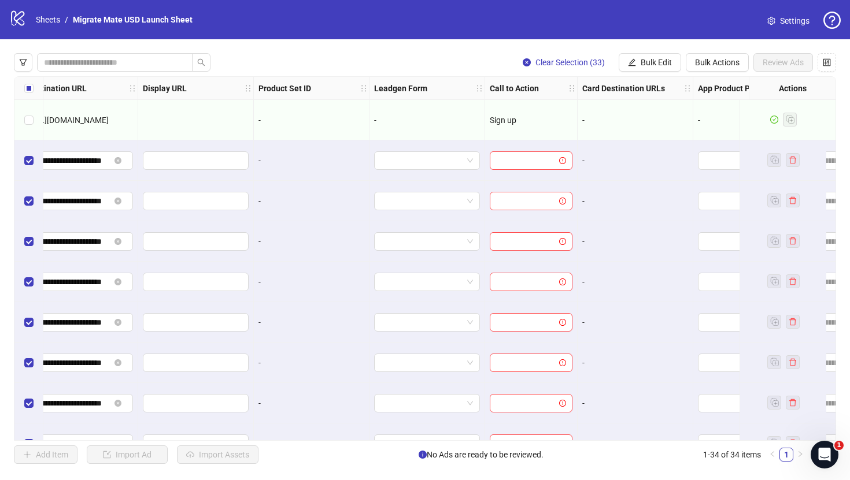
scroll to position [0, 1178]
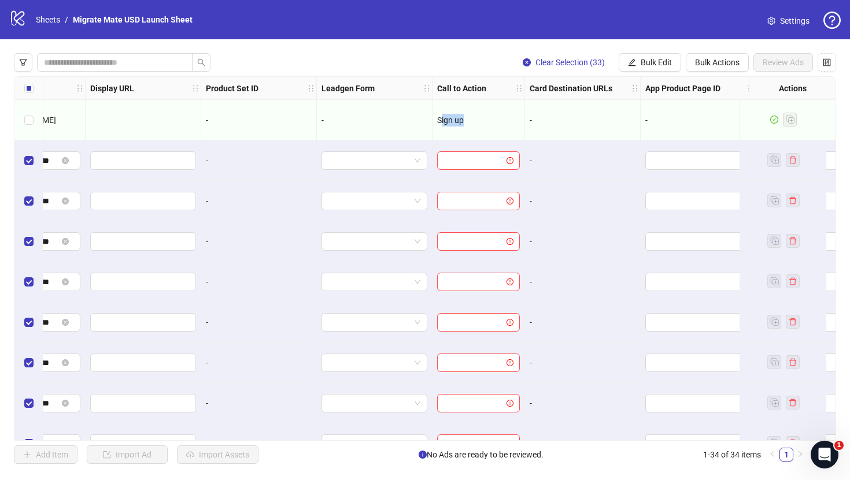
drag, startPoint x: 480, startPoint y: 119, endPoint x: 441, endPoint y: 119, distance: 39.3
click at [441, 119] on div "Sign up" at bounding box center [478, 120] width 83 height 13
click at [642, 55] on button "Bulk Edit" at bounding box center [650, 62] width 62 height 18
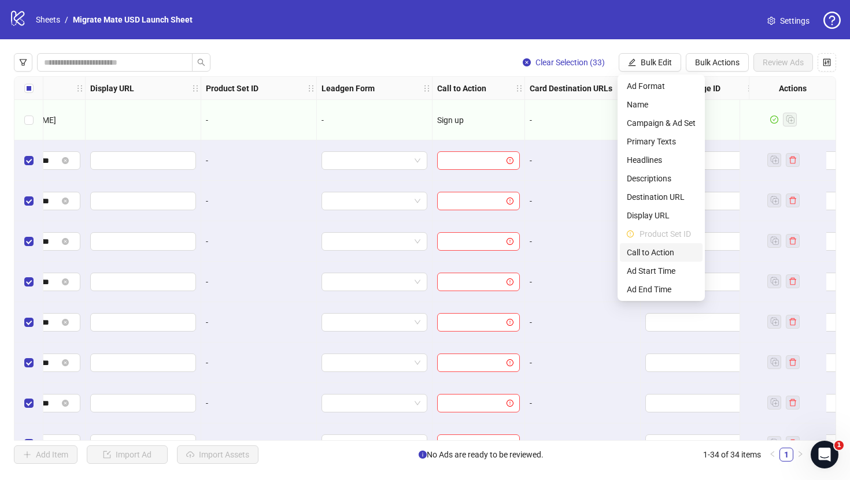
click at [656, 253] on span "Call to Action" at bounding box center [661, 252] width 69 height 13
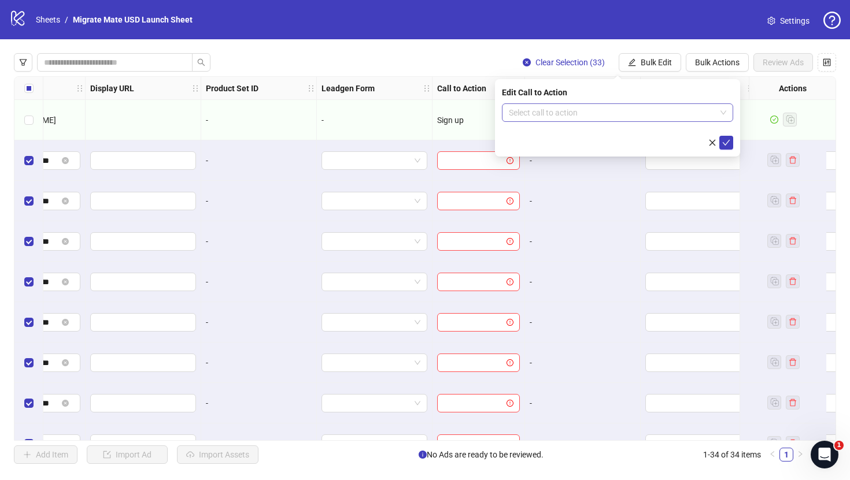
click at [708, 112] on input "search" at bounding box center [612, 112] width 207 height 17
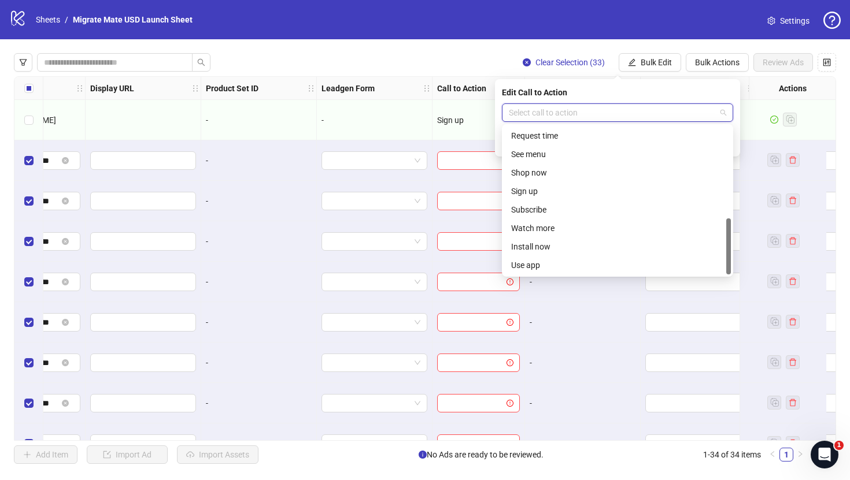
scroll to position [240, 0]
click at [602, 194] on div "Sign up" at bounding box center [617, 192] width 213 height 13
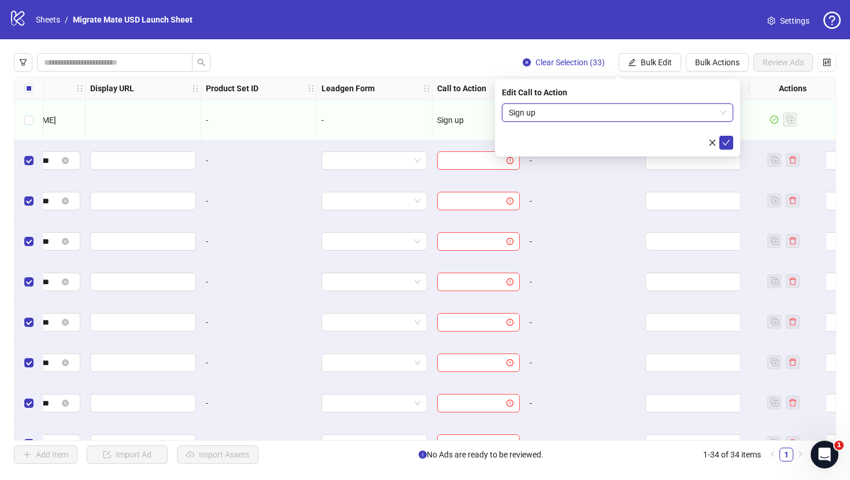
scroll to position [0, 1327]
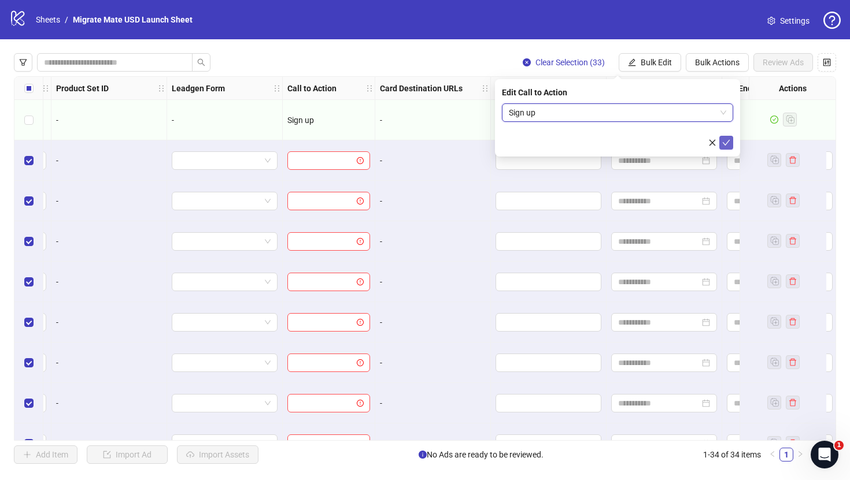
click at [727, 142] on icon "check" at bounding box center [727, 143] width 8 height 6
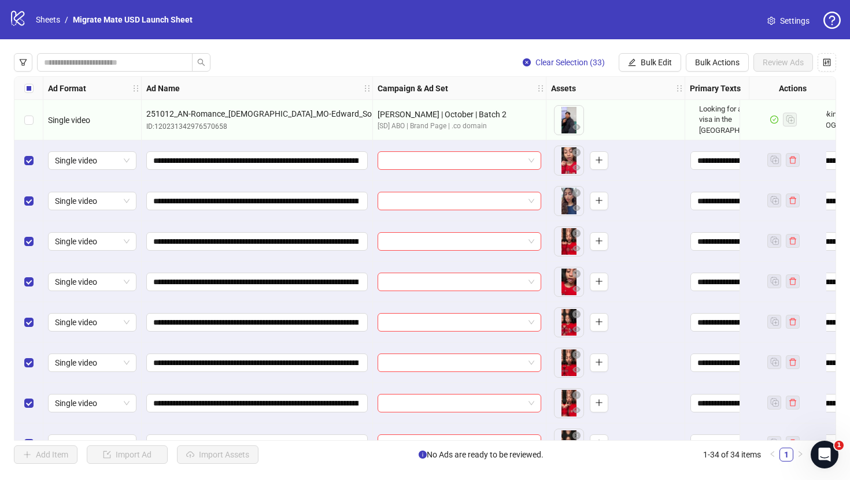
scroll to position [28, 0]
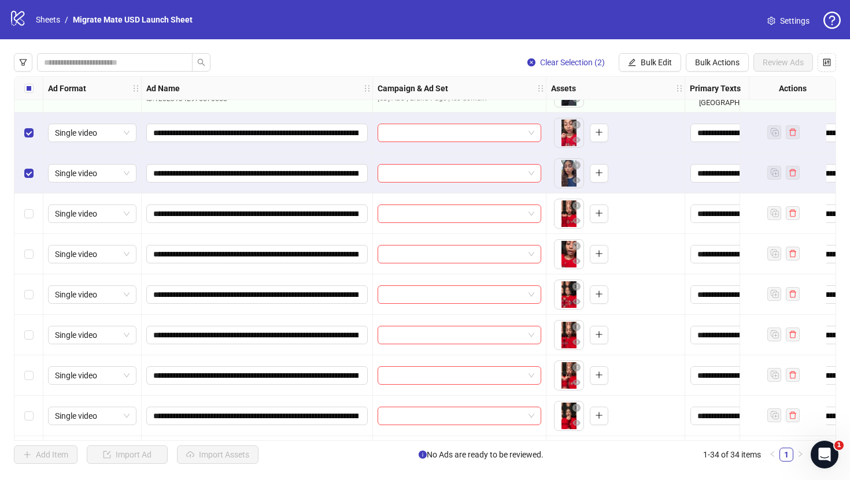
click at [32, 220] on div "Select row 4" at bounding box center [28, 214] width 29 height 40
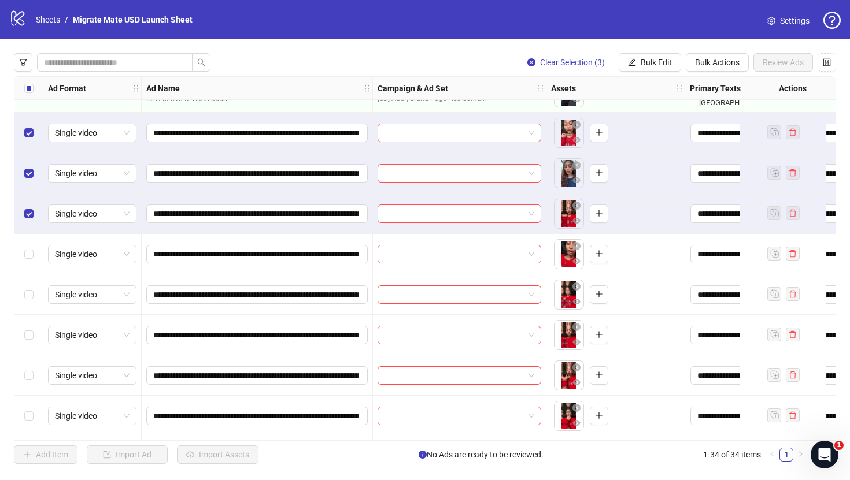
click at [31, 261] on div "Select row 5" at bounding box center [28, 254] width 29 height 40
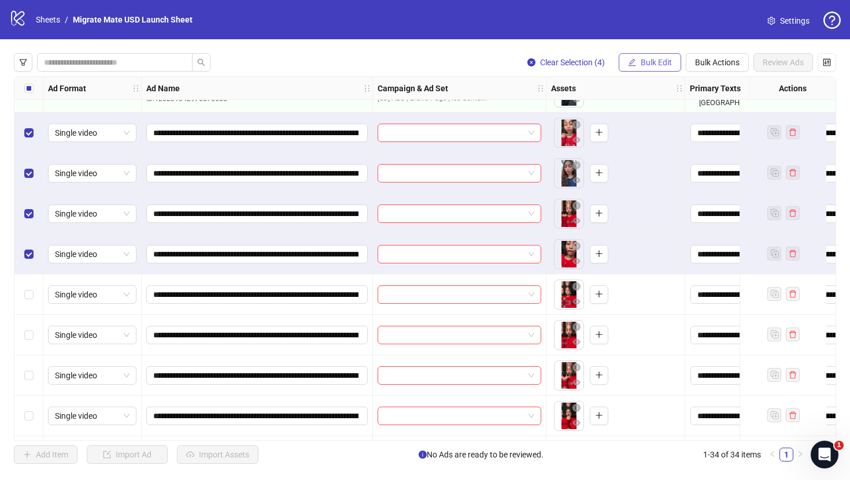
click at [663, 66] on span "Bulk Edit" at bounding box center [656, 62] width 31 height 9
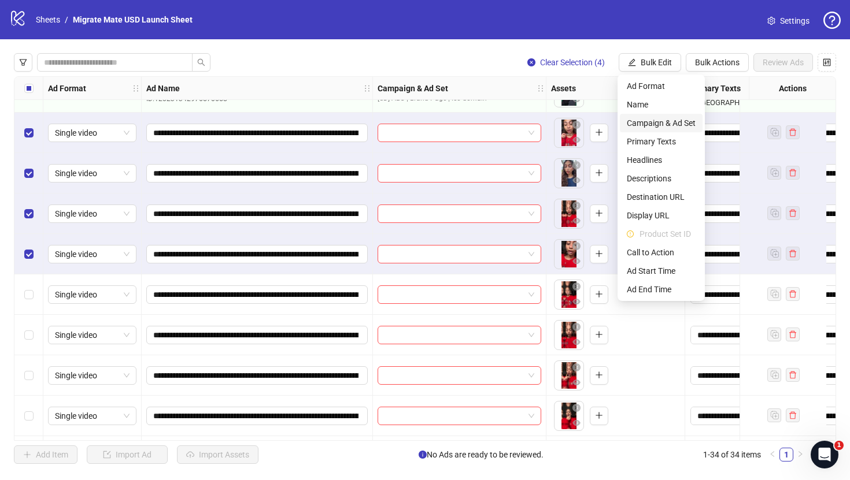
click at [671, 120] on span "Campaign & Ad Set" at bounding box center [661, 123] width 69 height 13
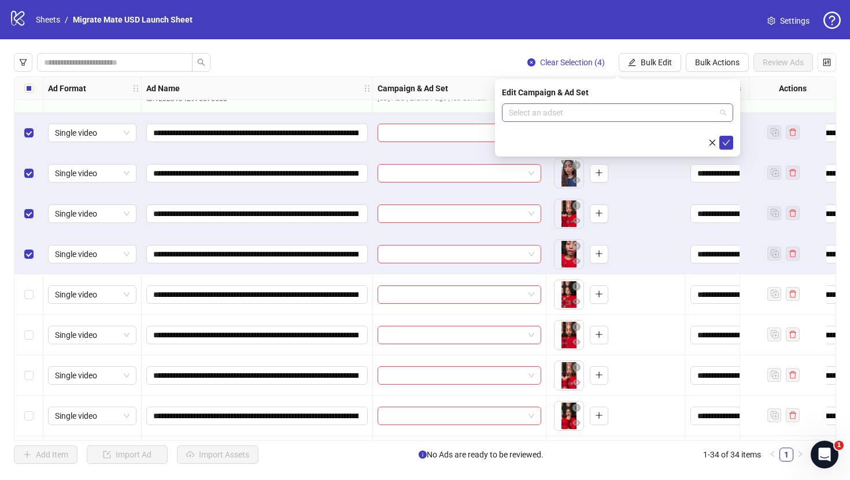
click at [669, 106] on input "search" at bounding box center [612, 112] width 207 height 17
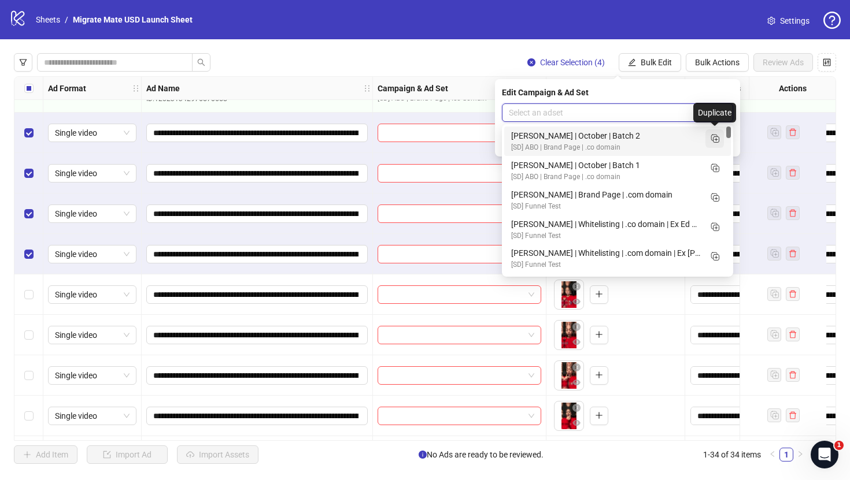
click at [715, 135] on icon "Duplicate" at bounding box center [715, 138] width 12 height 12
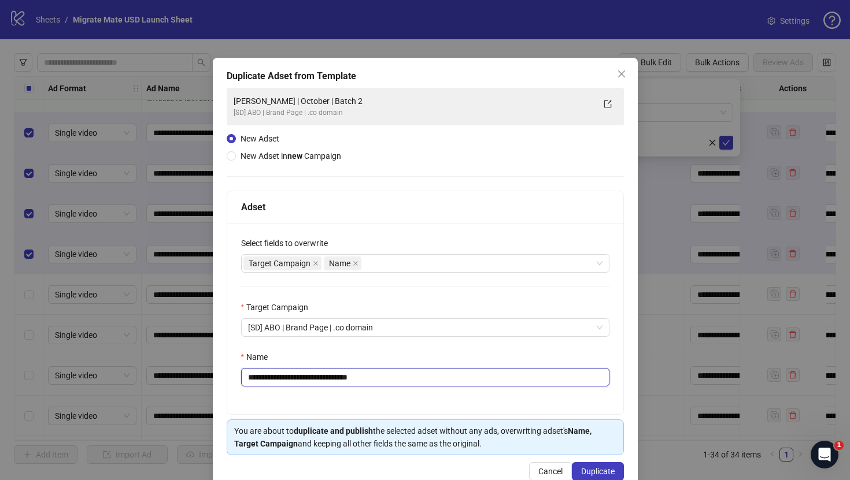
drag, startPoint x: 276, startPoint y: 375, endPoint x: 172, endPoint y: 363, distance: 105.3
click at [172, 363] on div "**********" at bounding box center [425, 240] width 850 height 480
type input "**********"
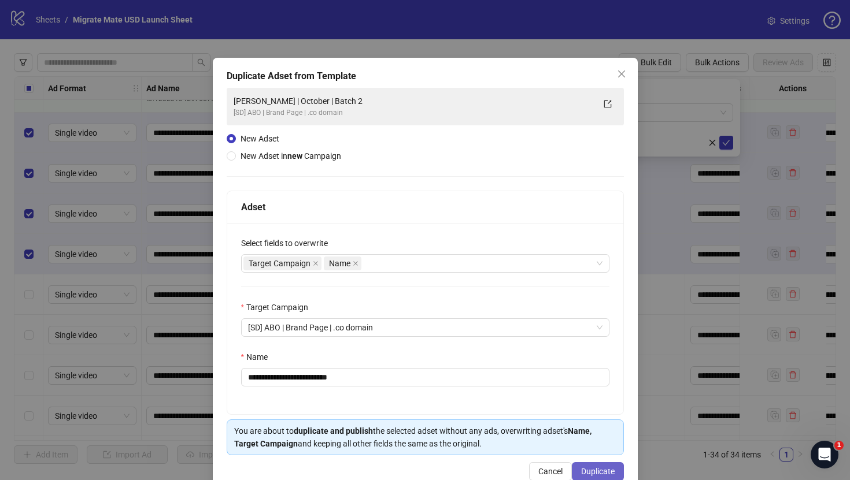
click at [594, 471] on span "Duplicate" at bounding box center [598, 471] width 34 height 9
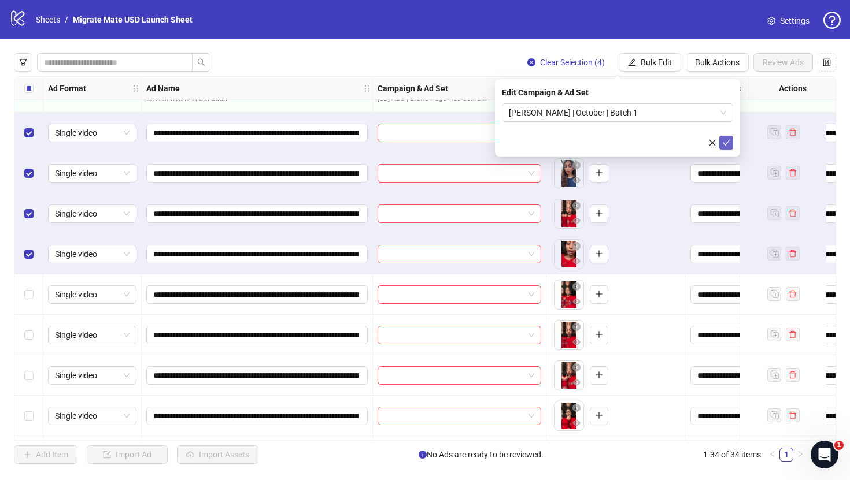
click at [724, 139] on icon "check" at bounding box center [726, 143] width 8 height 8
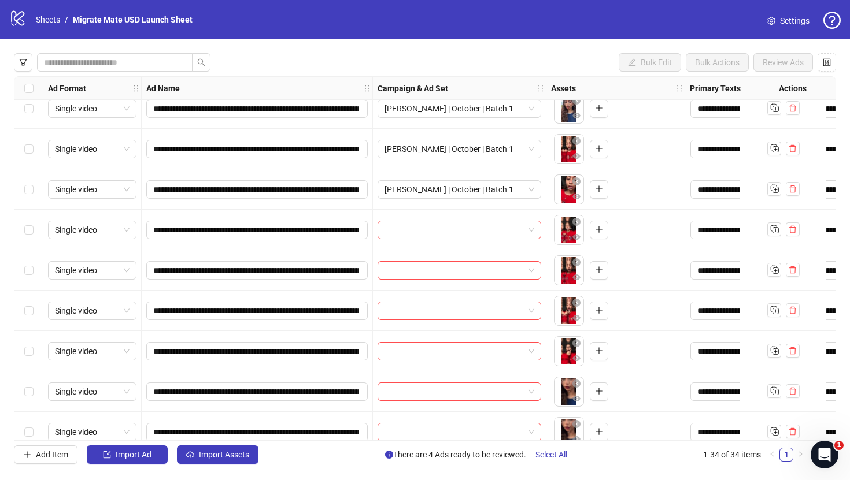
scroll to position [124, 0]
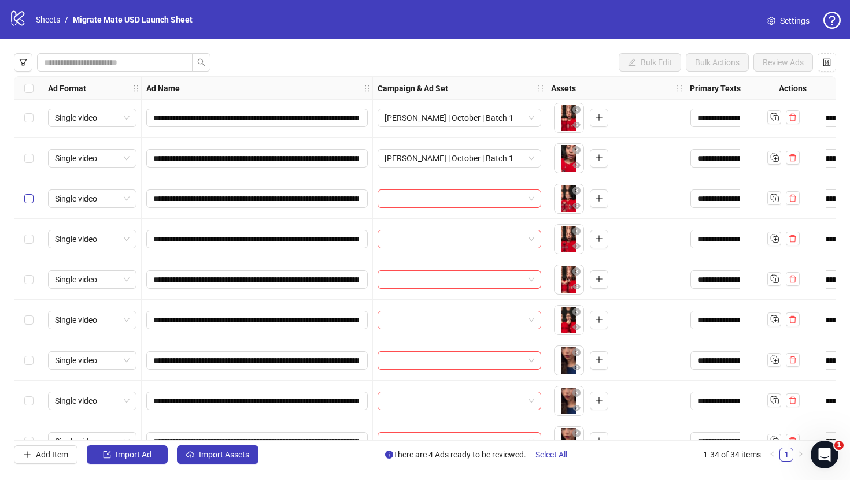
click at [27, 205] on label "Select row 6" at bounding box center [28, 199] width 9 height 13
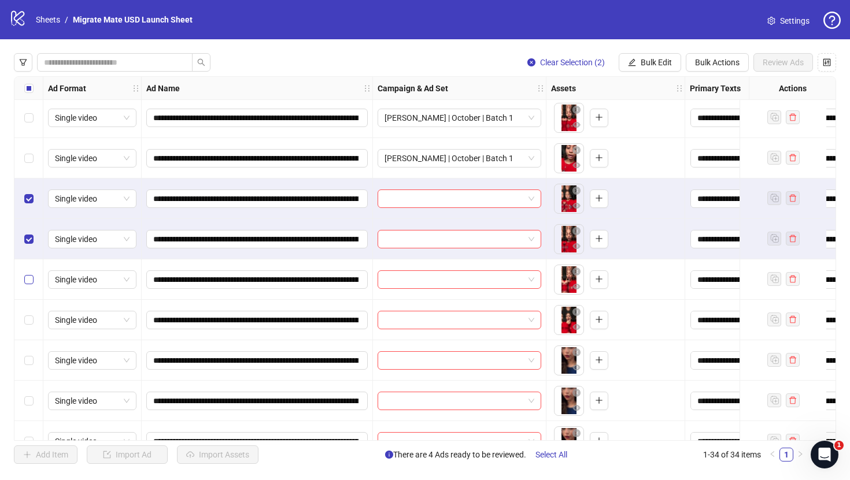
click at [28, 274] on label "Select row 8" at bounding box center [28, 279] width 9 height 13
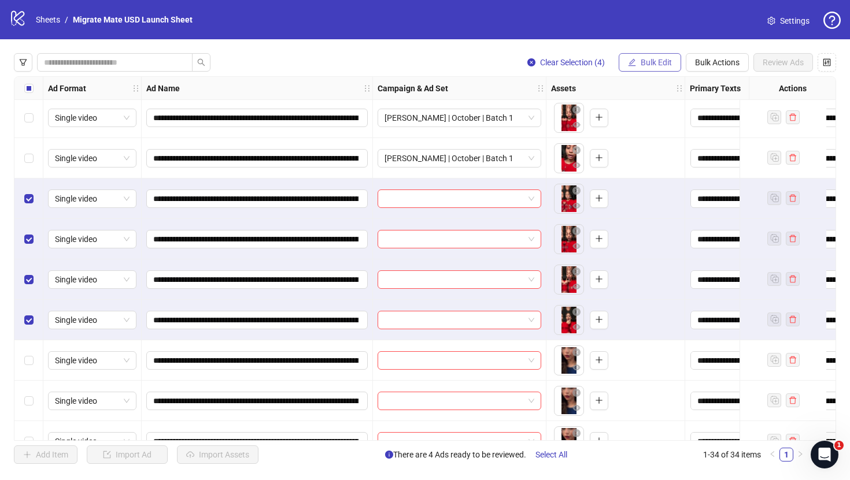
click at [661, 61] on span "Bulk Edit" at bounding box center [656, 62] width 31 height 9
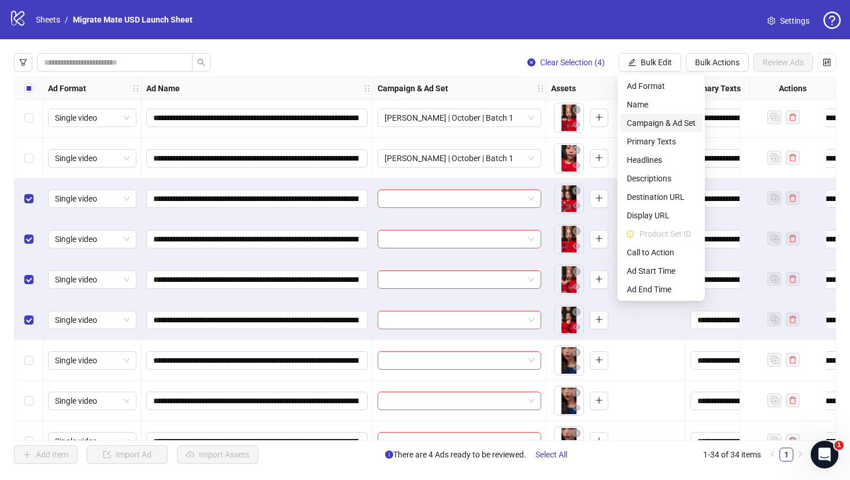
click at [676, 124] on span "Campaign & Ad Set" at bounding box center [661, 123] width 69 height 13
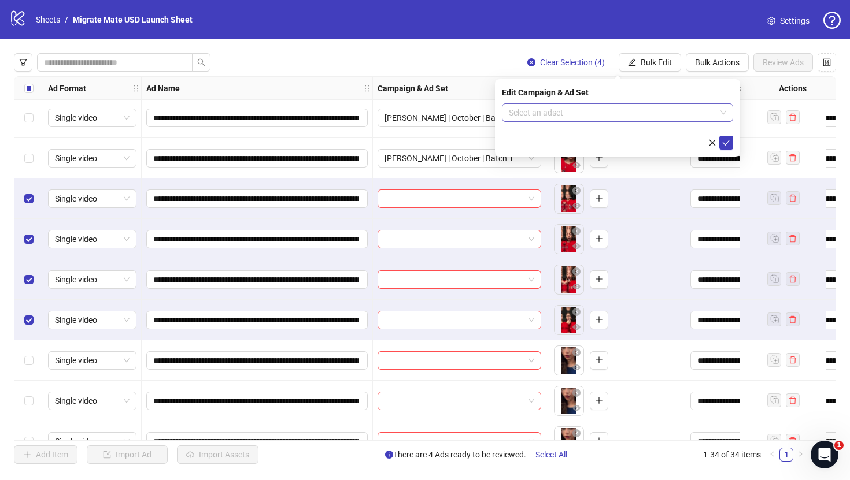
click at [726, 112] on div "Select an adset" at bounding box center [617, 112] width 231 height 18
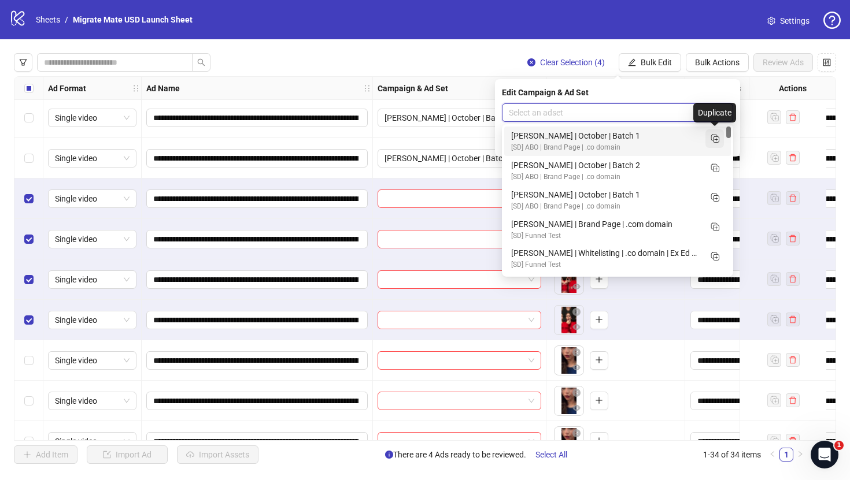
click at [721, 140] on button "button" at bounding box center [714, 138] width 18 height 18
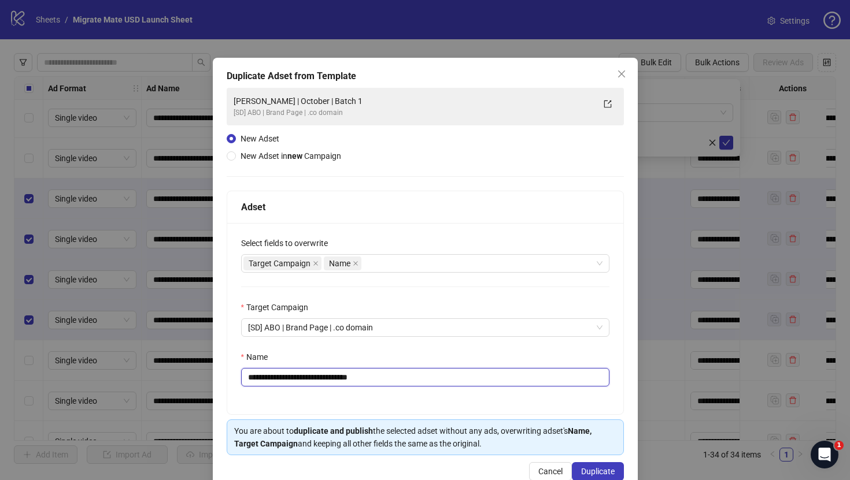
drag, startPoint x: 337, startPoint y: 378, endPoint x: 430, endPoint y: 379, distance: 92.5
click at [430, 379] on input "**********" at bounding box center [425, 377] width 368 height 18
type input "**********"
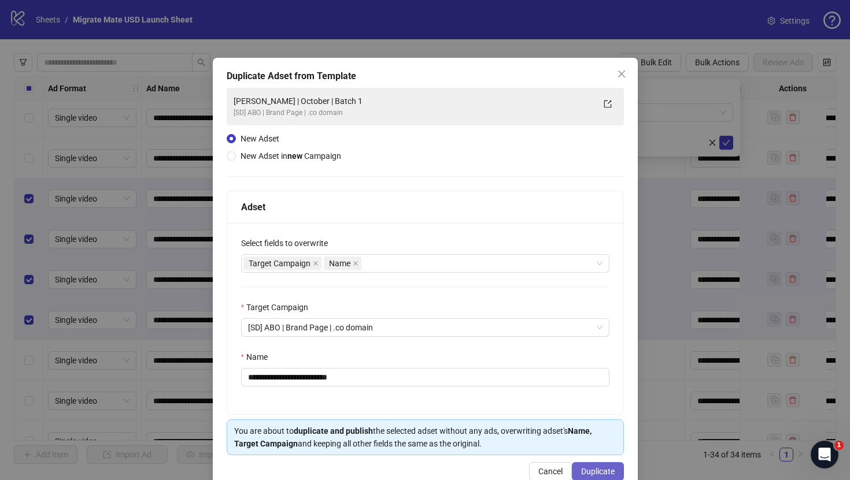
click at [597, 465] on button "Duplicate" at bounding box center [598, 471] width 52 height 18
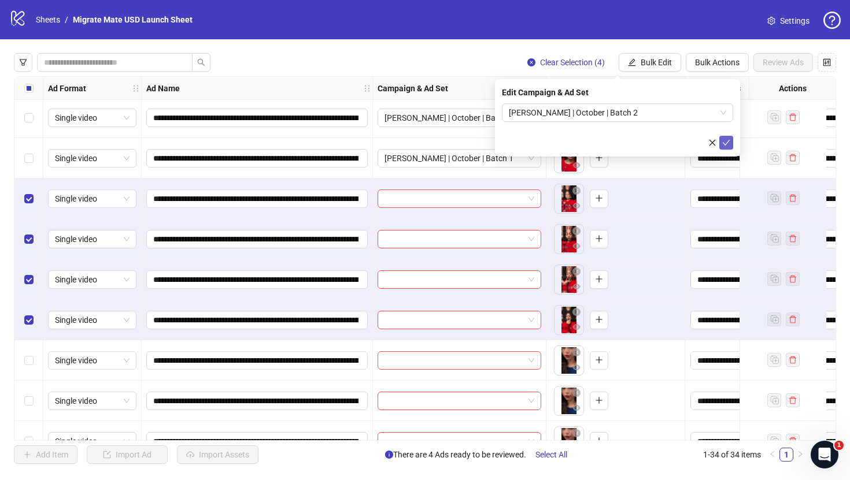
click at [727, 139] on icon "check" at bounding box center [726, 143] width 8 height 8
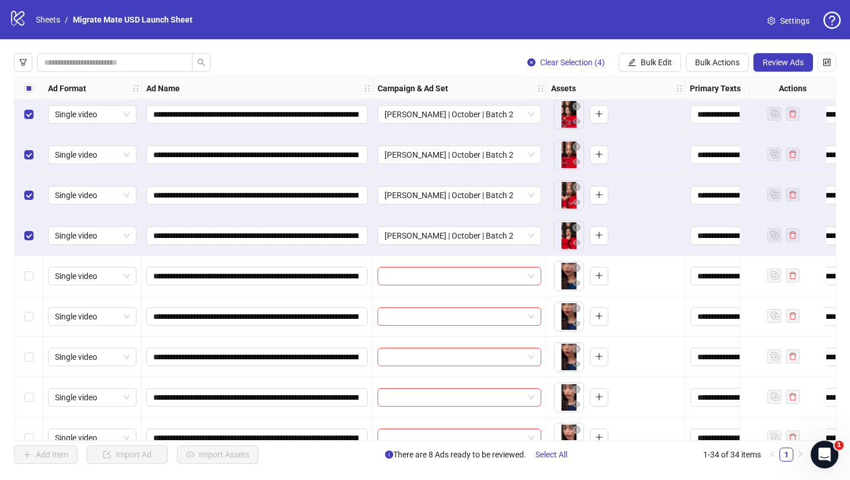
scroll to position [195, 0]
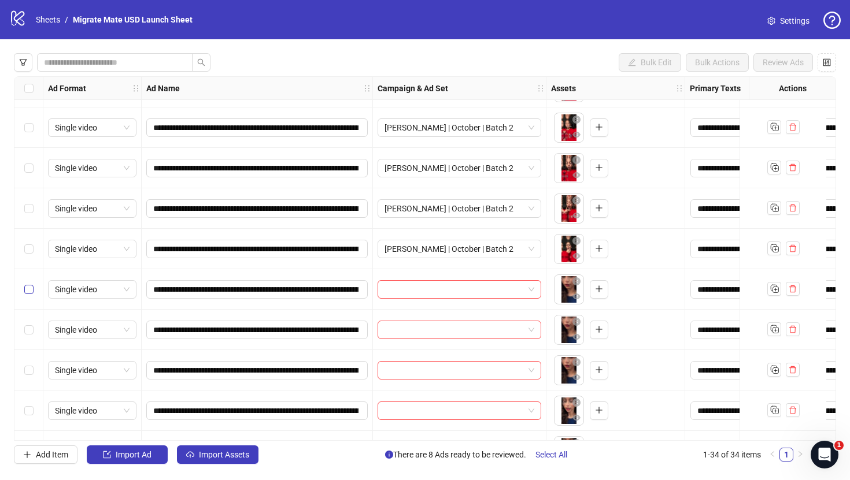
click at [30, 284] on label "Select row 10" at bounding box center [28, 289] width 9 height 13
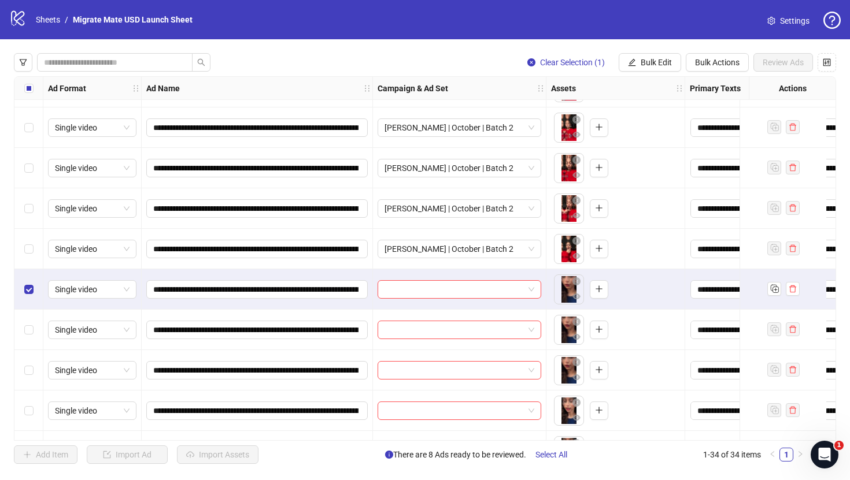
click at [31, 318] on div "Select row 11" at bounding box center [28, 330] width 29 height 40
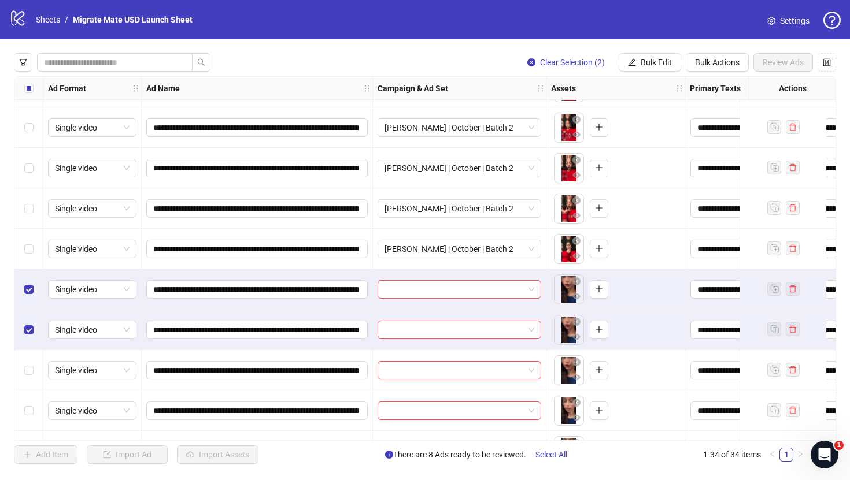
click at [31, 362] on div "Select row 12" at bounding box center [28, 370] width 29 height 40
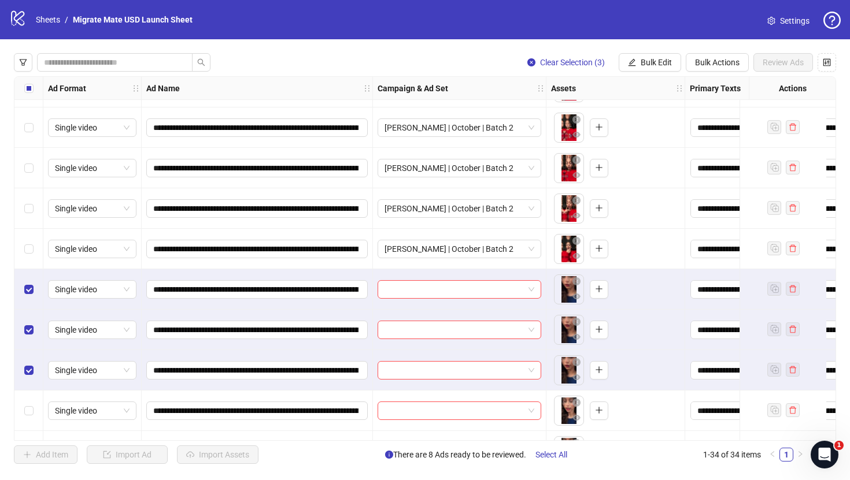
click at [26, 423] on div "Select row 13" at bounding box center [28, 411] width 29 height 40
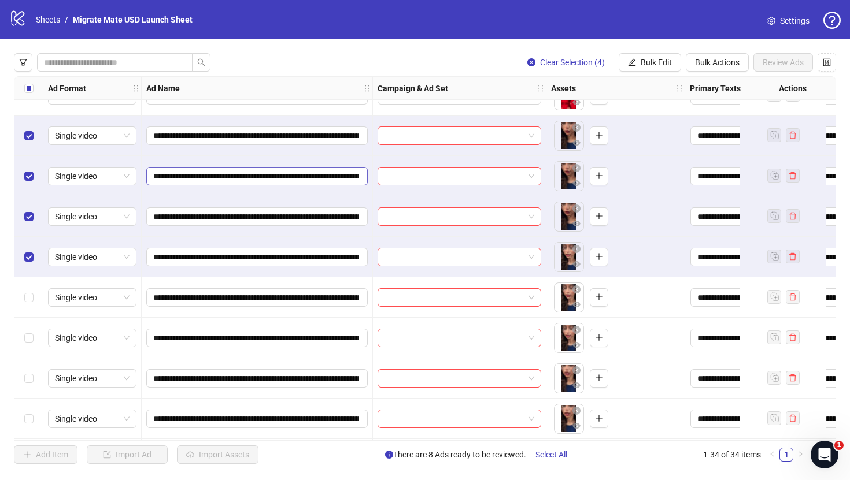
scroll to position [349, 0]
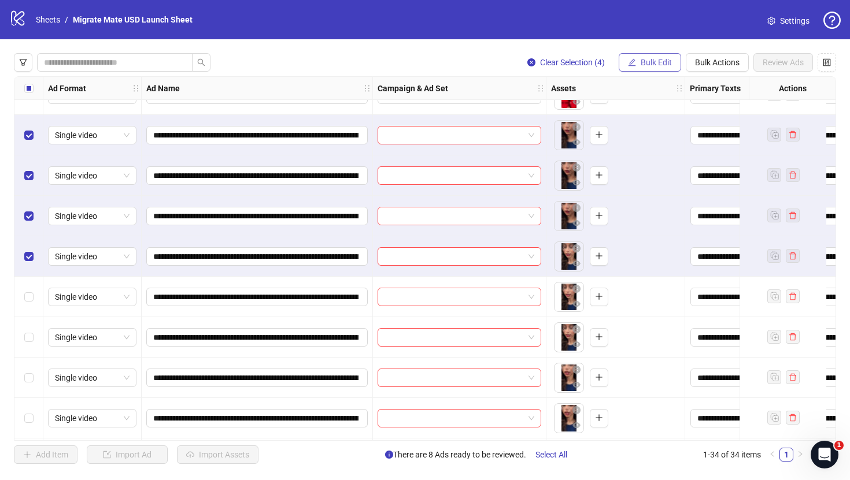
click at [653, 58] on span "Bulk Edit" at bounding box center [656, 62] width 31 height 9
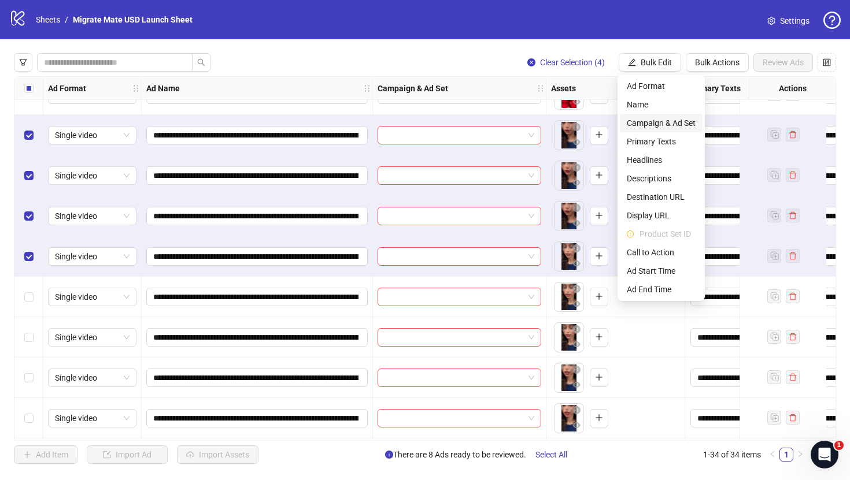
click at [685, 123] on span "Campaign & Ad Set" at bounding box center [661, 123] width 69 height 13
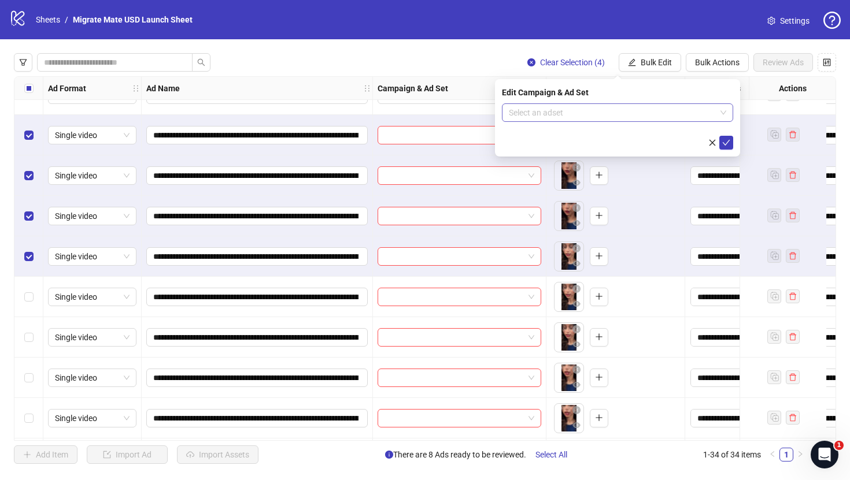
click at [728, 110] on div "Select an adset" at bounding box center [617, 112] width 231 height 18
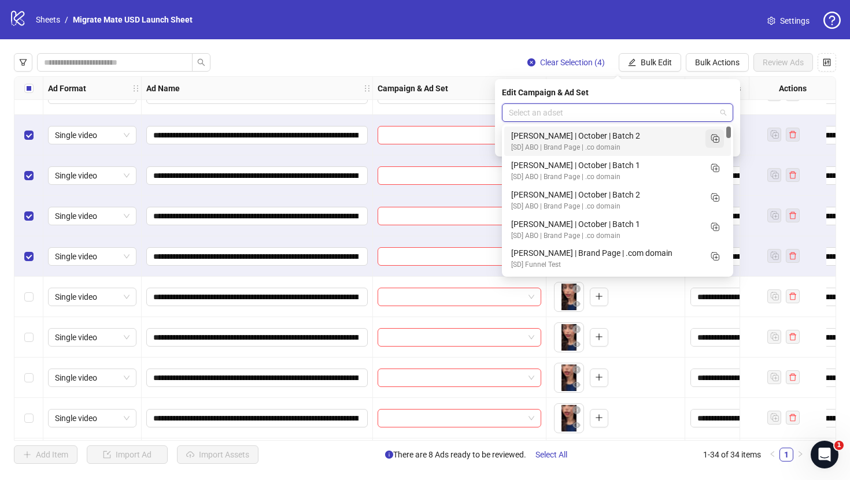
click at [720, 134] on icon "Duplicate" at bounding box center [715, 138] width 12 height 12
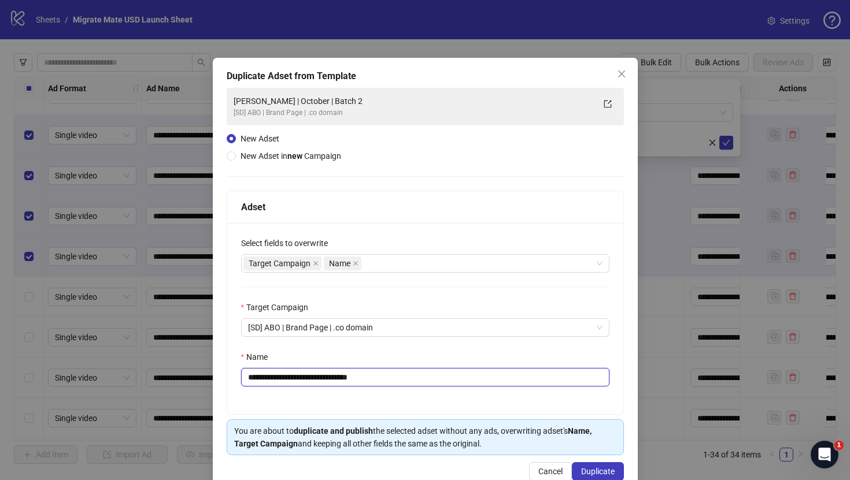
drag, startPoint x: 338, startPoint y: 375, endPoint x: 409, endPoint y: 377, distance: 70.6
click at [406, 376] on input "**********" at bounding box center [425, 377] width 368 height 18
type input "**********"
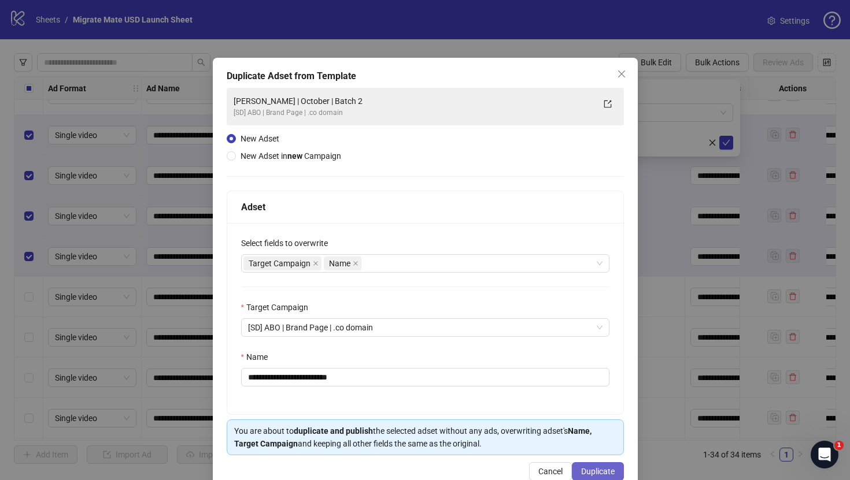
click at [597, 469] on span "Duplicate" at bounding box center [598, 471] width 34 height 9
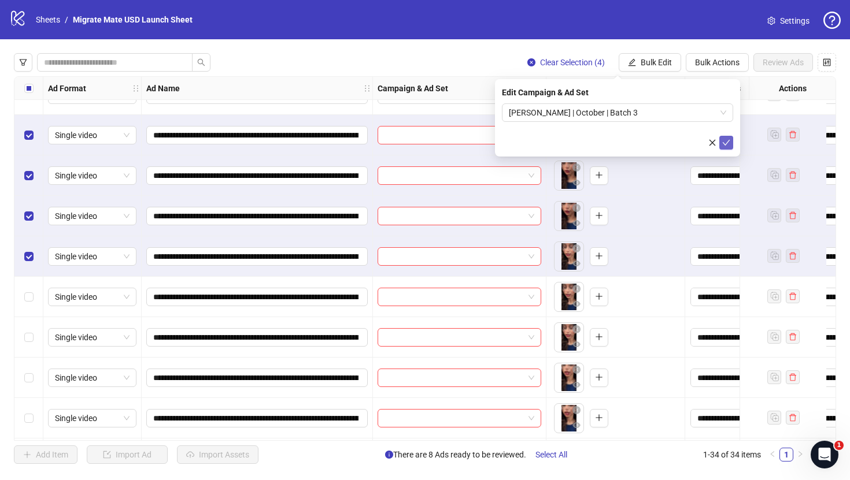
click at [730, 139] on icon "check" at bounding box center [726, 143] width 8 height 8
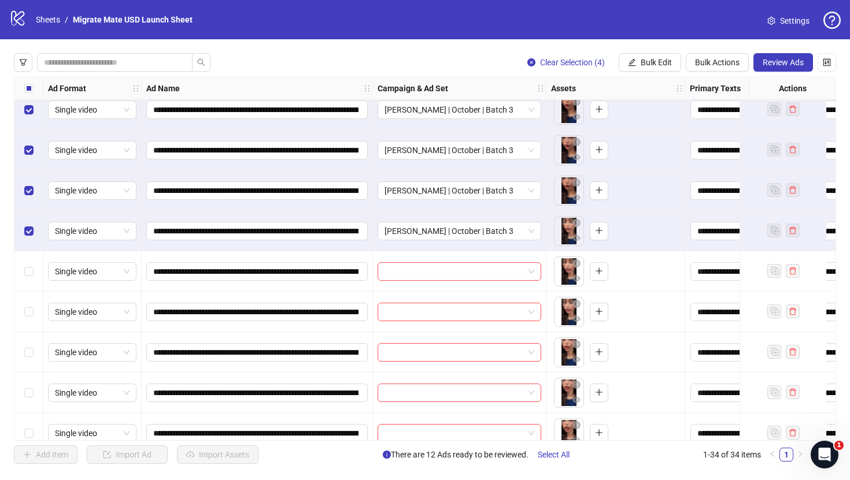
scroll to position [436, 0]
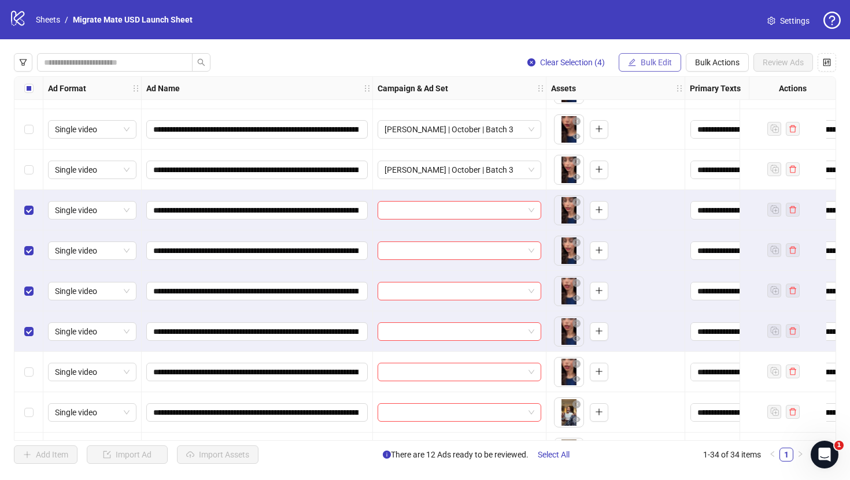
click at [660, 61] on span "Bulk Edit" at bounding box center [656, 62] width 31 height 9
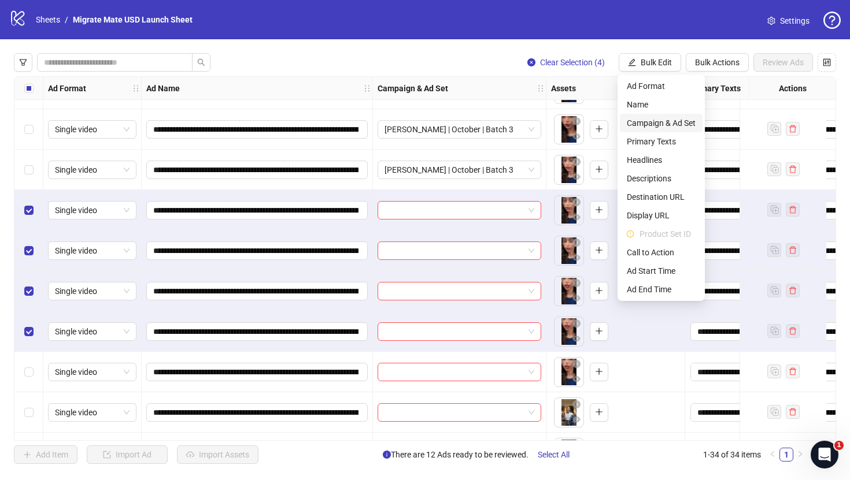
click at [665, 121] on span "Campaign & Ad Set" at bounding box center [661, 123] width 69 height 13
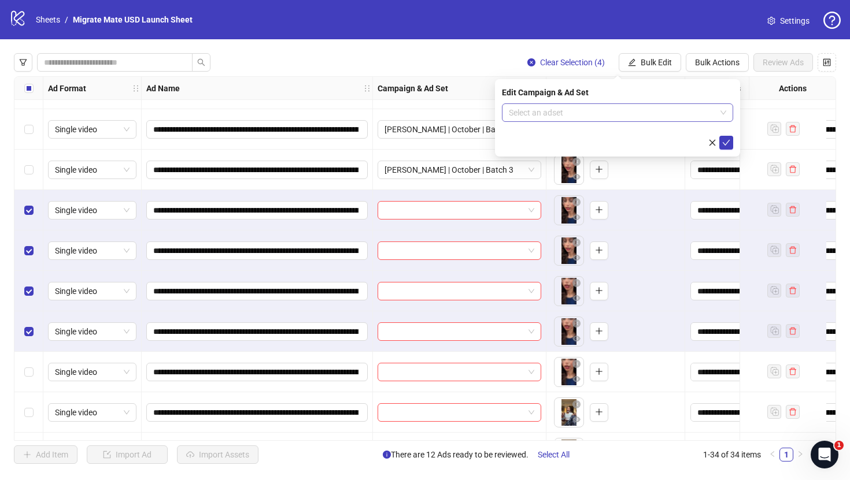
click at [618, 106] on input "search" at bounding box center [612, 112] width 207 height 17
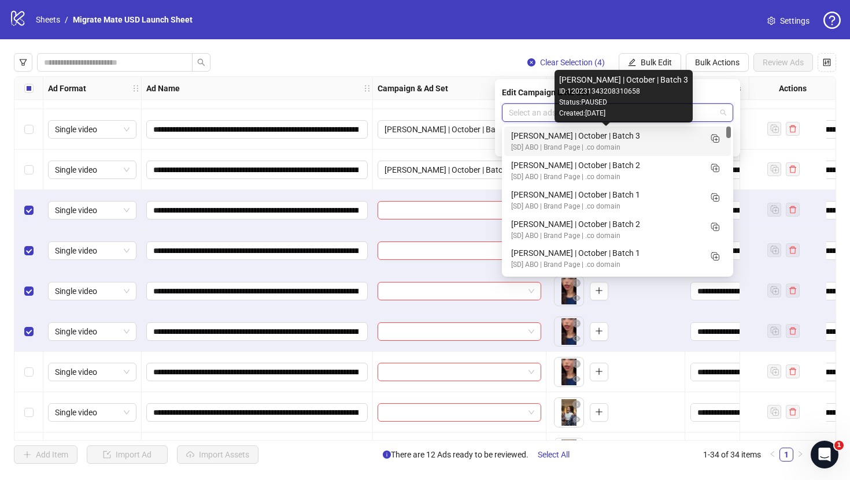
click at [702, 136] on div "Satvika | October | Batch 3 [SD] ABO | Brand Page | .co domain" at bounding box center [617, 141] width 213 height 24
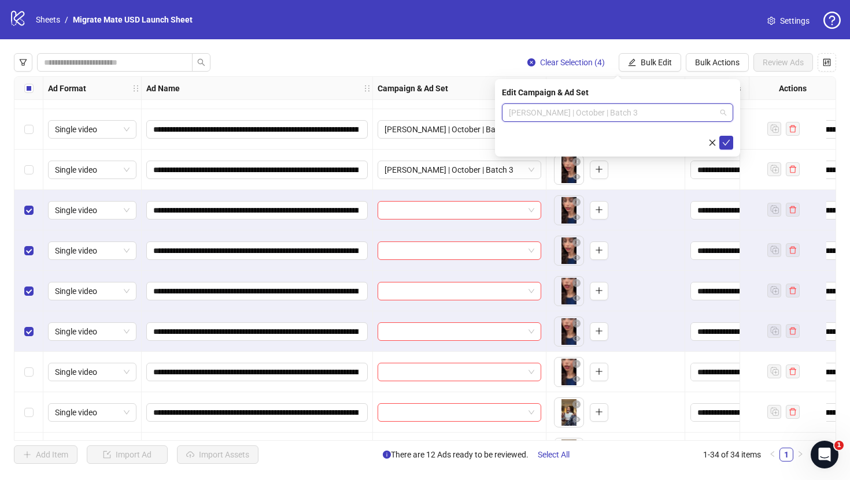
drag, startPoint x: 599, startPoint y: 112, endPoint x: 650, endPoint y: 112, distance: 50.9
click at [649, 112] on span "[PERSON_NAME] | October | Batch 3" at bounding box center [617, 112] width 217 height 17
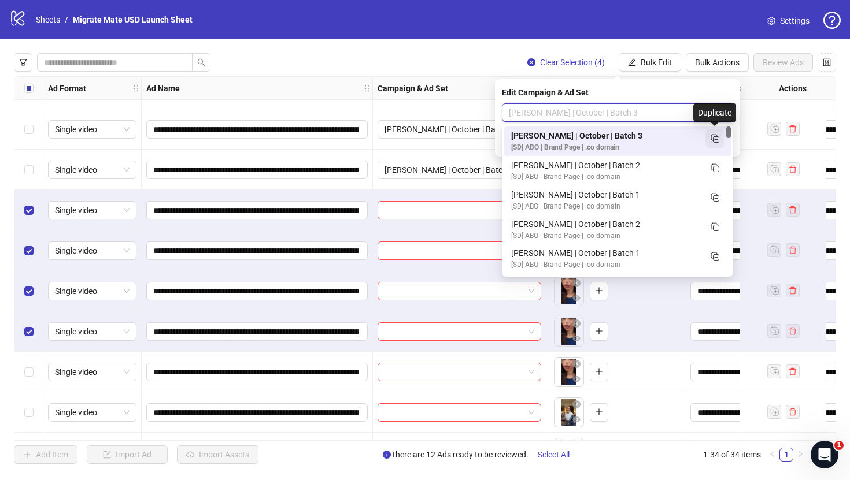
click at [709, 138] on icon "Duplicate" at bounding box center [715, 138] width 12 height 12
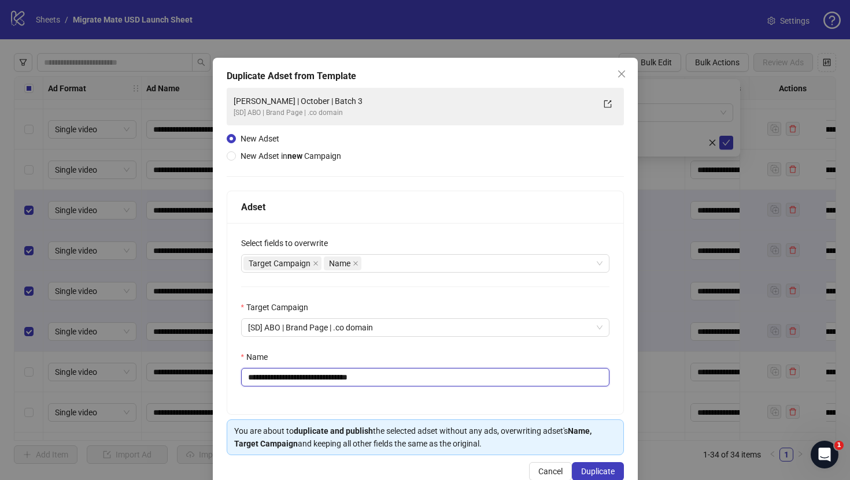
drag, startPoint x: 338, startPoint y: 380, endPoint x: 424, endPoint y: 393, distance: 87.1
click at [424, 393] on div "**********" at bounding box center [425, 318] width 396 height 191
type input "**********"
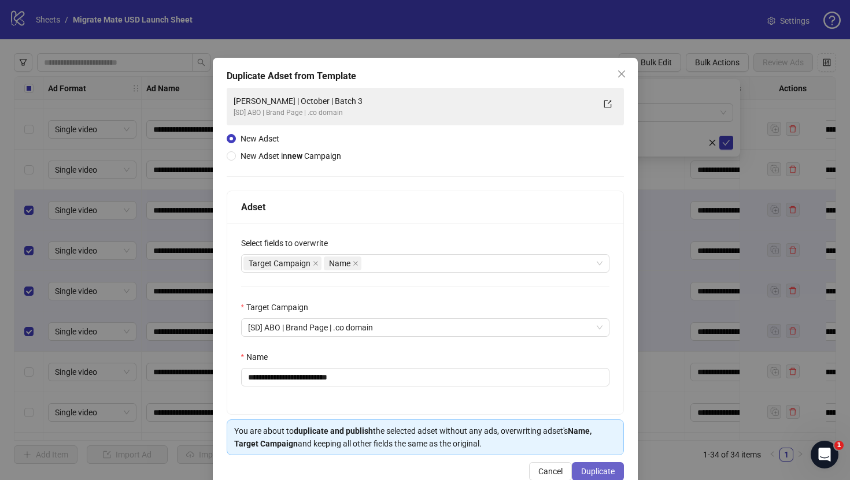
click at [596, 471] on span "Duplicate" at bounding box center [598, 471] width 34 height 9
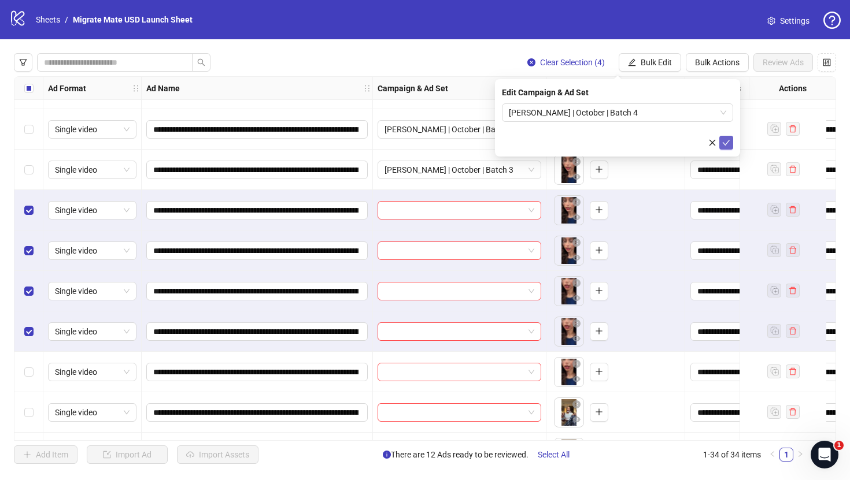
click at [728, 144] on icon "check" at bounding box center [726, 143] width 8 height 8
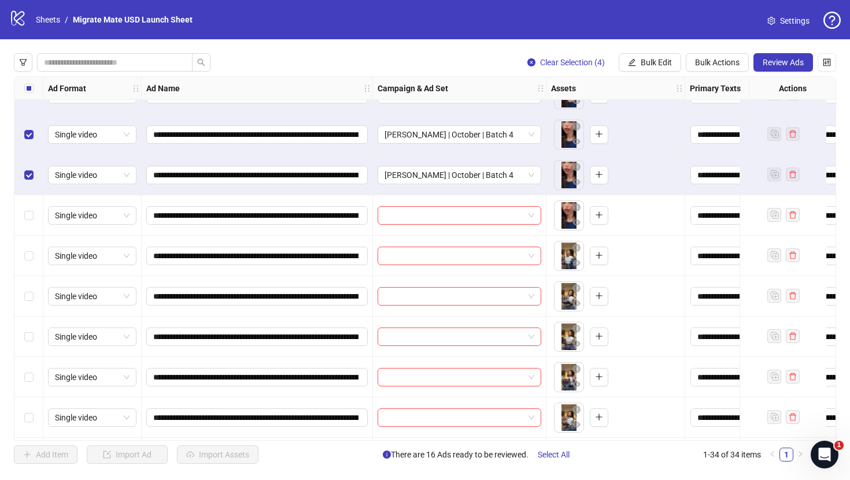
scroll to position [601, 0]
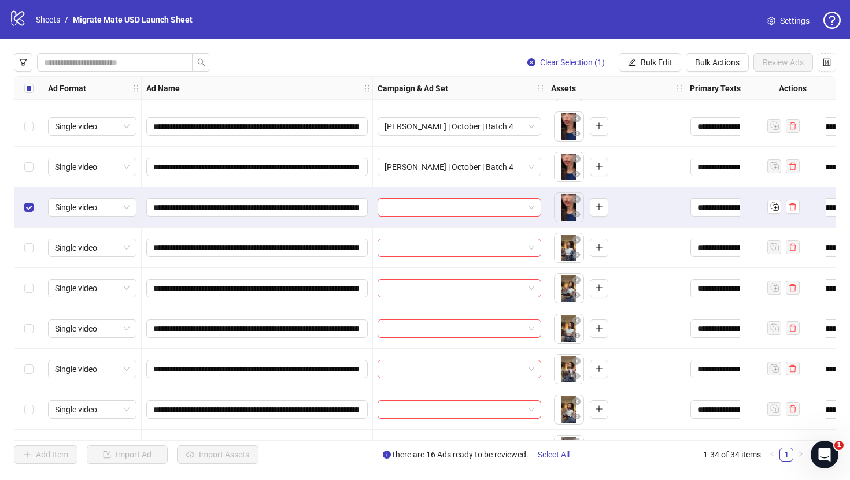
click at [29, 235] on div "Select row 19" at bounding box center [28, 248] width 29 height 40
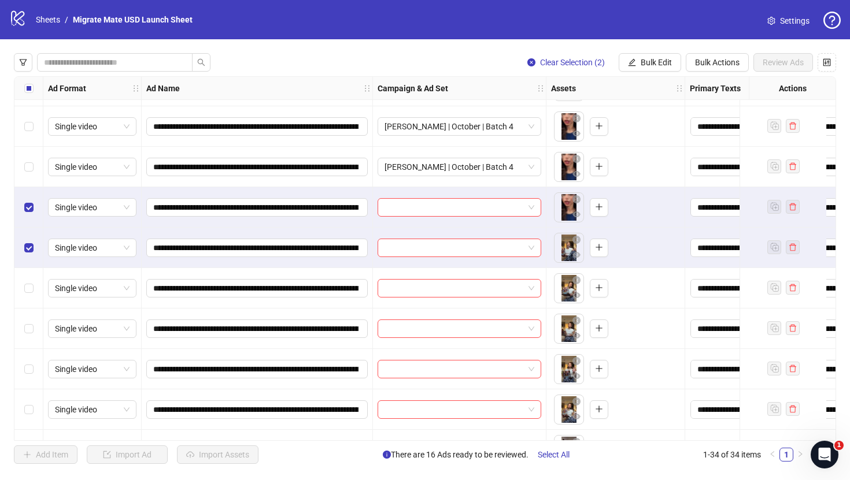
click at [32, 272] on div "Select row 20" at bounding box center [28, 288] width 29 height 40
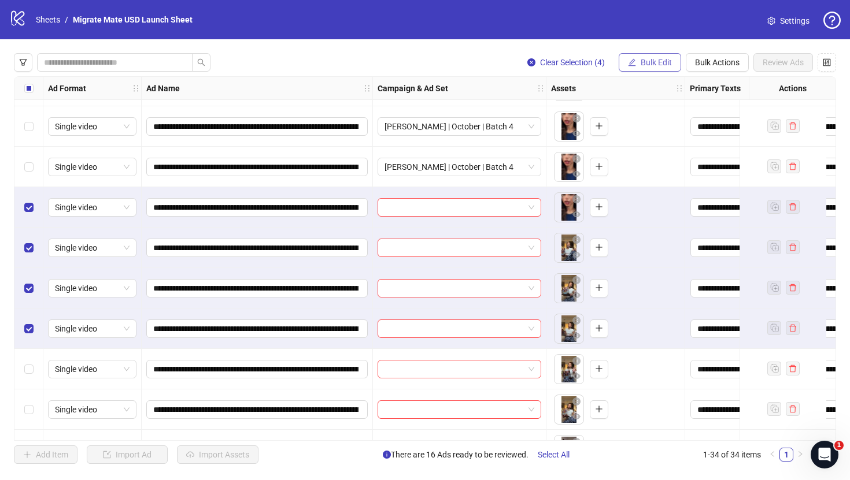
click at [646, 63] on span "Bulk Edit" at bounding box center [656, 62] width 31 height 9
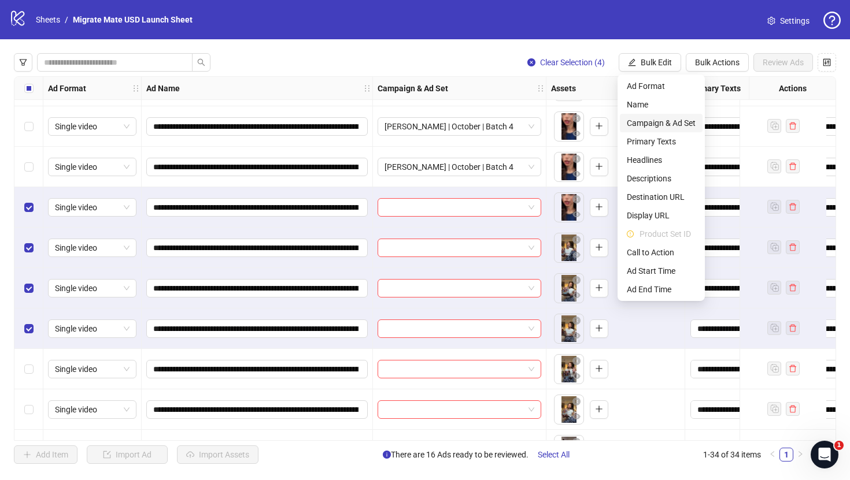
click at [672, 124] on span "Campaign & Ad Set" at bounding box center [661, 123] width 69 height 13
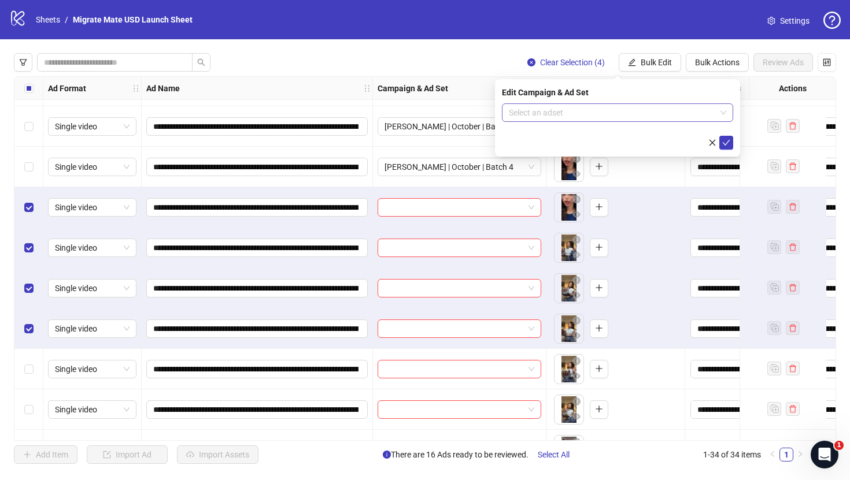
click at [721, 120] on span at bounding box center [617, 112] width 217 height 17
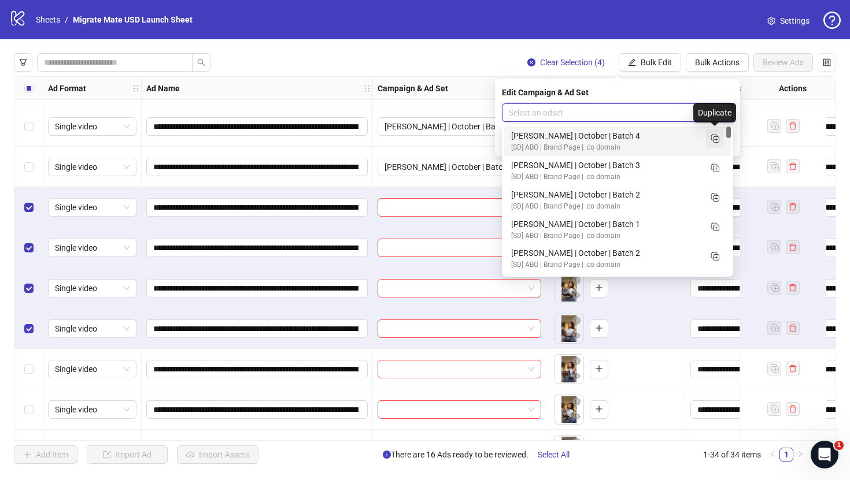
click at [713, 142] on icon "Duplicate" at bounding box center [715, 138] width 12 height 12
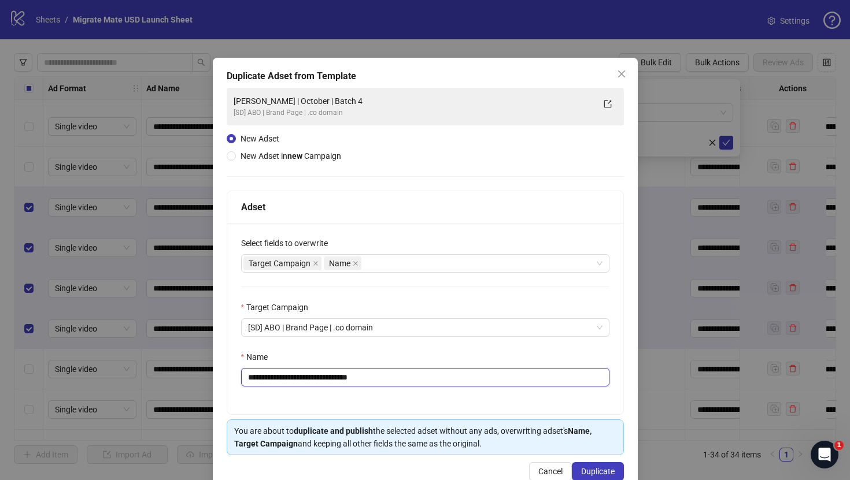
drag, startPoint x: 342, startPoint y: 378, endPoint x: 413, endPoint y: 378, distance: 71.1
click at [413, 378] on input "**********" at bounding box center [425, 377] width 368 height 18
type input "**********"
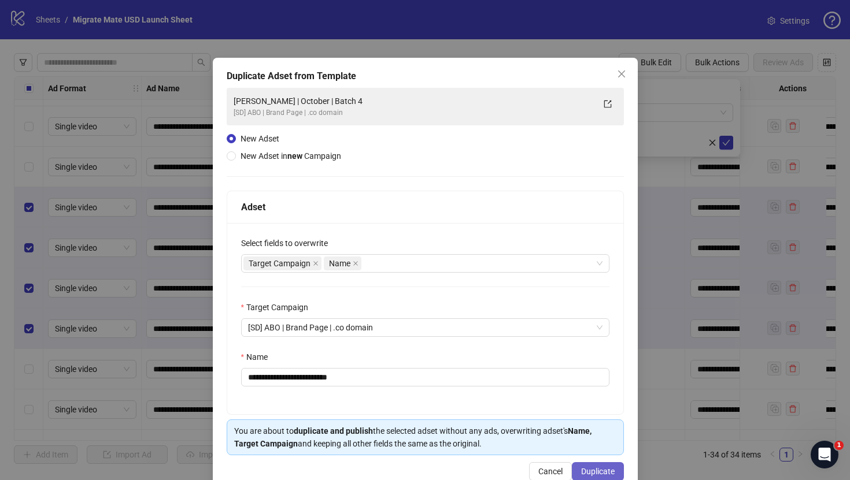
click at [604, 475] on span "Duplicate" at bounding box center [598, 471] width 34 height 9
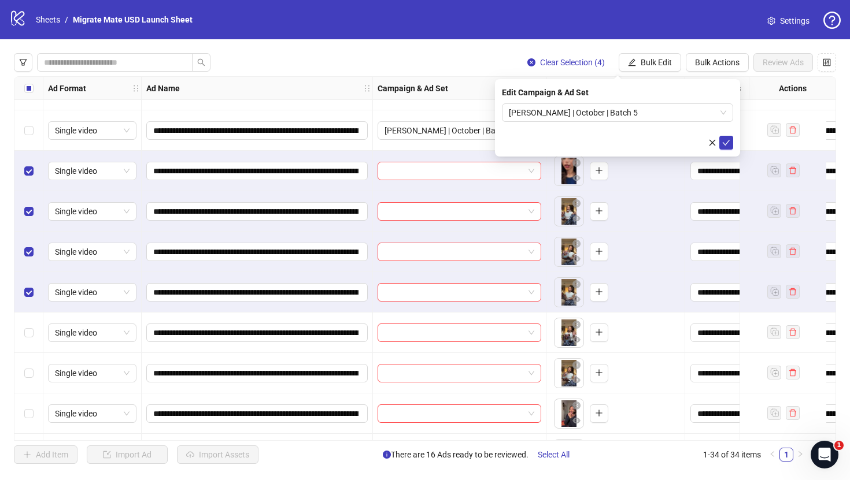
scroll to position [664, 0]
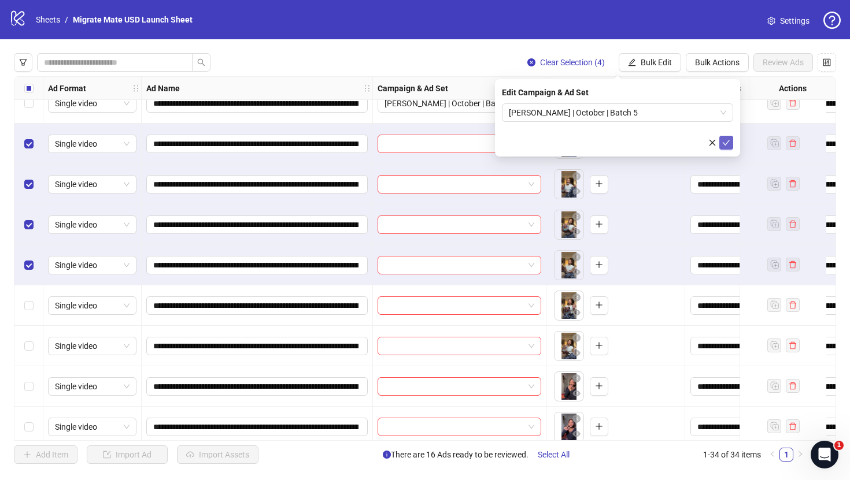
click at [726, 140] on icon "check" at bounding box center [726, 143] width 8 height 8
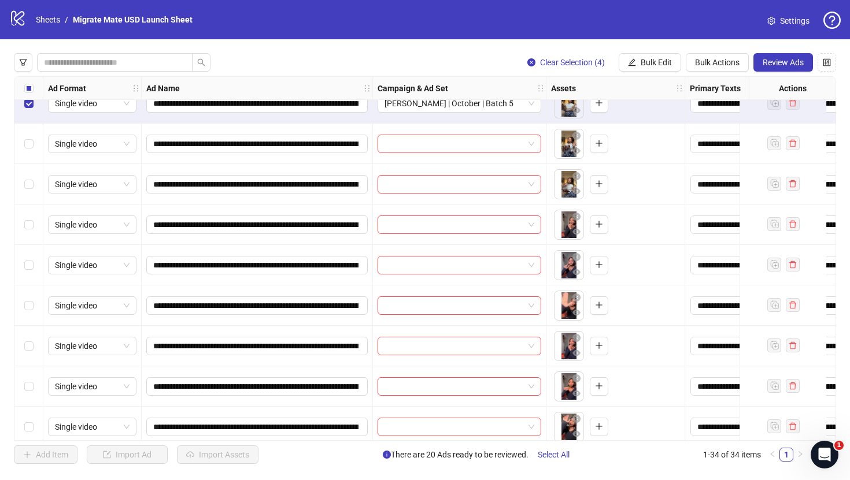
scroll to position [826, 0]
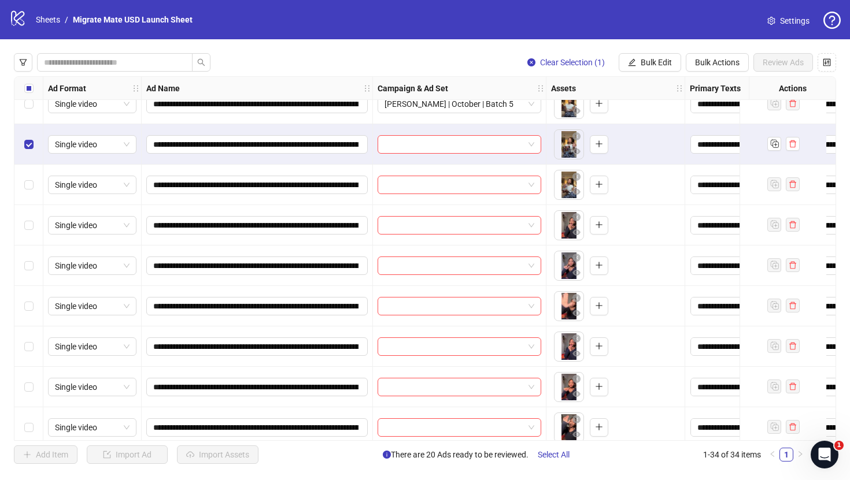
click at [32, 202] on div "Select row 23" at bounding box center [28, 185] width 29 height 40
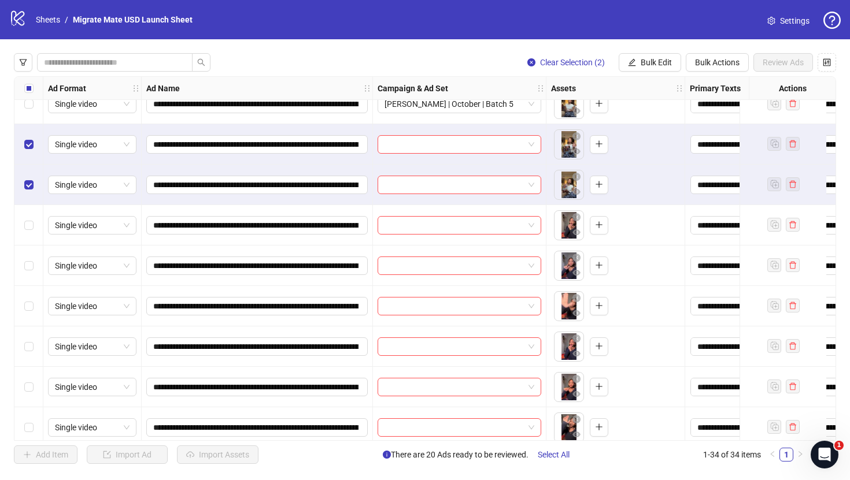
click at [31, 238] on div "Select row 24" at bounding box center [28, 225] width 29 height 40
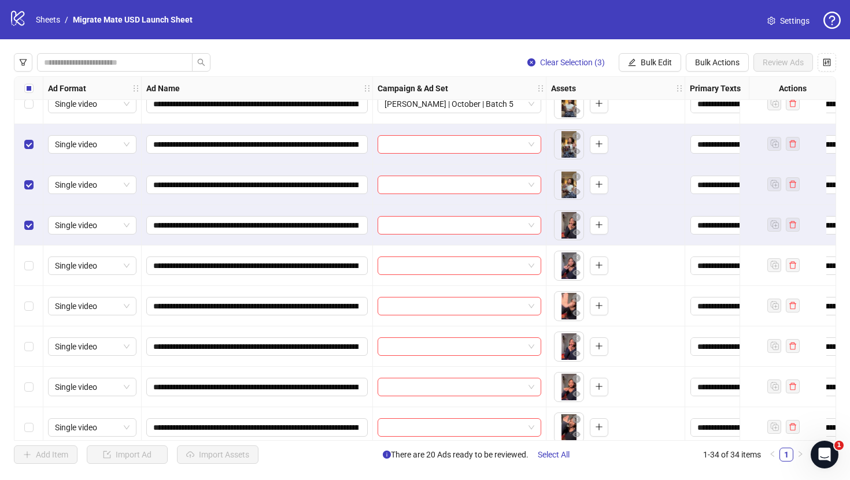
click at [31, 258] on div "Select row 25" at bounding box center [28, 266] width 29 height 40
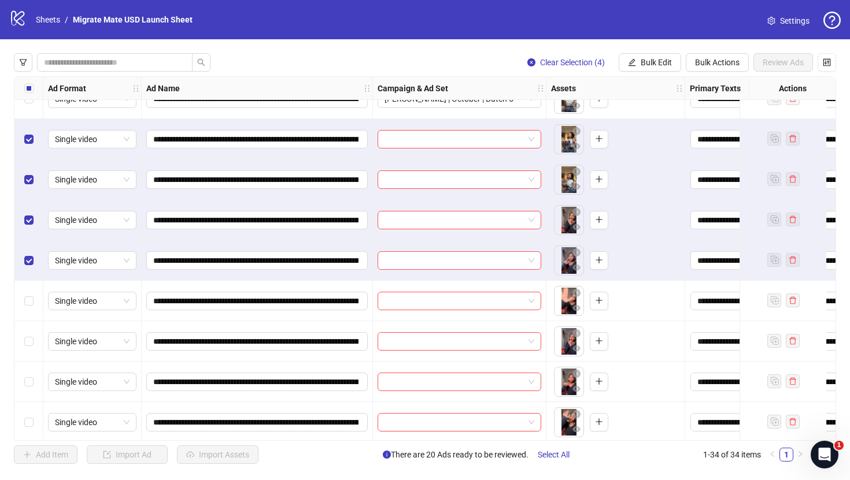
scroll to position [830, 0]
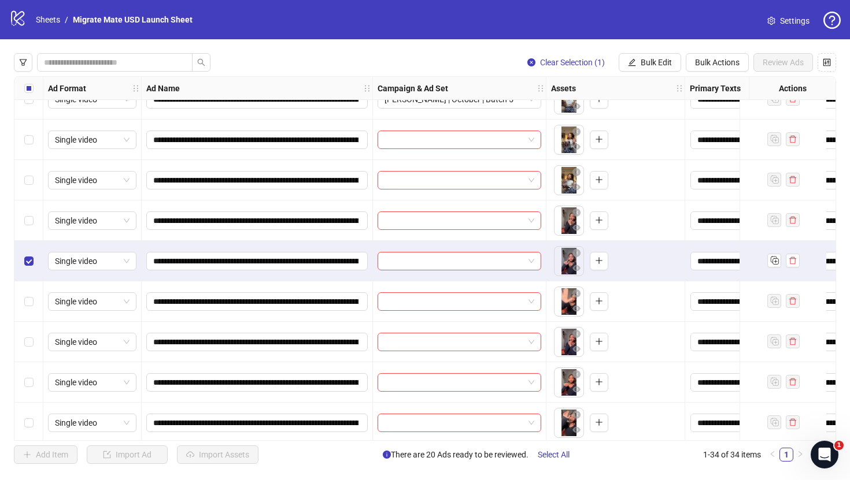
click at [25, 253] on div "Select row 25" at bounding box center [28, 261] width 29 height 40
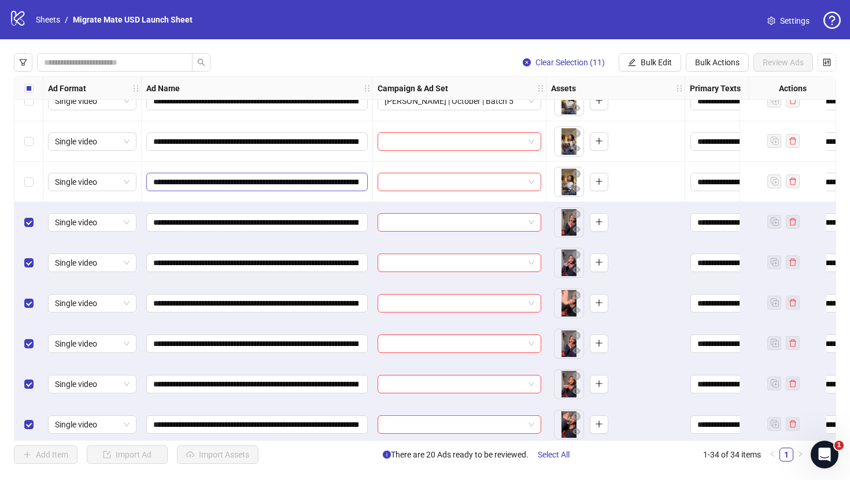
scroll to position [1040, 0]
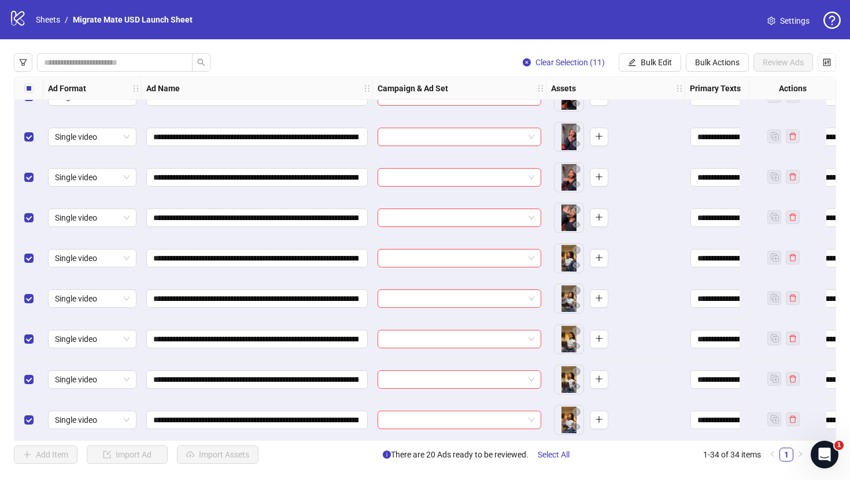
click at [33, 90] on div "Select all rows" at bounding box center [28, 88] width 29 height 23
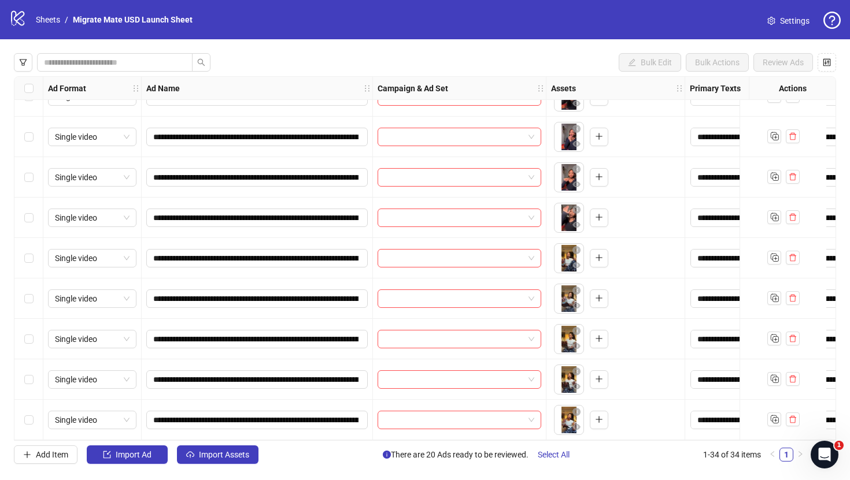
click at [32, 435] on div "Select row 34" at bounding box center [28, 420] width 29 height 40
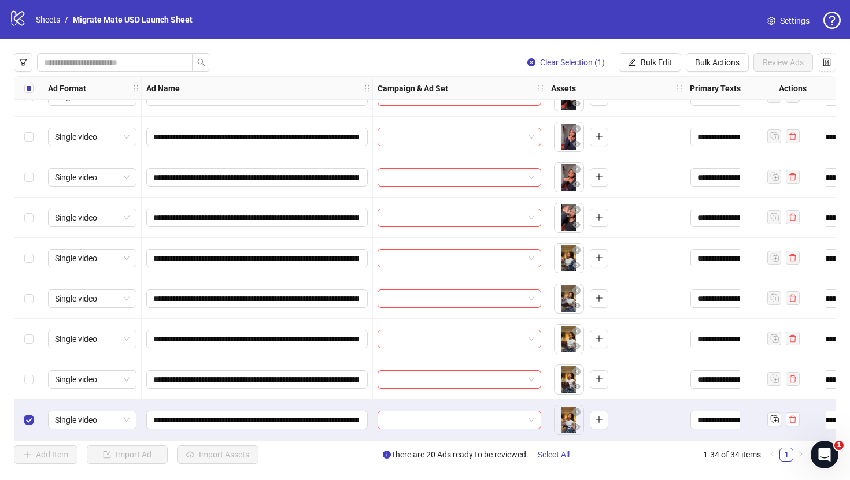
click at [31, 367] on div "Select row 33" at bounding box center [28, 380] width 29 height 40
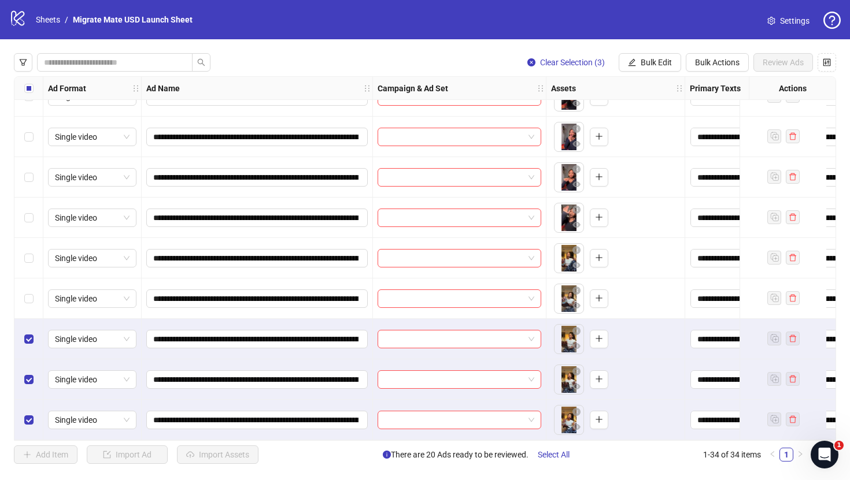
click at [29, 281] on div "Select row 31" at bounding box center [28, 299] width 29 height 40
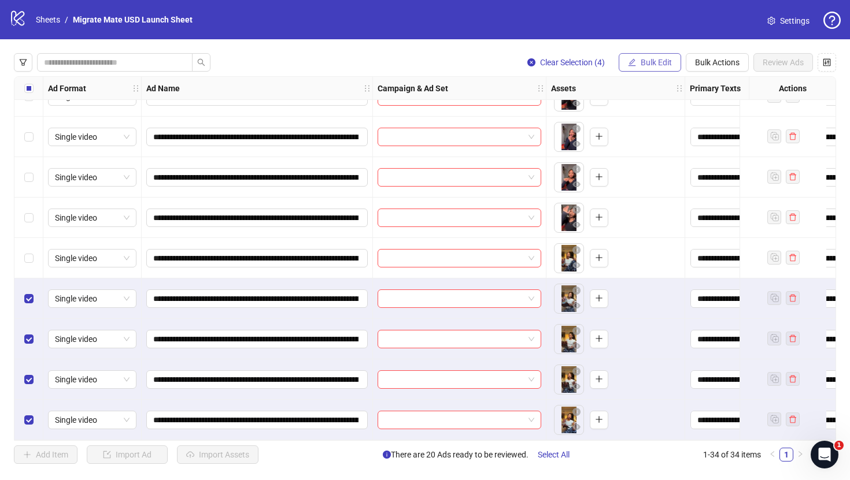
click at [653, 61] on span "Bulk Edit" at bounding box center [656, 62] width 31 height 9
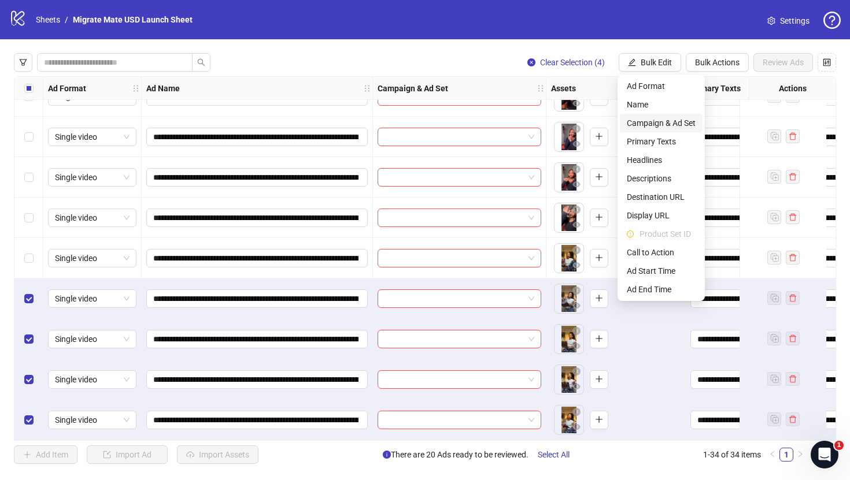
click at [689, 120] on span "Campaign & Ad Set" at bounding box center [661, 123] width 69 height 13
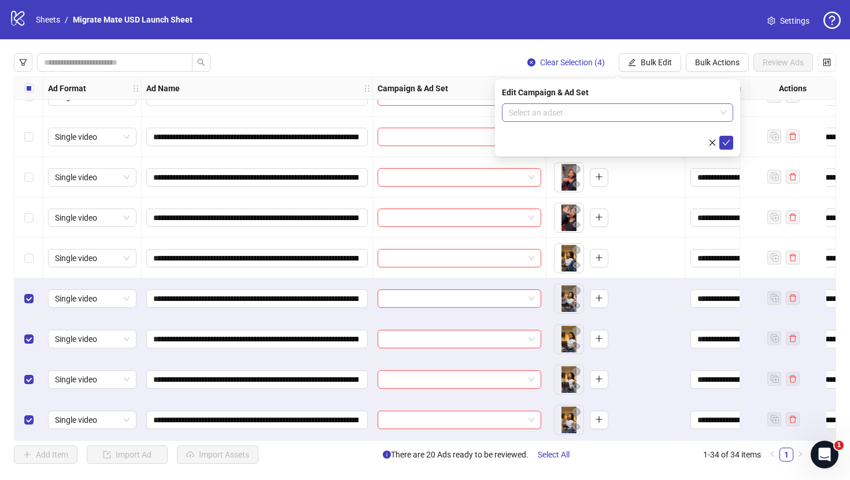
click at [727, 117] on div "Select an adset" at bounding box center [617, 112] width 231 height 18
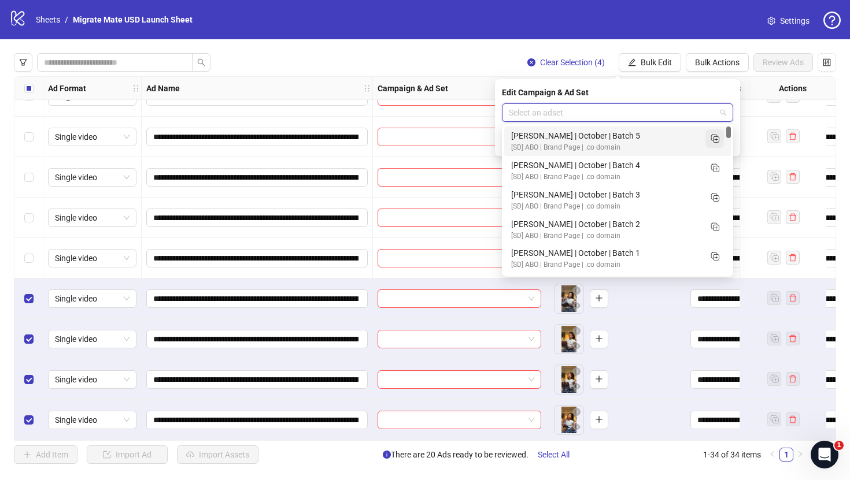
click at [719, 137] on icon "Duplicate" at bounding box center [715, 138] width 12 height 12
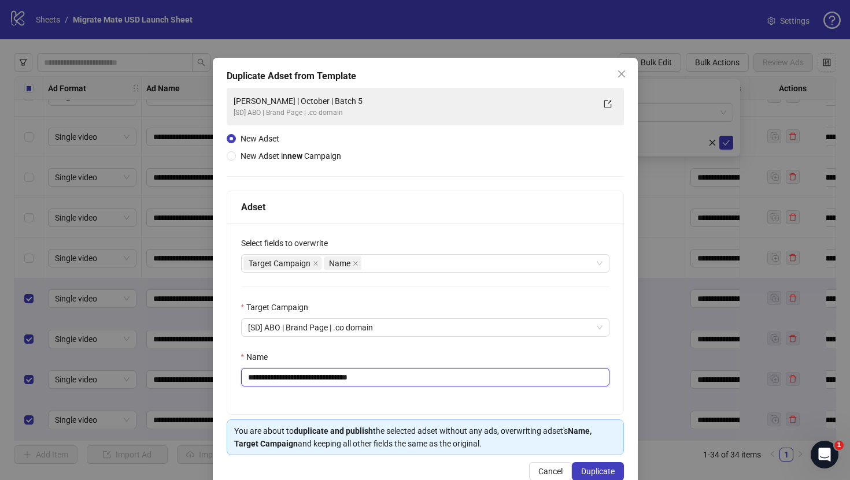
drag, startPoint x: 337, startPoint y: 377, endPoint x: 429, endPoint y: 388, distance: 92.6
click at [429, 388] on div "**********" at bounding box center [425, 318] width 396 height 191
type input "**********"
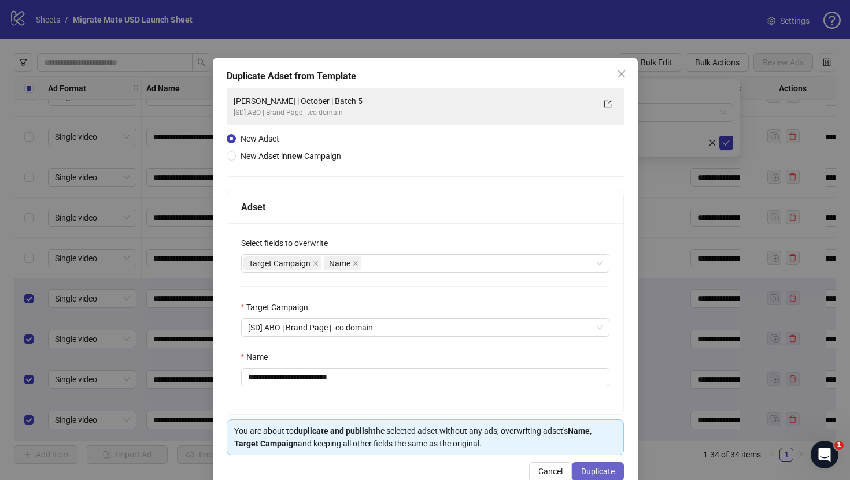
click at [597, 473] on span "Duplicate" at bounding box center [598, 471] width 34 height 9
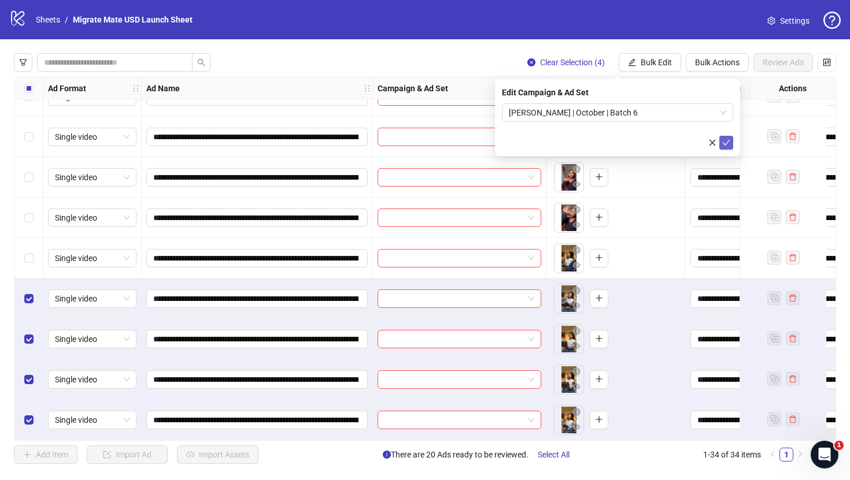
click at [725, 140] on icon "check" at bounding box center [726, 143] width 8 height 8
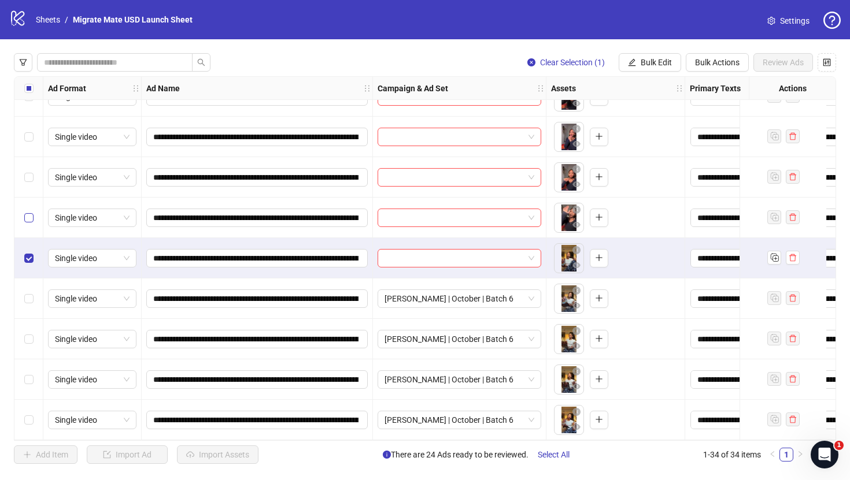
click at [30, 219] on label "Select row 29" at bounding box center [28, 218] width 9 height 13
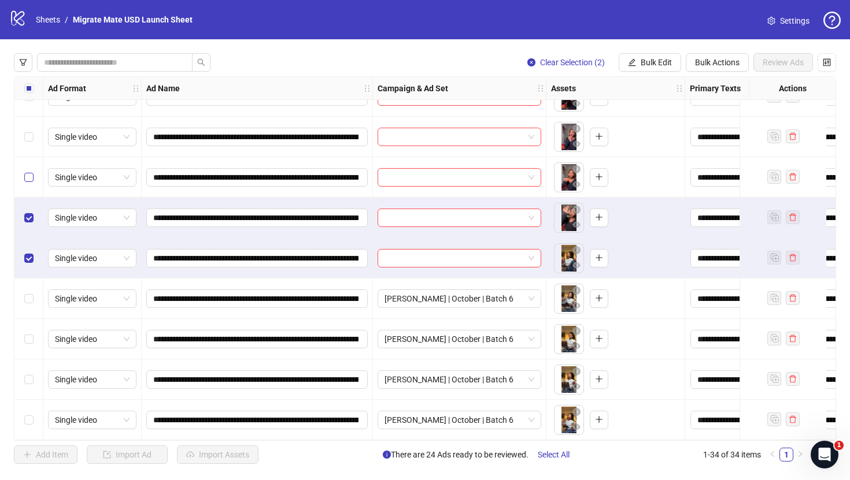
click at [30, 178] on label "Select row 28" at bounding box center [28, 177] width 9 height 13
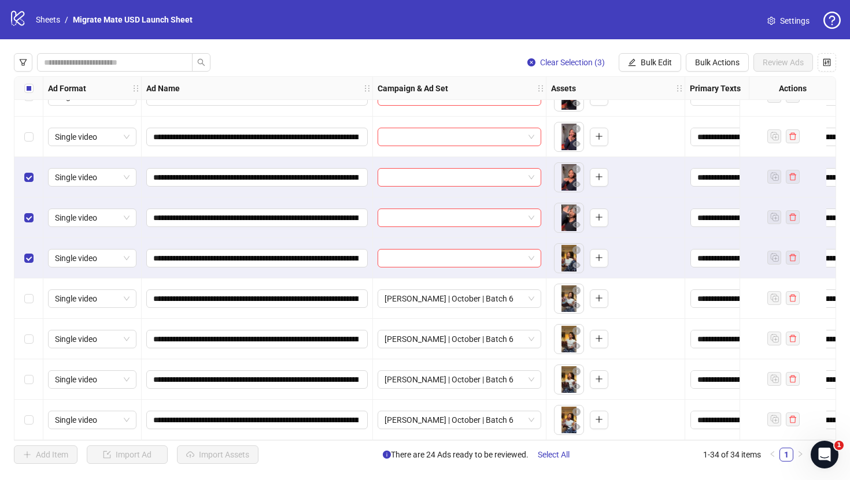
click at [28, 140] on div "Select row 27" at bounding box center [28, 137] width 29 height 40
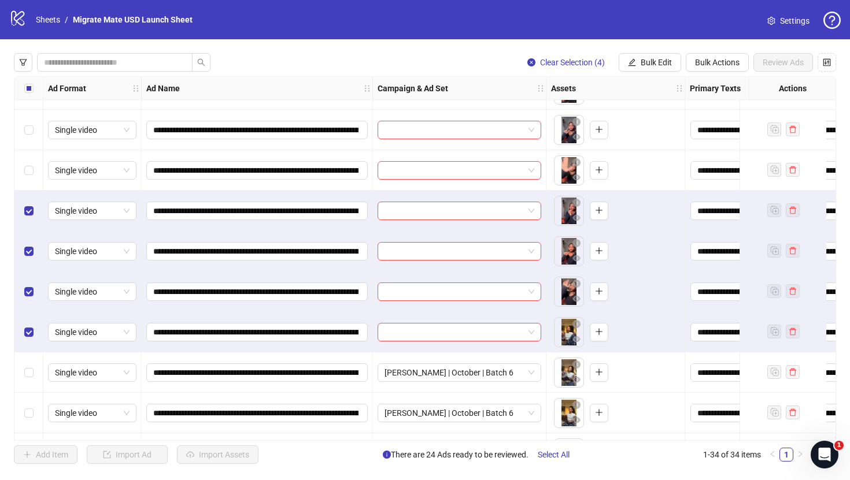
scroll to position [943, 0]
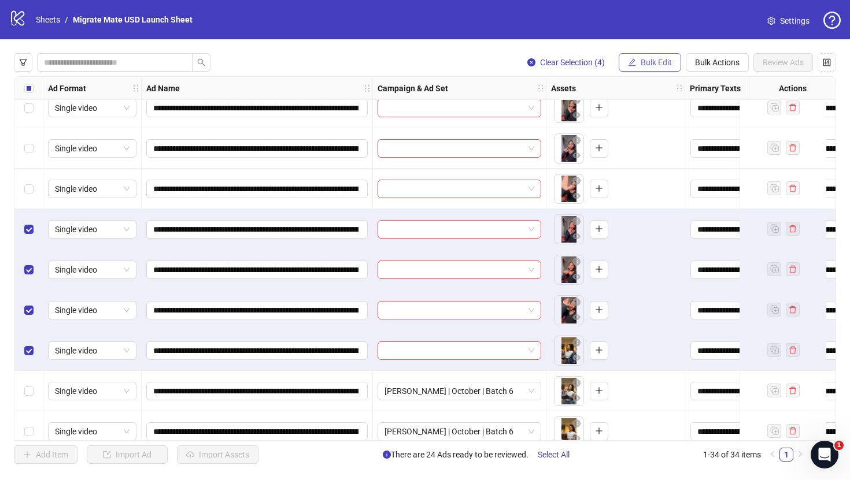
click at [656, 64] on span "Bulk Edit" at bounding box center [656, 62] width 31 height 9
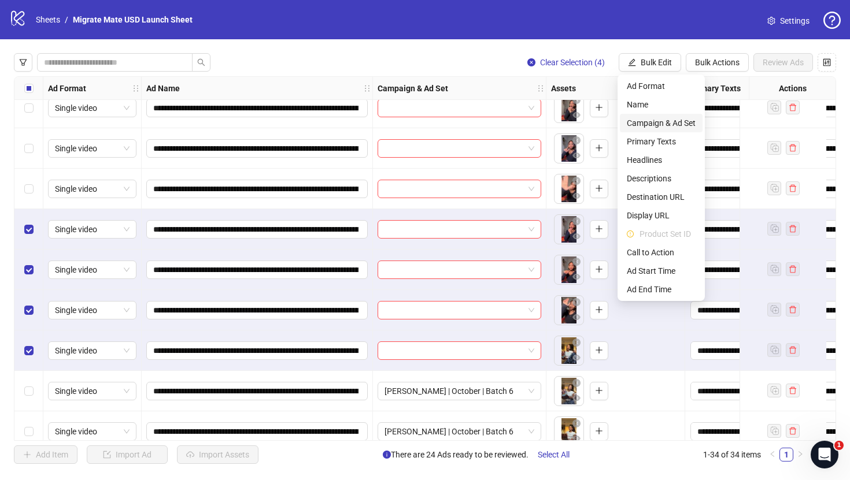
click at [678, 117] on span "Campaign & Ad Set" at bounding box center [661, 123] width 69 height 13
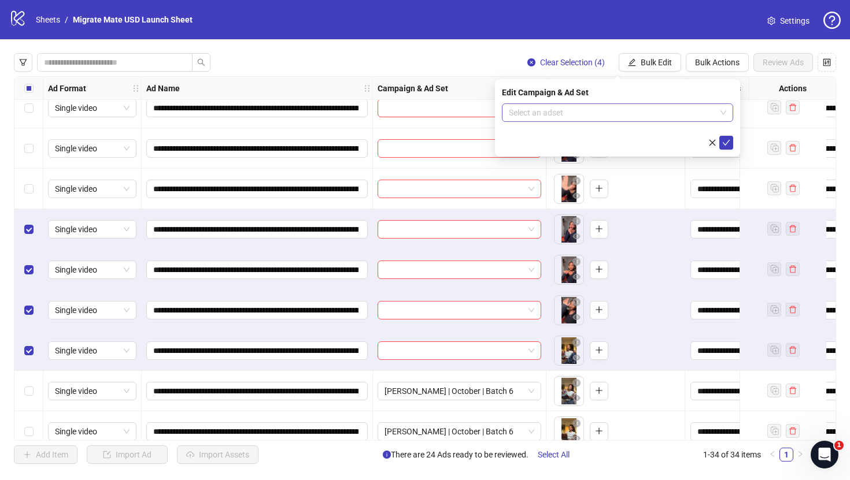
click at [720, 108] on span at bounding box center [617, 112] width 217 height 17
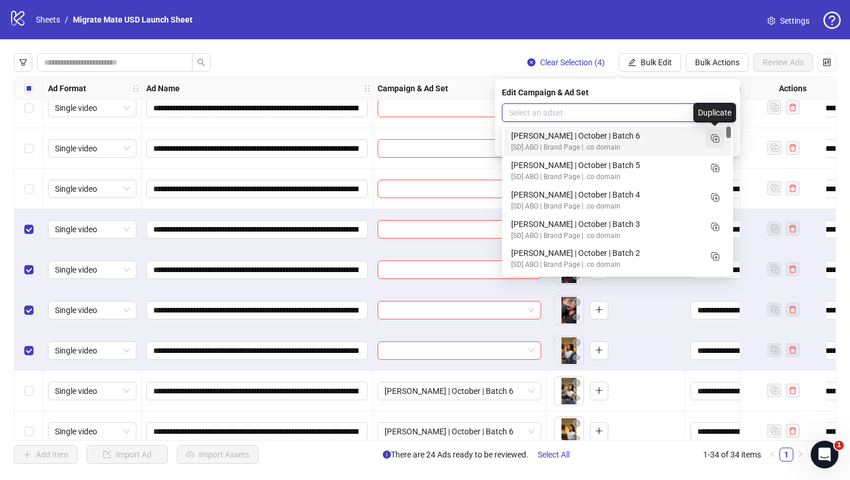
click at [713, 140] on rect "Duplicate" at bounding box center [714, 138] width 6 height 6
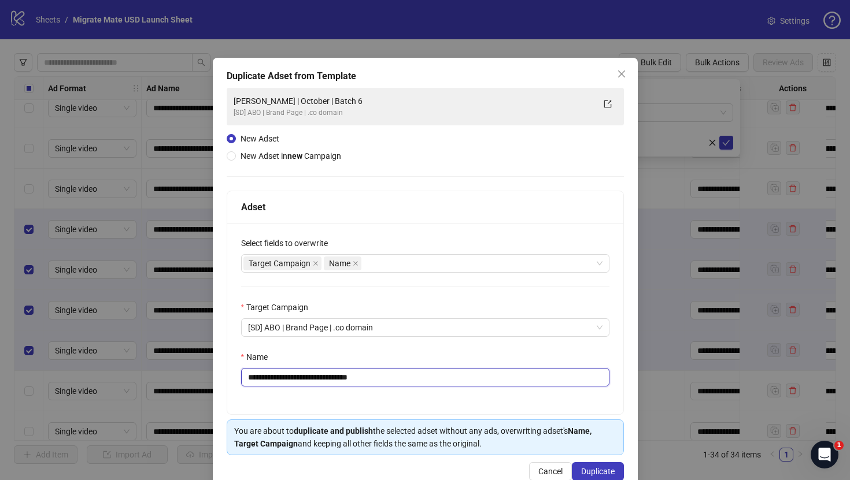
drag, startPoint x: 338, startPoint y: 378, endPoint x: 410, endPoint y: 382, distance: 72.4
click at [410, 382] on input "**********" at bounding box center [425, 377] width 368 height 18
type input "**********"
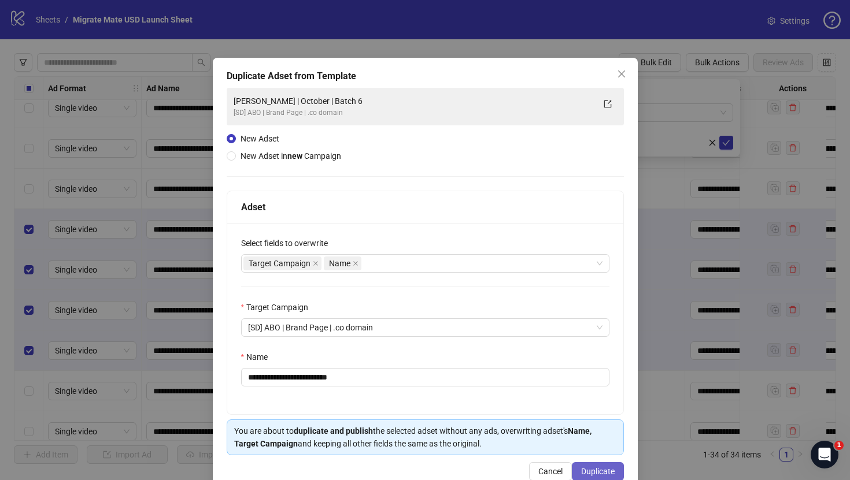
click at [610, 472] on span "Duplicate" at bounding box center [598, 471] width 34 height 9
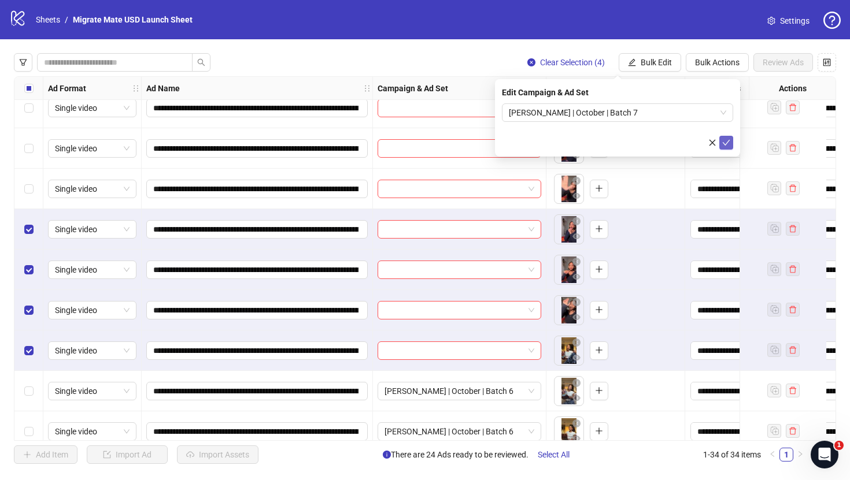
click at [726, 139] on icon "check" at bounding box center [726, 143] width 8 height 8
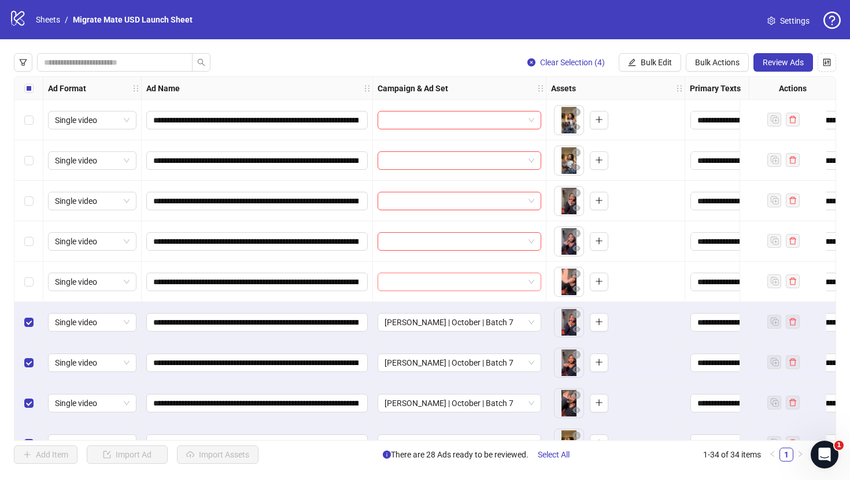
scroll to position [838, 0]
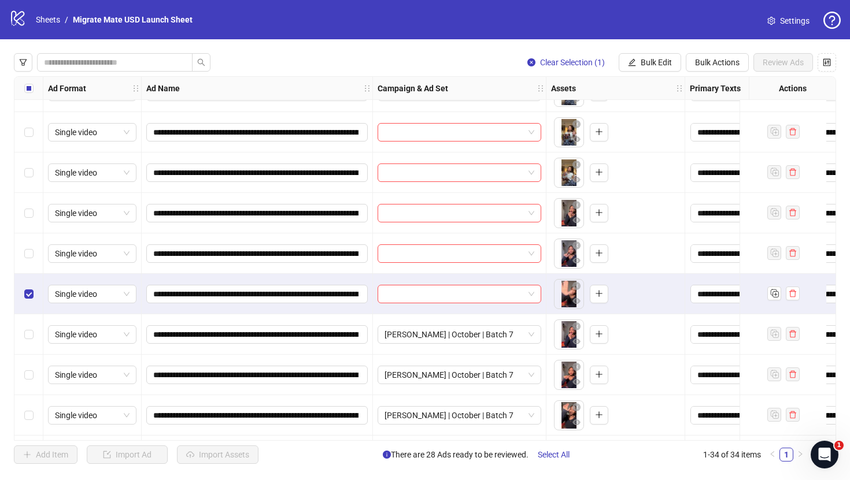
click at [29, 243] on div "Select row 25" at bounding box center [28, 254] width 29 height 40
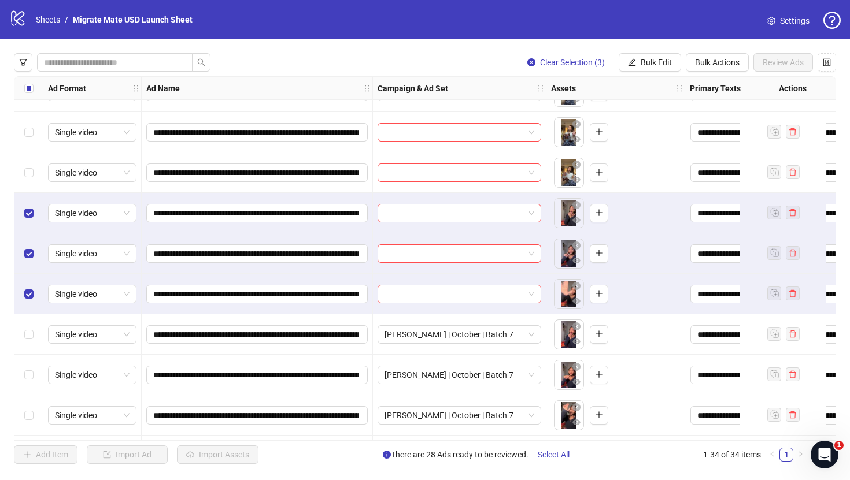
click at [32, 184] on div "Select row 23" at bounding box center [28, 173] width 29 height 40
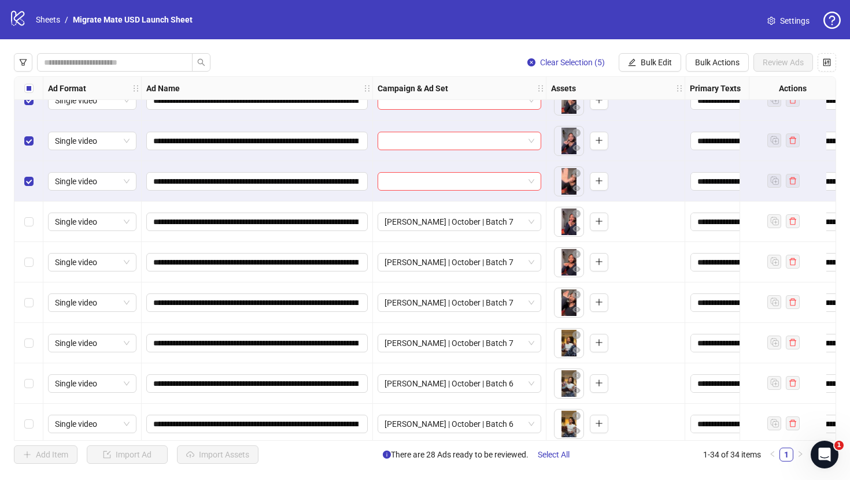
scroll to position [950, 0]
click at [660, 58] on span "Bulk Edit" at bounding box center [656, 62] width 31 height 9
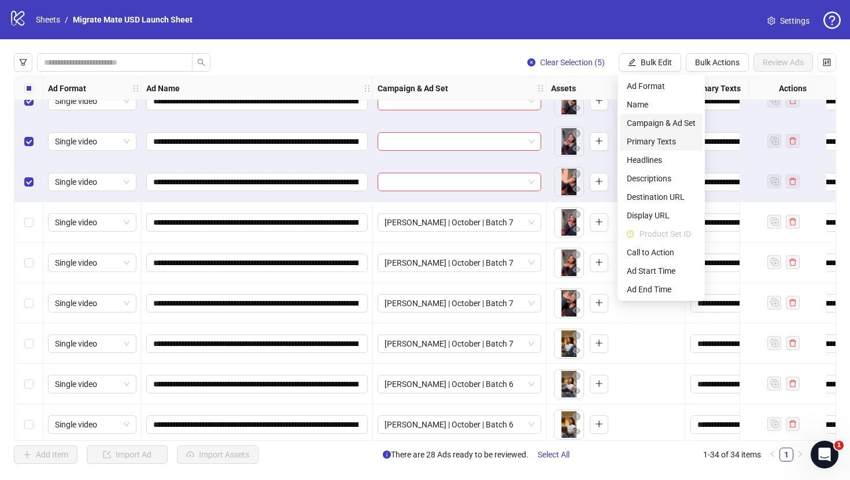
click at [678, 125] on span "Campaign & Ad Set" at bounding box center [661, 123] width 69 height 13
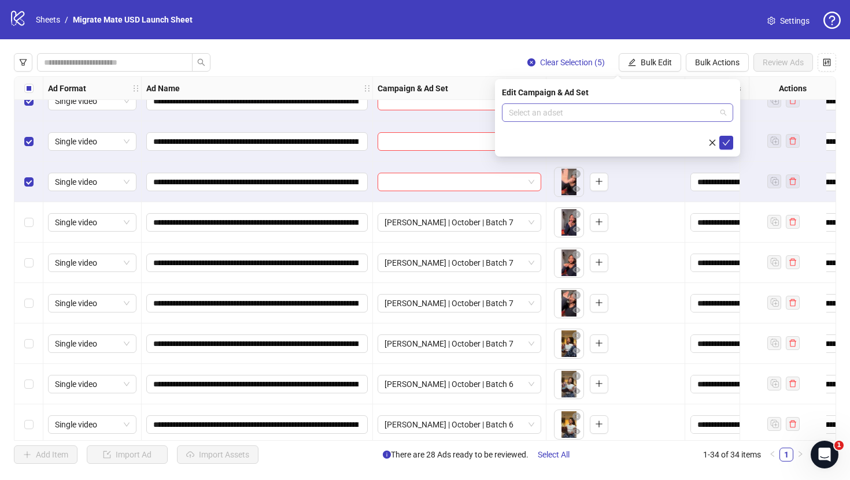
click at [724, 117] on span at bounding box center [617, 112] width 217 height 17
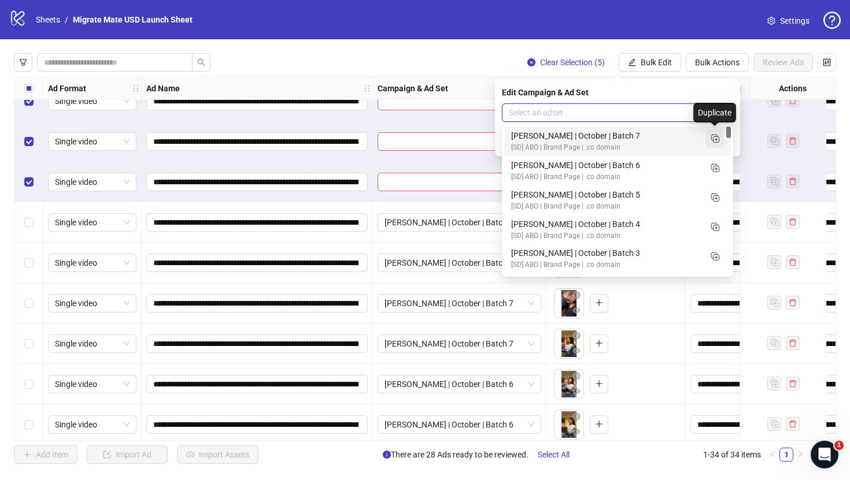
click at [719, 135] on icon "Duplicate" at bounding box center [715, 138] width 12 height 12
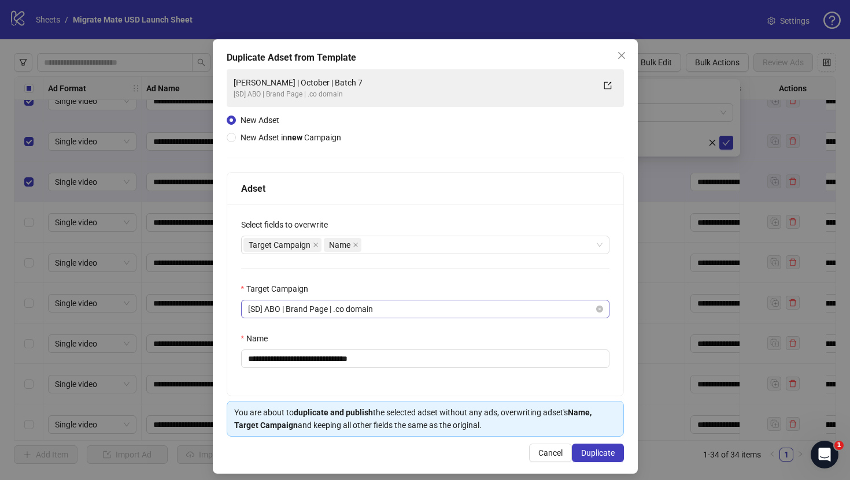
scroll to position [20, 0]
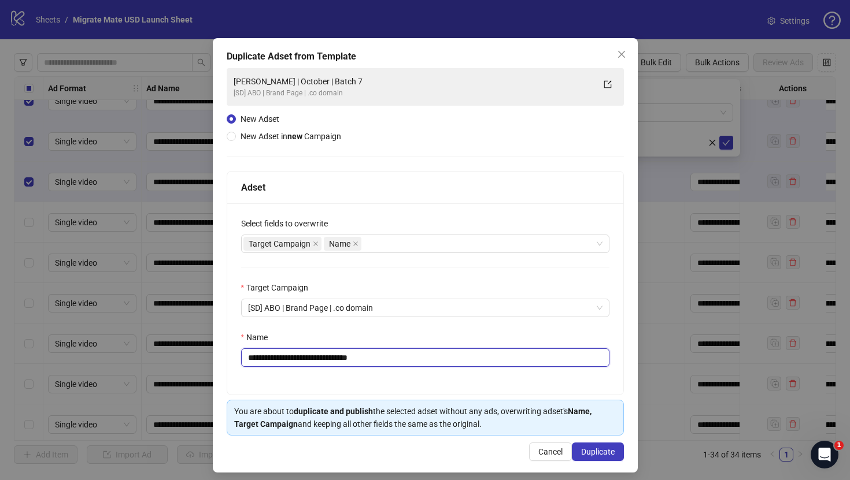
drag, startPoint x: 337, startPoint y: 360, endPoint x: 384, endPoint y: 361, distance: 46.8
click at [384, 361] on input "**********" at bounding box center [425, 358] width 368 height 18
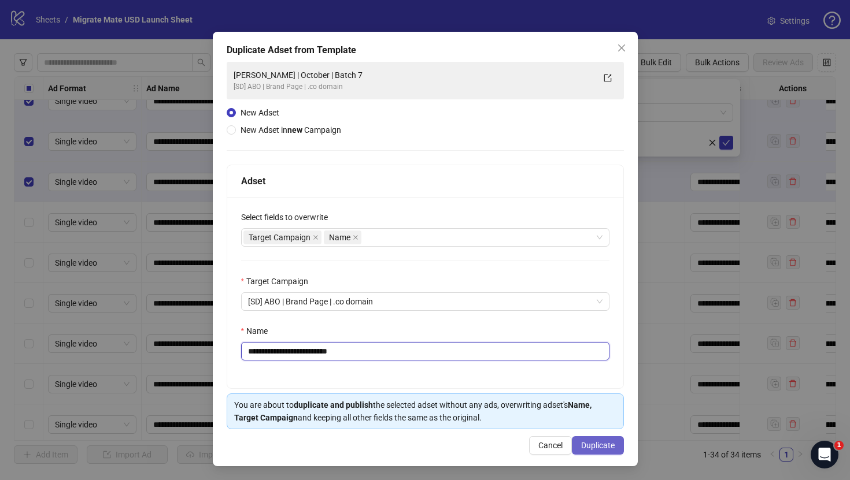
type input "**********"
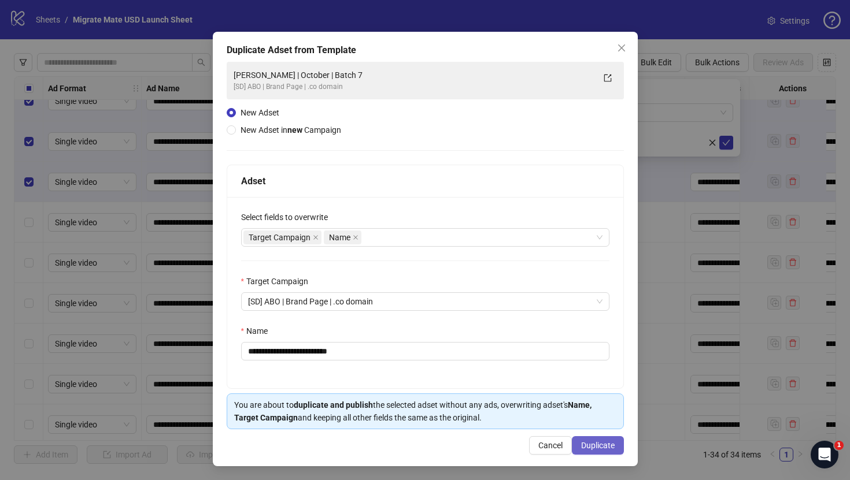
click at [605, 441] on span "Duplicate" at bounding box center [598, 445] width 34 height 9
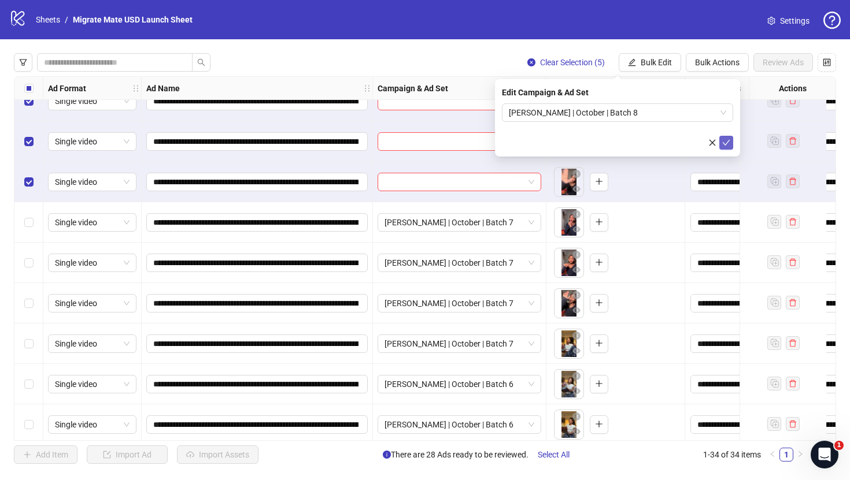
click at [728, 141] on icon "check" at bounding box center [726, 143] width 8 height 8
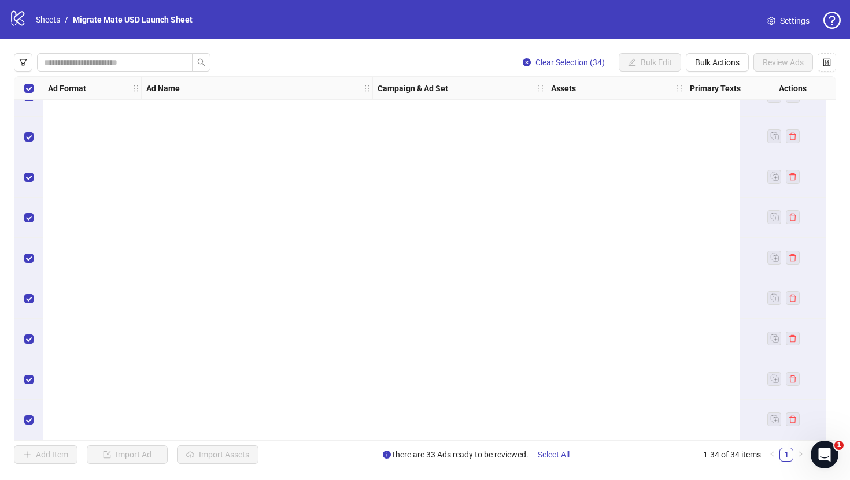
scroll to position [0, 0]
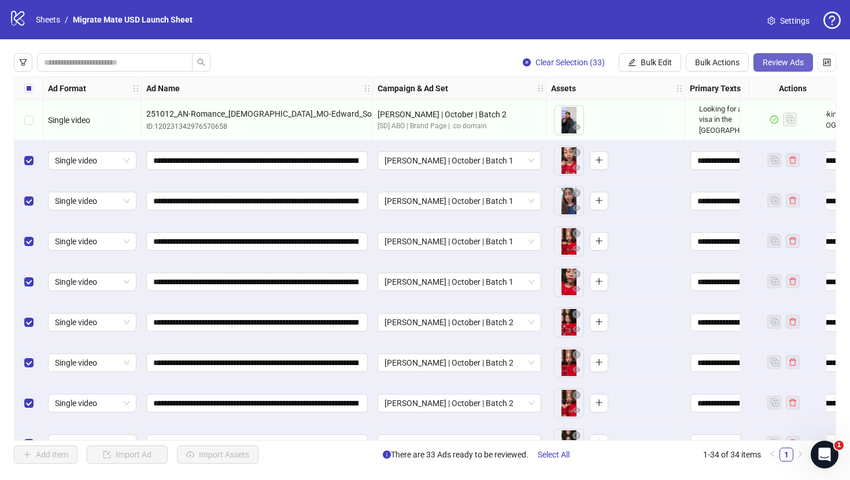
click at [784, 62] on span "Review Ads" at bounding box center [783, 62] width 41 height 9
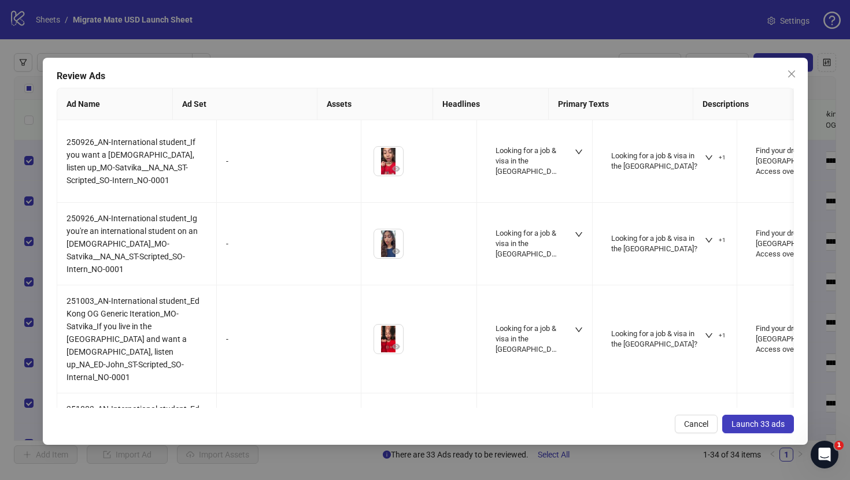
click at [738, 430] on button "Launch 33 ads" at bounding box center [758, 424] width 72 height 18
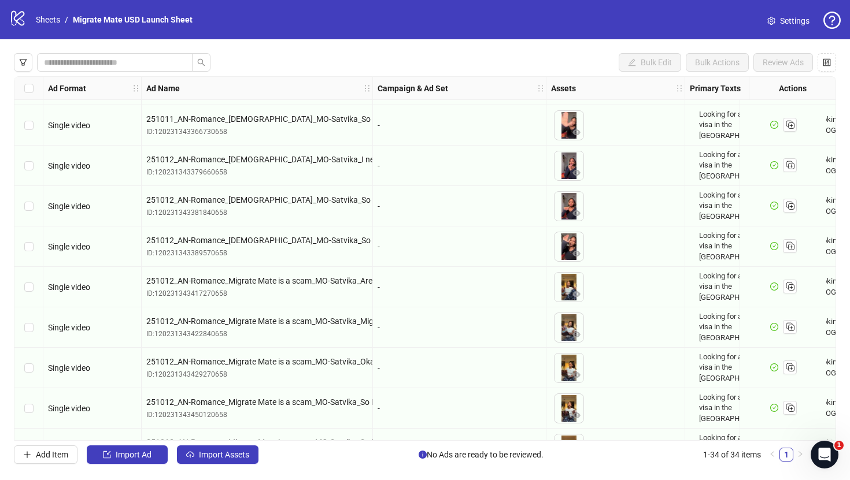
scroll to position [1040, 0]
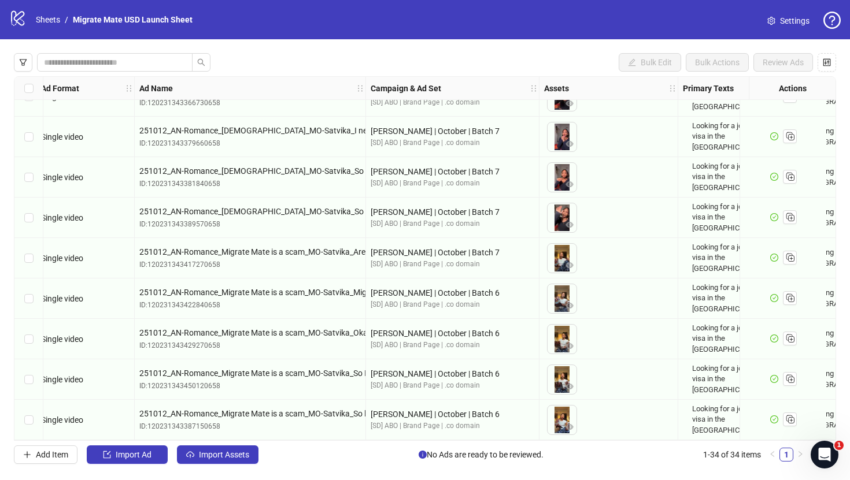
scroll to position [1040, 0]
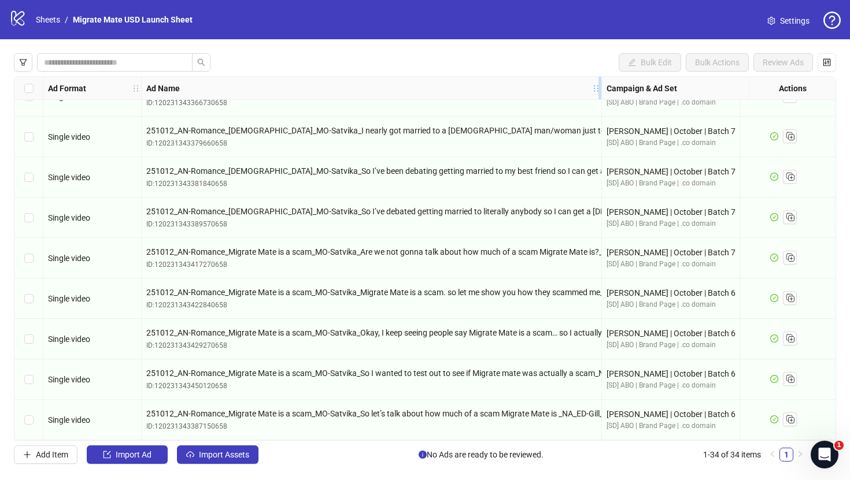
drag, startPoint x: 371, startPoint y: 88, endPoint x: 601, endPoint y: 94, distance: 230.1
click at [601, 94] on div "Resize Ad Name column" at bounding box center [599, 88] width 3 height 23
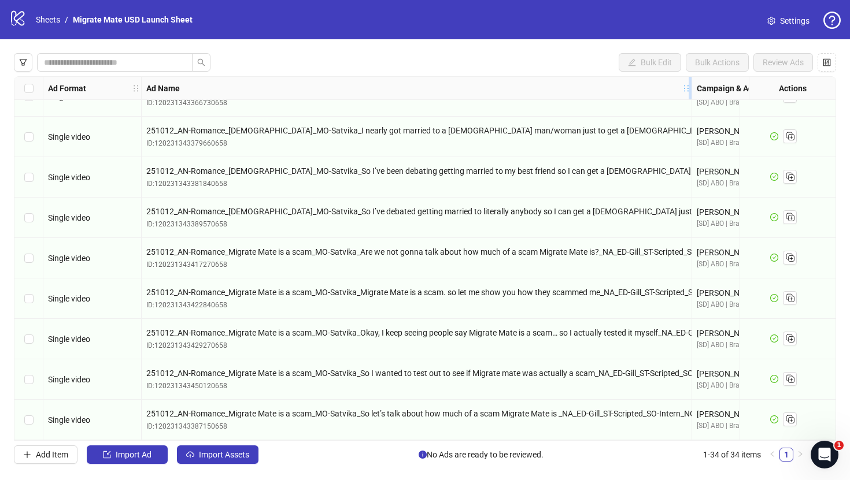
drag, startPoint x: 601, startPoint y: 94, endPoint x: 690, endPoint y: 86, distance: 89.3
click at [690, 86] on div "Resize Ad Name column" at bounding box center [690, 88] width 3 height 23
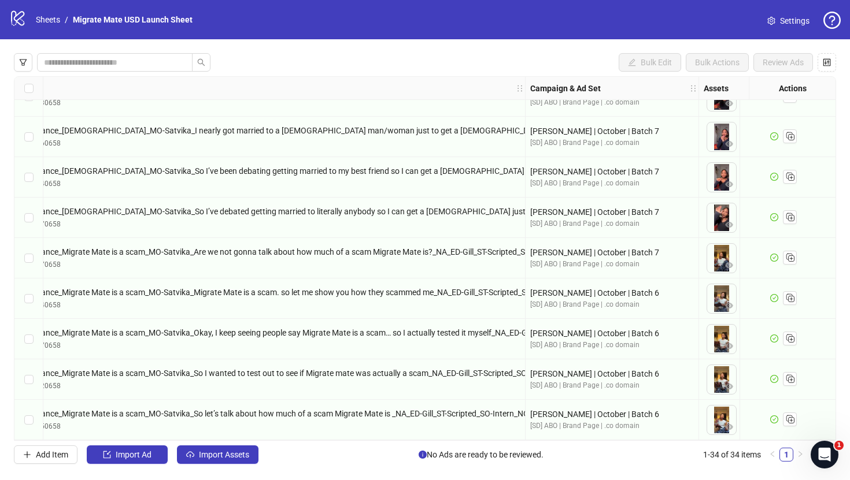
scroll to position [1040, 171]
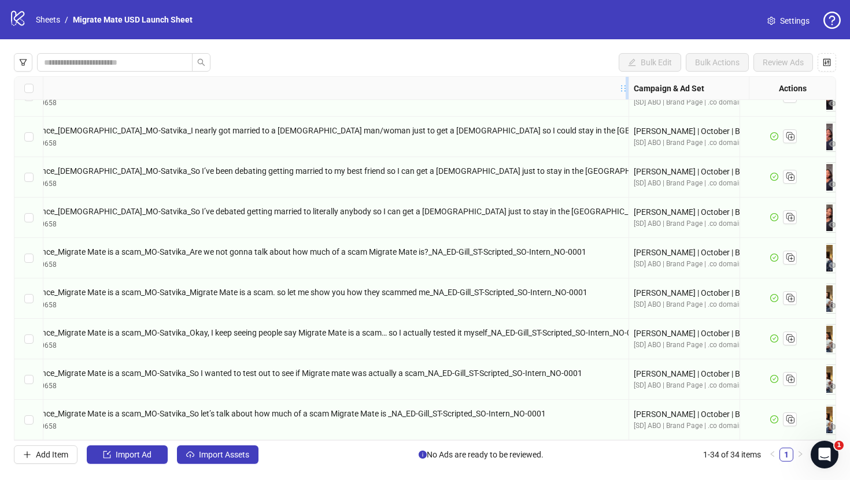
drag, startPoint x: 519, startPoint y: 88, endPoint x: 631, endPoint y: 83, distance: 111.7
click at [628, 83] on div "Resize Ad Name column" at bounding box center [627, 88] width 3 height 23
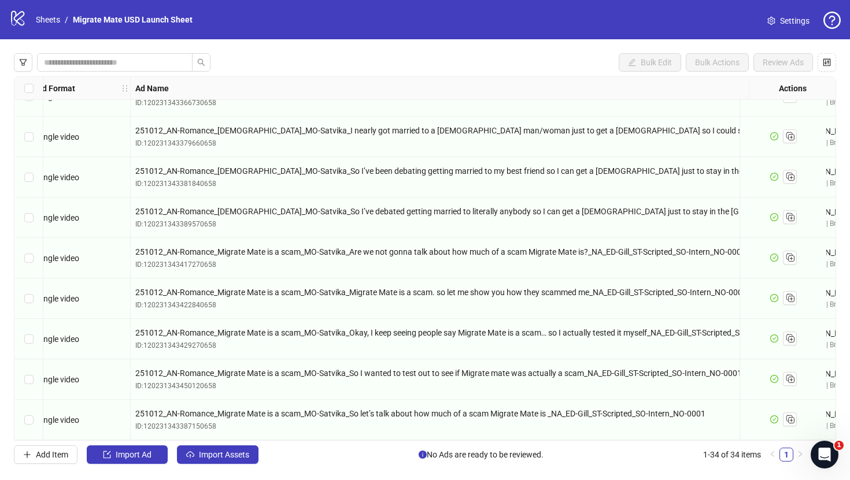
scroll to position [1040, 0]
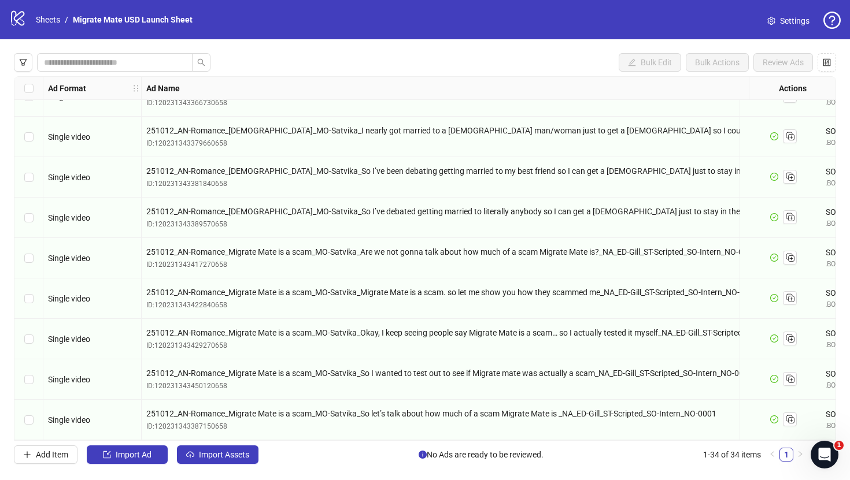
click at [23, 375] on div "Select row 33" at bounding box center [28, 380] width 29 height 40
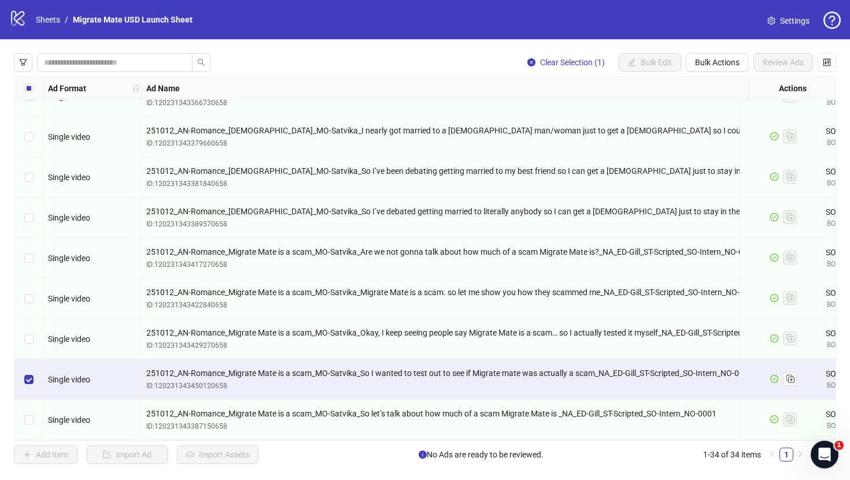
click at [395, 55] on div "Clear Selection (1) Bulk Edit Bulk Actions Review Ads" at bounding box center [425, 62] width 822 height 18
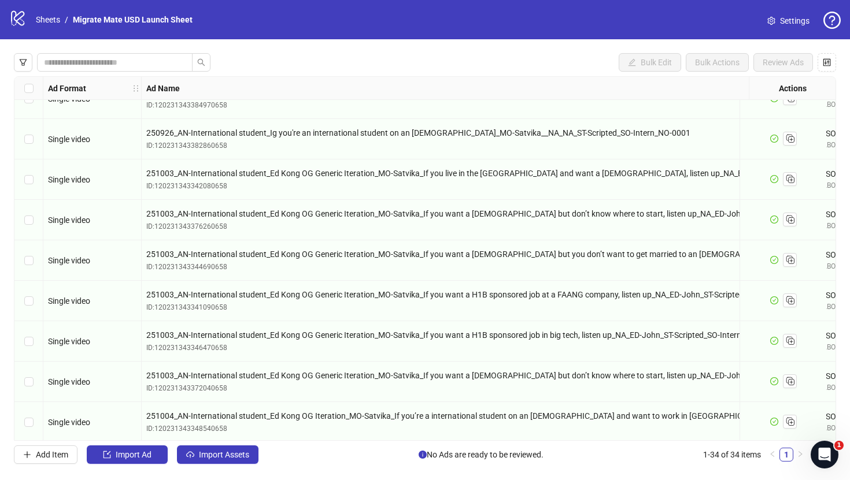
scroll to position [0, 0]
